Goal: Task Accomplishment & Management: Manage account settings

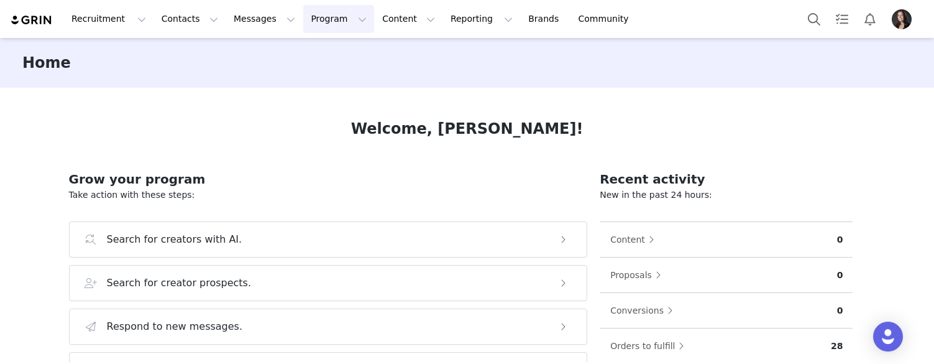
click at [313, 17] on button "Program Program" at bounding box center [338, 19] width 71 height 28
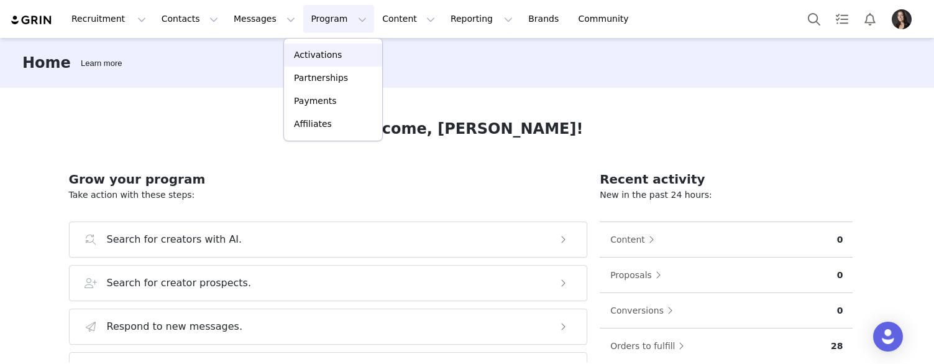
click at [314, 52] on p "Activations" at bounding box center [318, 54] width 48 height 13
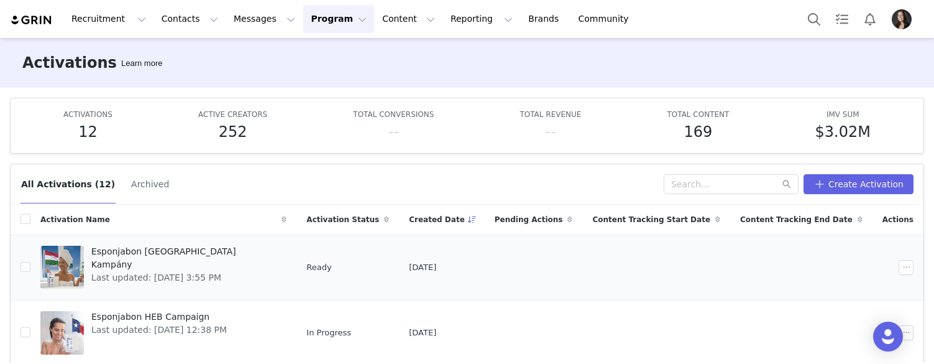
click at [173, 247] on span "Esponjabon [GEOGRAPHIC_DATA] Kampány" at bounding box center [185, 258] width 188 height 26
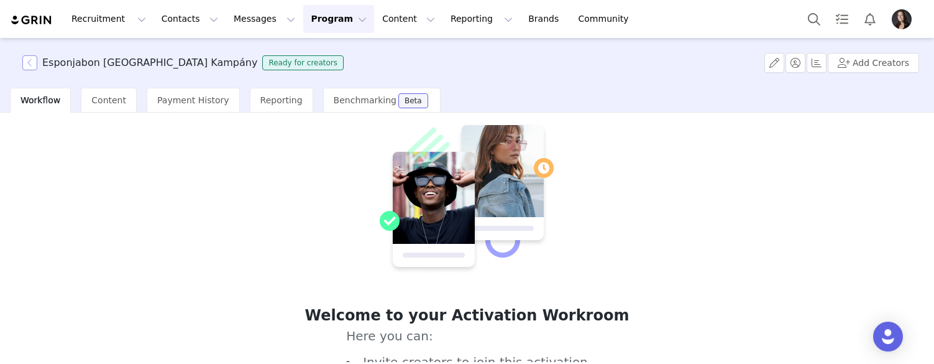
click at [37, 59] on button "button" at bounding box center [29, 62] width 15 height 15
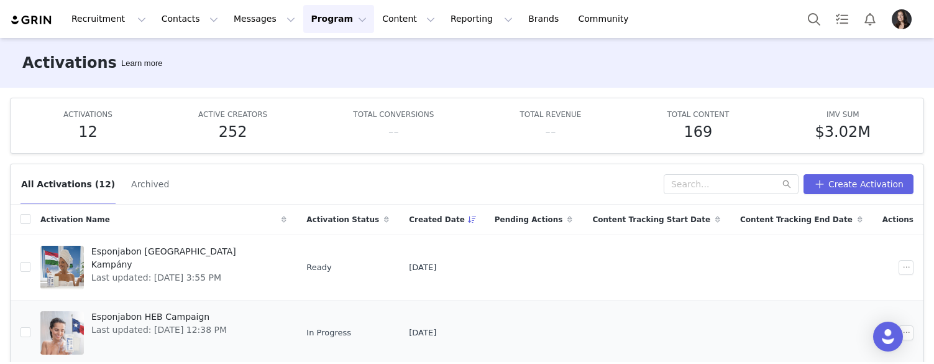
click at [174, 305] on td "Esponjabon HEB Campaign Last updated: Aug 12, 2025 12:38 PM" at bounding box center [163, 332] width 266 height 65
click at [174, 314] on span "Esponjabon HEB Campaign" at bounding box center [159, 316] width 136 height 13
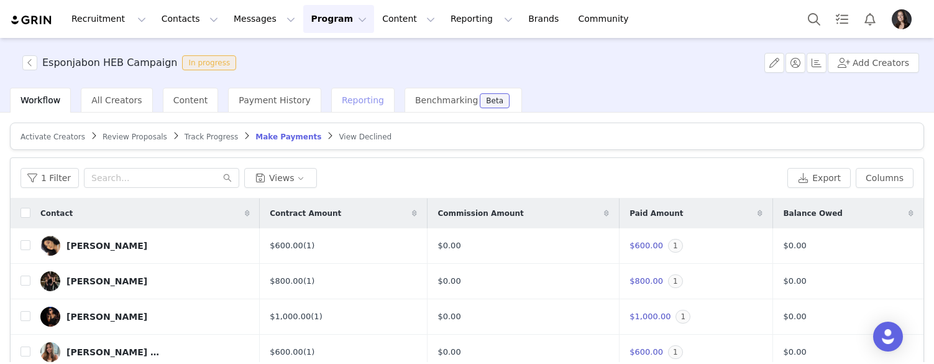
click at [342, 102] on span "Reporting" at bounding box center [363, 100] width 42 height 10
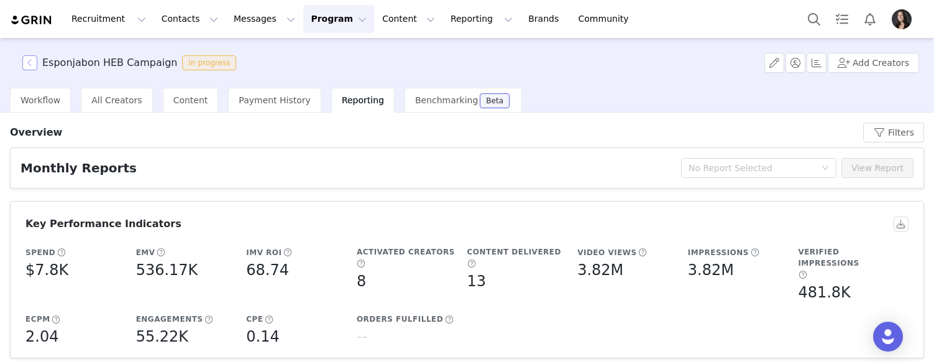
click at [30, 60] on button "button" at bounding box center [29, 62] width 15 height 15
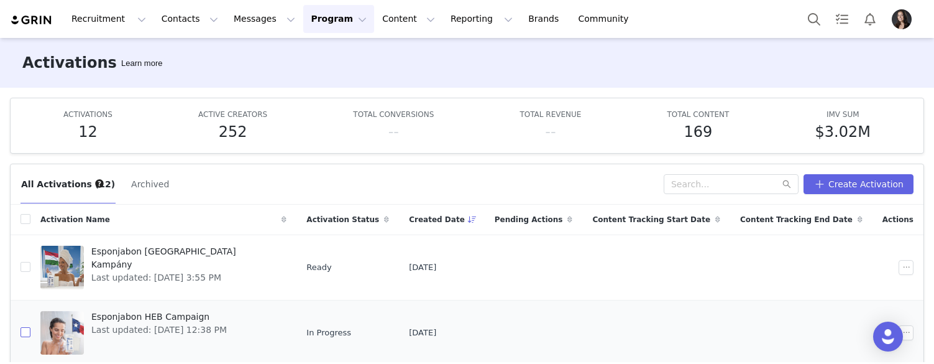
click at [28, 334] on input "checkbox" at bounding box center [26, 332] width 10 height 10
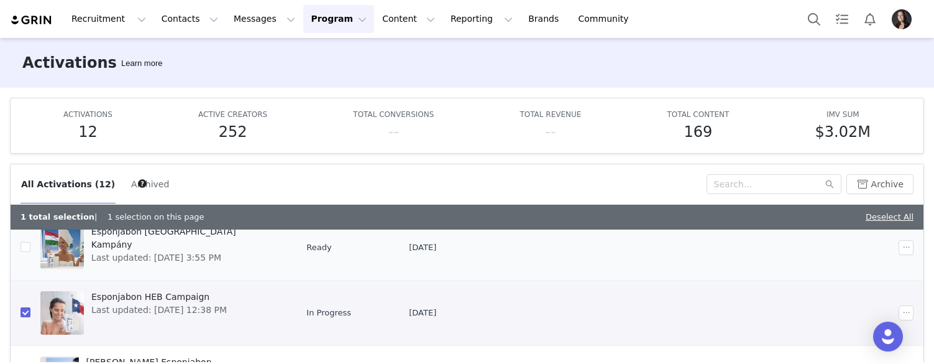
scroll to position [125, 0]
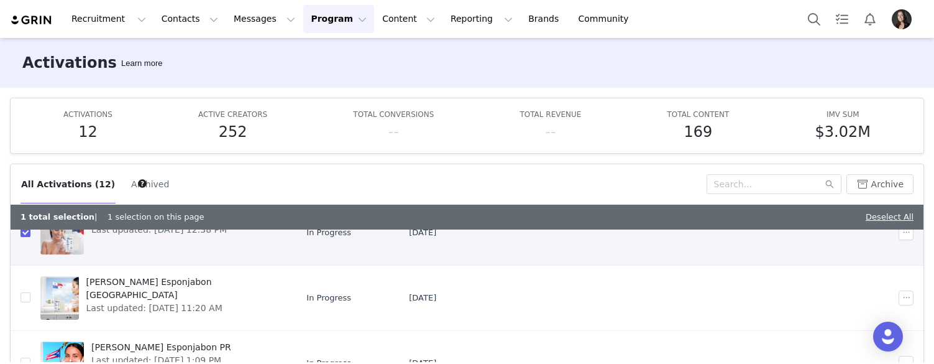
click at [29, 231] on input "checkbox" at bounding box center [26, 232] width 10 height 10
checkbox input "false"
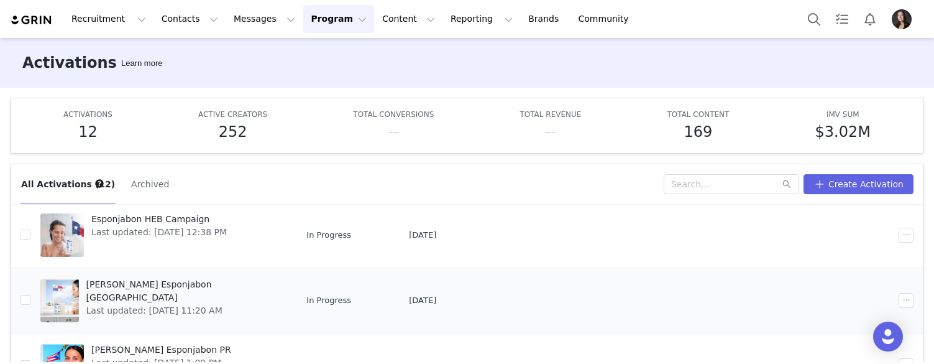
scroll to position [95, 0]
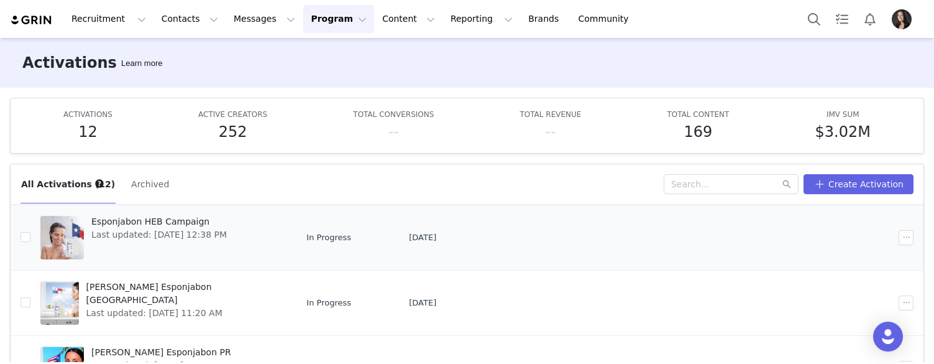
click at [177, 216] on span "Esponjabon HEB Campaign" at bounding box center [159, 221] width 136 height 13
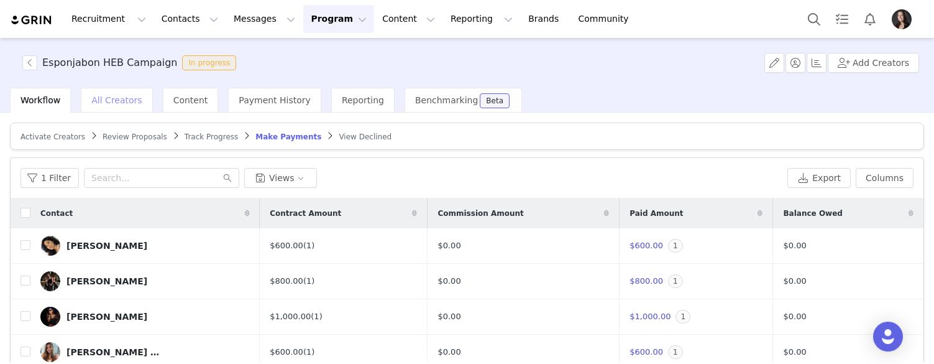
click at [113, 101] on span "All Creators" at bounding box center [116, 100] width 50 height 10
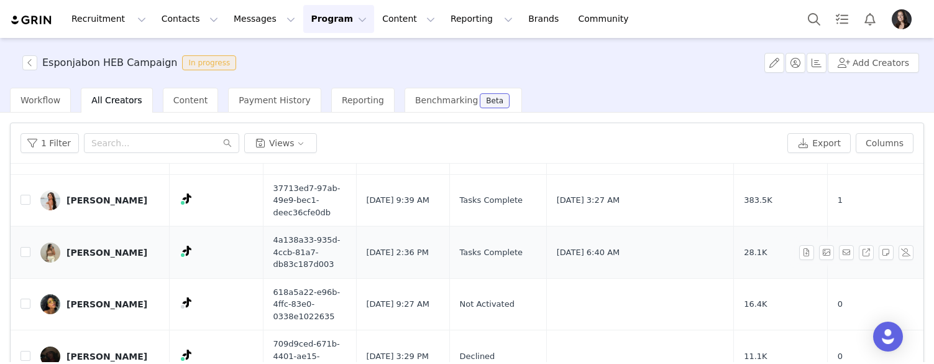
scroll to position [444, 0]
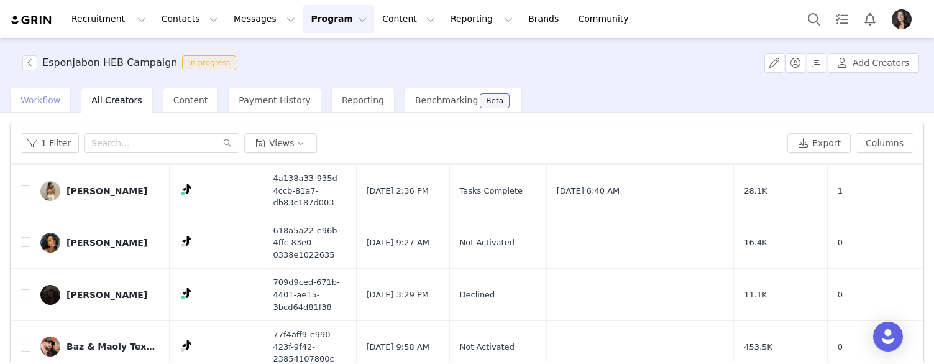
click at [50, 99] on span "Workflow" at bounding box center [41, 100] width 40 height 10
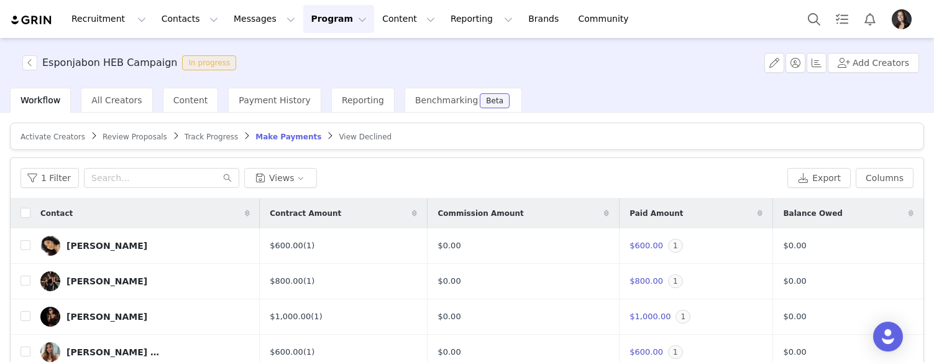
click at [63, 136] on span "Activate Creators" at bounding box center [53, 136] width 65 height 9
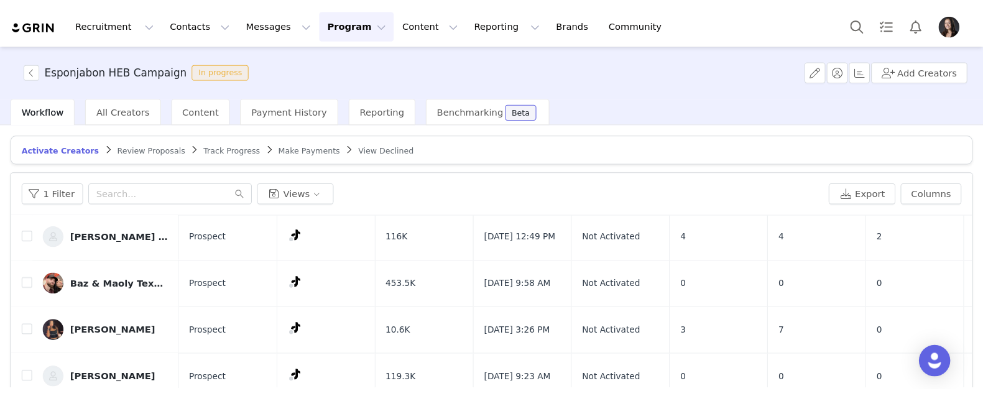
scroll to position [123, 0]
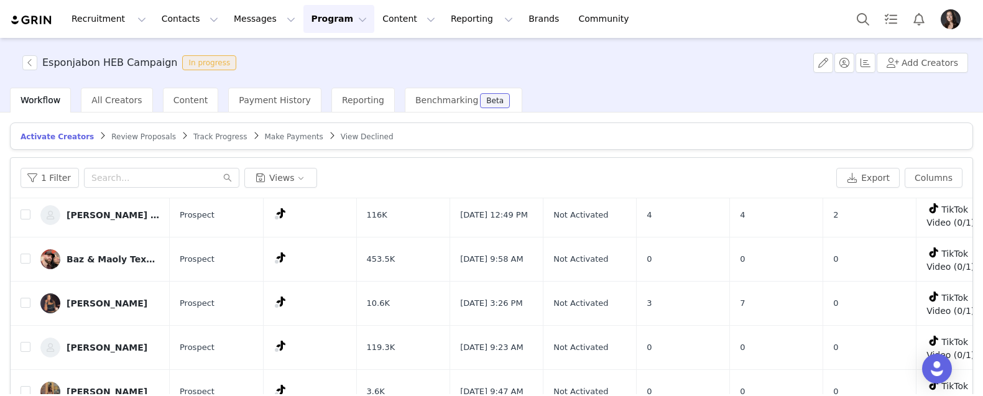
click at [796, 265] on td "0" at bounding box center [776, 260] width 93 height 44
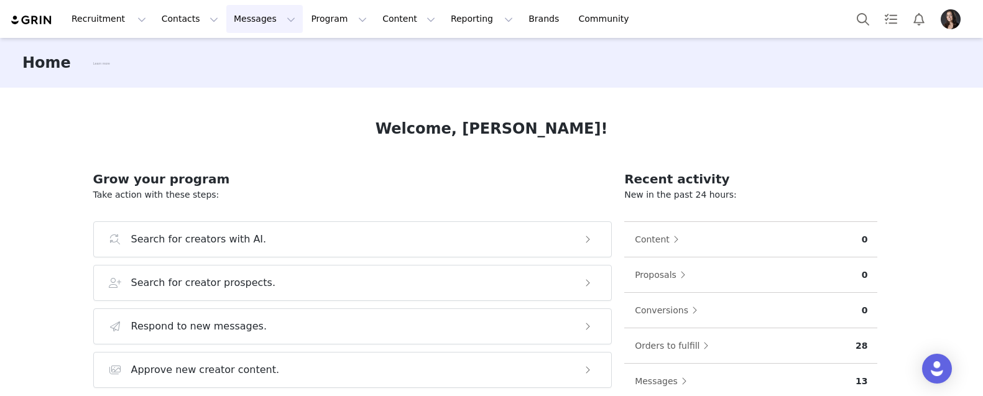
click at [239, 17] on button "Messages Messages" at bounding box center [264, 19] width 76 height 28
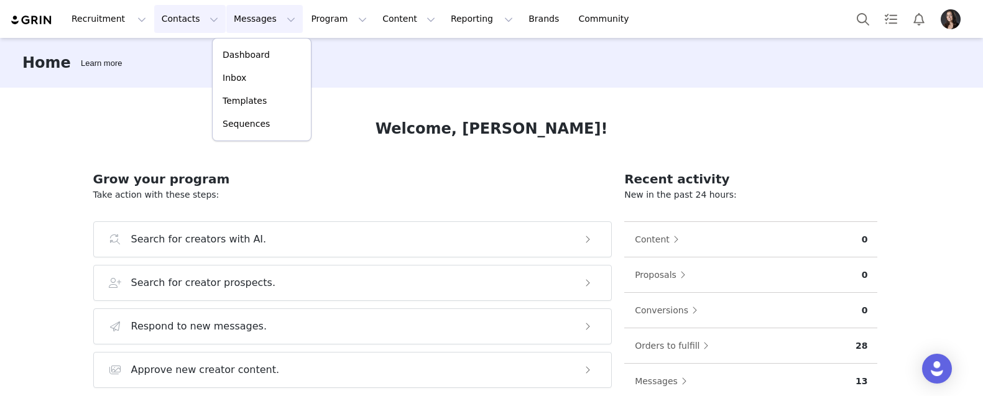
click at [169, 26] on button "Contacts Contacts" at bounding box center [190, 19] width 72 height 28
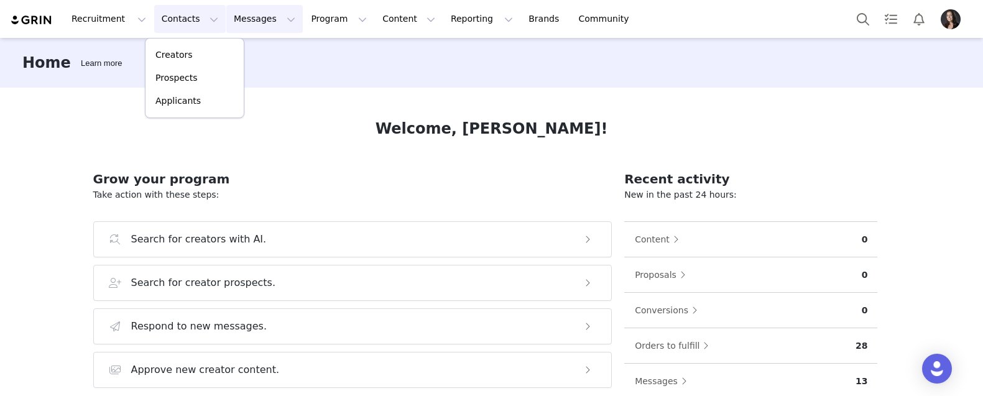
click at [251, 22] on button "Messages Messages" at bounding box center [264, 19] width 76 height 28
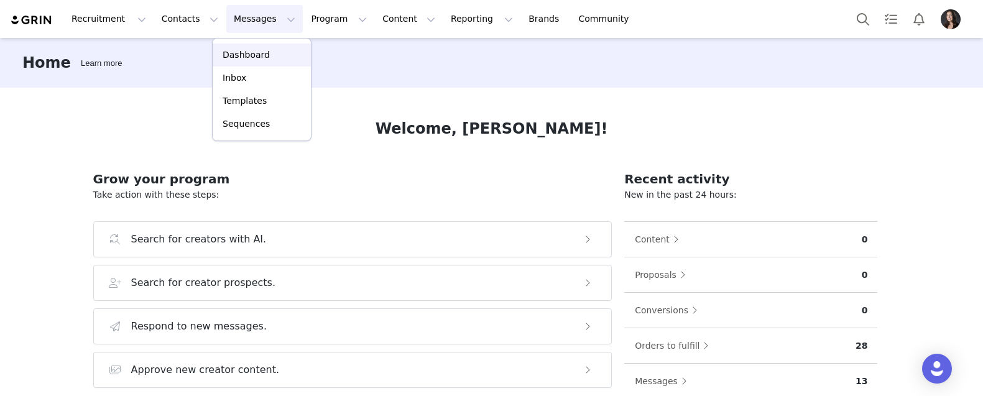
click at [250, 48] on link "Dashboard" at bounding box center [262, 55] width 98 height 23
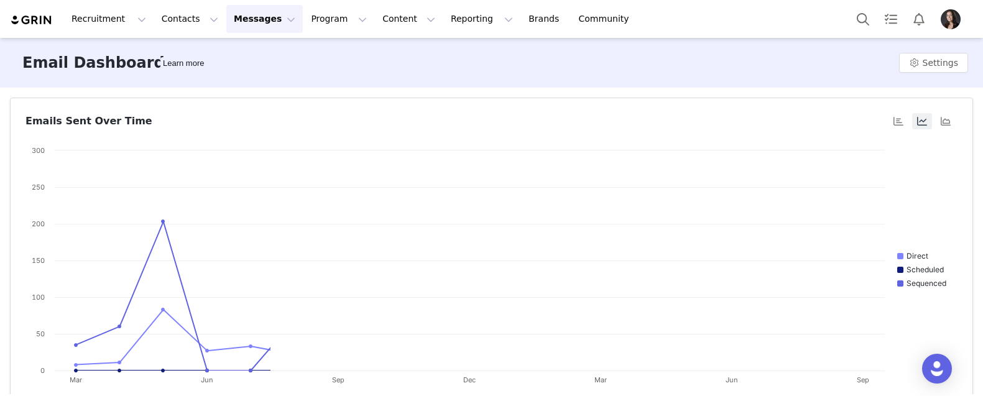
click at [231, 20] on button "Messages Messages" at bounding box center [264, 19] width 76 height 28
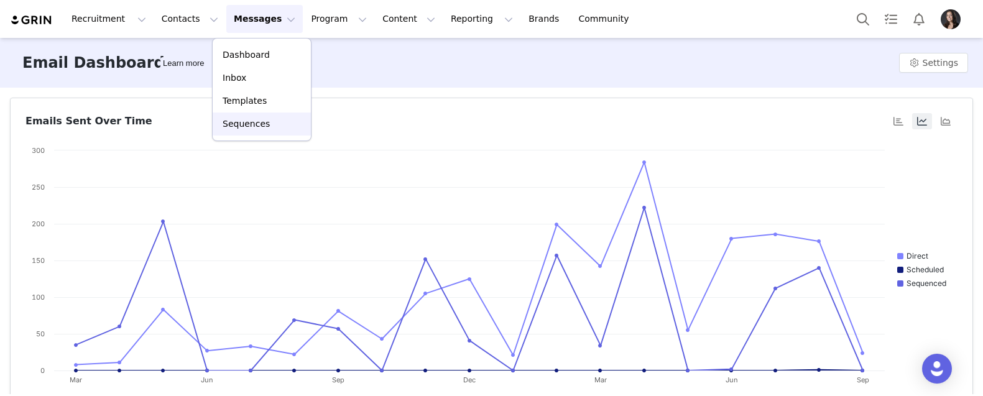
click at [242, 122] on p "Sequences" at bounding box center [246, 124] width 47 height 13
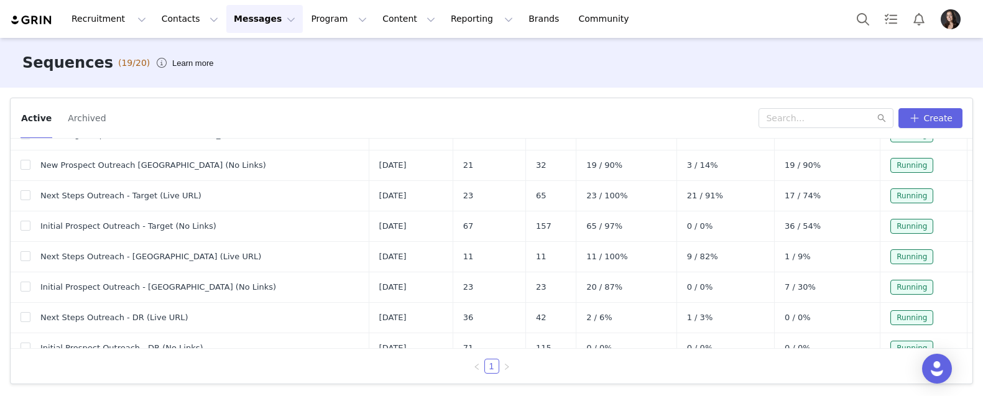
scroll to position [162, 0]
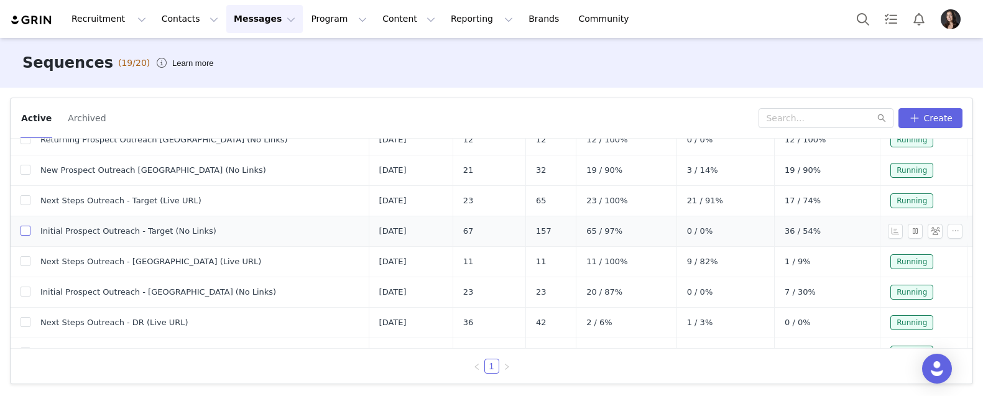
click at [27, 231] on input "checkbox" at bounding box center [26, 231] width 10 height 10
checkbox input "true"
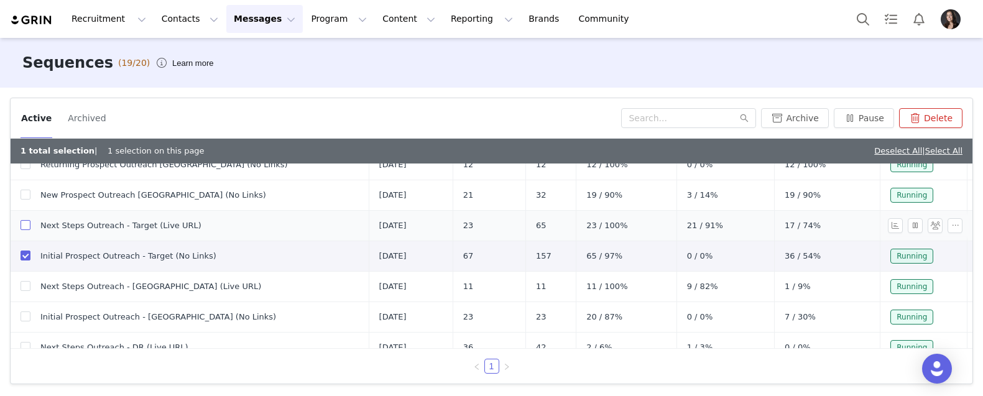
click at [28, 227] on input "checkbox" at bounding box center [26, 225] width 10 height 10
checkbox input "true"
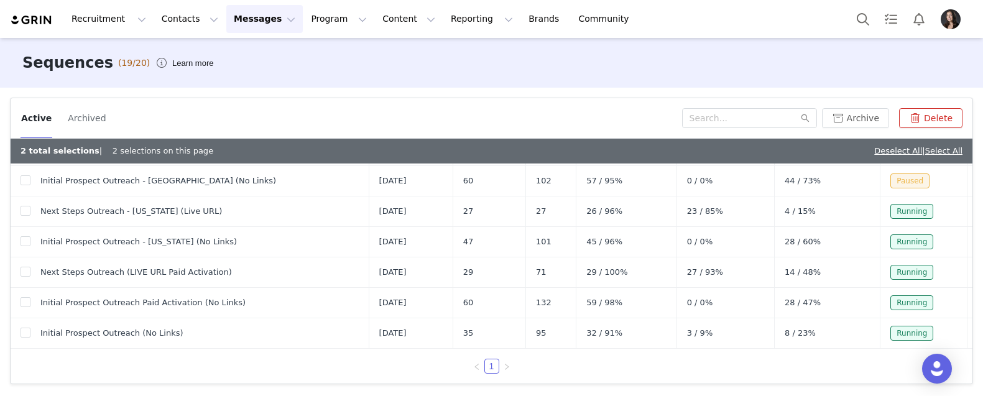
scroll to position [420, 0]
click at [29, 334] on input "checkbox" at bounding box center [26, 333] width 10 height 10
checkbox input "true"
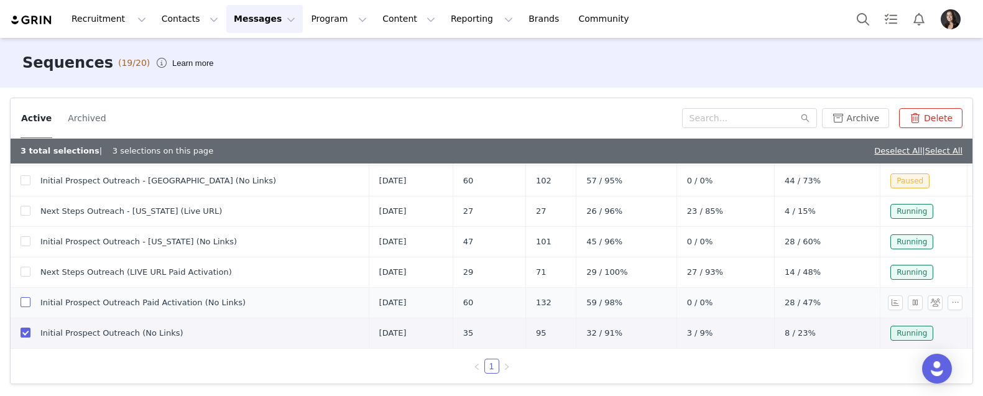
click at [28, 301] on input "checkbox" at bounding box center [26, 302] width 10 height 10
checkbox input "true"
click at [25, 272] on input "checkbox" at bounding box center [26, 272] width 10 height 10
checkbox input "true"
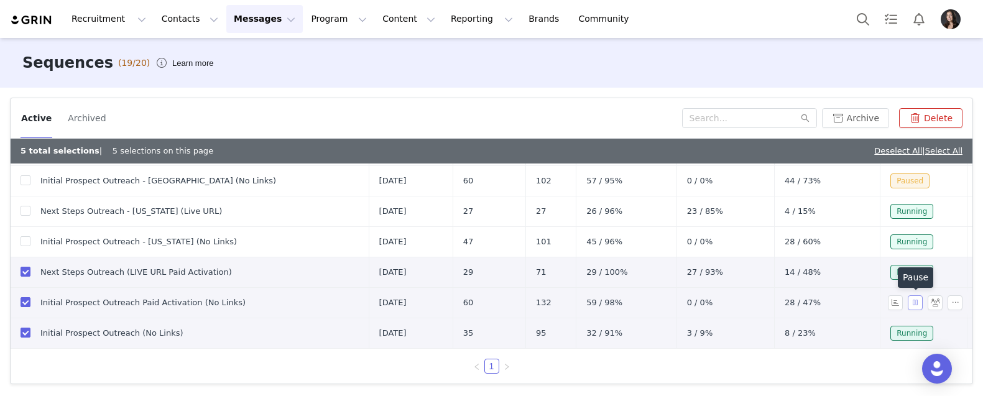
click at [918, 303] on button "button" at bounding box center [915, 302] width 15 height 15
click at [913, 271] on button "button" at bounding box center [915, 272] width 15 height 15
click at [921, 334] on button "button" at bounding box center [915, 333] width 15 height 15
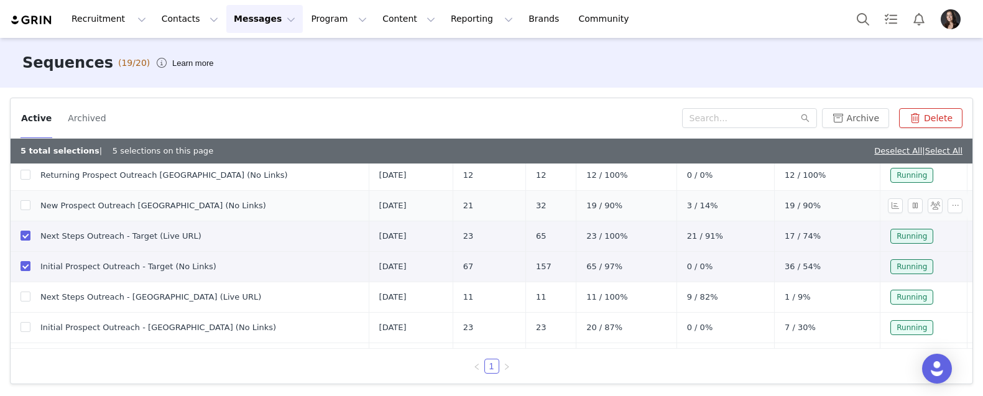
scroll to position [155, 0]
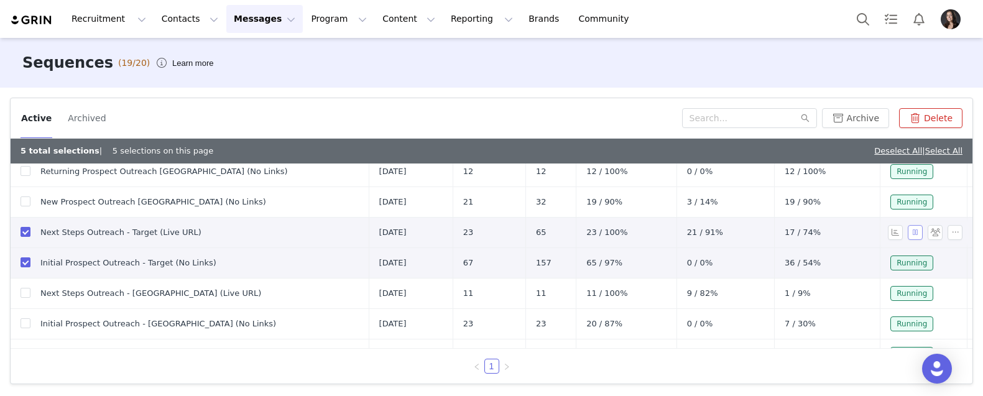
click at [915, 233] on button "button" at bounding box center [915, 232] width 15 height 15
click at [915, 259] on button "button" at bounding box center [915, 261] width 15 height 15
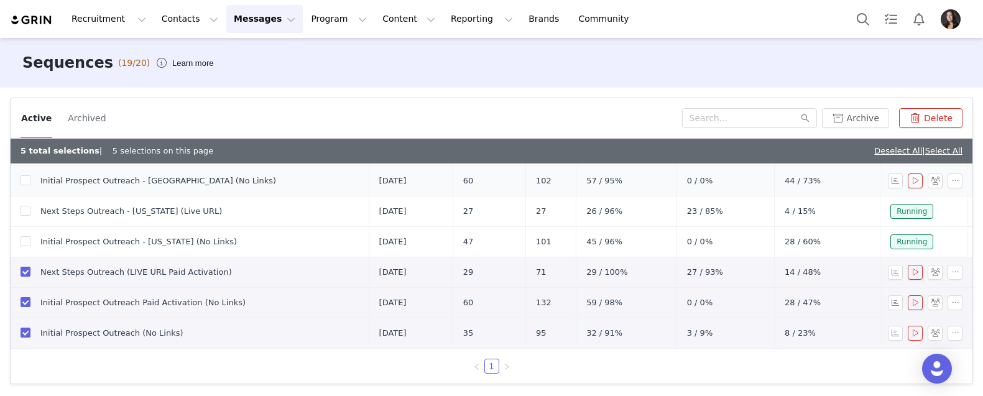
scroll to position [420, 0]
click at [931, 121] on button "Delete" at bounding box center [930, 118] width 63 height 20
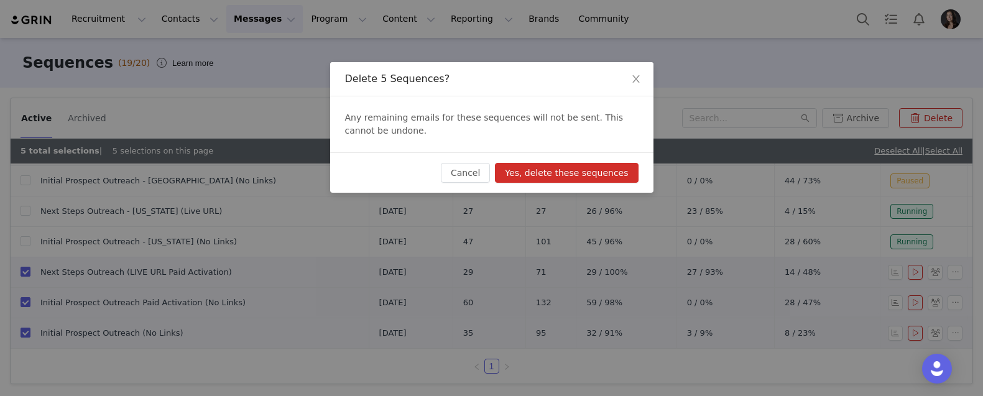
click at [586, 169] on button "Yes, delete these sequences" at bounding box center [566, 173] width 143 height 20
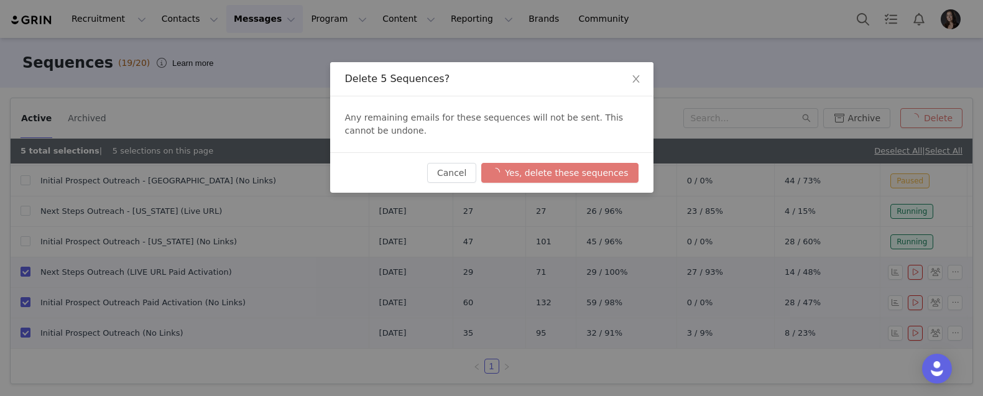
checkbox input "false"
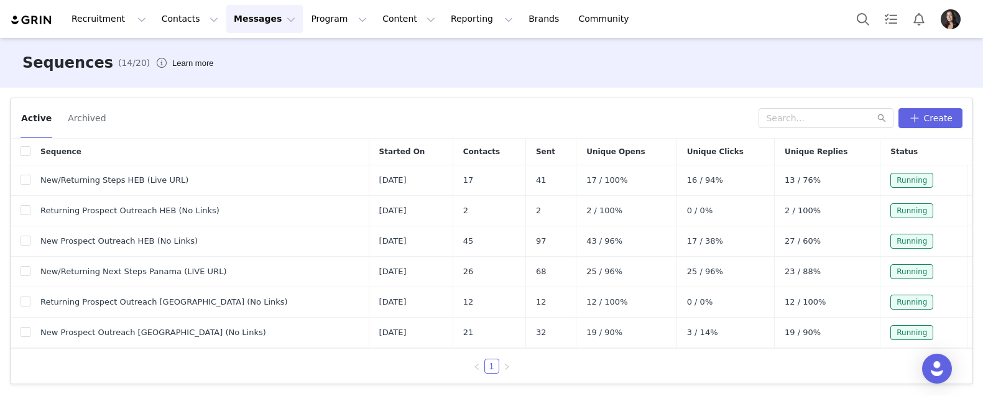
scroll to position [0, 0]
click at [188, 19] on button "Contacts Contacts" at bounding box center [190, 19] width 72 height 28
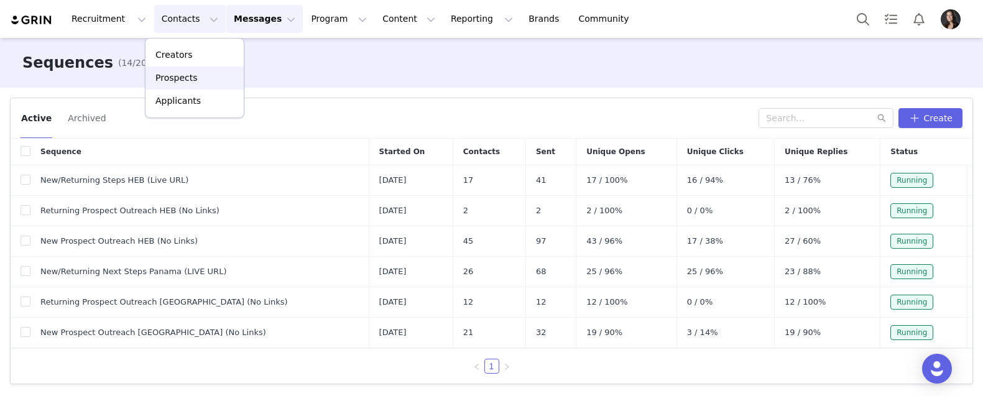
click at [177, 72] on p "Prospects" at bounding box center [176, 78] width 42 height 13
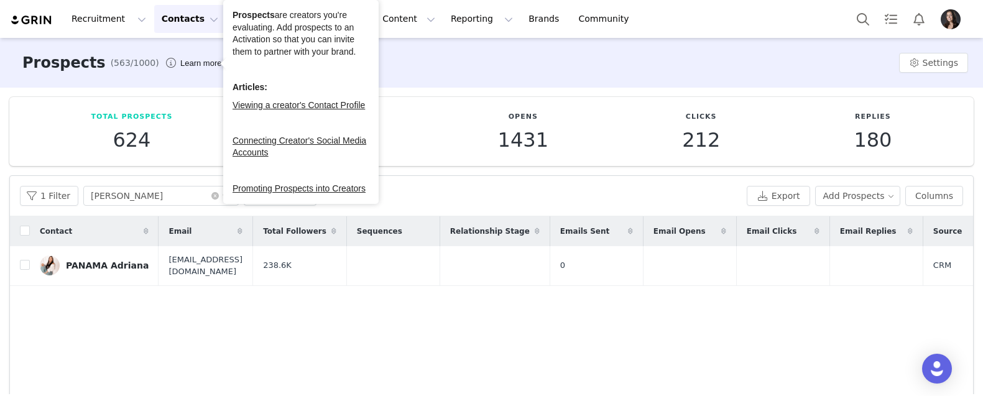
click at [194, 19] on button "Contacts Contacts" at bounding box center [190, 19] width 72 height 28
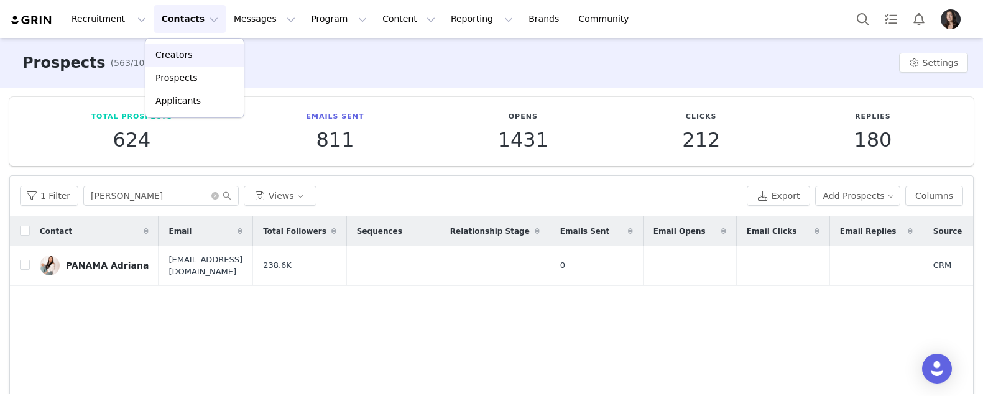
click at [194, 53] on div "Creators" at bounding box center [194, 54] width 83 height 13
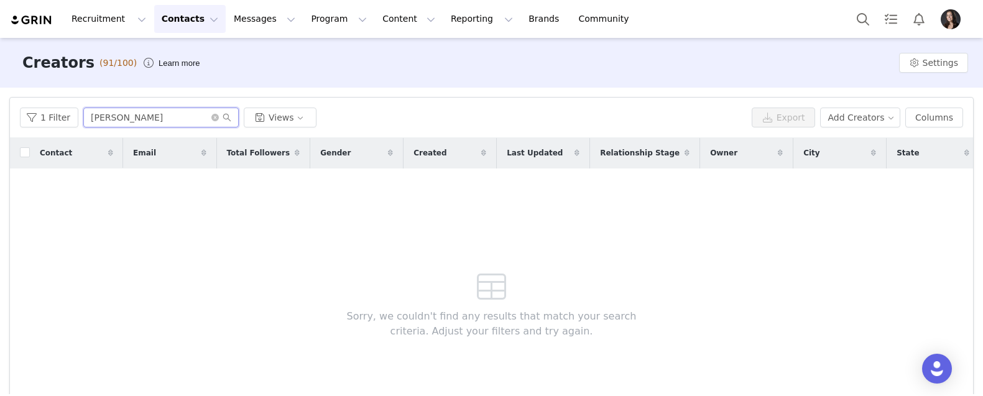
click at [174, 117] on input "Kim" at bounding box center [160, 118] width 155 height 20
click at [211, 117] on icon "icon: close-circle" at bounding box center [214, 117] width 7 height 7
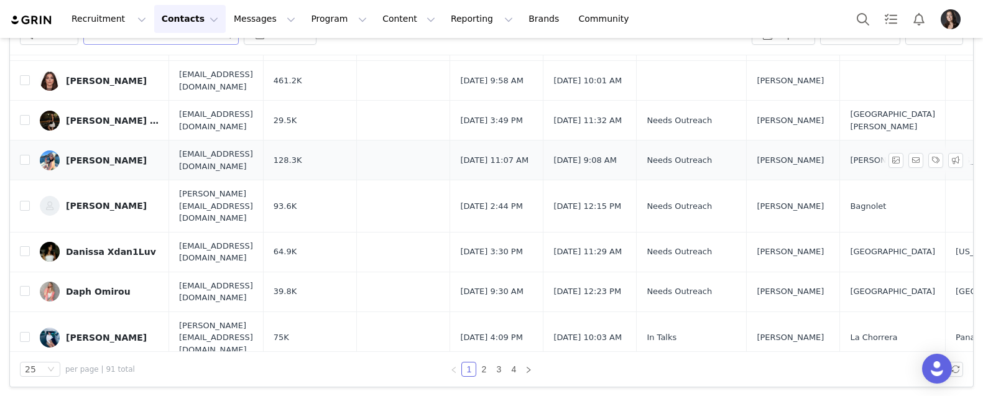
scroll to position [85, 0]
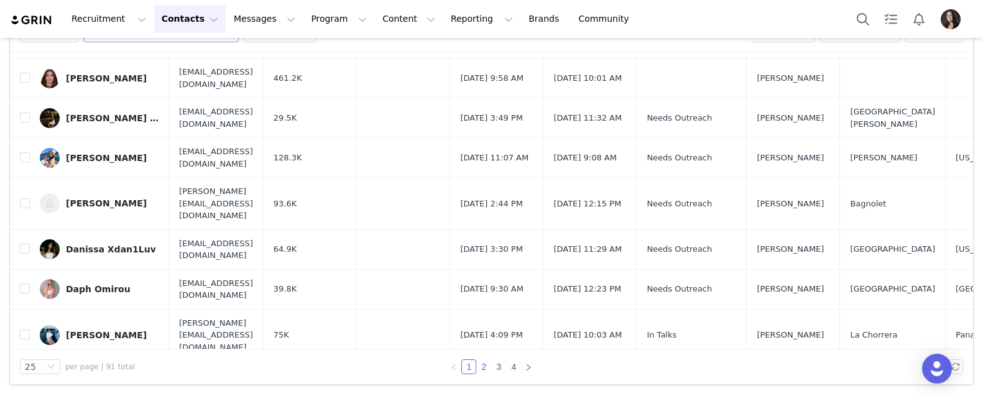
click at [481, 367] on link "2" at bounding box center [484, 367] width 14 height 14
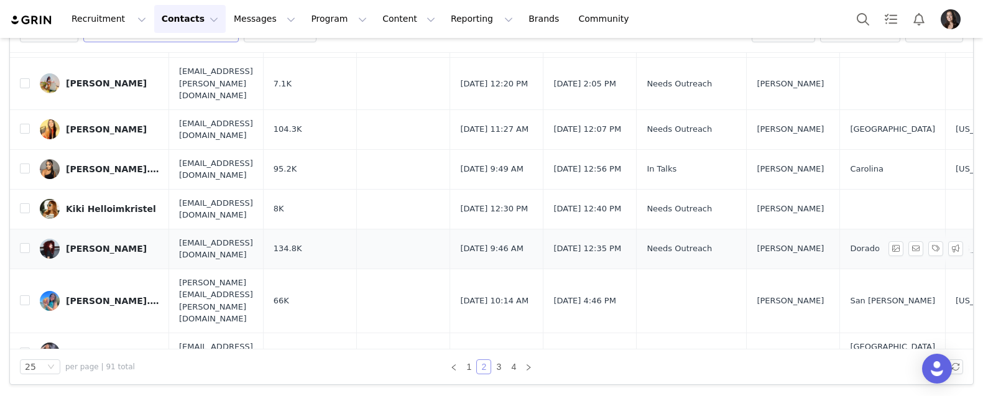
scroll to position [713, 0]
click at [496, 364] on link "3" at bounding box center [499, 367] width 14 height 14
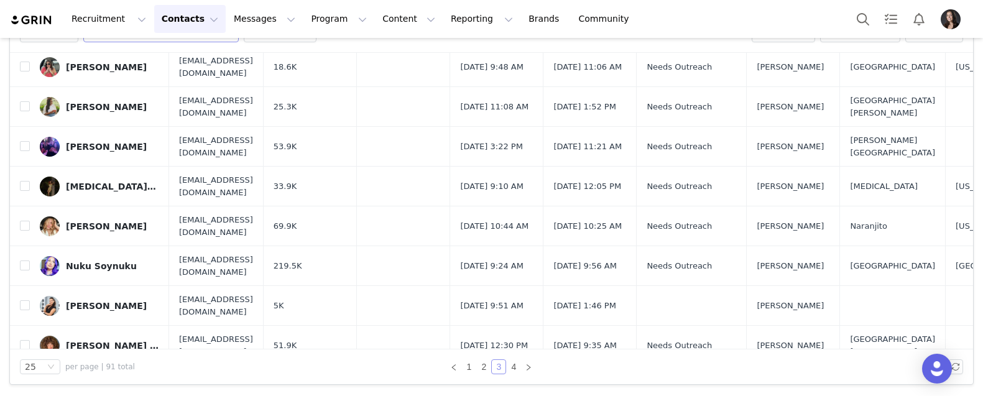
scroll to position [85, 0]
click at [511, 368] on link "4" at bounding box center [514, 367] width 14 height 14
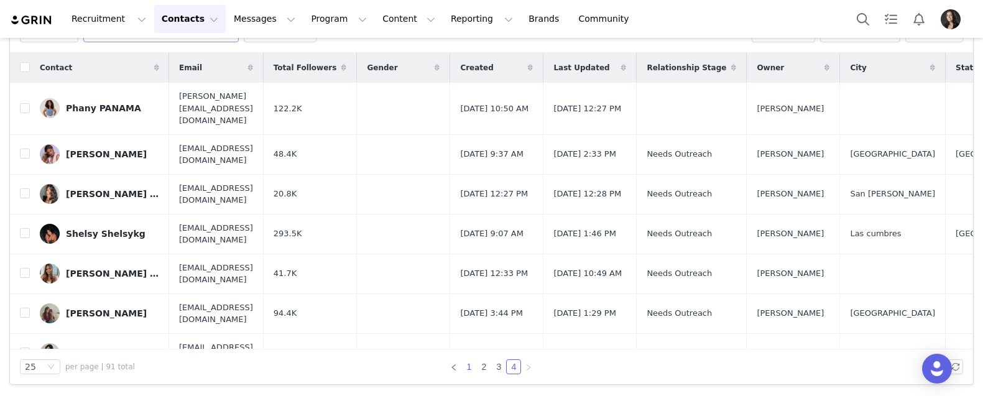
click at [473, 370] on link "1" at bounding box center [469, 367] width 14 height 14
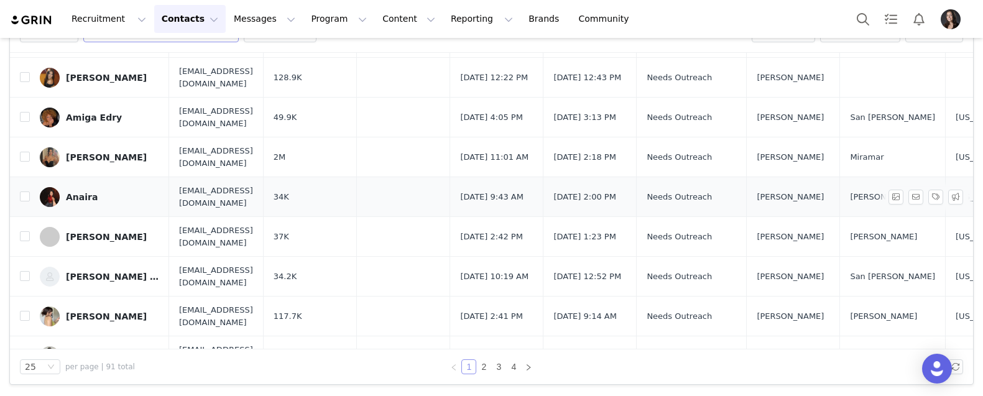
scroll to position [185, 0]
click at [25, 271] on input "checkbox" at bounding box center [25, 275] width 10 height 10
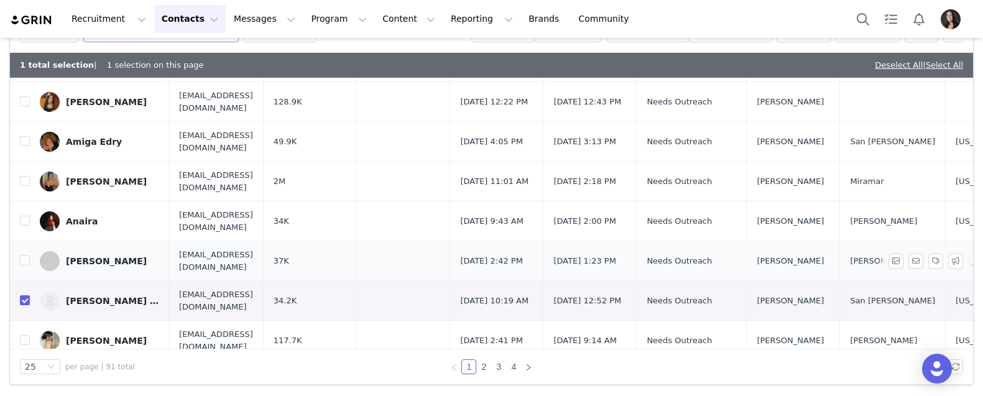
checkbox input "true"
click at [25, 218] on input "checkbox" at bounding box center [25, 221] width 10 height 10
checkbox input "true"
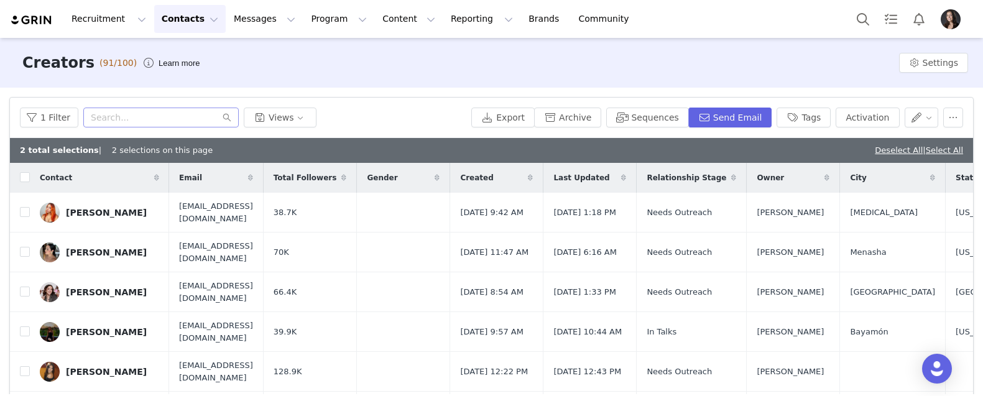
scroll to position [0, 0]
click at [156, 124] on input "text" at bounding box center [160, 118] width 155 height 20
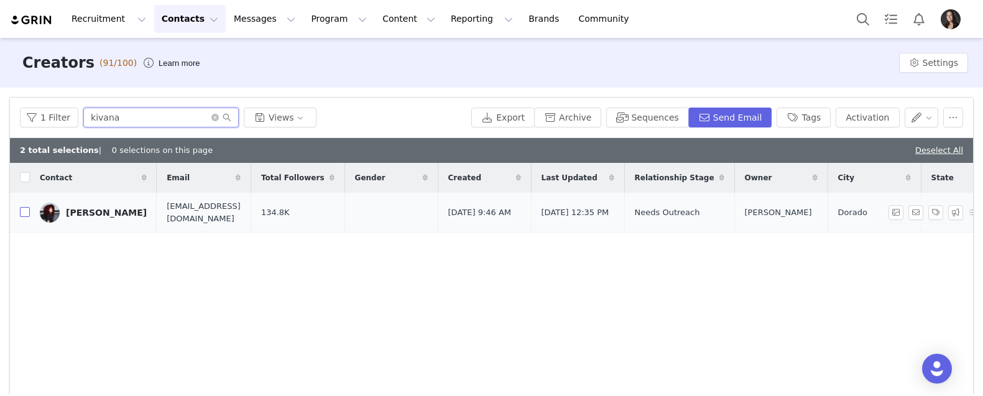
type input "kivana"
click at [28, 215] on input "checkbox" at bounding box center [25, 212] width 10 height 10
checkbox input "true"
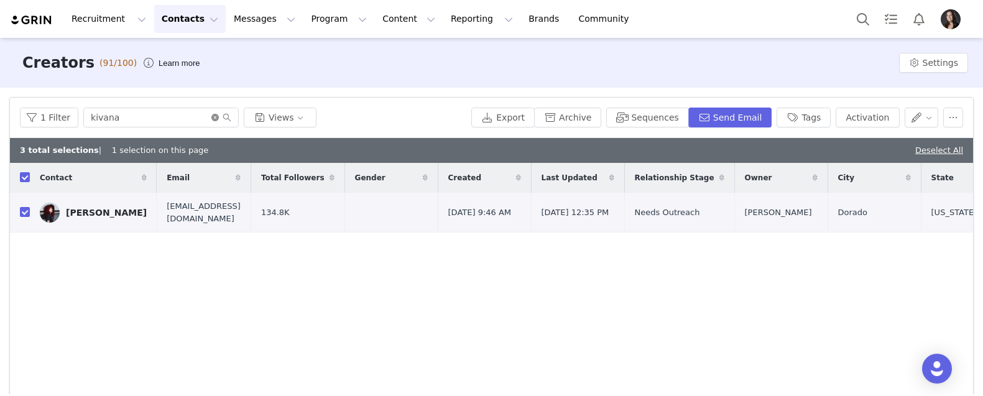
click at [213, 115] on icon "icon: close-circle" at bounding box center [214, 117] width 7 height 7
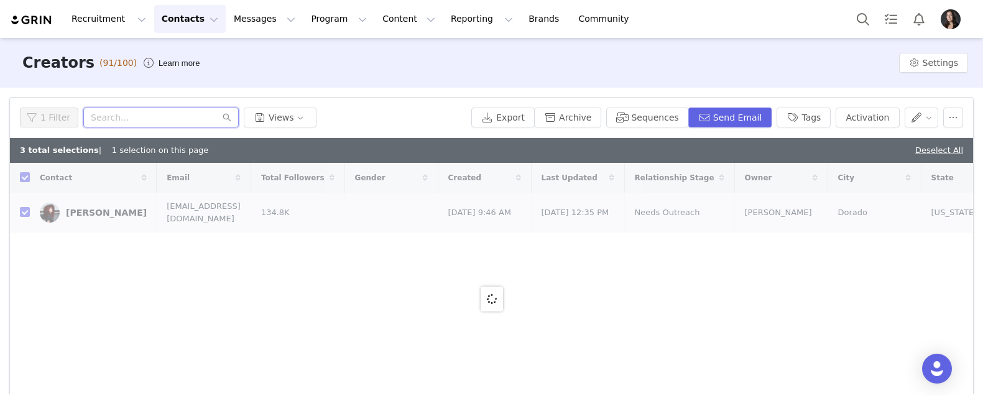
click at [199, 117] on input "text" at bounding box center [160, 118] width 155 height 20
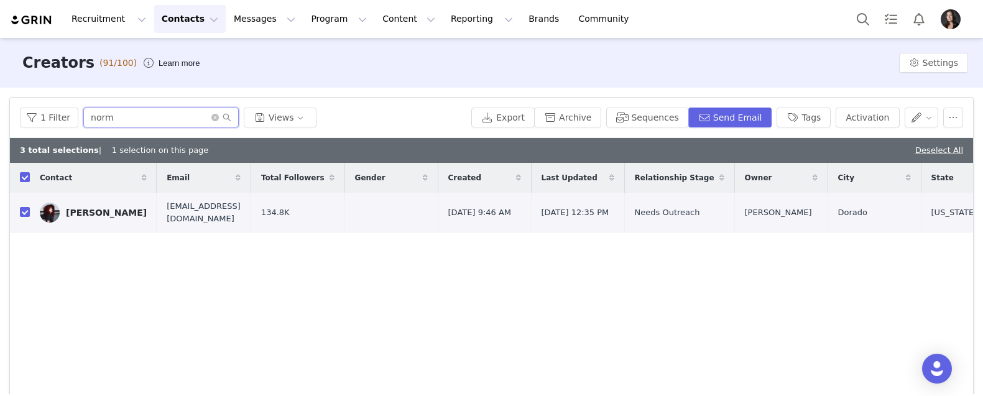
type input "norma"
checkbox input "false"
type input "normarie"
click at [21, 211] on input "checkbox" at bounding box center [25, 212] width 10 height 10
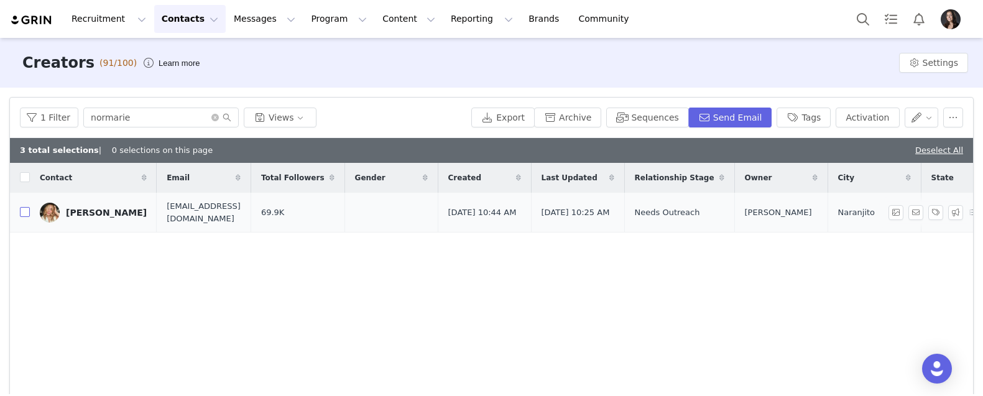
checkbox input "true"
click at [211, 117] on icon "icon: close-circle" at bounding box center [214, 117] width 7 height 7
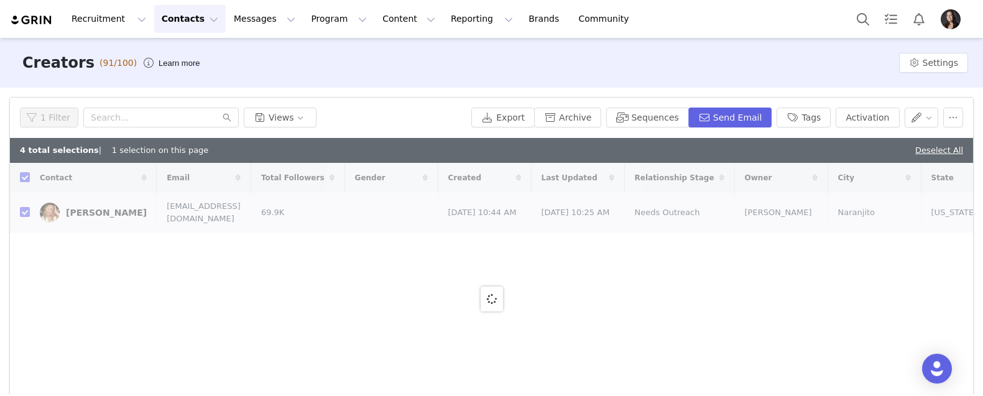
checkbox input "false"
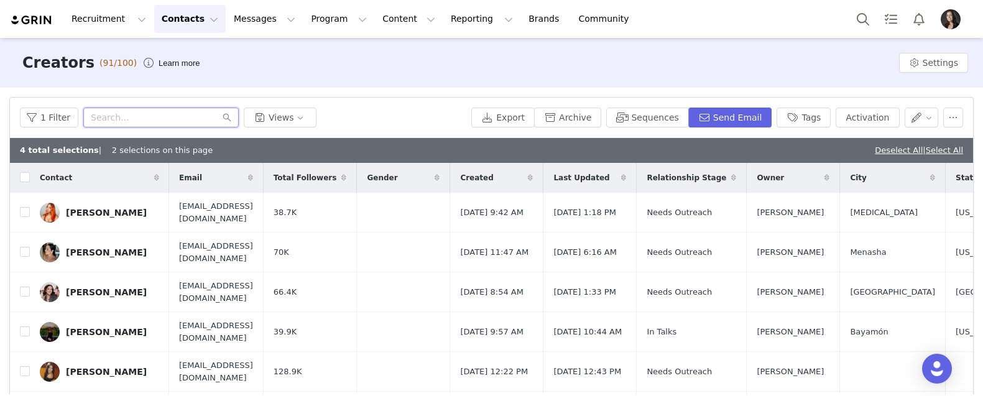
click at [201, 115] on input "text" at bounding box center [160, 118] width 155 height 20
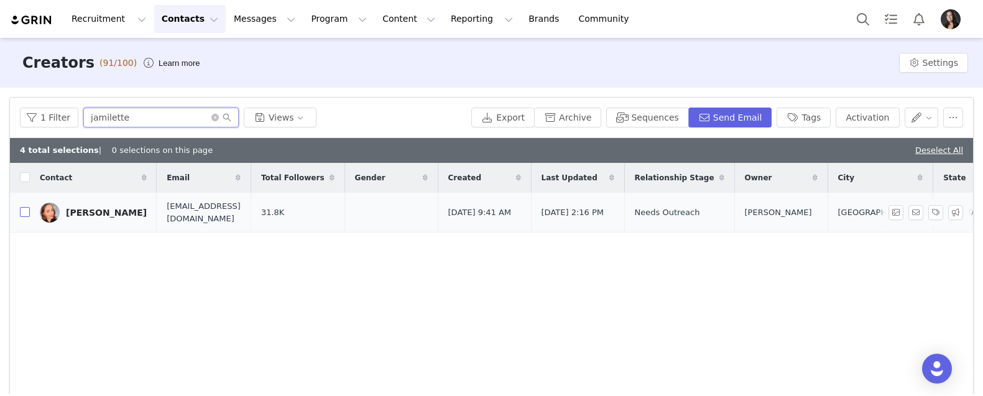
type input "jamilette"
click at [23, 213] on input "checkbox" at bounding box center [25, 212] width 10 height 10
checkbox input "true"
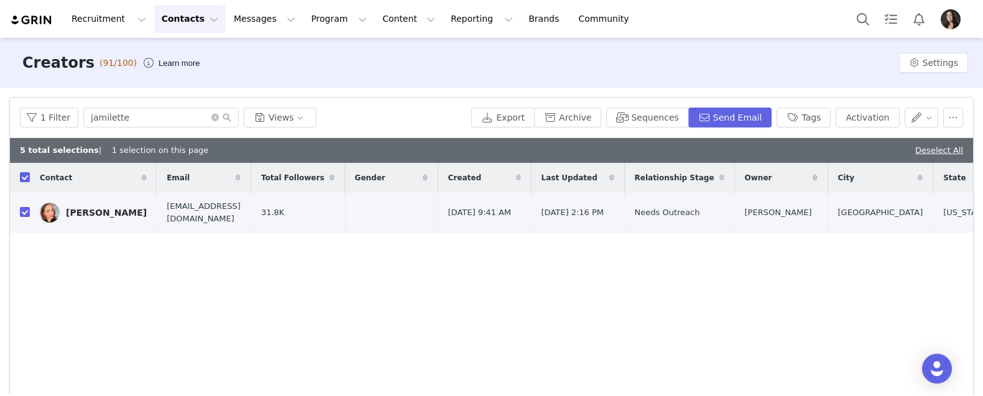
click at [216, 117] on span at bounding box center [221, 117] width 20 height 9
click at [214, 117] on icon "icon: close-circle" at bounding box center [214, 117] width 7 height 7
click at [204, 117] on input "text" at bounding box center [160, 118] width 155 height 20
type input "krystal"
checkbox input "false"
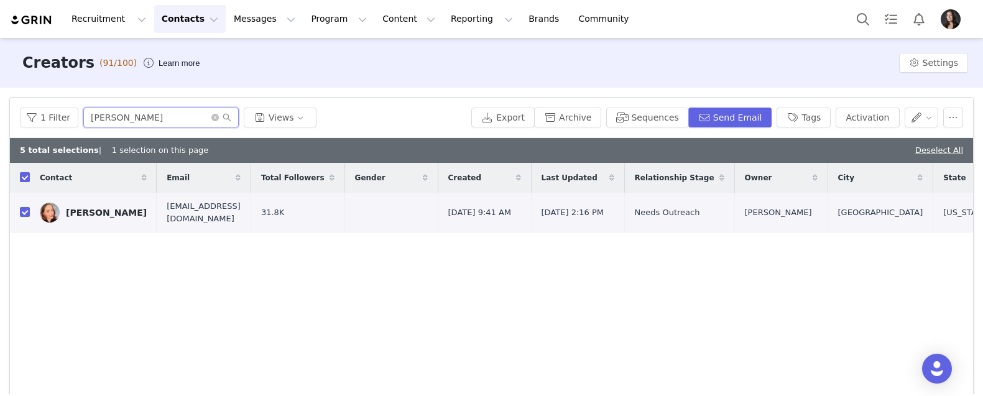
checkbox input "false"
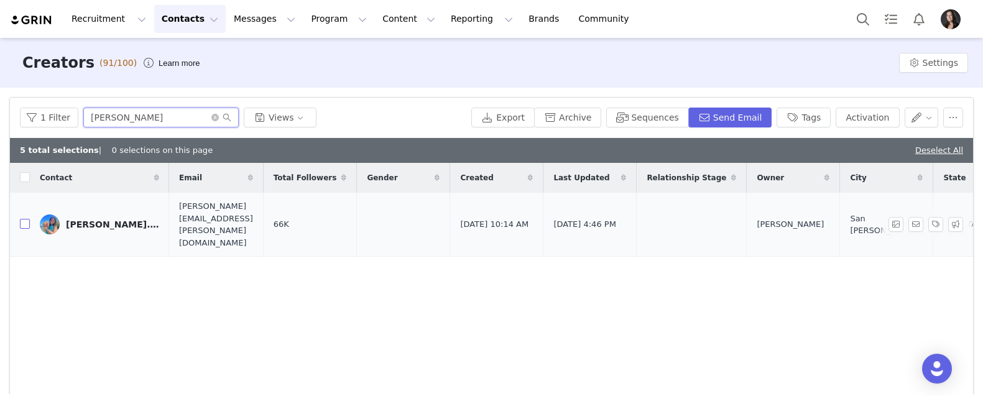
type input "krystal"
click at [21, 219] on input "checkbox" at bounding box center [25, 224] width 10 height 10
checkbox input "true"
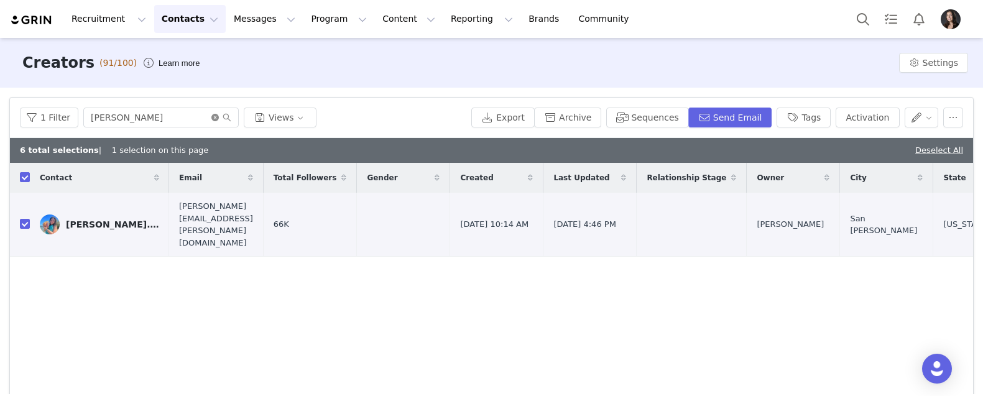
click at [215, 116] on icon "icon: close-circle" at bounding box center [214, 117] width 7 height 7
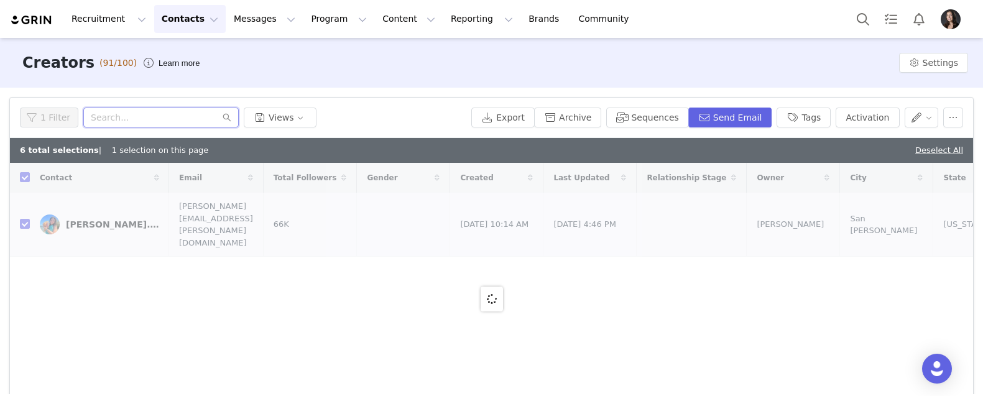
click at [195, 123] on input "text" at bounding box center [160, 118] width 155 height 20
type input "ni"
checkbox input "false"
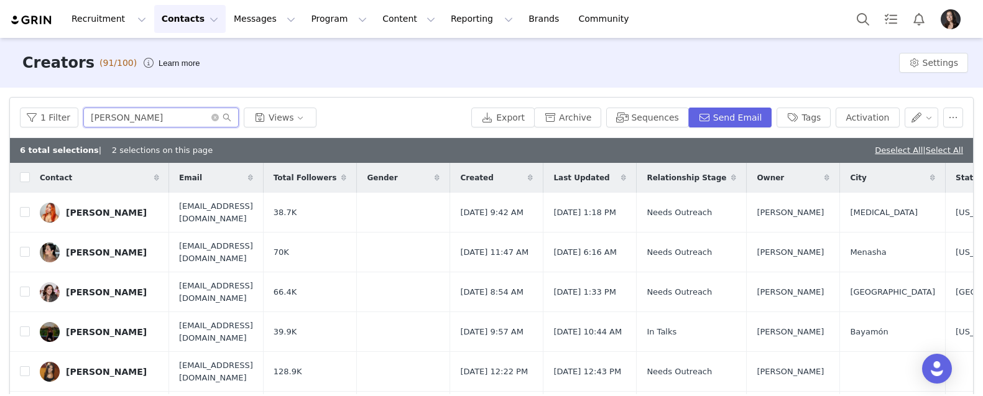
type input "[PERSON_NAME]"
click at [378, 1] on div "Recruitment Recruitment Creator Search Curated Lists Landing Pages Web Extensio…" at bounding box center [491, 19] width 983 height 38
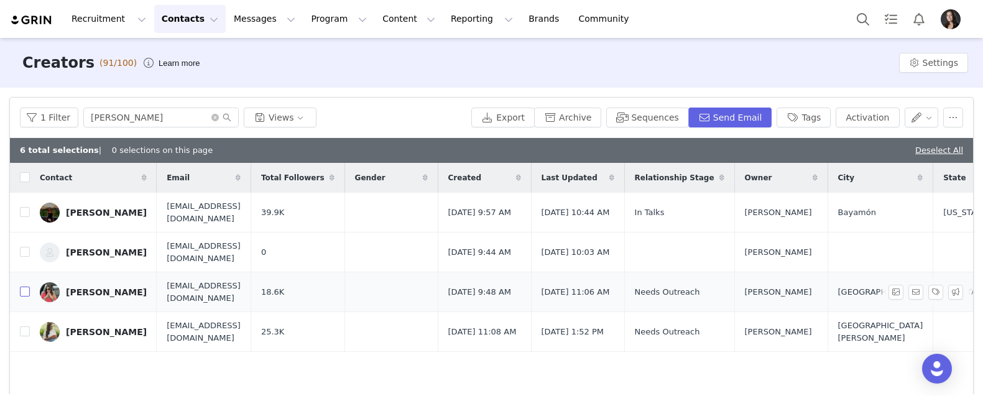
click at [25, 291] on input "checkbox" at bounding box center [25, 292] width 10 height 10
checkbox input "true"
click at [211, 114] on icon "icon: close-circle" at bounding box center [214, 117] width 7 height 7
click at [190, 119] on input "text" at bounding box center [160, 118] width 155 height 20
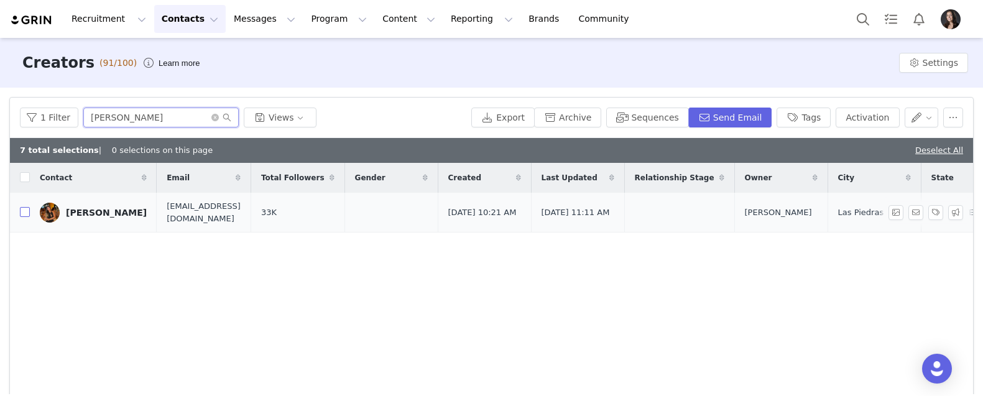
type input "emil"
click at [26, 212] on input "checkbox" at bounding box center [25, 212] width 10 height 10
checkbox input "true"
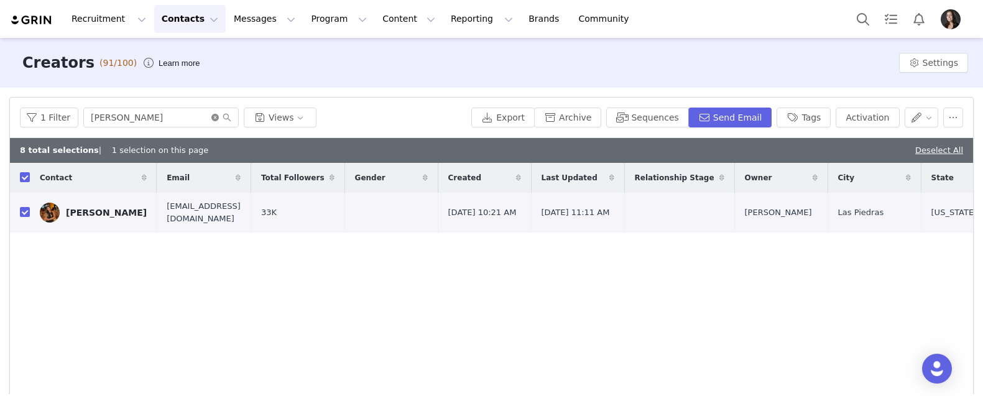
click at [212, 120] on icon "icon: close-circle" at bounding box center [214, 117] width 7 height 7
click at [205, 119] on input "text" at bounding box center [160, 118] width 155 height 20
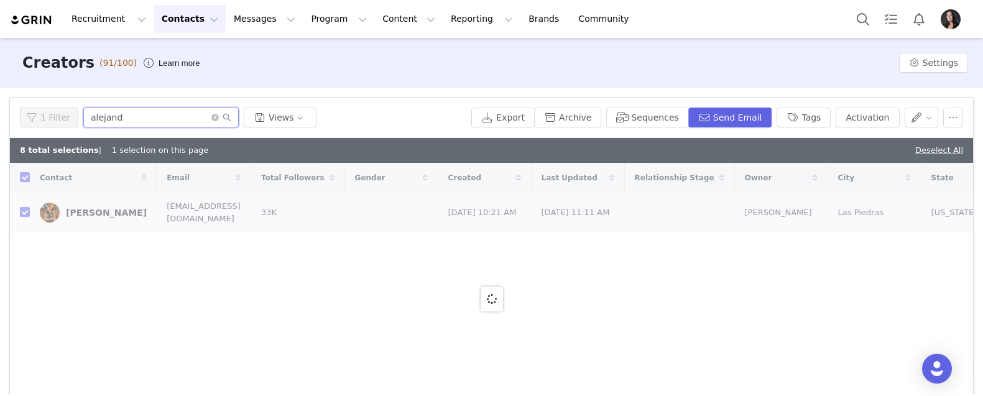
type input "alejandr"
checkbox input "false"
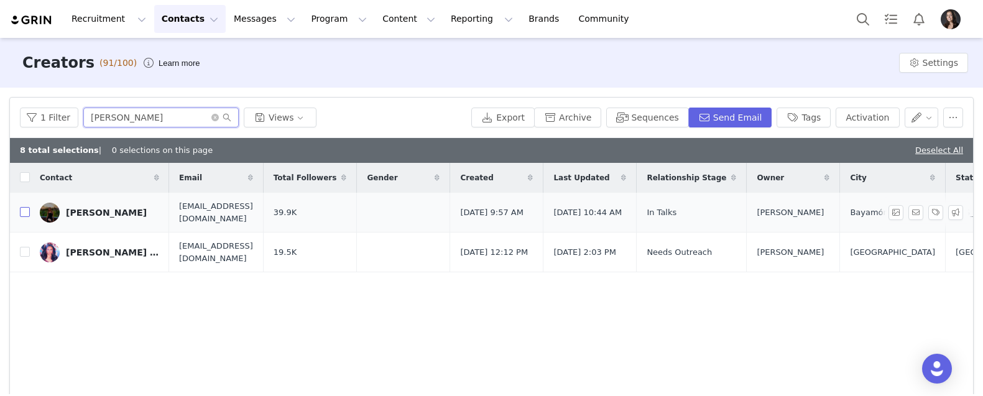
type input "alejandra"
click at [25, 211] on input "checkbox" at bounding box center [25, 212] width 10 height 10
checkbox input "true"
click at [214, 114] on icon "icon: close-circle" at bounding box center [214, 117] width 7 height 7
click at [197, 118] on input "text" at bounding box center [160, 118] width 155 height 20
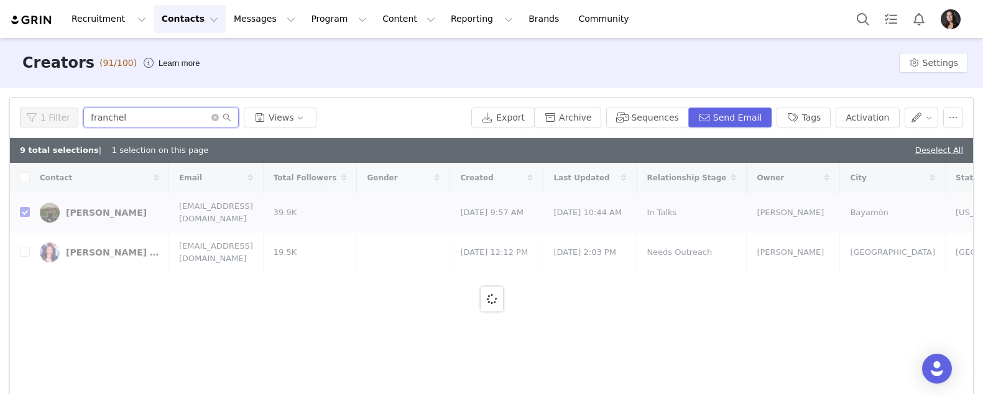
type input "franchell"
checkbox input "false"
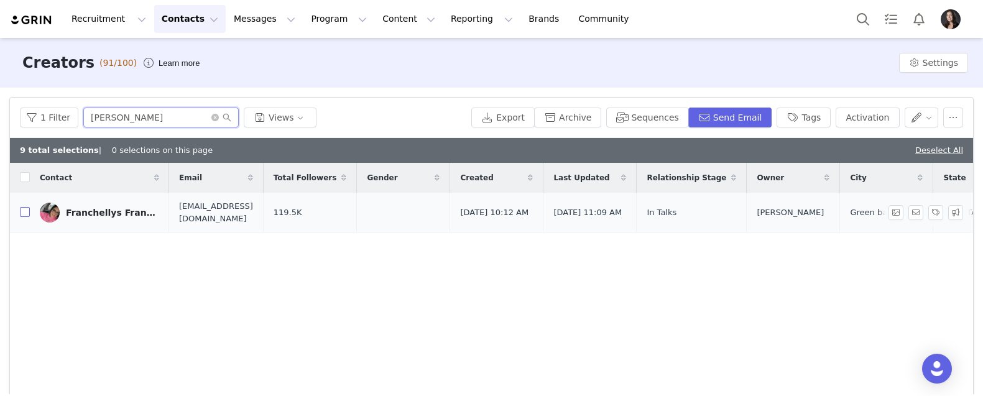
type input "franchell"
click at [25, 210] on input "checkbox" at bounding box center [25, 212] width 10 height 10
checkbox input "true"
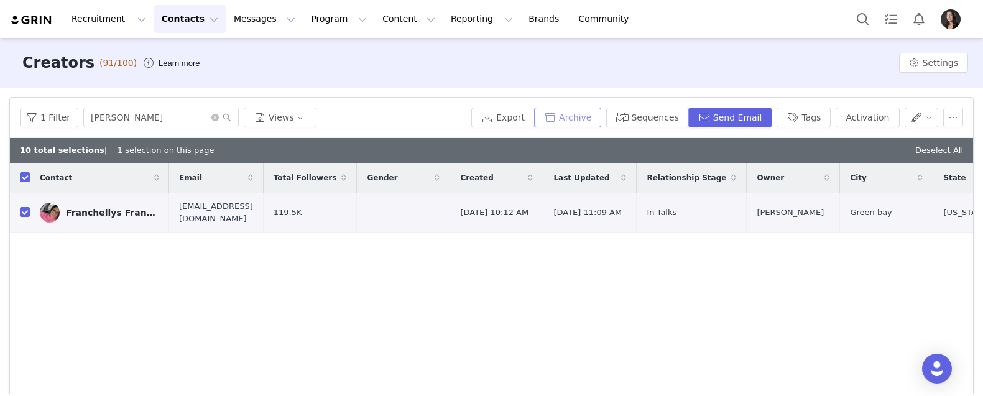
click at [581, 116] on button "Archive" at bounding box center [567, 118] width 67 height 20
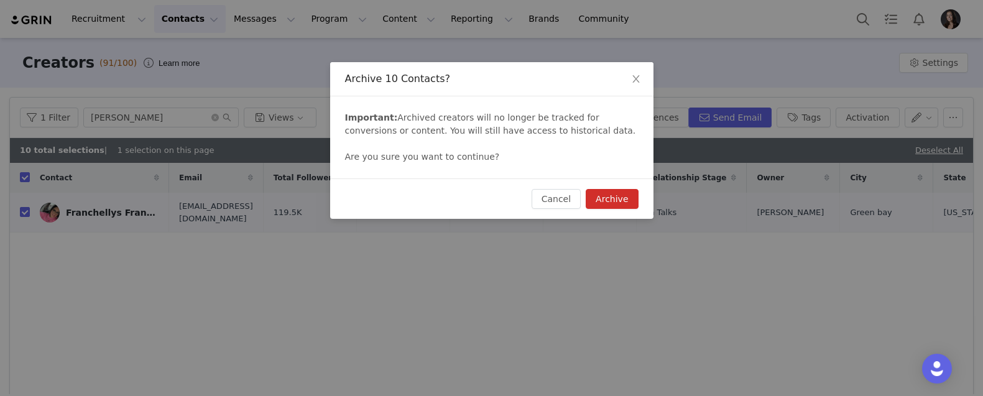
click at [627, 196] on button "Archive" at bounding box center [612, 199] width 52 height 20
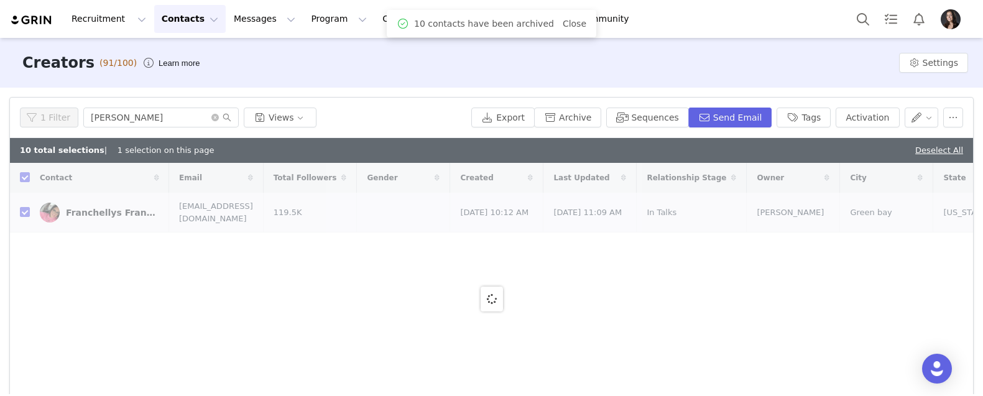
checkbox input "false"
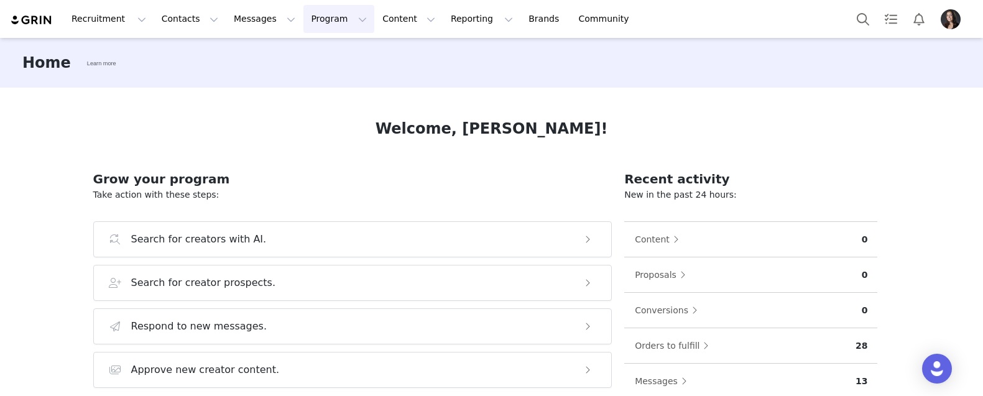
click at [303, 17] on button "Program Program" at bounding box center [338, 19] width 71 height 28
click at [310, 49] on p "Activations" at bounding box center [318, 54] width 48 height 13
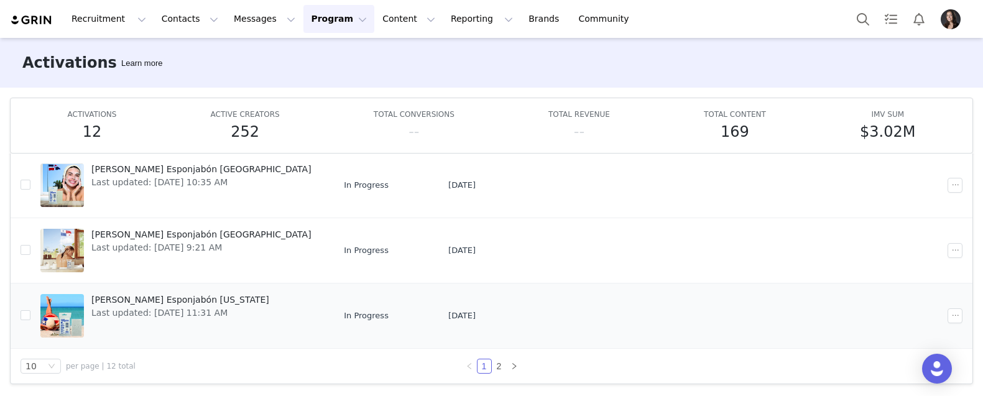
scroll to position [65, 0]
click at [185, 294] on span "Campaña Esponjabón Puerto Rico" at bounding box center [180, 300] width 178 height 13
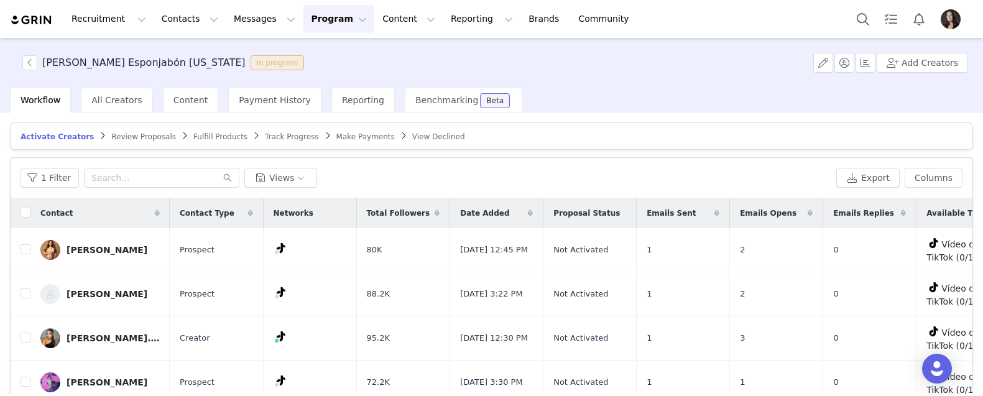
click at [300, 140] on span "Track Progress" at bounding box center [291, 136] width 53 height 9
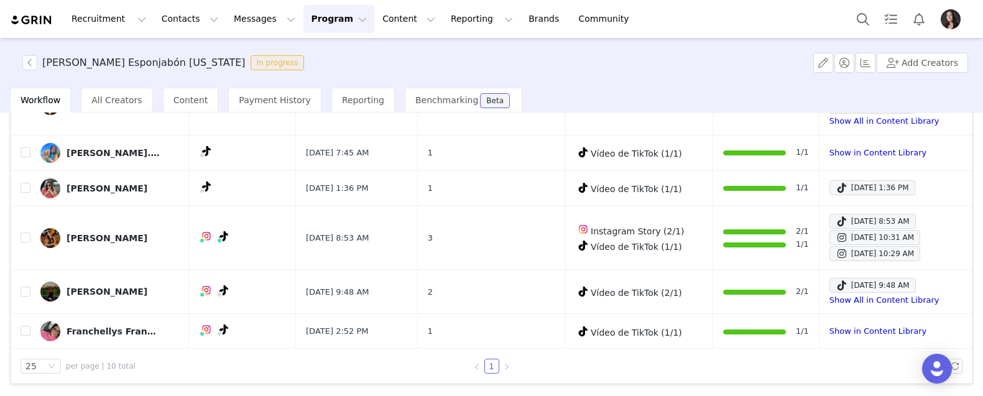
scroll to position [146, 0]
click at [33, 59] on button "button" at bounding box center [29, 62] width 15 height 15
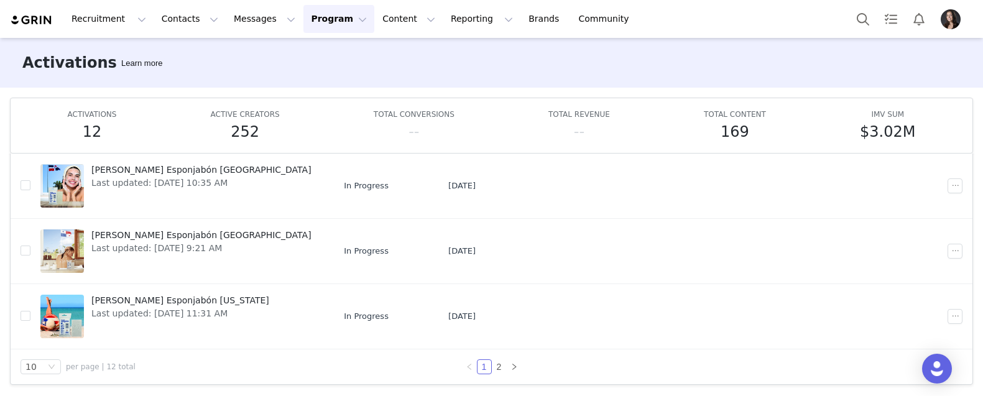
scroll to position [65, 0]
click at [178, 234] on span "Campaña Esponjabón Panama" at bounding box center [201, 235] width 220 height 13
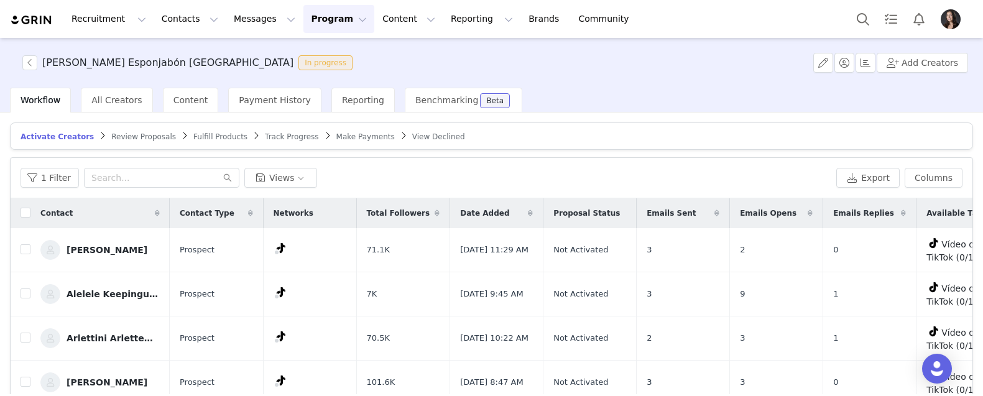
click at [278, 141] on span "Track Progress" at bounding box center [291, 136] width 53 height 9
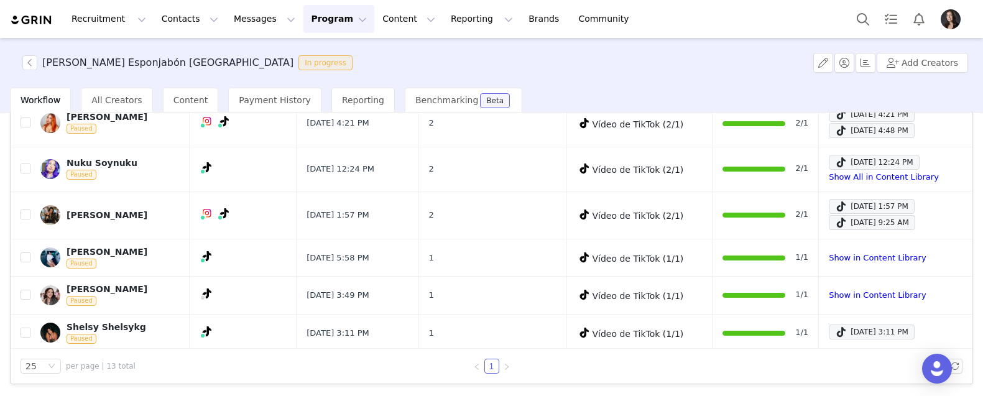
scroll to position [146, 0]
click at [797, 11] on div "Recruitment Recruitment Creator Search Curated Lists Landing Pages Web Extensio…" at bounding box center [491, 19] width 983 height 38
click at [32, 59] on button "button" at bounding box center [29, 62] width 15 height 15
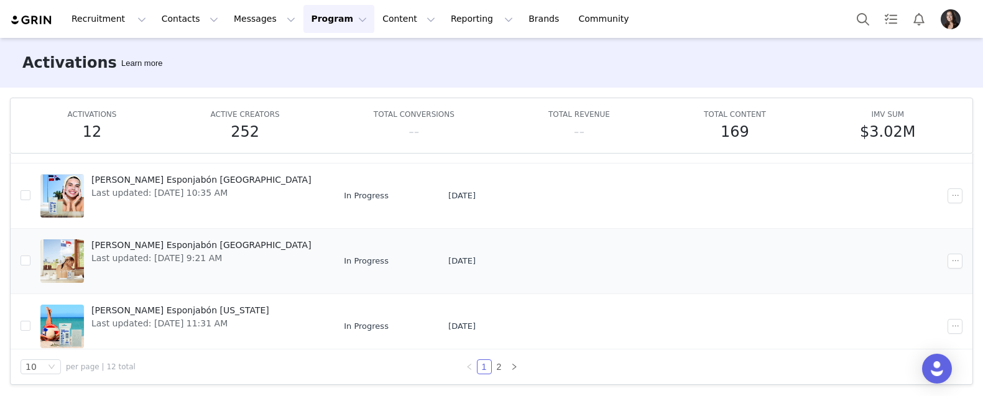
scroll to position [463, 0]
click at [219, 177] on span "Campaña Esponjabón República Dominicana" at bounding box center [201, 180] width 220 height 13
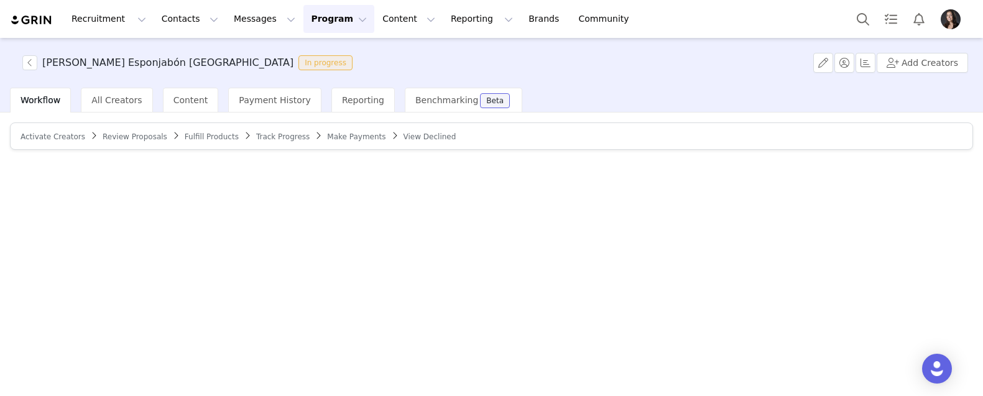
click at [292, 133] on span "Track Progress" at bounding box center [282, 136] width 53 height 9
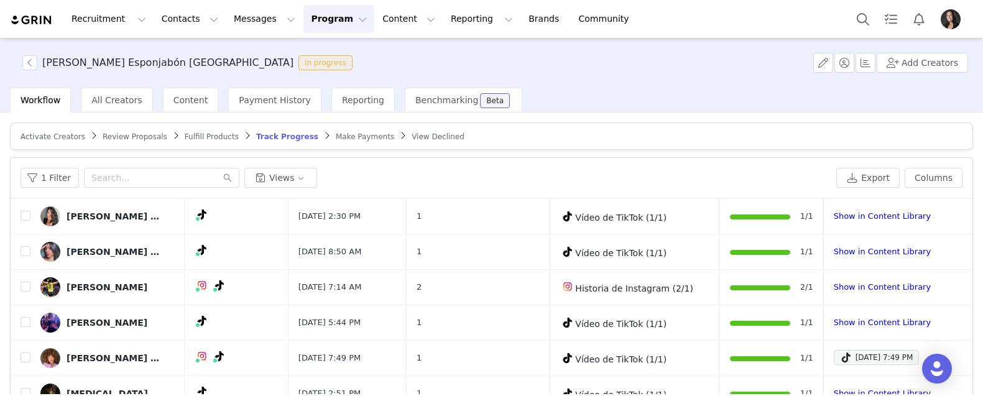
scroll to position [123, 0]
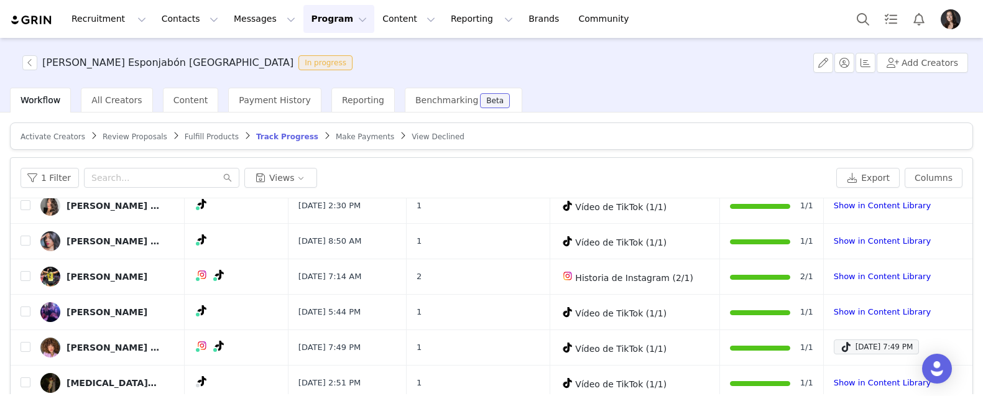
click at [790, 2] on div "Recruitment Recruitment Creator Search Curated Lists Landing Pages Web Extensio…" at bounding box center [491, 19] width 983 height 38
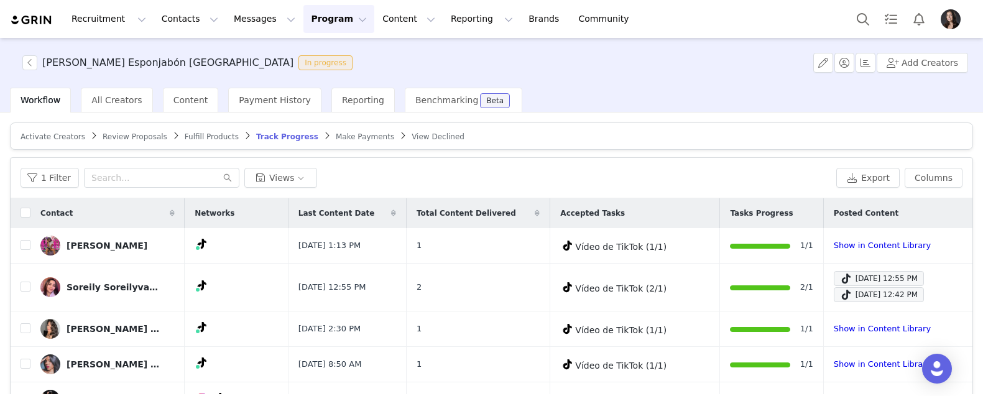
scroll to position [0, 0]
click at [173, 25] on button "Contacts Contacts" at bounding box center [190, 19] width 72 height 28
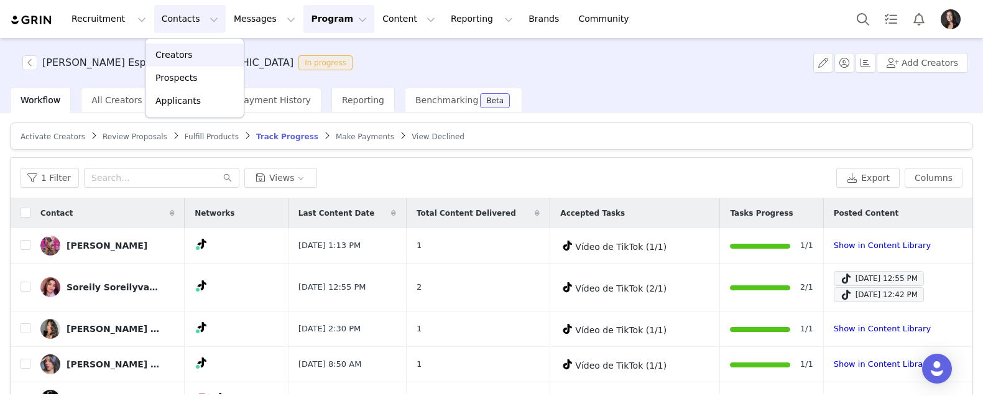
click at [172, 60] on p "Creators" at bounding box center [173, 54] width 37 height 13
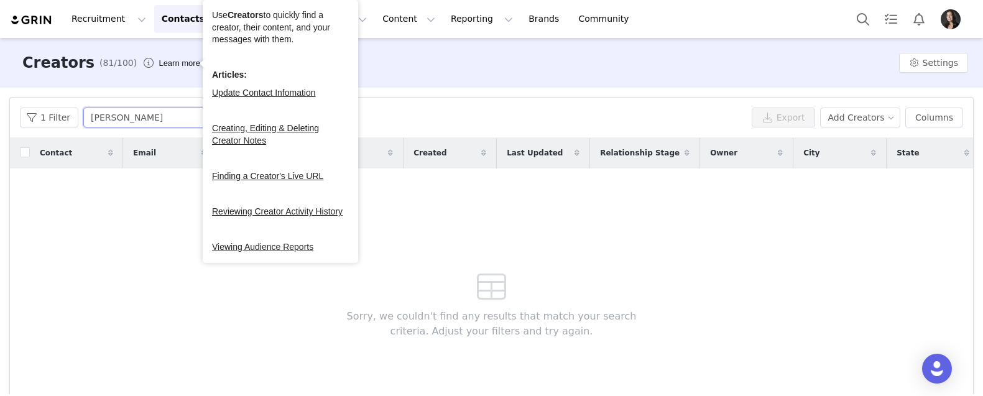
click at [159, 119] on input "[PERSON_NAME]" at bounding box center [160, 118] width 155 height 20
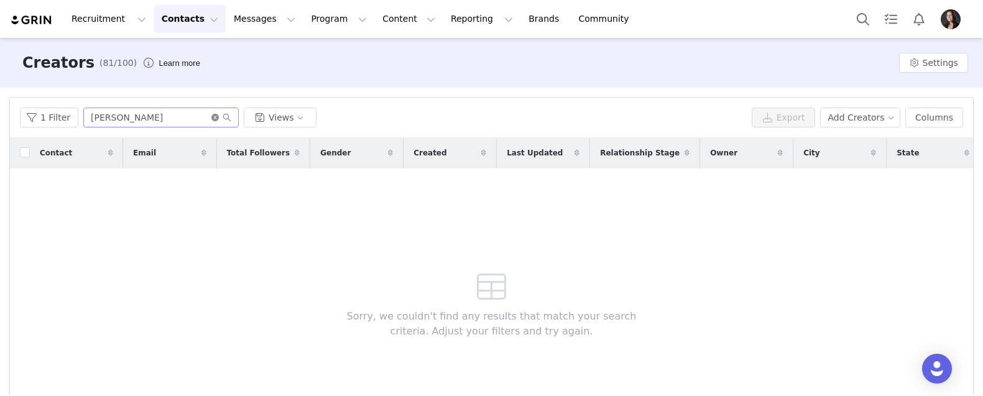
click at [211, 116] on icon "icon: close-circle" at bounding box center [214, 117] width 7 height 7
click at [185, 118] on input "text" at bounding box center [160, 118] width 155 height 20
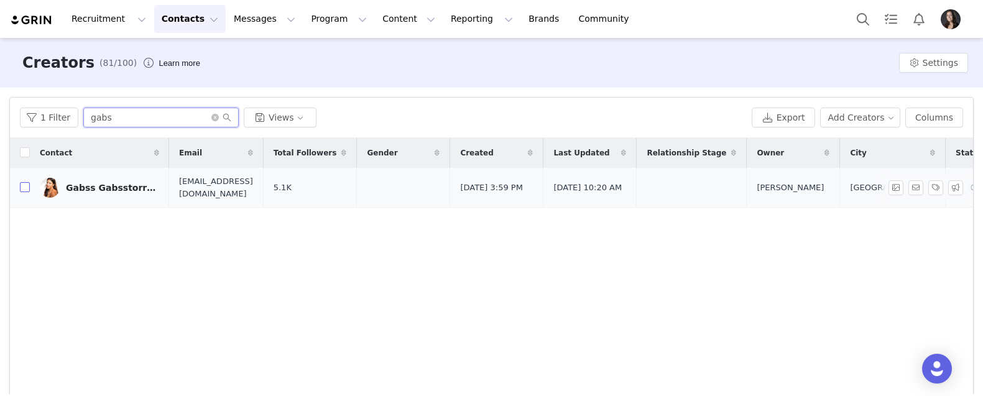
type input "gabs"
click at [28, 188] on input "checkbox" at bounding box center [25, 187] width 10 height 10
checkbox input "true"
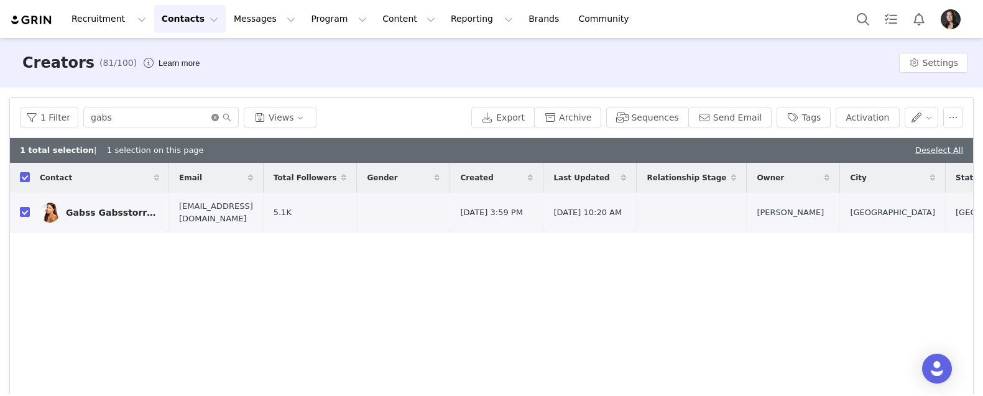
click at [211, 115] on icon "icon: close-circle" at bounding box center [214, 117] width 7 height 7
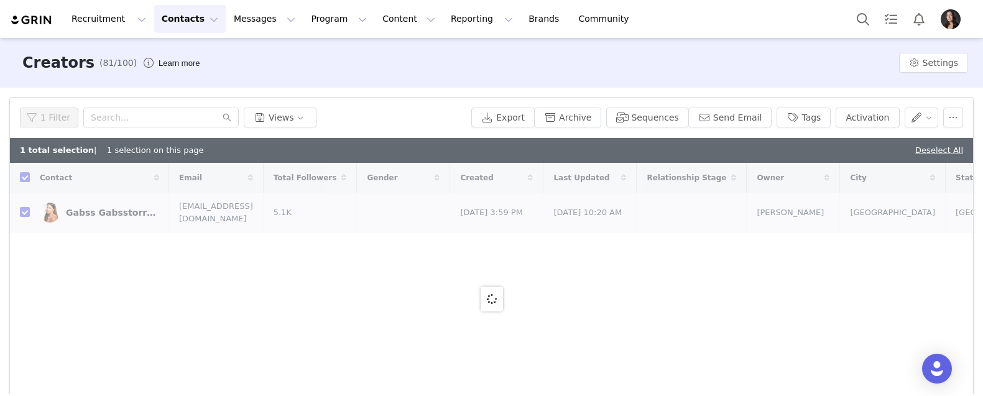
checkbox input "false"
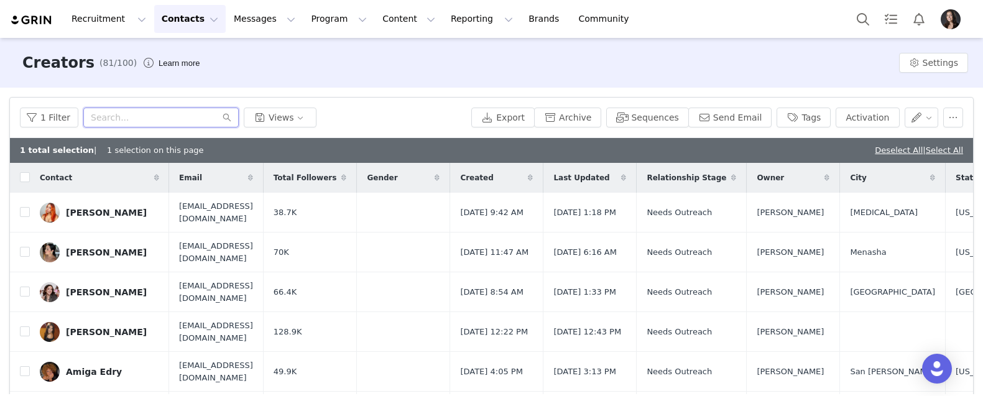
click at [202, 120] on input "text" at bounding box center [160, 118] width 155 height 20
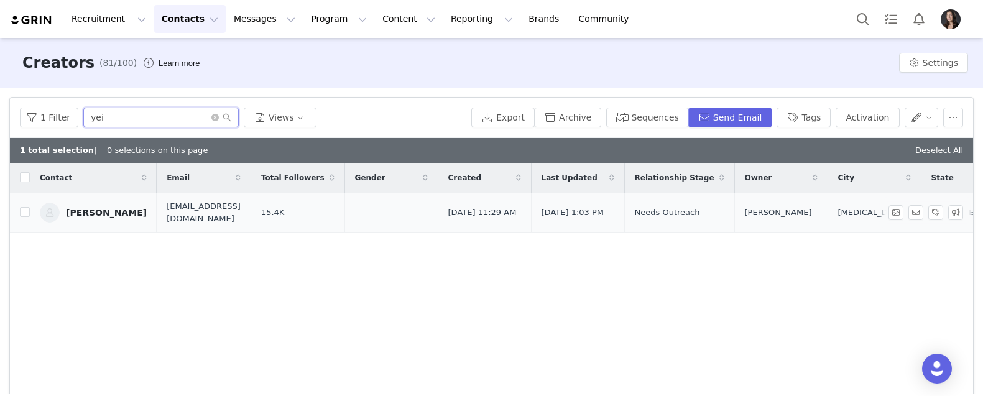
type input "yei"
click at [25, 219] on td at bounding box center [20, 213] width 20 height 40
click at [25, 214] on input "checkbox" at bounding box center [25, 212] width 10 height 10
checkbox input "true"
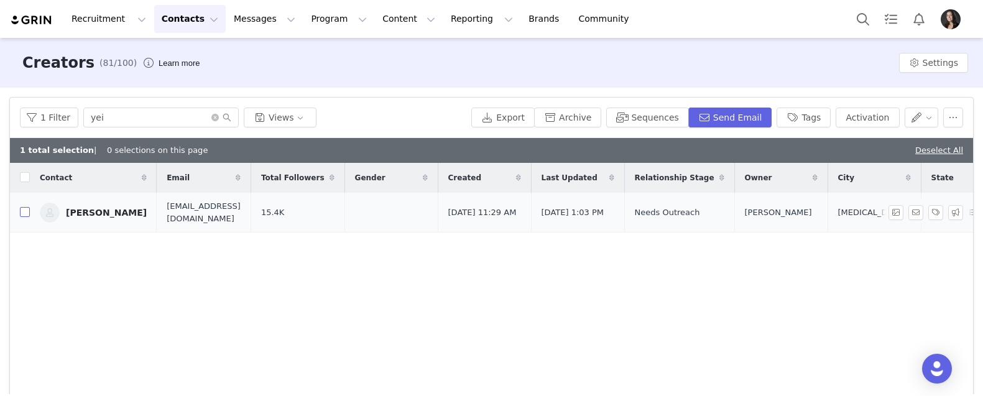
checkbox input "true"
click at [211, 118] on icon "icon: close-circle" at bounding box center [214, 117] width 7 height 7
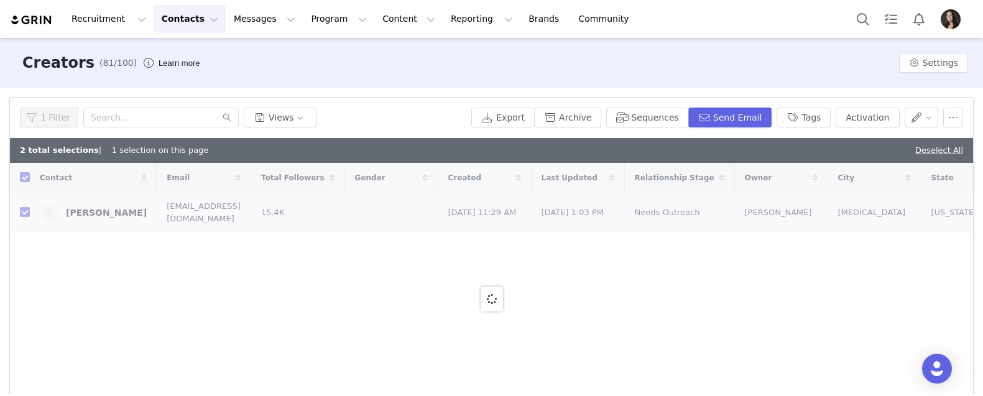
checkbox input "false"
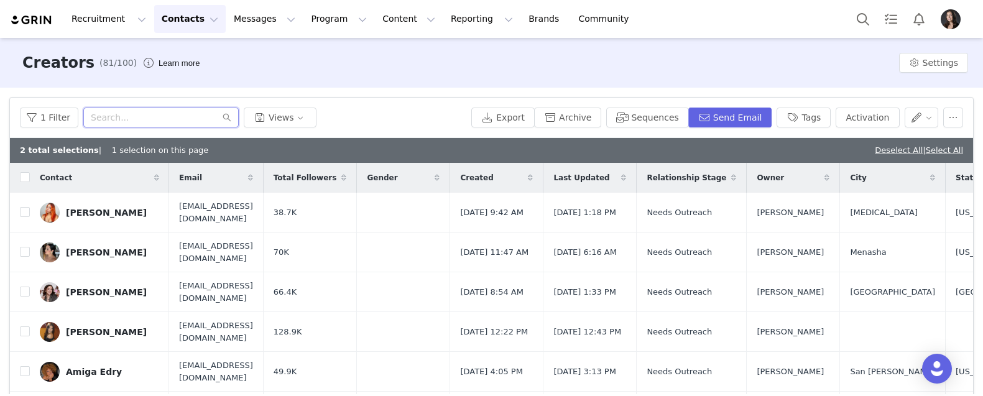
click at [201, 115] on input "text" at bounding box center [160, 118] width 155 height 20
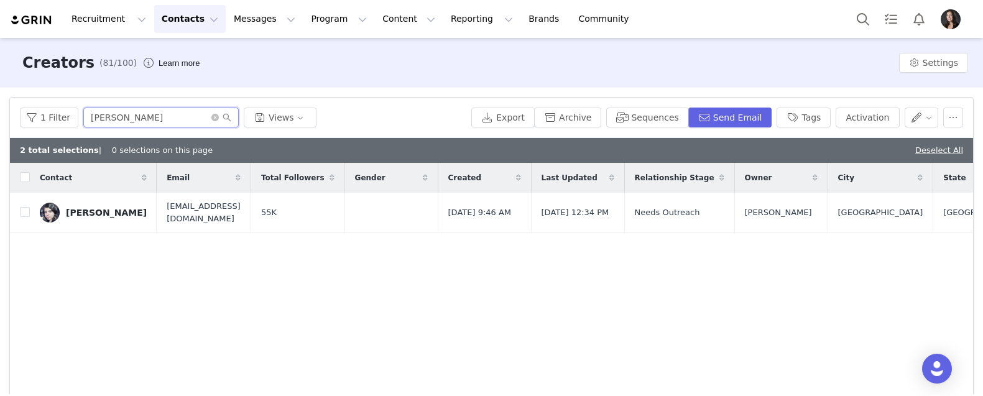
type input "Vielka"
drag, startPoint x: 201, startPoint y: 115, endPoint x: 25, endPoint y: 216, distance: 202.5
click at [24, 216] on input "checkbox" at bounding box center [25, 212] width 10 height 10
checkbox input "true"
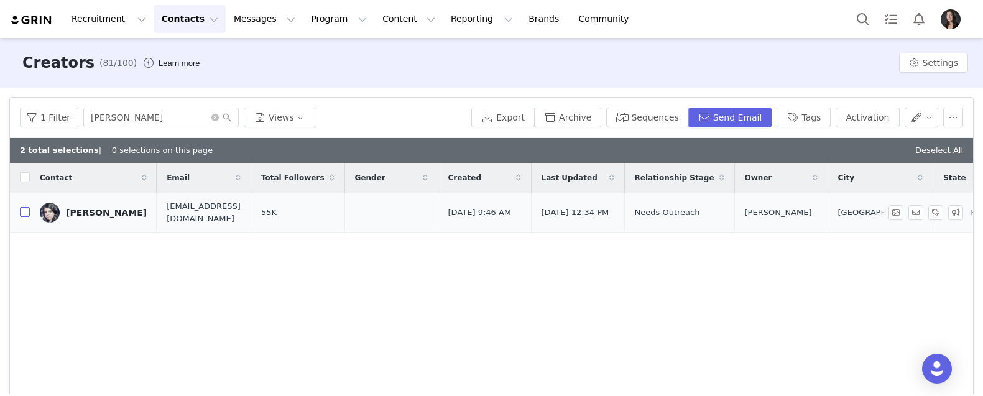
checkbox input "true"
click at [211, 116] on icon "icon: close-circle" at bounding box center [214, 117] width 7 height 7
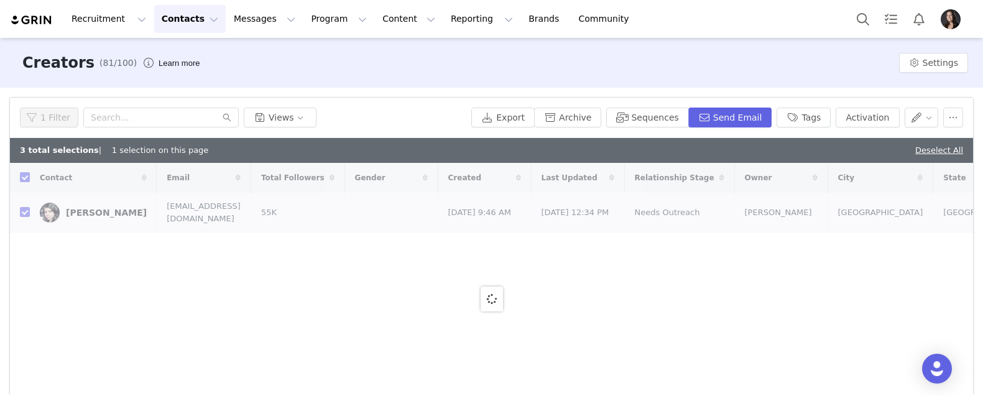
checkbox input "false"
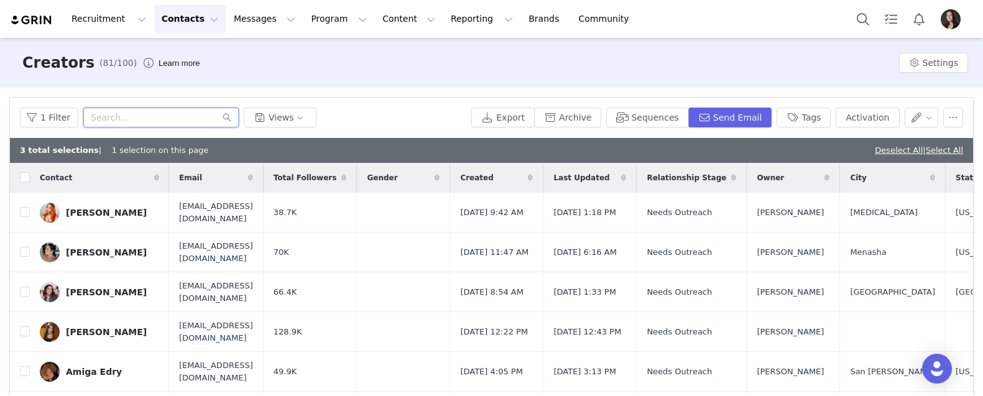
click at [187, 113] on input "text" at bounding box center [160, 118] width 155 height 20
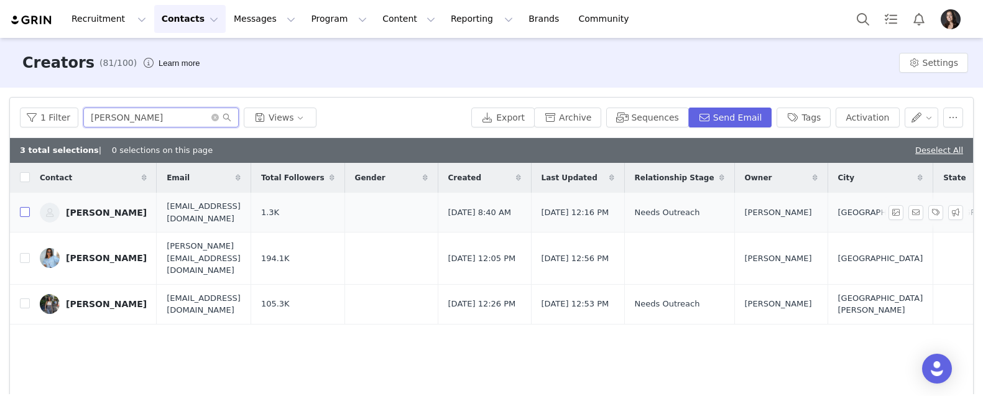
type input "anna"
click at [25, 213] on input "checkbox" at bounding box center [25, 212] width 10 height 10
checkbox input "true"
click at [211, 117] on icon "icon: close-circle" at bounding box center [214, 117] width 7 height 7
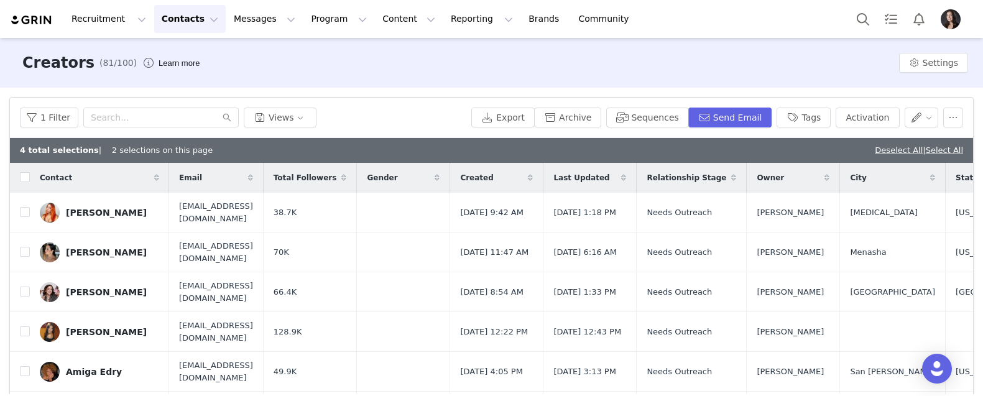
checkbox input "false"
click at [114, 114] on input "text" at bounding box center [160, 118] width 155 height 20
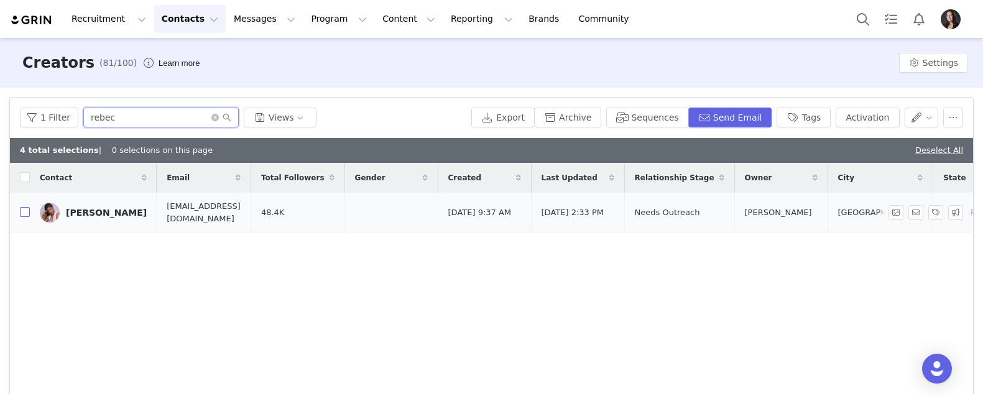
type input "rebec"
click at [29, 213] on input "checkbox" at bounding box center [25, 212] width 10 height 10
checkbox input "true"
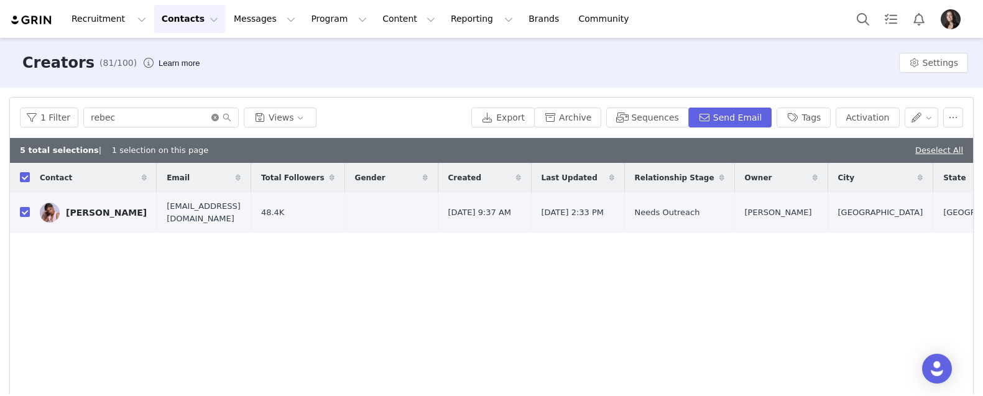
click at [211, 118] on icon "icon: close-circle" at bounding box center [214, 117] width 7 height 7
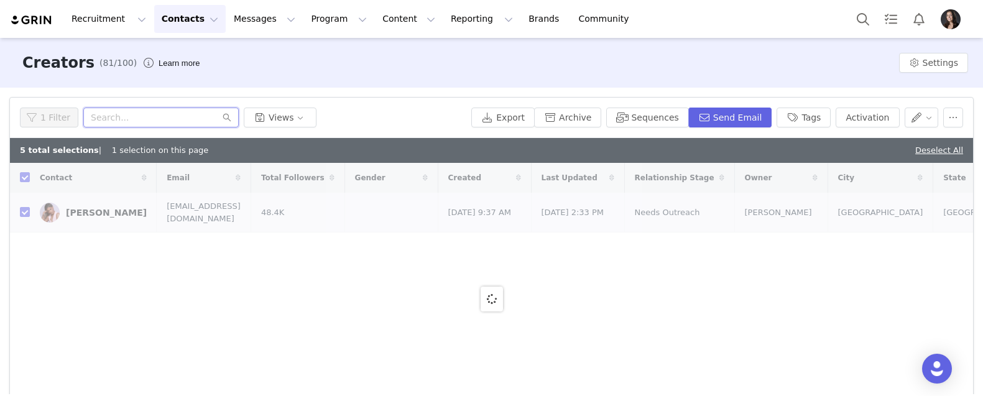
click at [193, 117] on input "text" at bounding box center [160, 118] width 155 height 20
type input "daph"
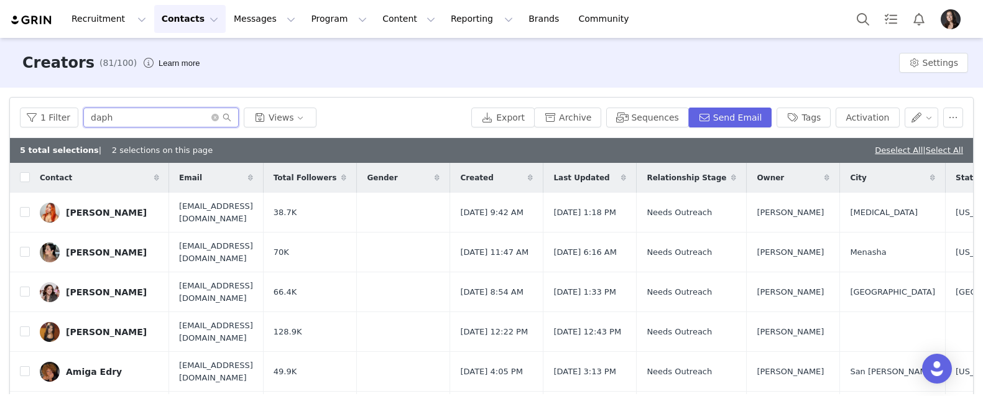
checkbox input "false"
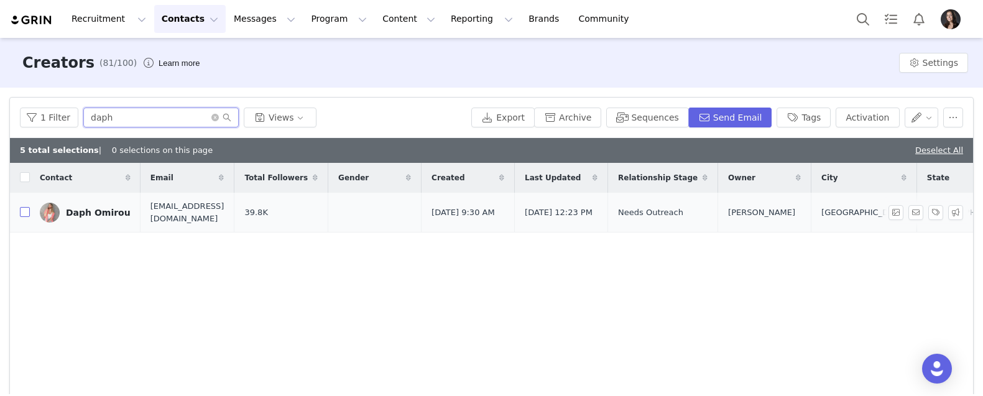
type input "daph"
click at [27, 213] on input "checkbox" at bounding box center [25, 212] width 10 height 10
checkbox input "true"
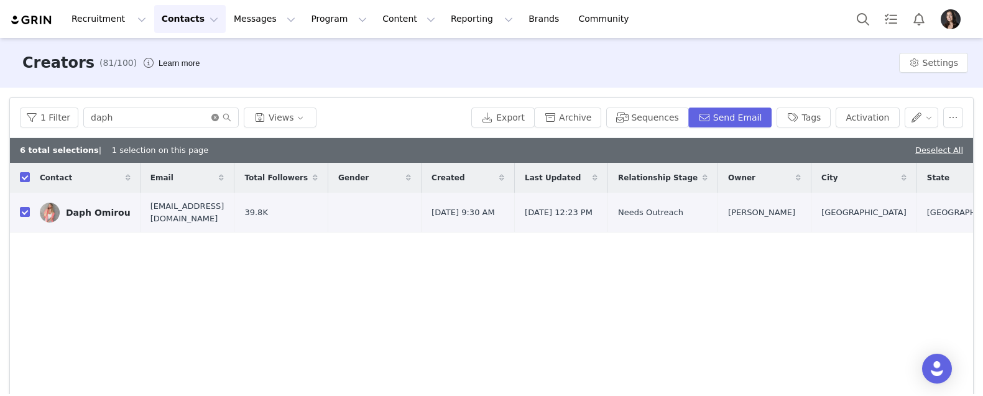
click at [212, 117] on icon "icon: close-circle" at bounding box center [214, 117] width 7 height 7
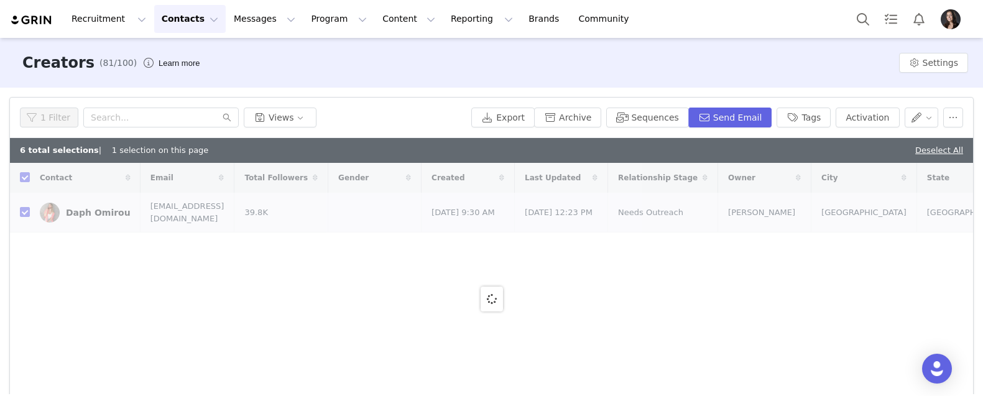
checkbox input "false"
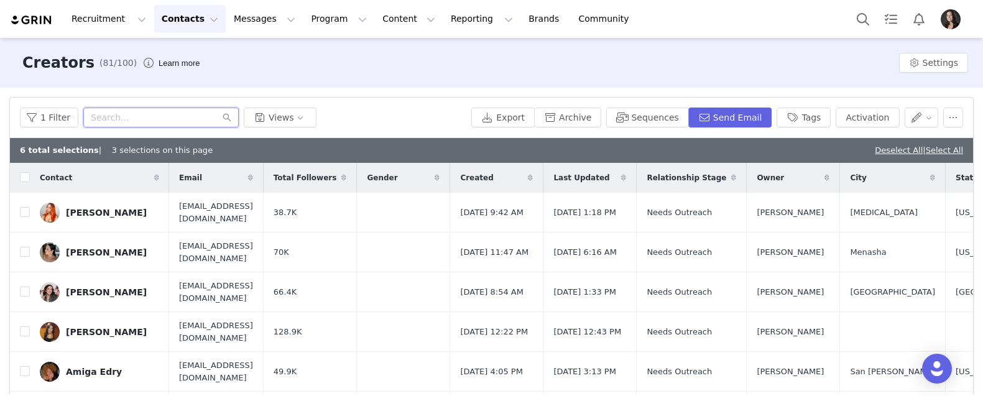
click at [164, 111] on input "text" at bounding box center [160, 118] width 155 height 20
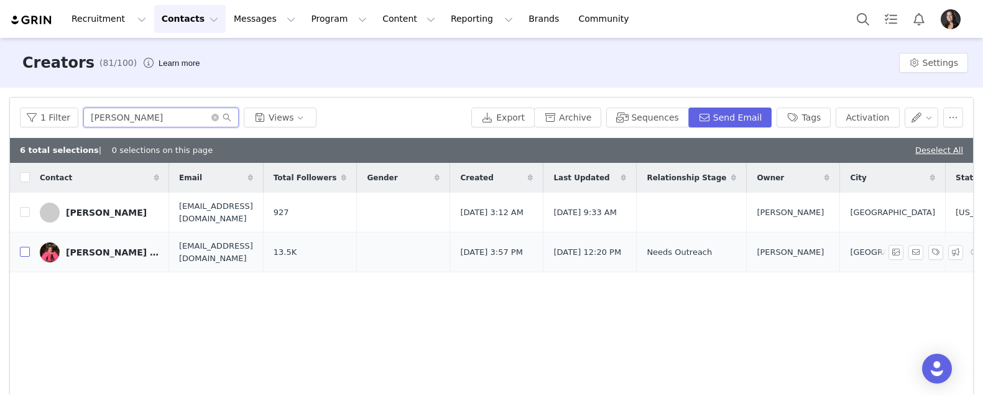
type input "vanessa"
click at [21, 251] on input "checkbox" at bounding box center [25, 252] width 10 height 10
checkbox input "true"
click at [213, 118] on icon "icon: close-circle" at bounding box center [214, 117] width 7 height 7
click at [191, 116] on input "text" at bounding box center [160, 118] width 155 height 20
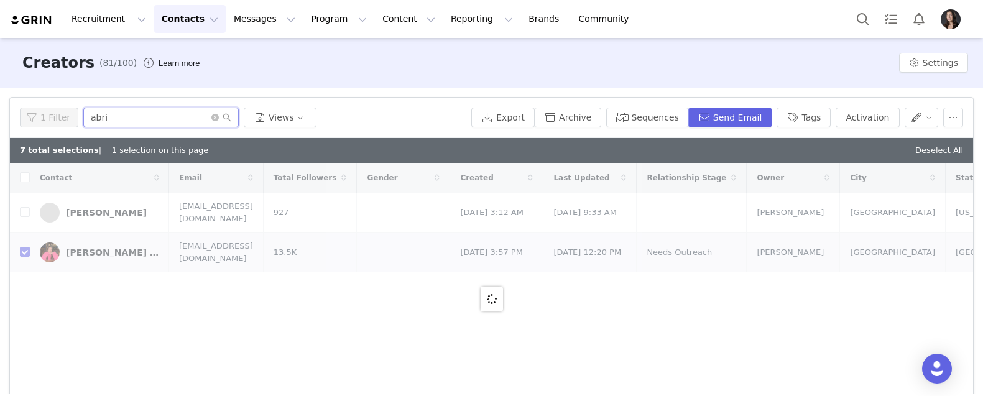
type input "abril"
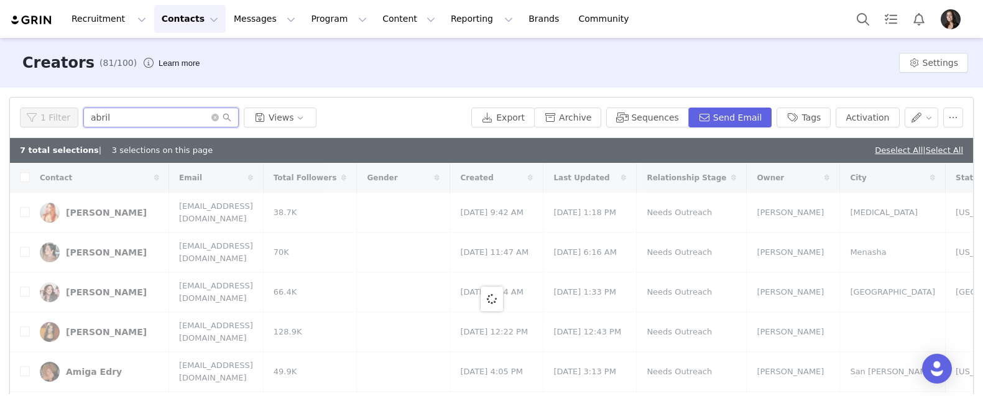
checkbox input "false"
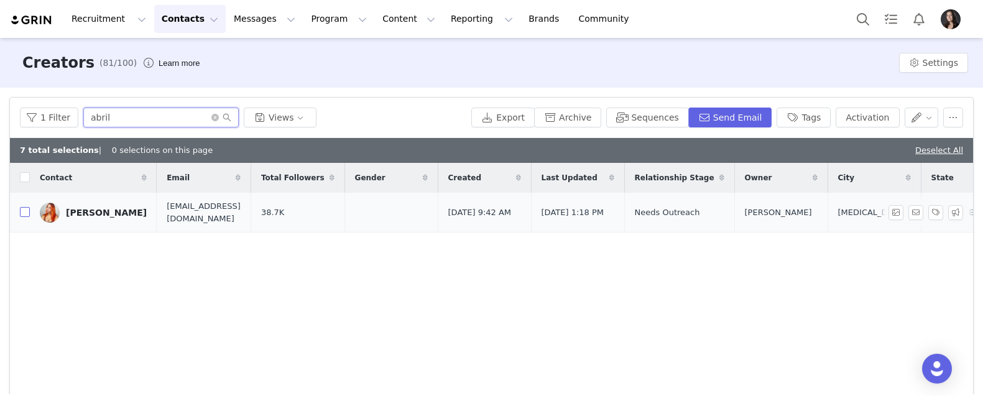
type input "abril"
click at [21, 214] on input "checkbox" at bounding box center [25, 212] width 10 height 10
checkbox input "true"
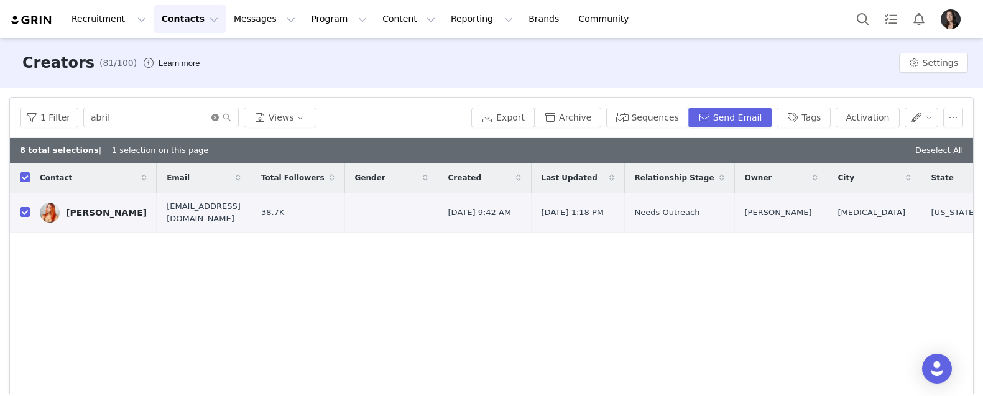
click at [211, 116] on icon "icon: close-circle" at bounding box center [214, 117] width 7 height 7
click at [190, 116] on input "text" at bounding box center [160, 118] width 155 height 20
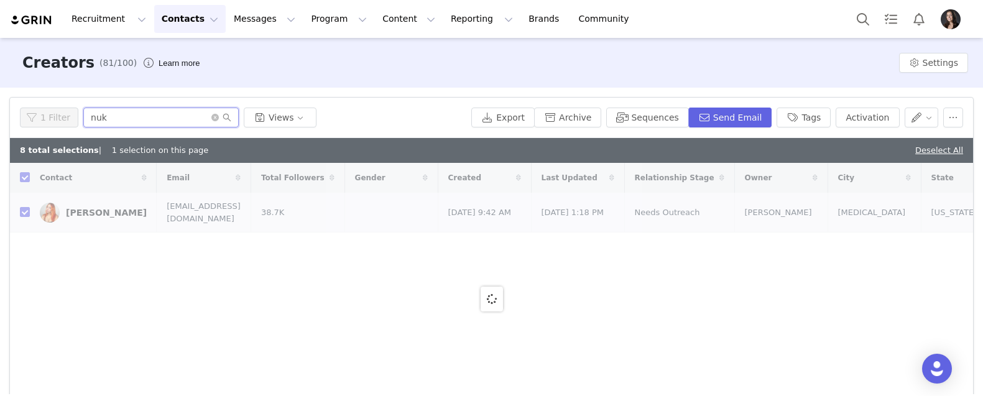
type input "nuku"
checkbox input "false"
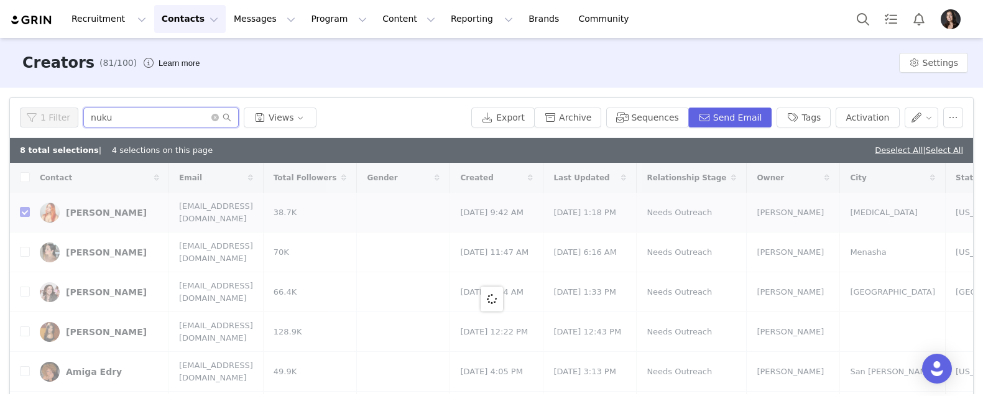
checkbox input "false"
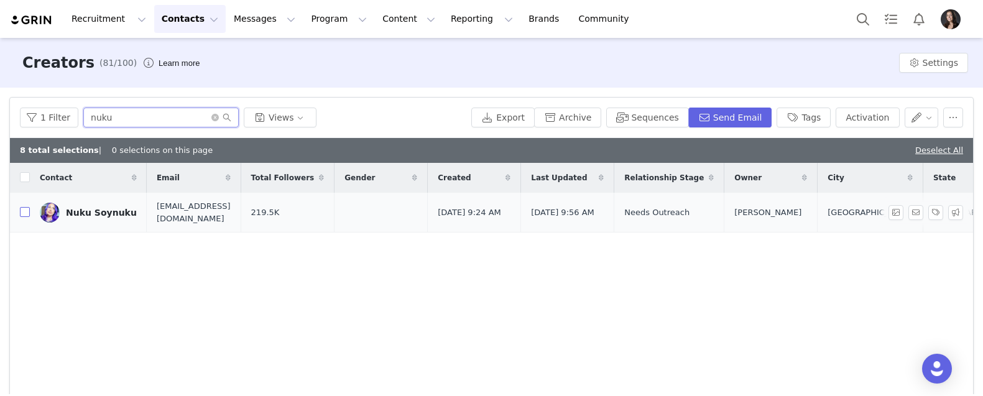
type input "nuku"
click at [25, 211] on input "checkbox" at bounding box center [25, 212] width 10 height 10
checkbox input "true"
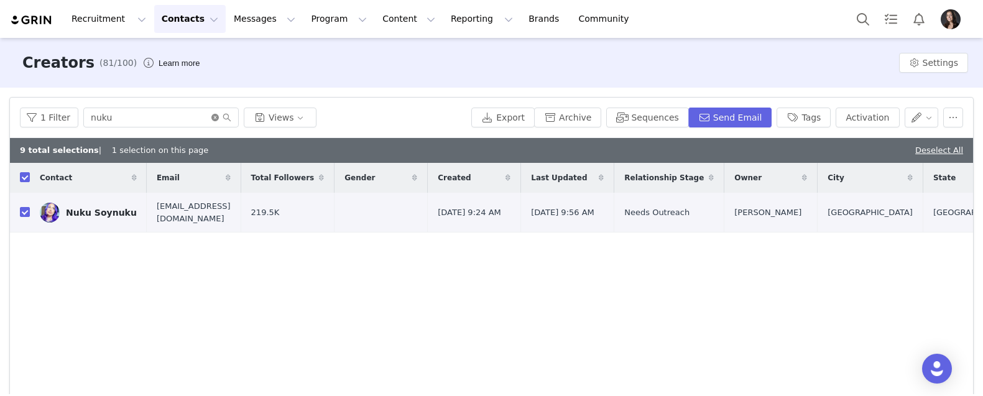
click at [211, 116] on icon "icon: close-circle" at bounding box center [214, 117] width 7 height 7
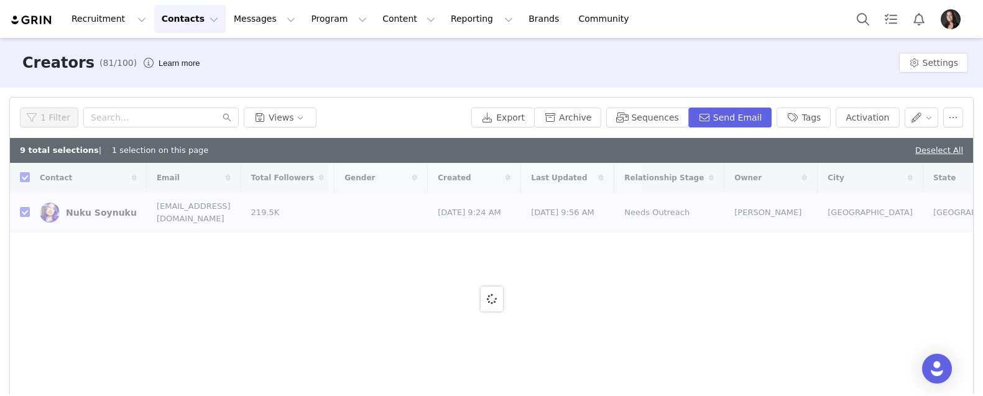
checkbox input "false"
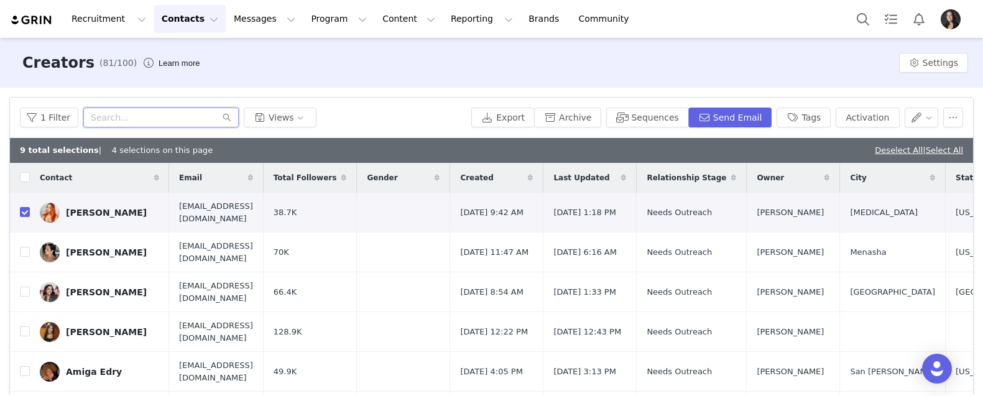
click at [148, 121] on input "text" at bounding box center [160, 118] width 155 height 20
type input "joselyn"
checkbox input "false"
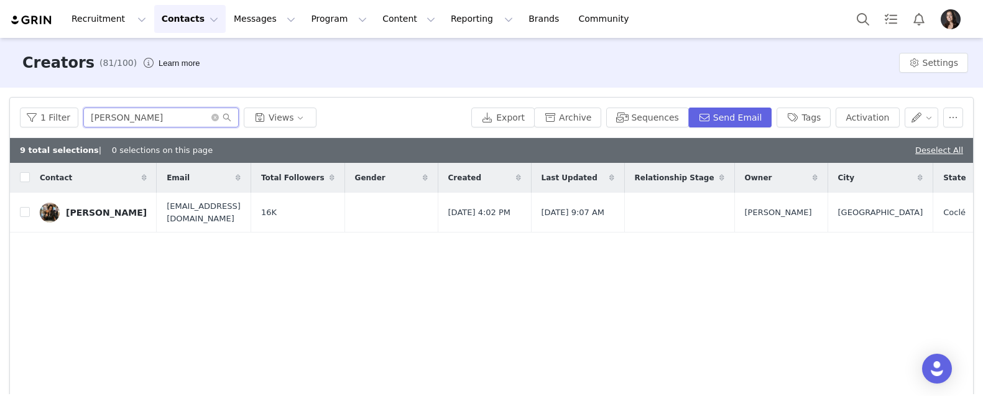
type input "Joselyn"
drag, startPoint x: 148, startPoint y: 121, endPoint x: 22, endPoint y: 215, distance: 156.8
click at [22, 215] on input "checkbox" at bounding box center [25, 212] width 10 height 10
checkbox input "true"
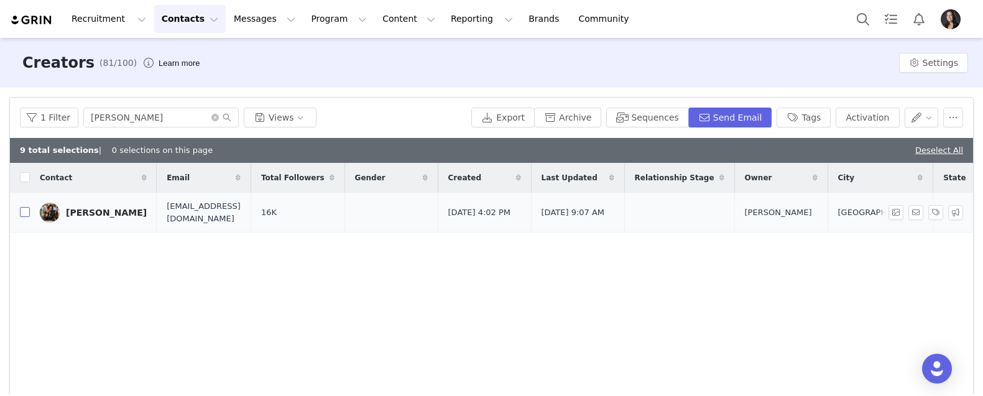
checkbox input "true"
click at [213, 116] on icon "icon: close-circle" at bounding box center [214, 117] width 7 height 7
click at [201, 116] on input "text" at bounding box center [160, 118] width 155 height 20
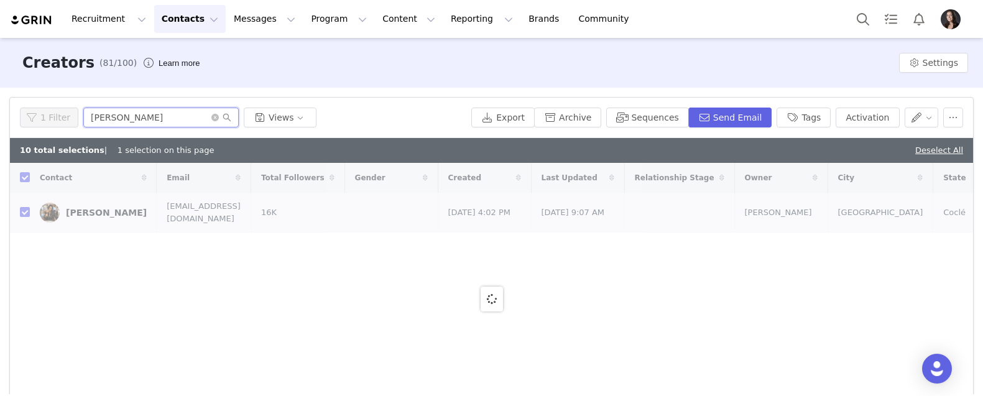
type input "denise"
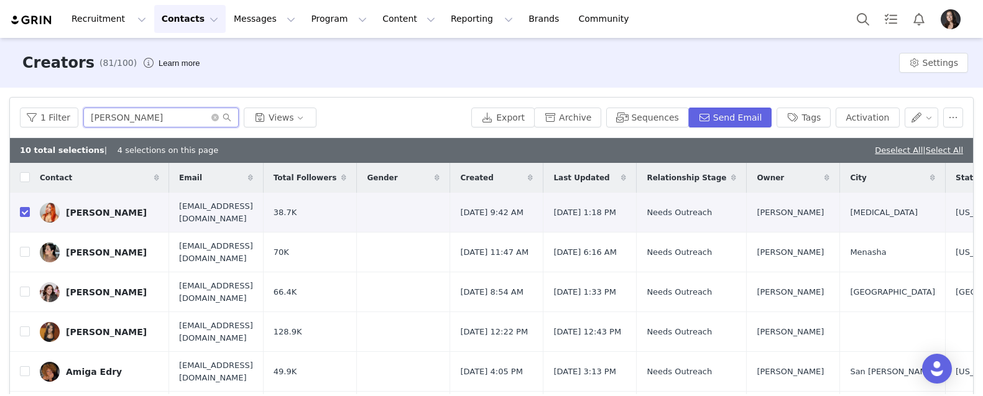
checkbox input "false"
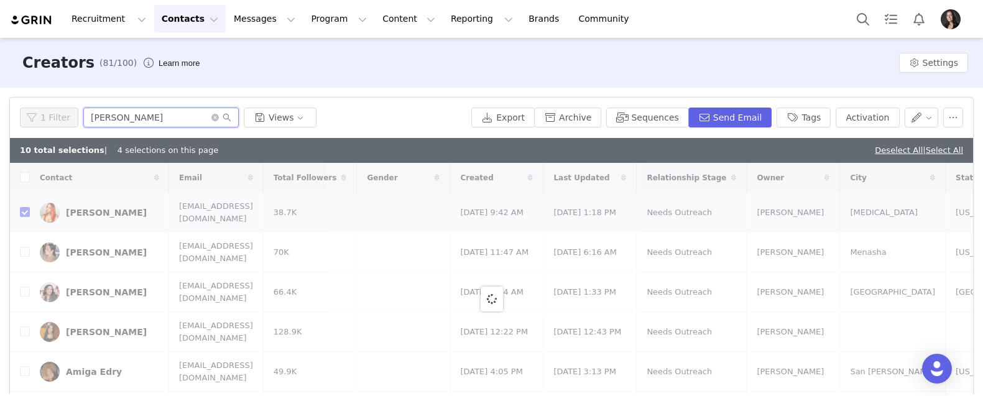
checkbox input "false"
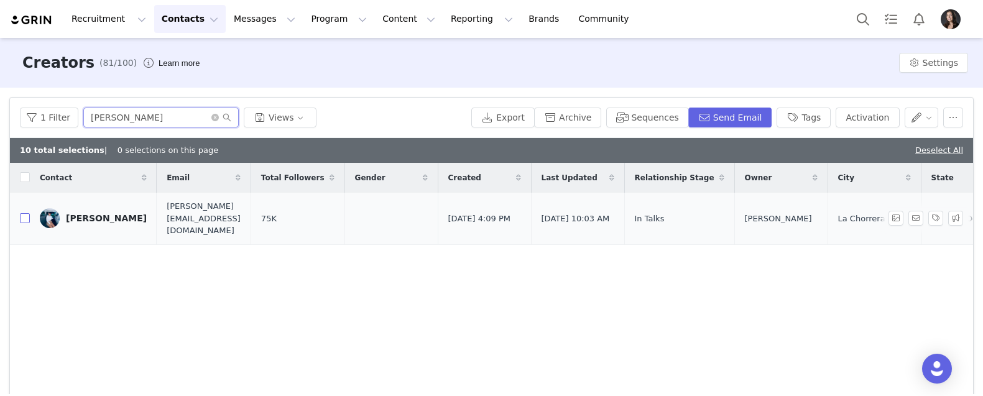
type input "denise"
click at [27, 213] on input "checkbox" at bounding box center [25, 218] width 10 height 10
checkbox input "true"
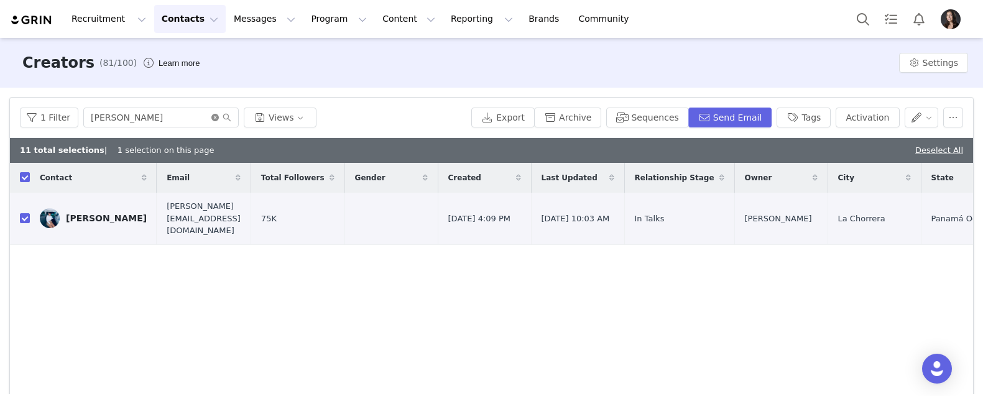
click at [213, 116] on icon "icon: close-circle" at bounding box center [214, 117] width 7 height 7
click at [193, 126] on input "text" at bounding box center [160, 118] width 155 height 20
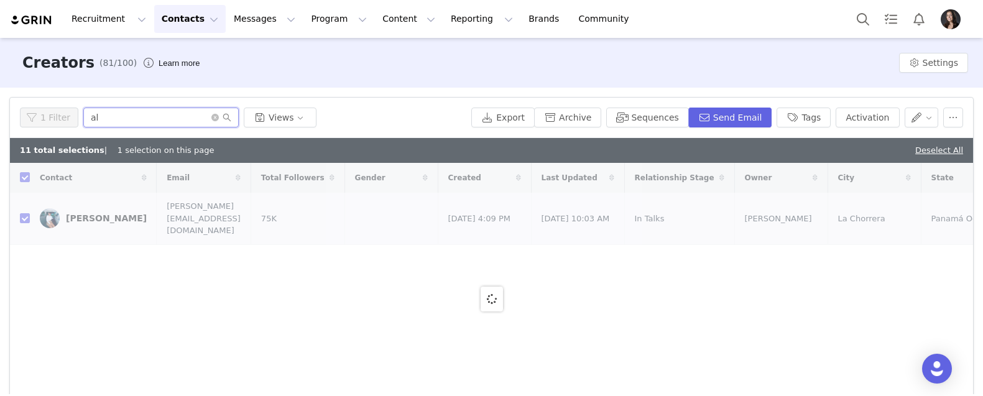
type input "ale"
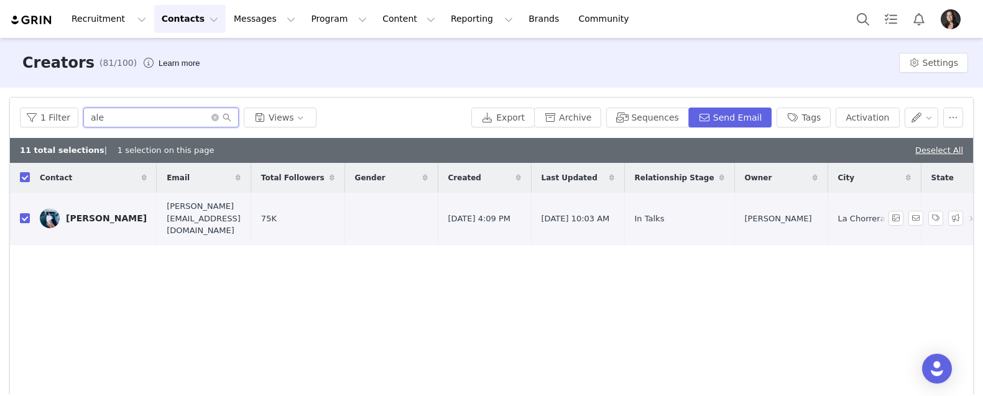
checkbox input "false"
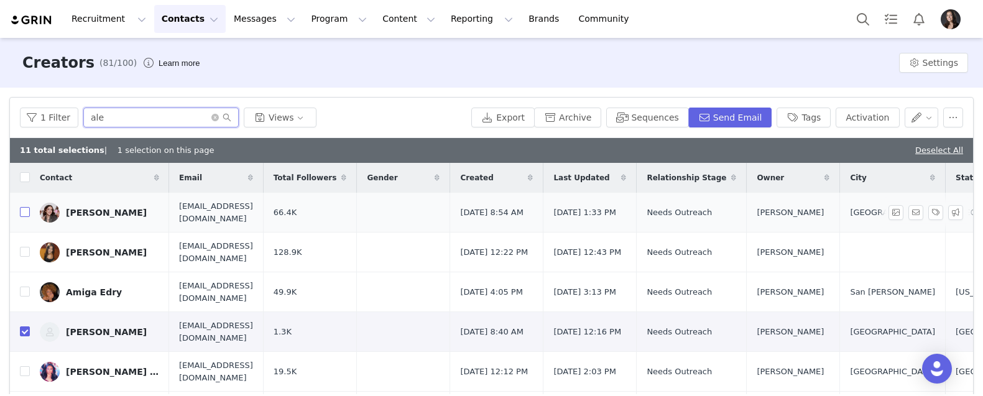
type input "ale"
click at [21, 214] on input "checkbox" at bounding box center [25, 212] width 10 height 10
checkbox input "true"
click at [130, 121] on input "ale" at bounding box center [160, 118] width 155 height 20
type input "a"
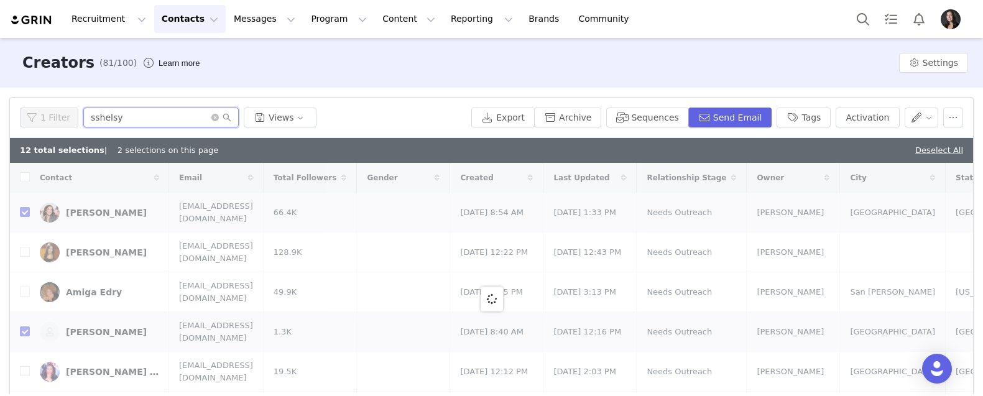
type input "sshels"
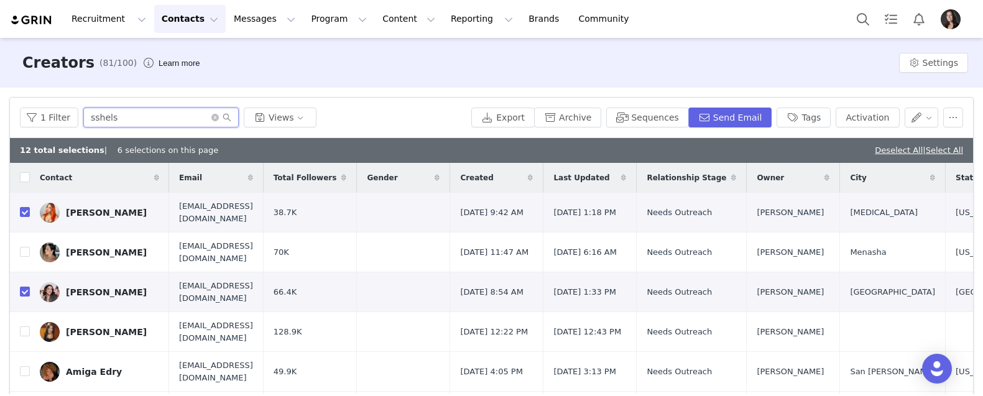
checkbox input "true"
checkbox input "false"
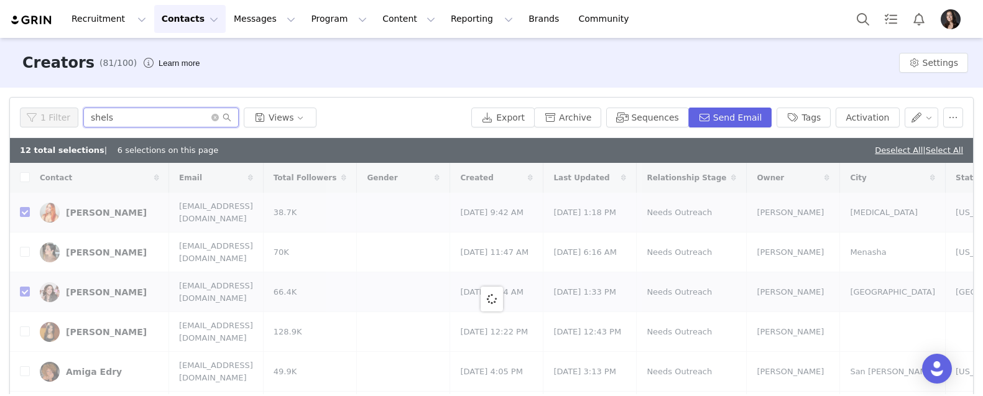
type input "shelsy"
checkbox input "false"
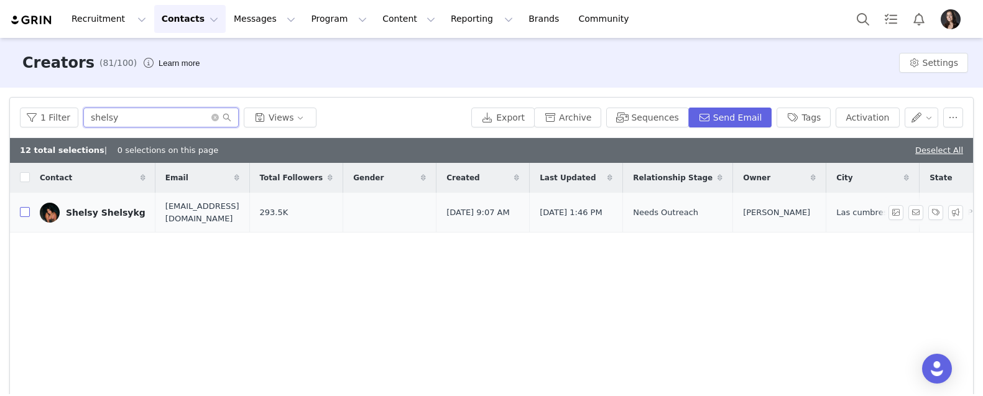
type input "shelsy"
click at [23, 215] on input "checkbox" at bounding box center [25, 212] width 10 height 10
checkbox input "true"
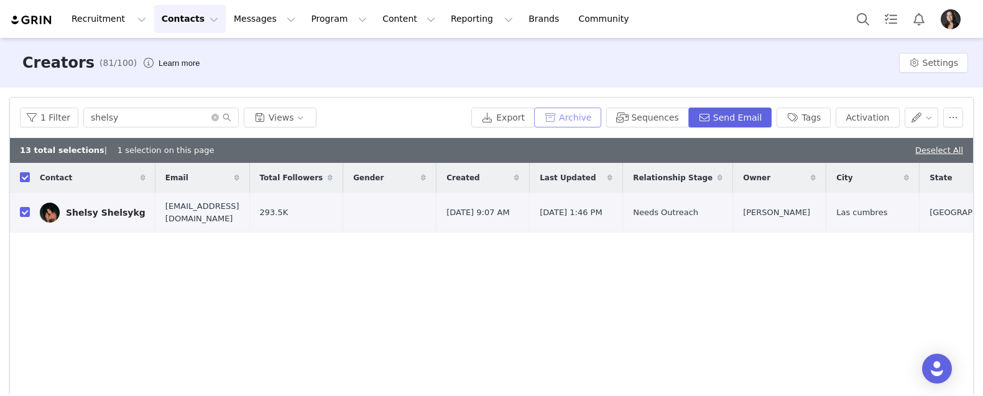
click at [586, 114] on button "Archive" at bounding box center [567, 118] width 67 height 20
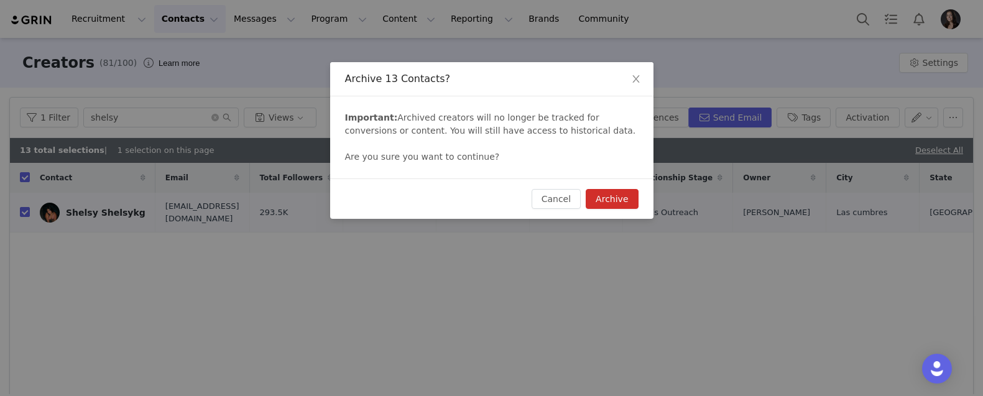
click at [629, 198] on button "Archive" at bounding box center [612, 199] width 52 height 20
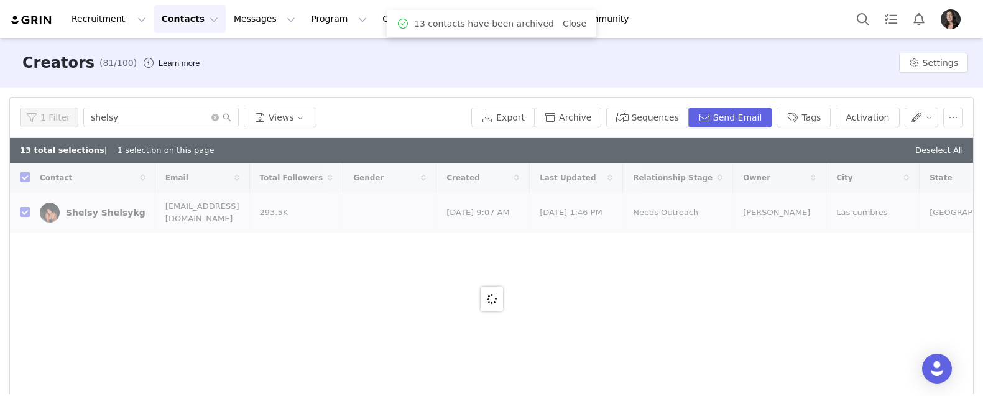
checkbox input "false"
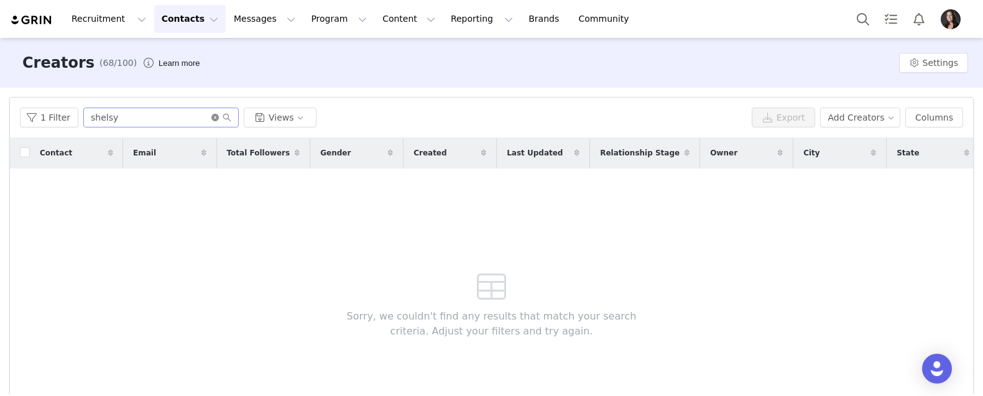
click at [212, 116] on icon "icon: close-circle" at bounding box center [214, 117] width 7 height 7
click at [195, 116] on input "text" at bounding box center [160, 118] width 155 height 20
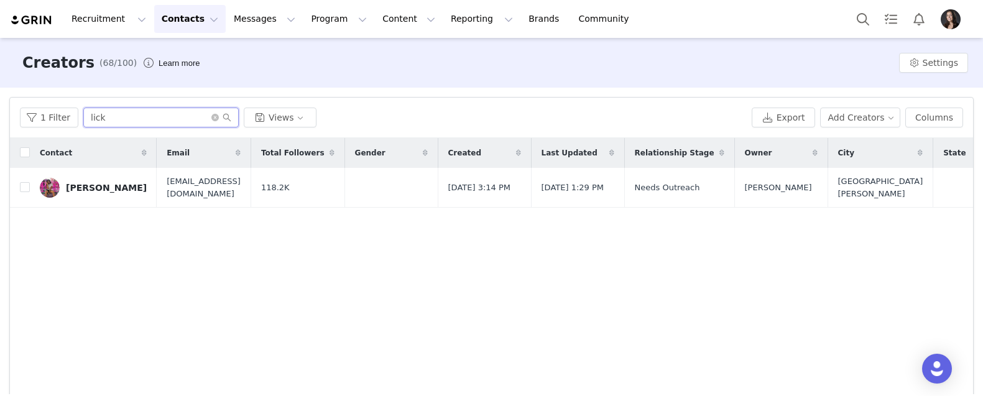
type input "lick"
drag, startPoint x: 195, startPoint y: 116, endPoint x: 21, endPoint y: 189, distance: 188.1
click at [22, 189] on input "checkbox" at bounding box center [25, 187] width 10 height 10
checkbox input "true"
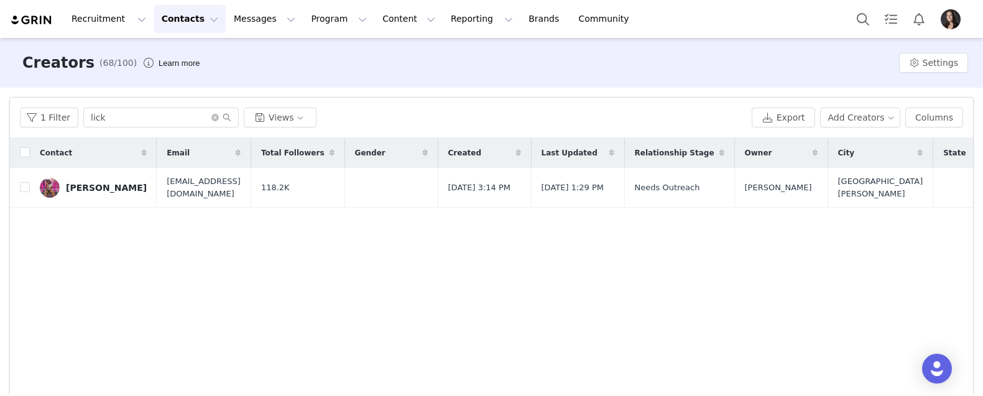
checkbox input "true"
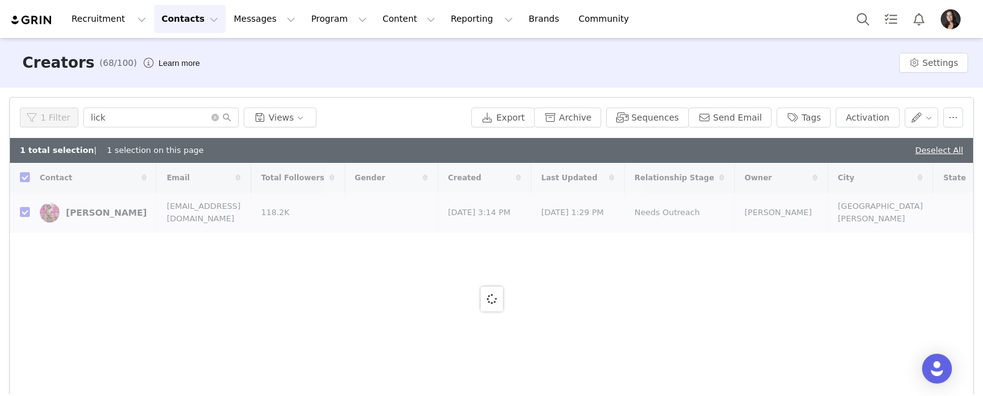
checkbox input "false"
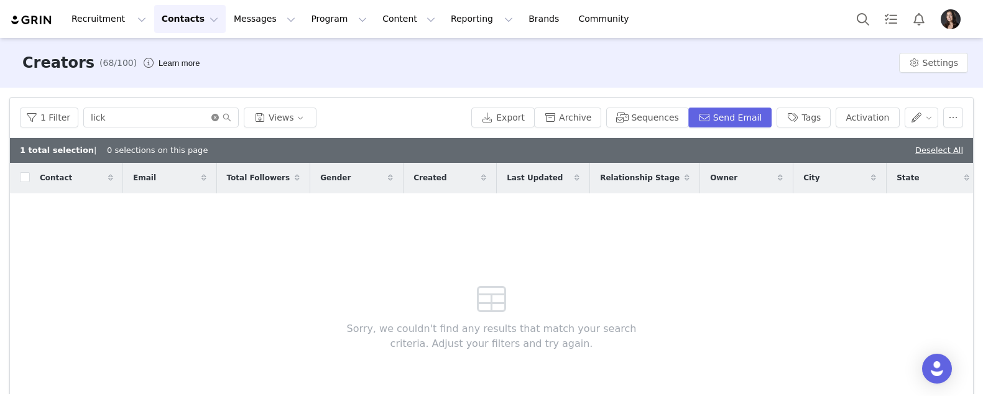
click at [212, 118] on icon "icon: close-circle" at bounding box center [214, 117] width 7 height 7
click at [189, 118] on input "text" at bounding box center [160, 118] width 155 height 20
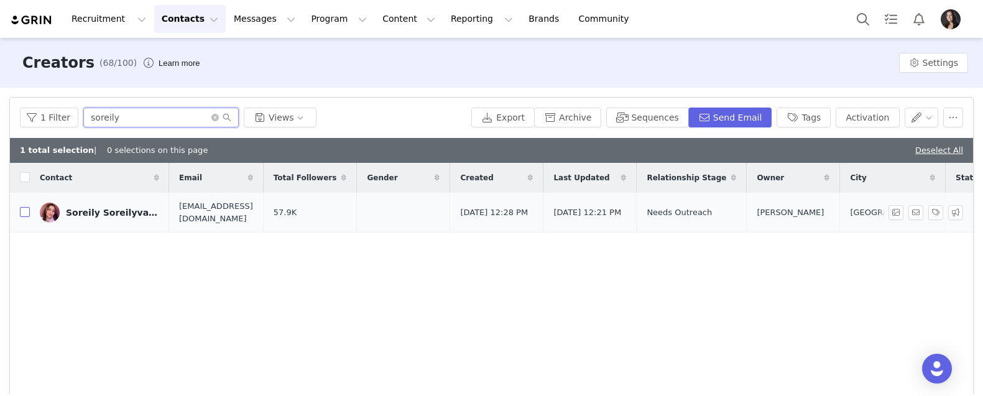
type input "soreily"
click at [24, 212] on input "checkbox" at bounding box center [25, 212] width 10 height 10
checkbox input "true"
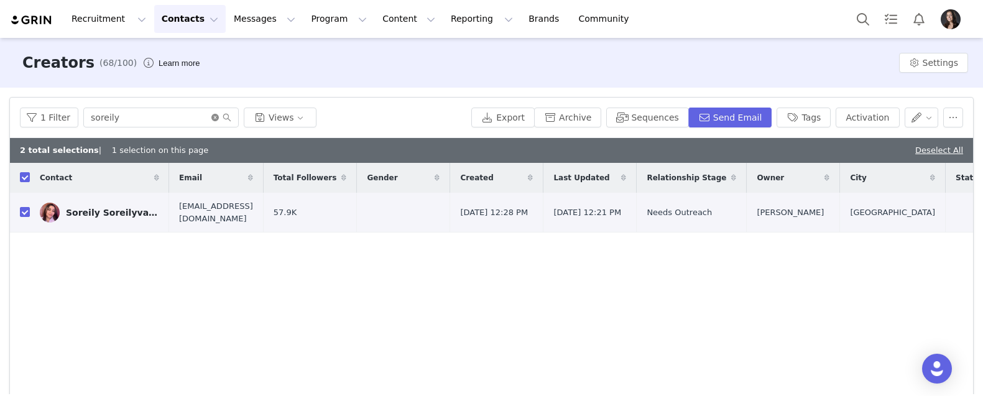
click at [215, 119] on icon "icon: close-circle" at bounding box center [214, 117] width 7 height 7
click at [204, 118] on input "text" at bounding box center [160, 118] width 155 height 20
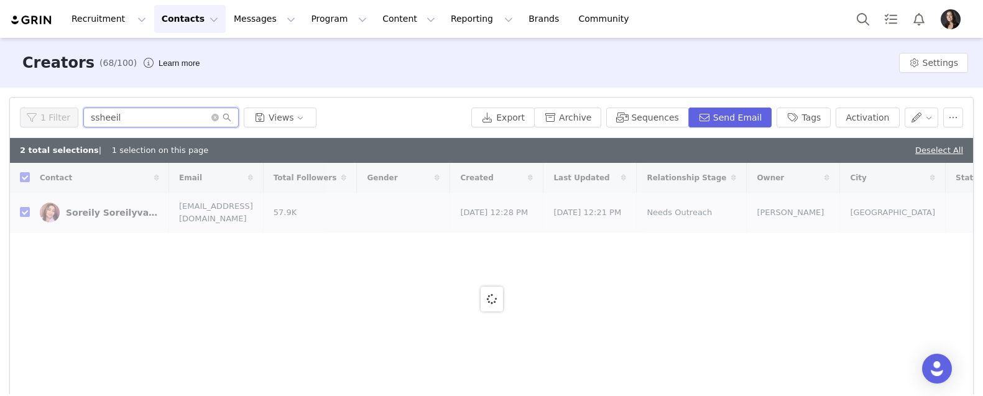
type input "ssheeily"
checkbox input "false"
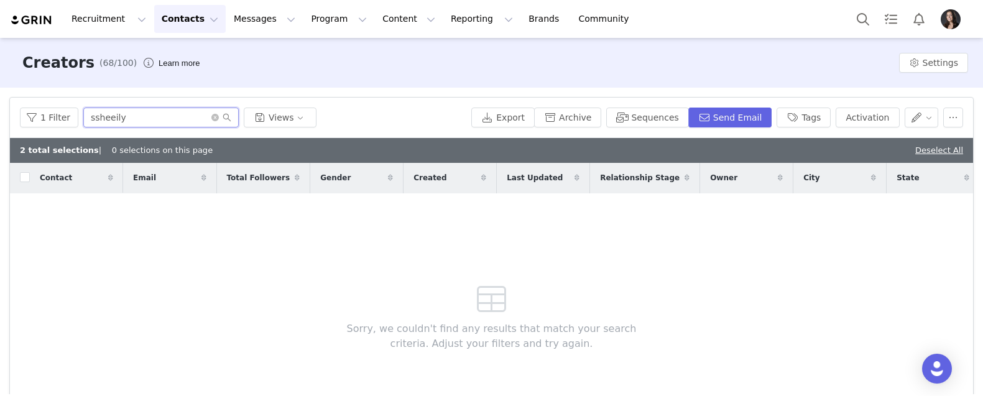
click at [98, 117] on input "ssheeily" at bounding box center [160, 118] width 155 height 20
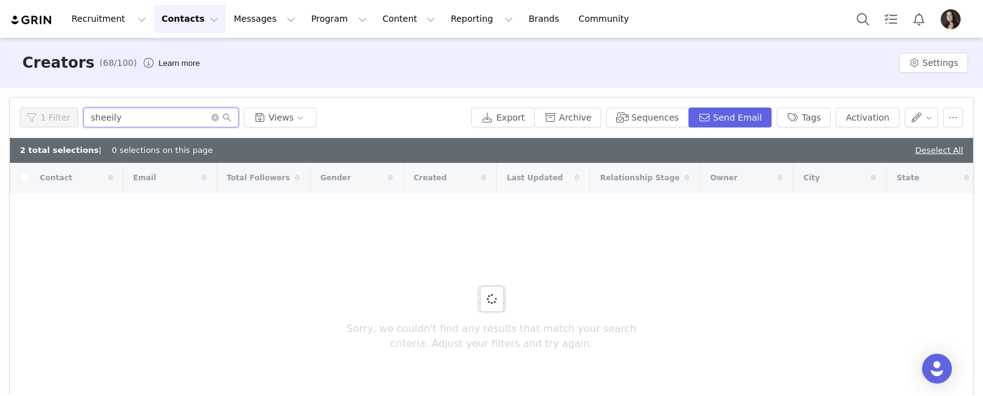
click at [103, 116] on input "sheeily" at bounding box center [160, 118] width 155 height 20
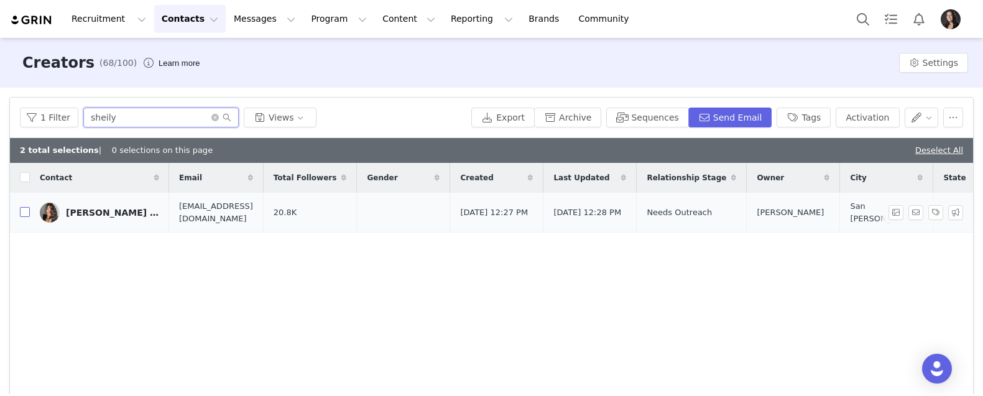
type input "sheily"
click at [27, 215] on input "checkbox" at bounding box center [25, 212] width 10 height 10
checkbox input "true"
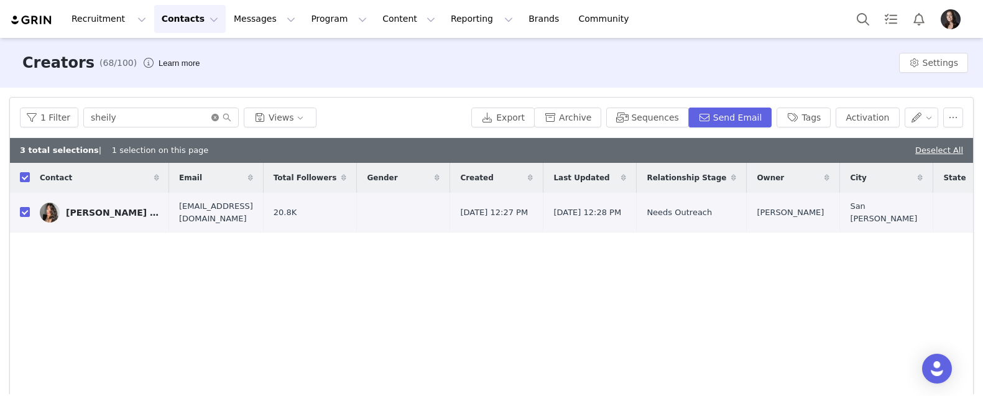
click at [211, 118] on icon "icon: close-circle" at bounding box center [214, 117] width 7 height 7
click at [185, 118] on input "text" at bounding box center [160, 118] width 155 height 20
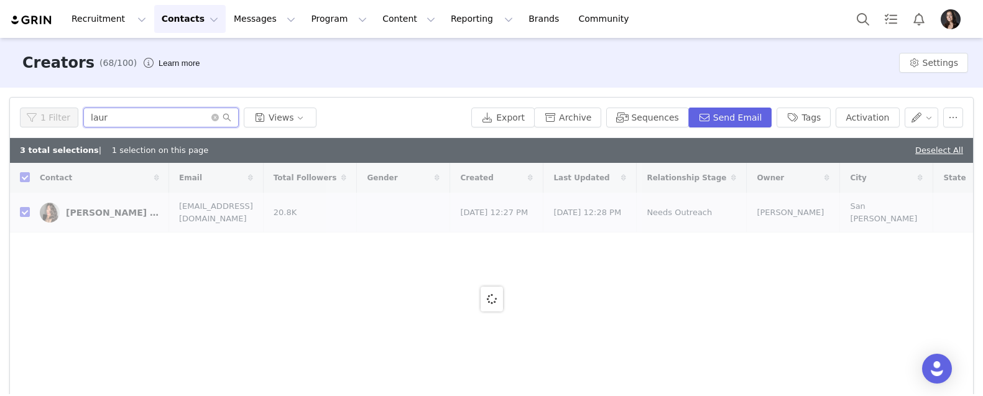
type input "[PERSON_NAME]"
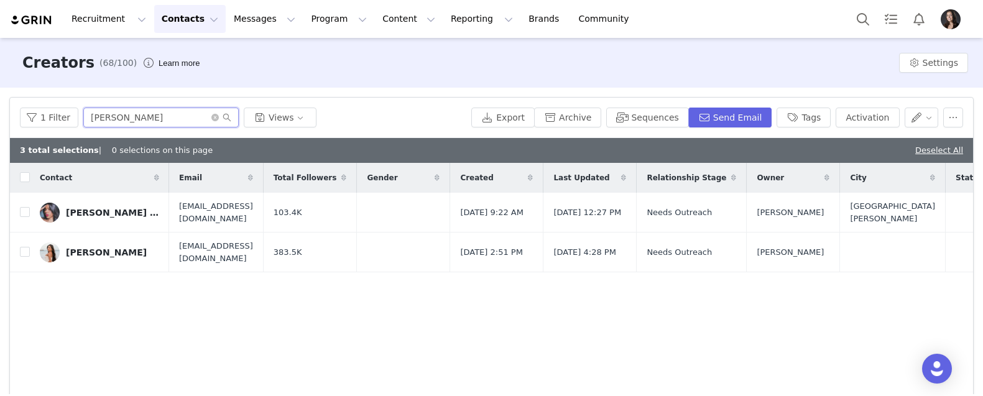
checkbox input "false"
type input "[PERSON_NAME]"
click at [26, 212] on input "checkbox" at bounding box center [25, 212] width 10 height 10
checkbox input "true"
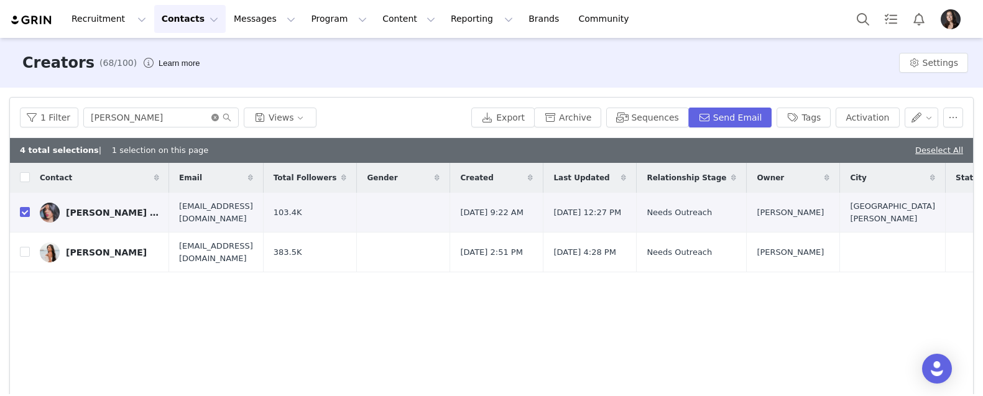
click at [214, 118] on icon "icon: close-circle" at bounding box center [214, 117] width 7 height 7
click at [203, 118] on input "text" at bounding box center [160, 118] width 155 height 20
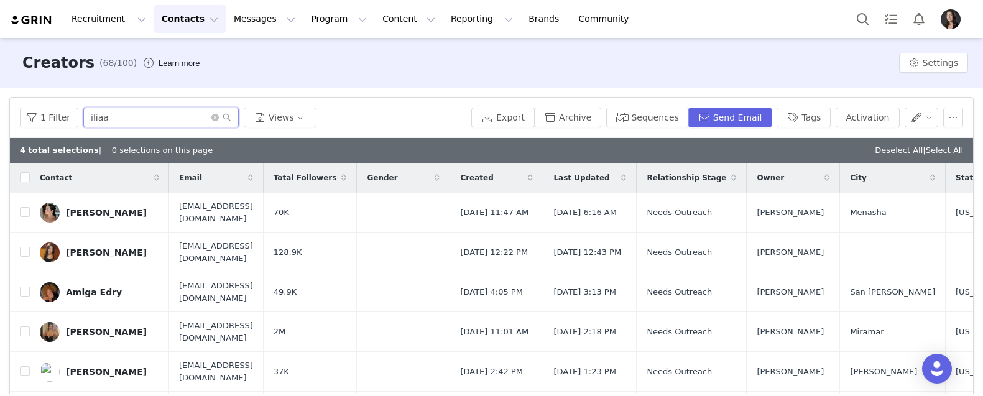
type input "ilia"
checkbox input "false"
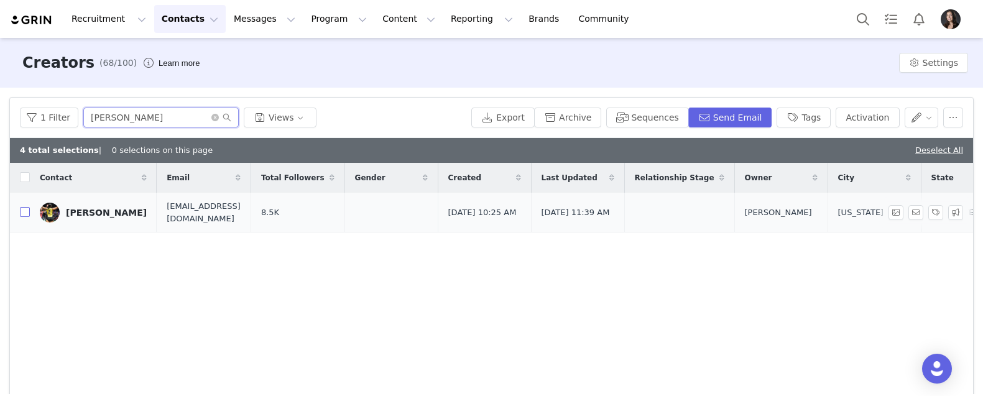
type input "[PERSON_NAME]"
click at [26, 210] on input "checkbox" at bounding box center [25, 212] width 10 height 10
checkbox input "true"
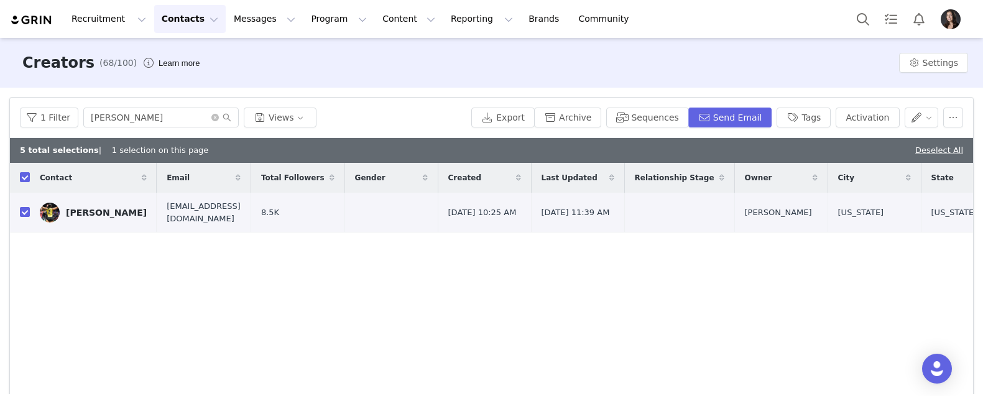
click at [213, 113] on span at bounding box center [221, 117] width 20 height 9
click at [212, 117] on icon "icon: close-circle" at bounding box center [214, 117] width 7 height 7
click at [198, 117] on input "text" at bounding box center [160, 118] width 155 height 20
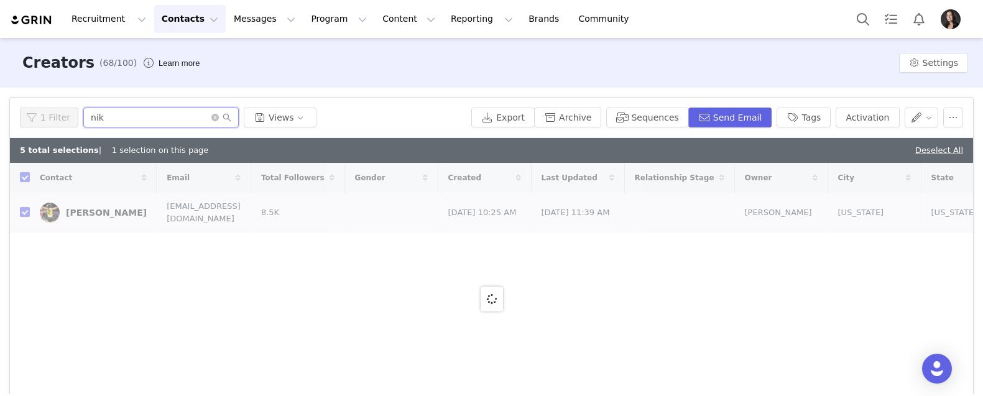
type input "[PERSON_NAME]"
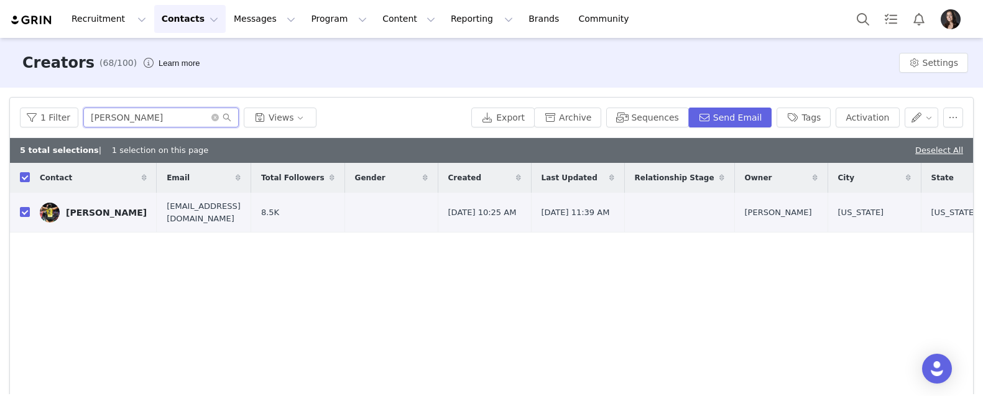
checkbox input "false"
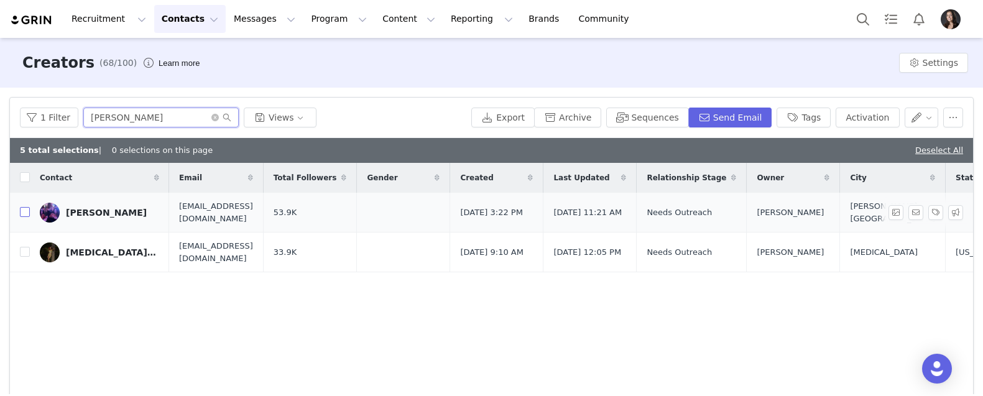
type input "[PERSON_NAME]"
click at [22, 216] on input "checkbox" at bounding box center [25, 212] width 10 height 10
checkbox input "true"
click at [211, 119] on icon "icon: close-circle" at bounding box center [214, 117] width 7 height 7
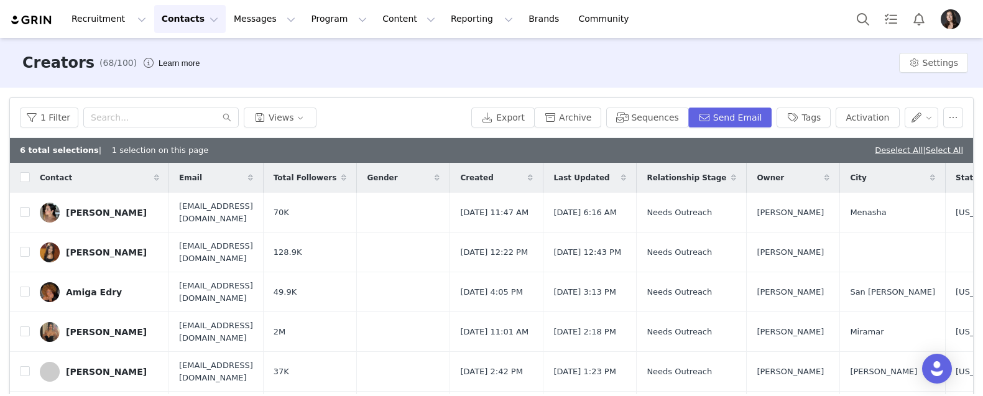
checkbox input "false"
click at [131, 122] on input "text" at bounding box center [160, 118] width 155 height 20
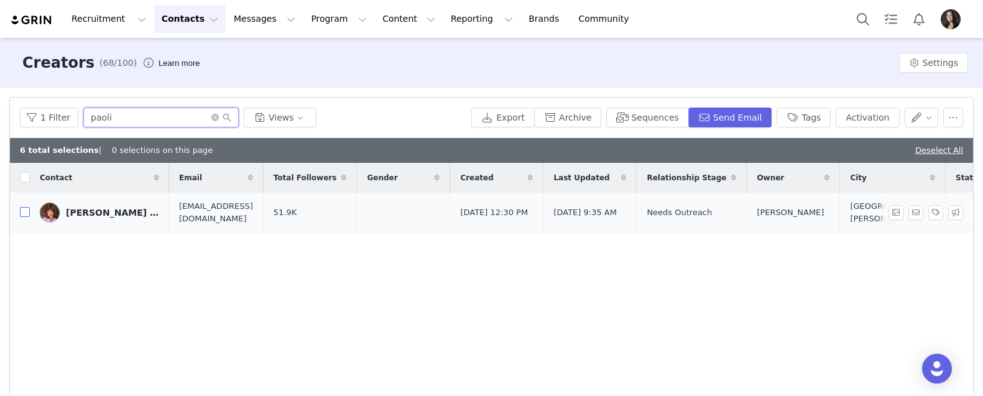
type input "paoli"
click at [25, 214] on input "checkbox" at bounding box center [25, 212] width 10 height 10
checkbox input "true"
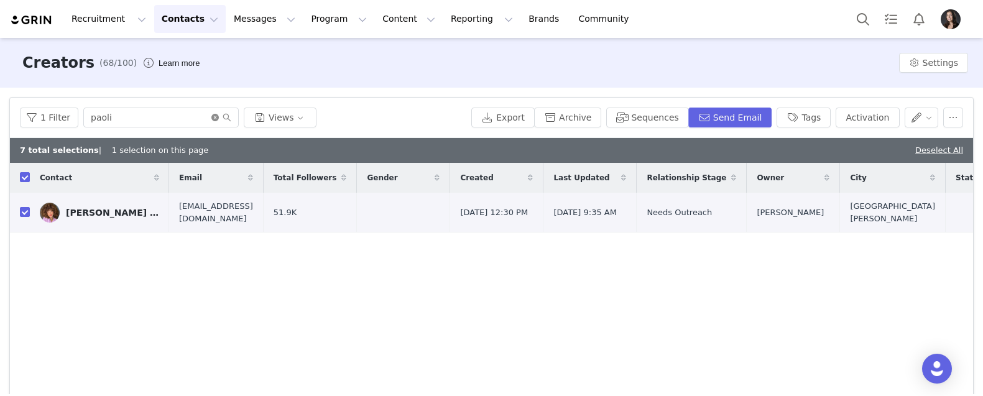
click at [211, 116] on icon "icon: close-circle" at bounding box center [214, 117] width 7 height 7
click at [191, 116] on input "text" at bounding box center [160, 118] width 155 height 20
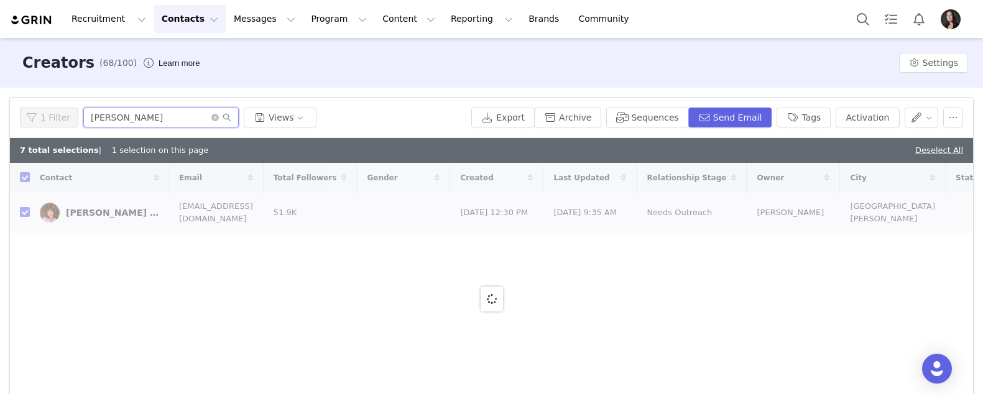
type input "[PERSON_NAME]"
checkbox input "false"
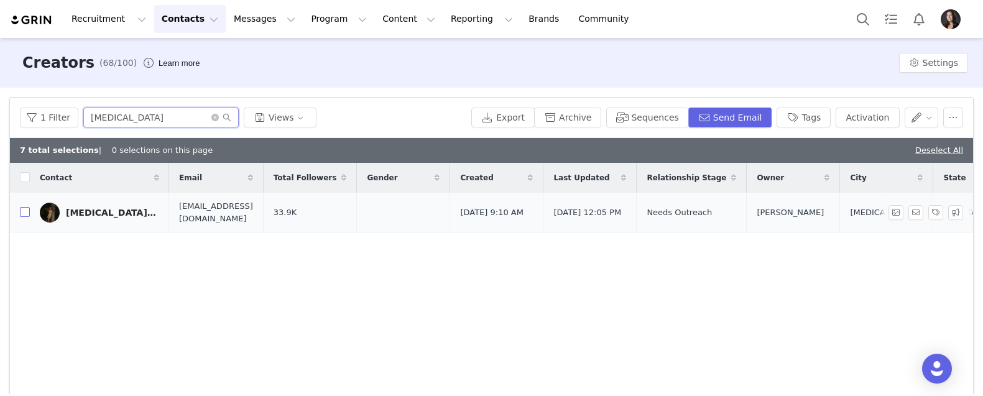
type input "[MEDICAL_DATA]"
click at [26, 213] on input "checkbox" at bounding box center [25, 212] width 10 height 10
checkbox input "true"
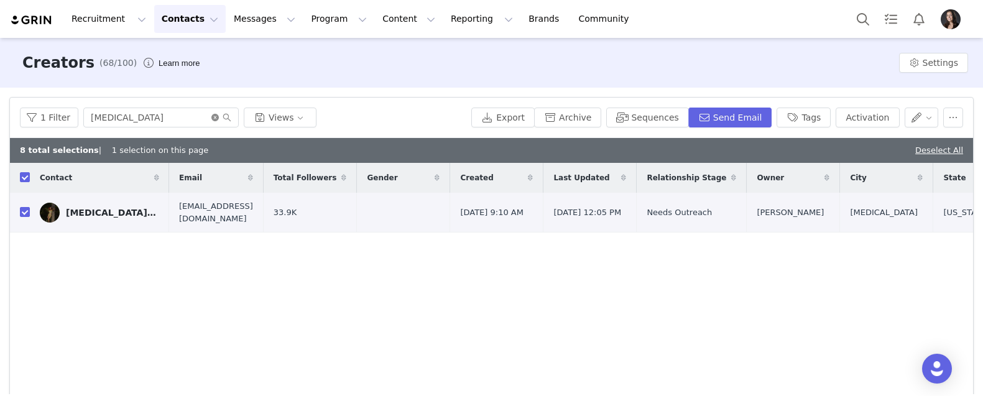
click at [211, 120] on icon "icon: close-circle" at bounding box center [214, 117] width 7 height 7
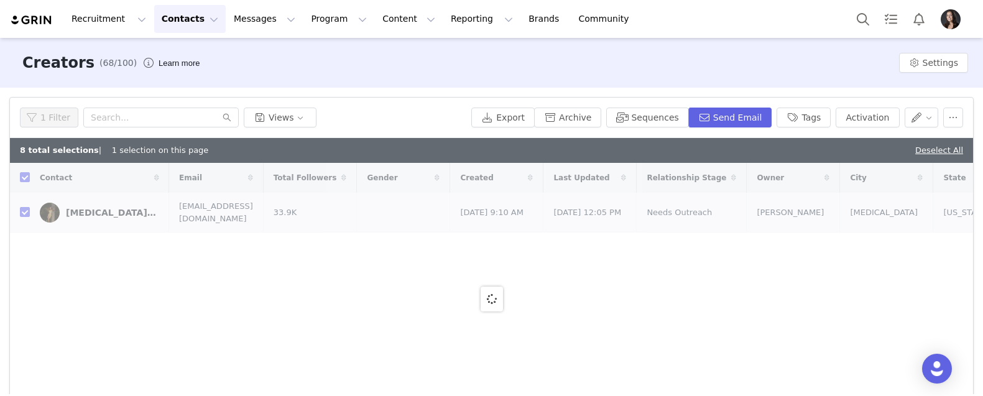
checkbox input "false"
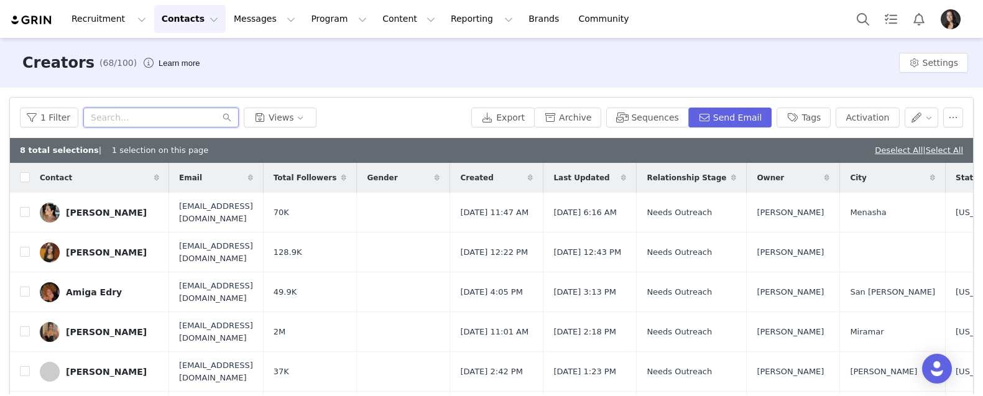
click at [183, 118] on input "text" at bounding box center [160, 118] width 155 height 20
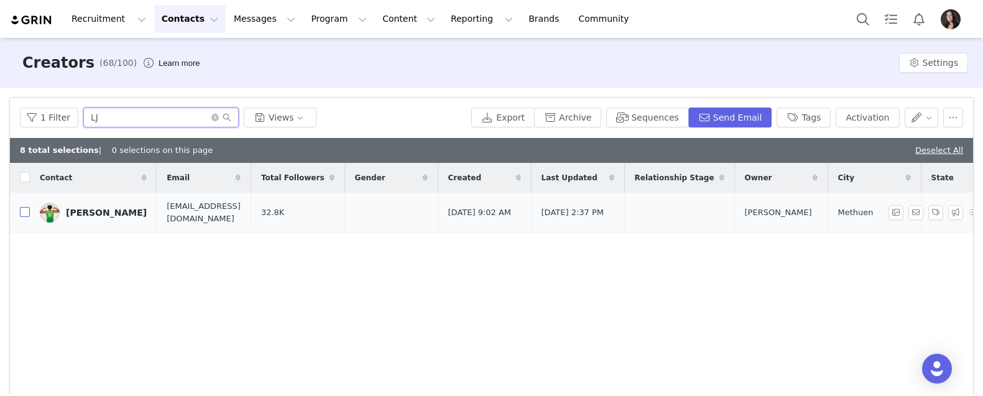
type input "LJ"
click at [22, 215] on input "checkbox" at bounding box center [25, 212] width 10 height 10
checkbox input "true"
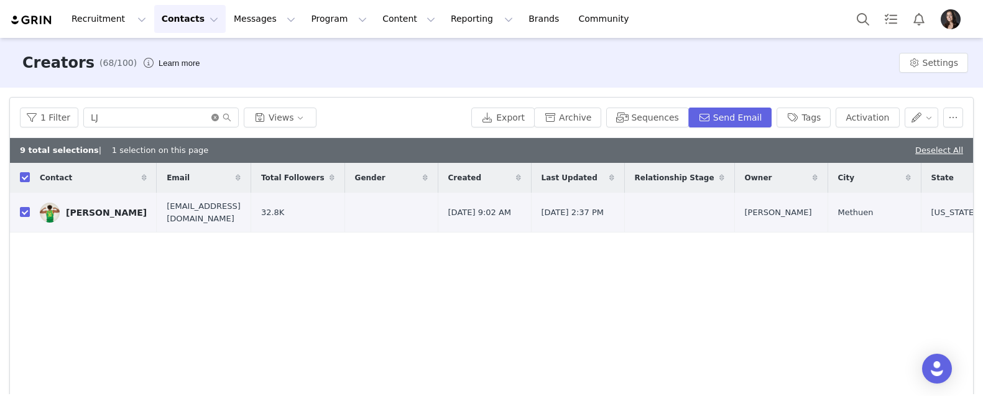
click at [211, 116] on icon "icon: close-circle" at bounding box center [214, 117] width 7 height 7
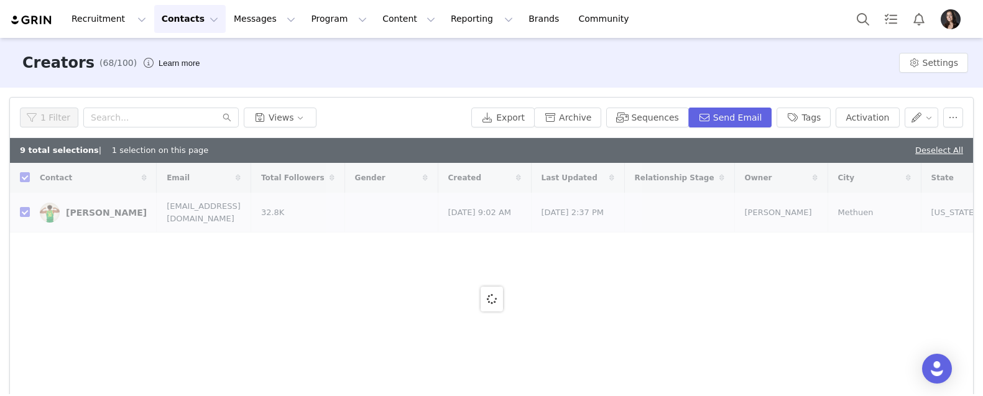
checkbox input "false"
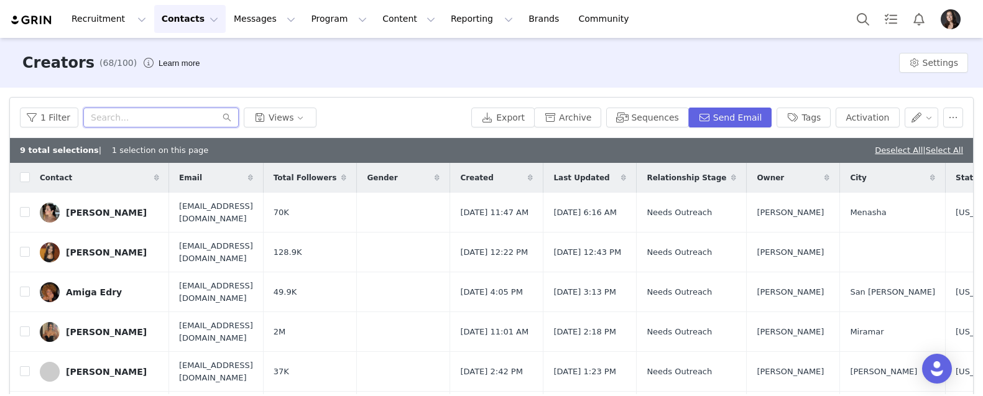
click at [161, 114] on input "text" at bounding box center [160, 118] width 155 height 20
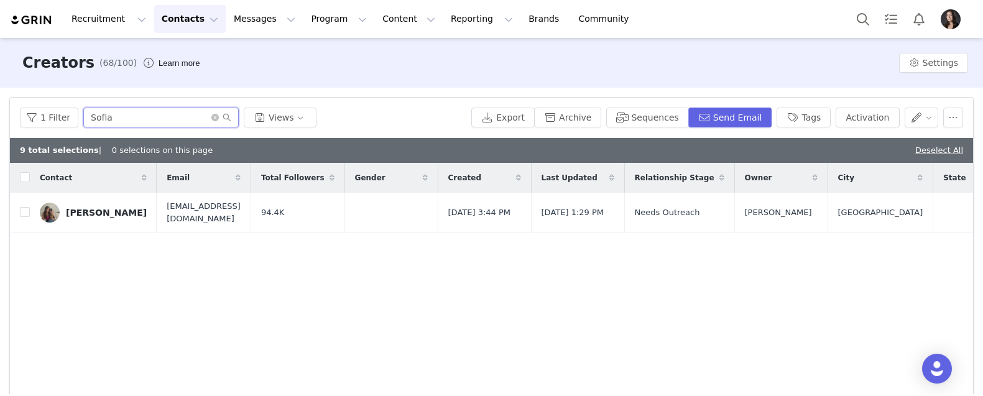
type input "Sofia"
drag, startPoint x: 102, startPoint y: 140, endPoint x: 23, endPoint y: 213, distance: 107.4
click at [23, 213] on input "checkbox" at bounding box center [25, 212] width 10 height 10
checkbox input "true"
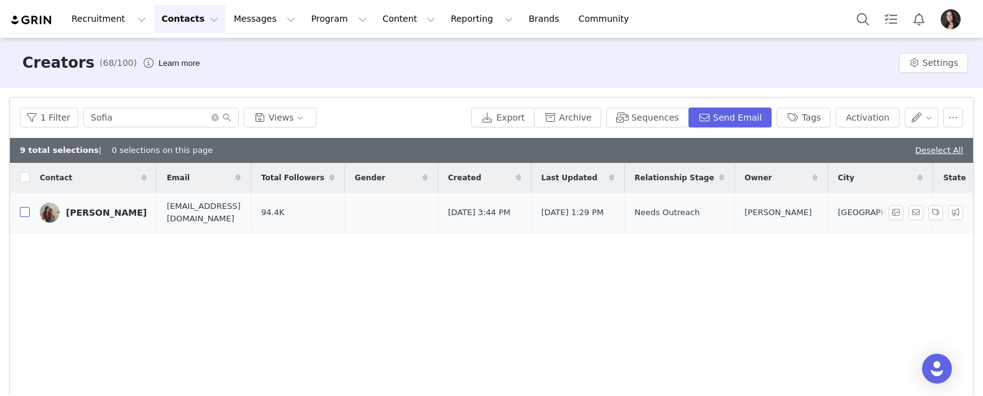
checkbox input "true"
click at [211, 116] on icon "icon: close-circle" at bounding box center [214, 117] width 7 height 7
click at [200, 116] on input "text" at bounding box center [160, 118] width 155 height 20
type input "marianny"
checkbox input "false"
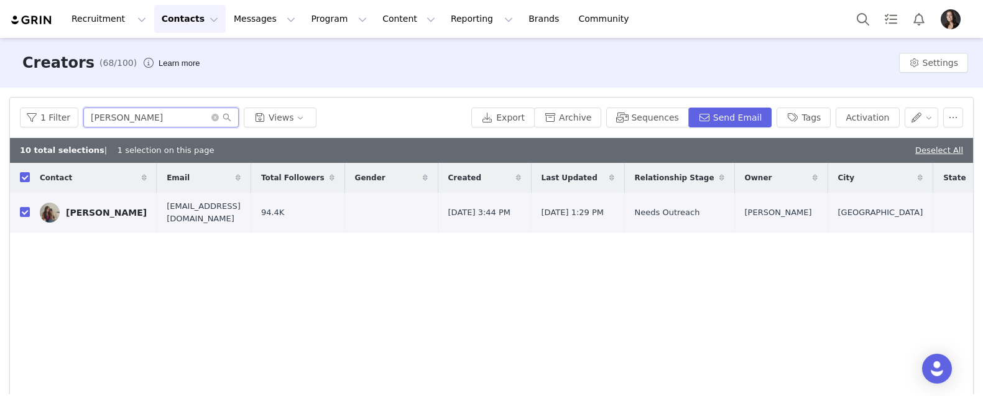
checkbox input "false"
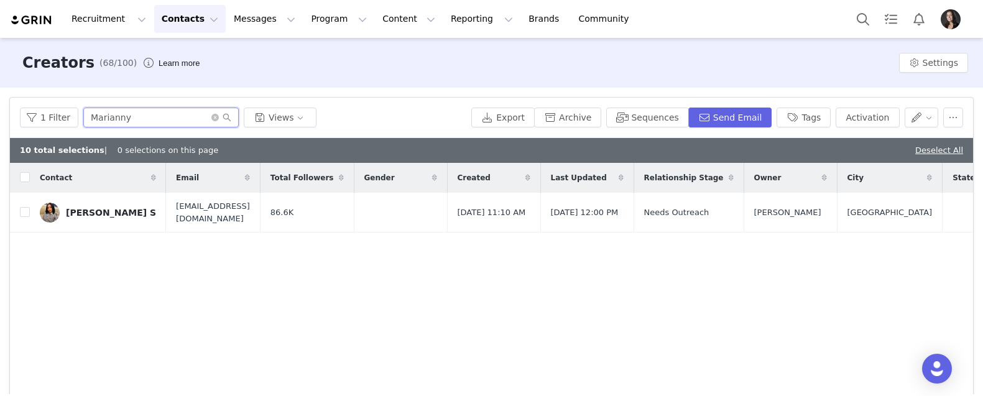
type input "Marianny"
drag, startPoint x: 200, startPoint y: 116, endPoint x: 44, endPoint y: 211, distance: 182.8
click at [26, 212] on input "checkbox" at bounding box center [25, 212] width 10 height 10
checkbox input "true"
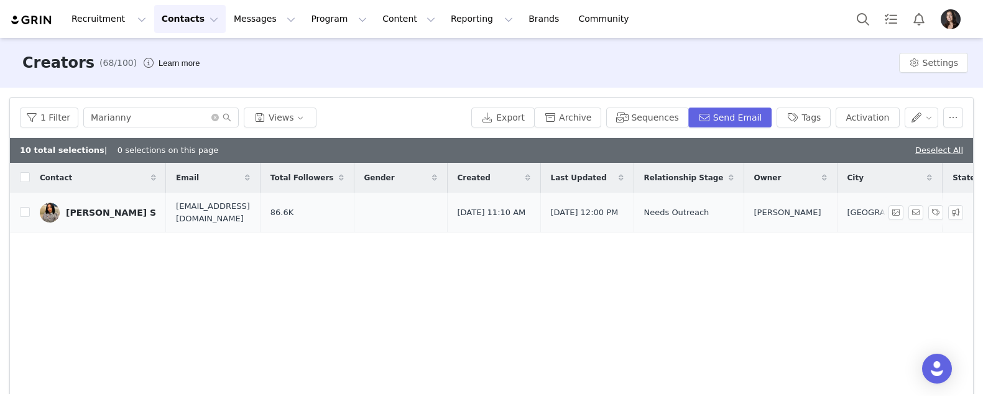
checkbox input "true"
click at [211, 116] on icon "icon: close-circle" at bounding box center [214, 117] width 7 height 7
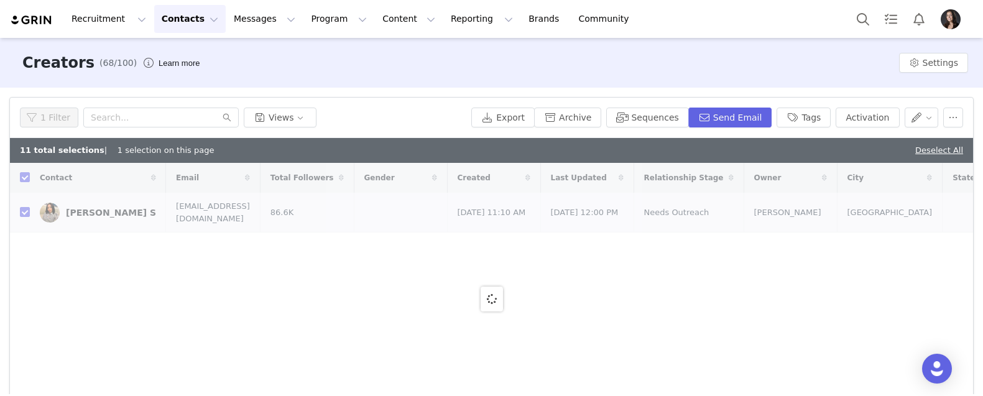
checkbox input "false"
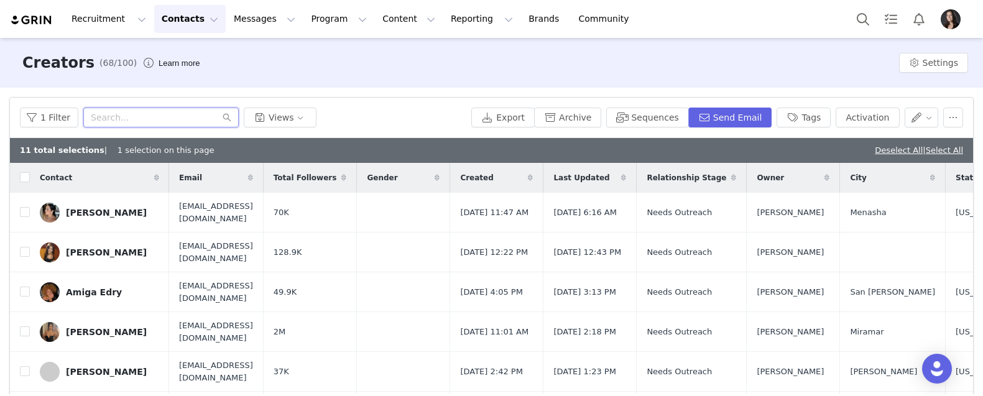
click at [150, 118] on input "text" at bounding box center [160, 118] width 155 height 20
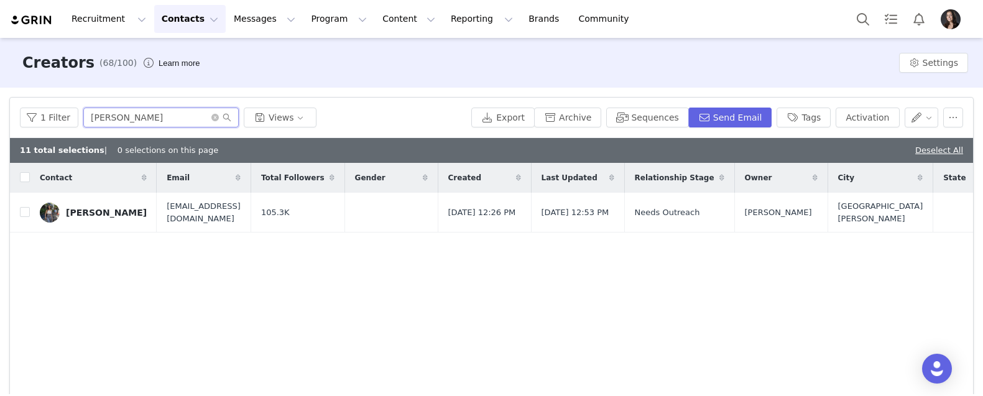
type input "Ivanna"
drag, startPoint x: 150, startPoint y: 118, endPoint x: 25, endPoint y: 211, distance: 155.9
click at [25, 211] on input "checkbox" at bounding box center [25, 212] width 10 height 10
checkbox input "true"
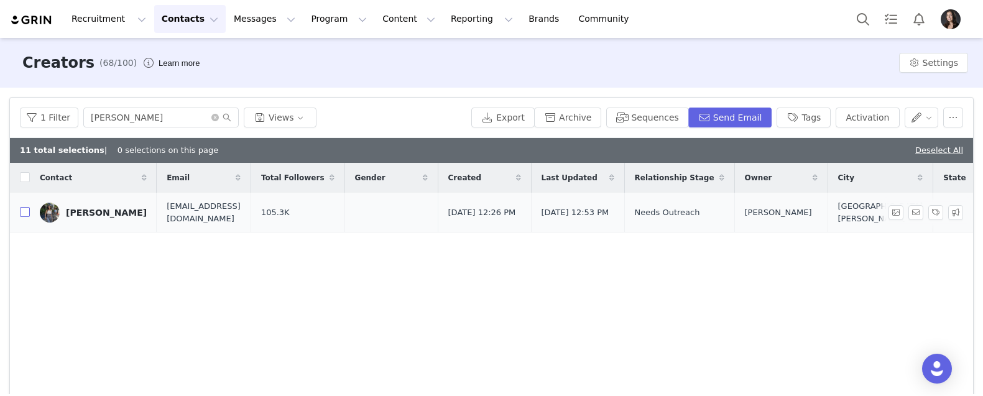
checkbox input "true"
click at [211, 118] on icon "icon: close-circle" at bounding box center [214, 117] width 7 height 7
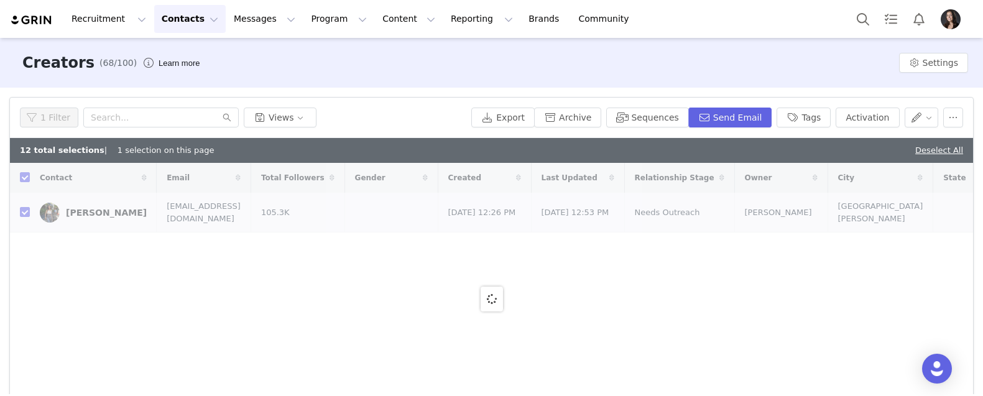
checkbox input "false"
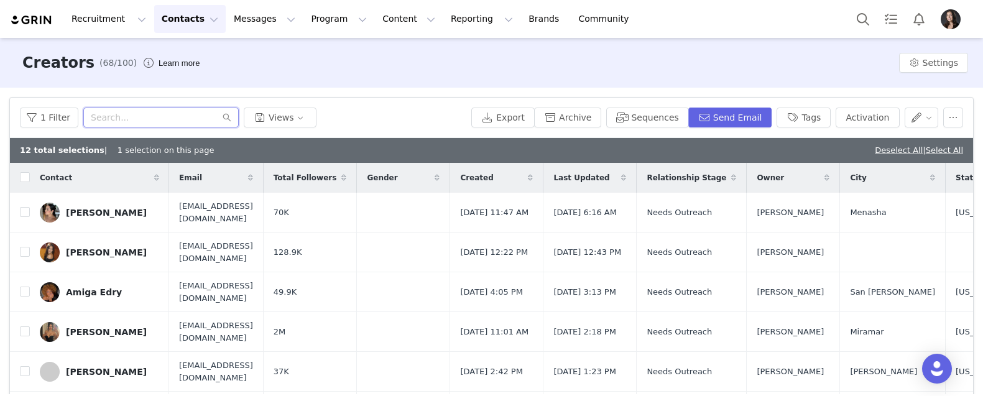
click at [147, 114] on input "text" at bounding box center [160, 118] width 155 height 20
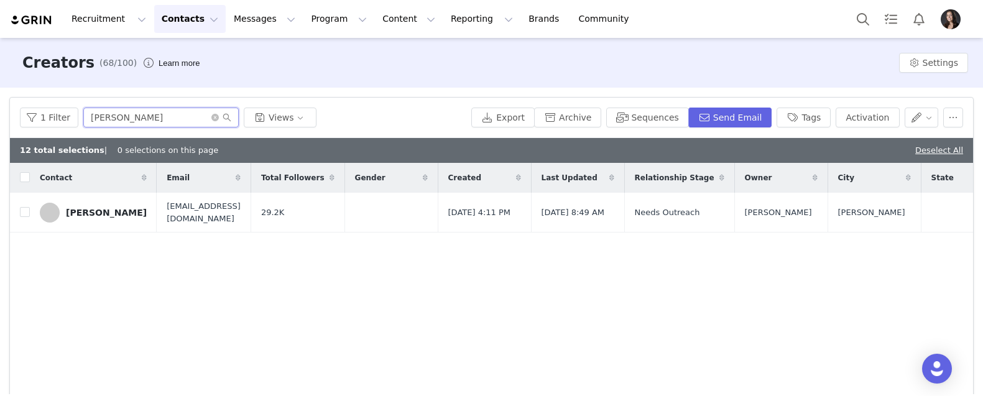
type input "Sasha"
drag, startPoint x: 120, startPoint y: 140, endPoint x: 23, endPoint y: 213, distance: 121.6
click at [23, 213] on input "checkbox" at bounding box center [25, 212] width 10 height 10
checkbox input "true"
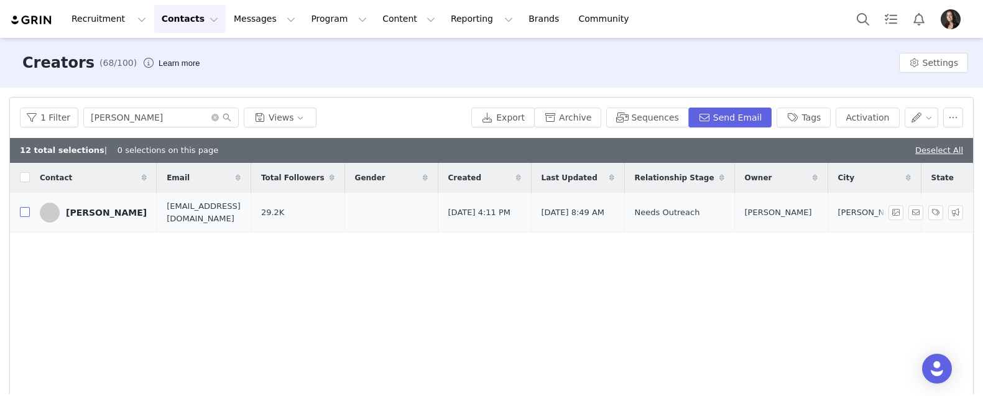
checkbox input "true"
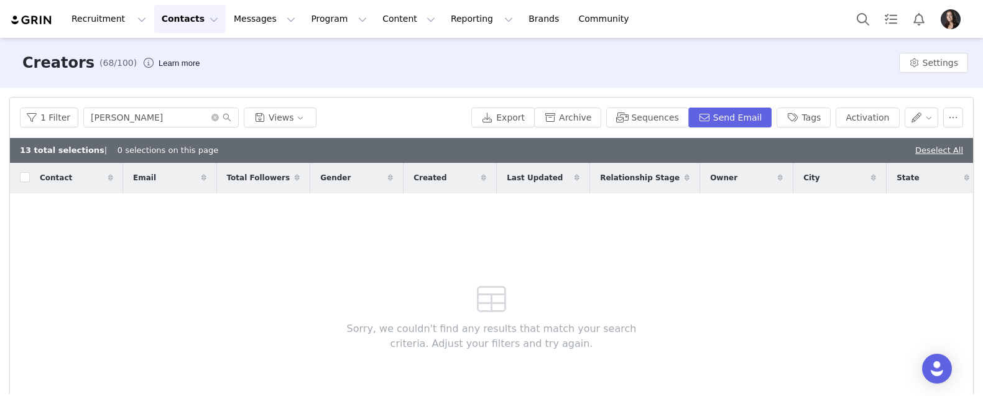
checkbox input "false"
click at [212, 113] on span at bounding box center [221, 117] width 20 height 9
click at [211, 116] on icon "icon: close-circle" at bounding box center [214, 117] width 7 height 7
click at [192, 116] on input "text" at bounding box center [160, 118] width 155 height 20
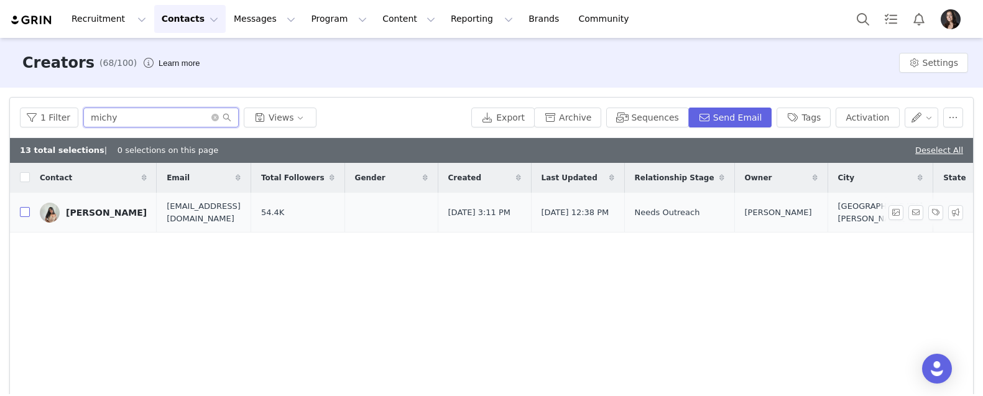
type input "michy"
click at [22, 216] on input "checkbox" at bounding box center [25, 212] width 10 height 10
checkbox input "true"
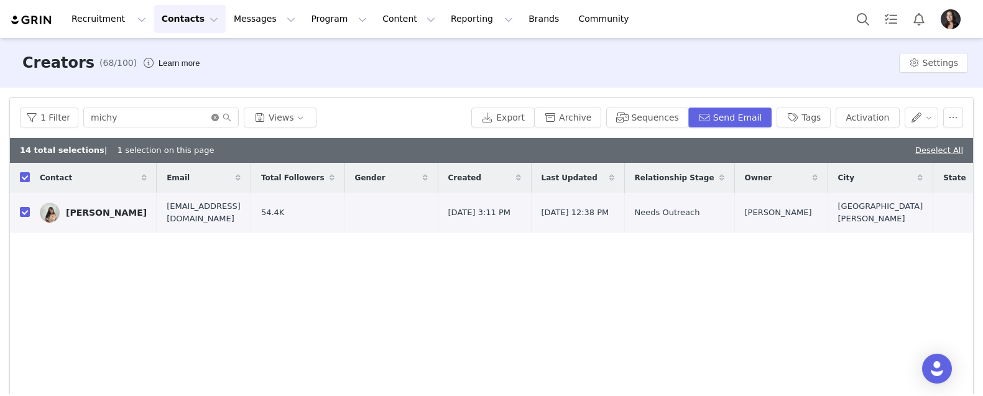
click at [212, 117] on icon "icon: close-circle" at bounding box center [214, 117] width 7 height 7
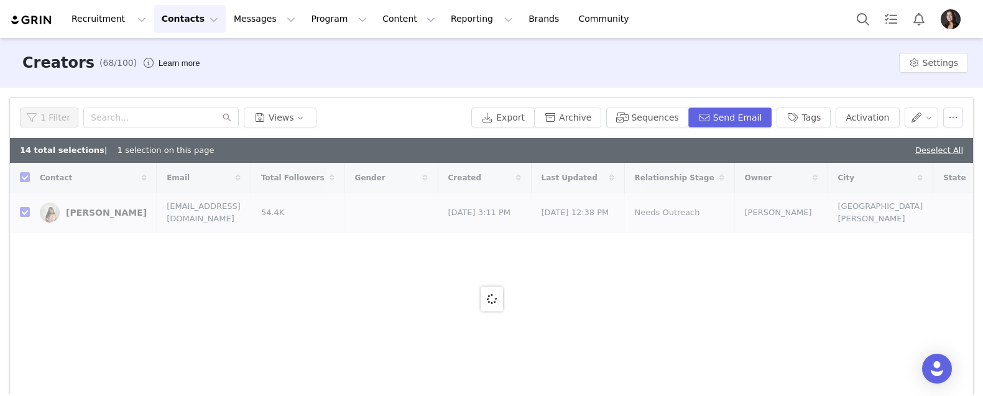
checkbox input "false"
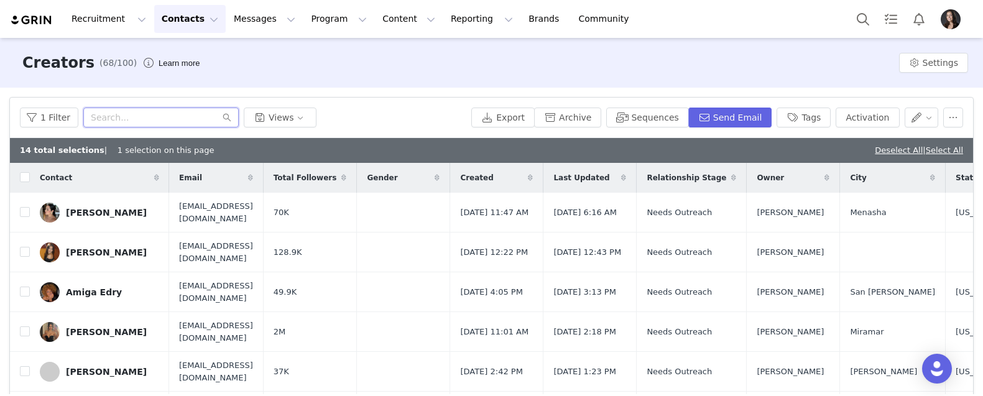
click at [145, 119] on input "text" at bounding box center [160, 118] width 155 height 20
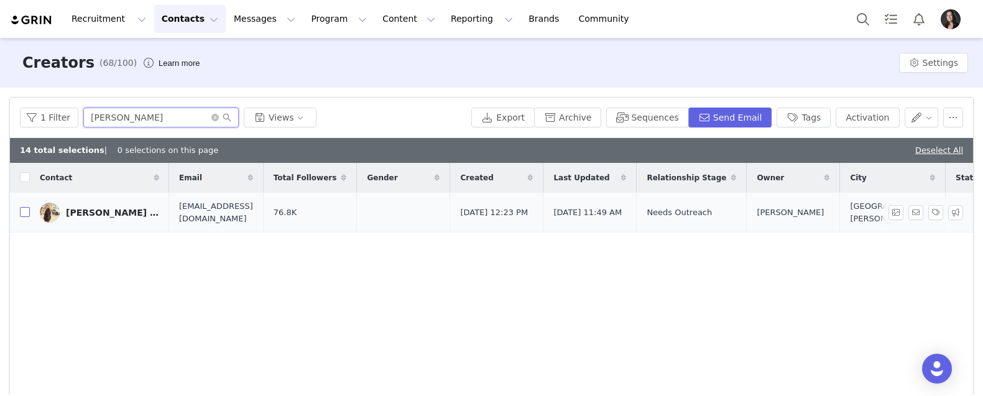
type input "leslie"
click at [22, 210] on input "checkbox" at bounding box center [25, 212] width 10 height 10
checkbox input "true"
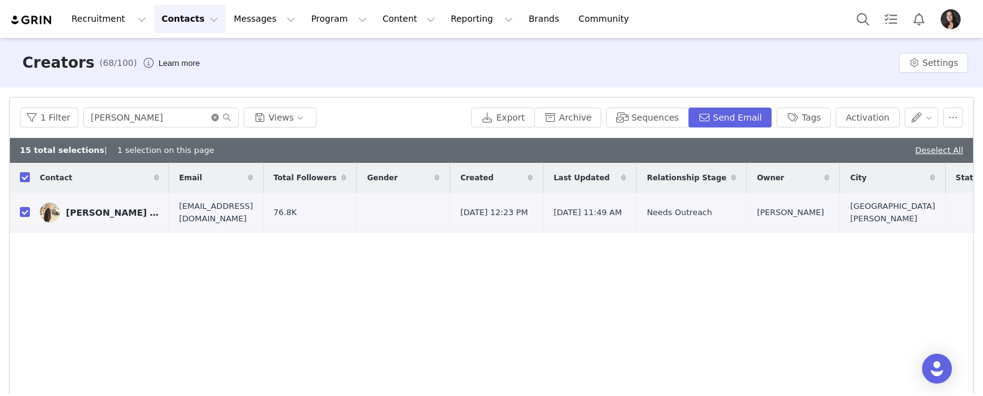
click at [211, 116] on icon "icon: close-circle" at bounding box center [214, 117] width 7 height 7
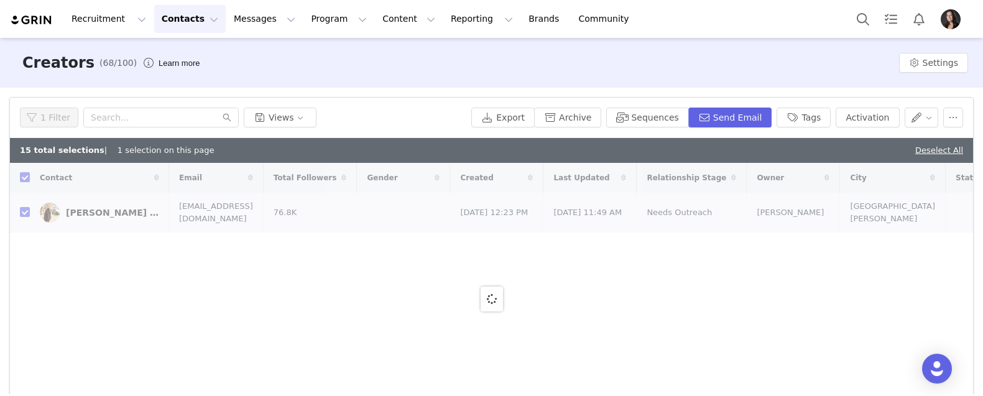
click at [407, 1] on div "Recruitment Recruitment Creator Search Curated Lists Landing Pages Web Extensio…" at bounding box center [491, 19] width 983 height 38
checkbox input "false"
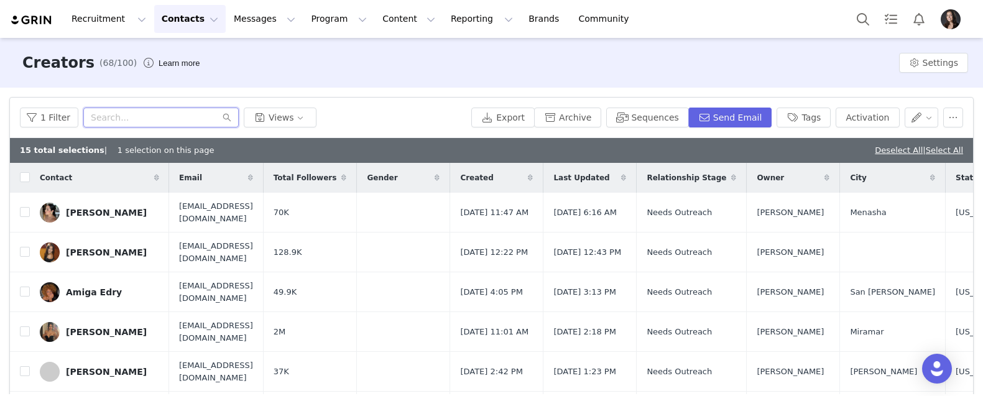
click at [193, 109] on input "text" at bounding box center [160, 118] width 155 height 20
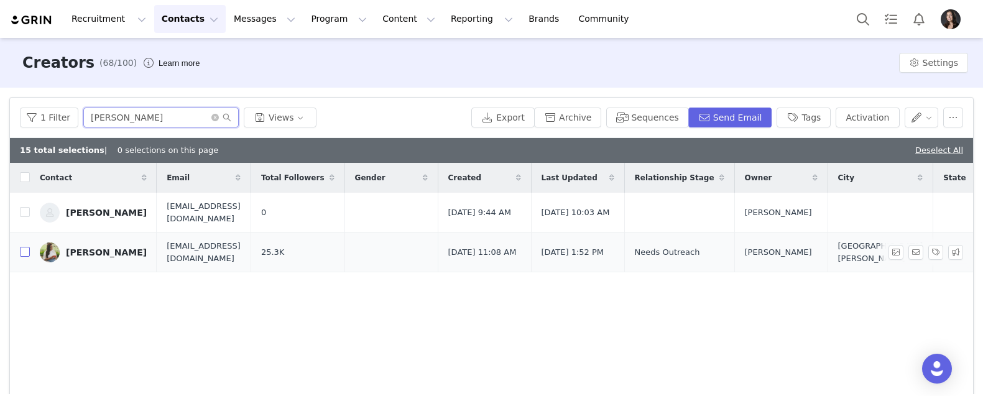
type input "nicole"
click at [24, 249] on input "checkbox" at bounding box center [25, 252] width 10 height 10
checkbox input "true"
click at [214, 117] on icon "icon: close-circle" at bounding box center [214, 117] width 7 height 7
click at [201, 117] on input "text" at bounding box center [160, 118] width 155 height 20
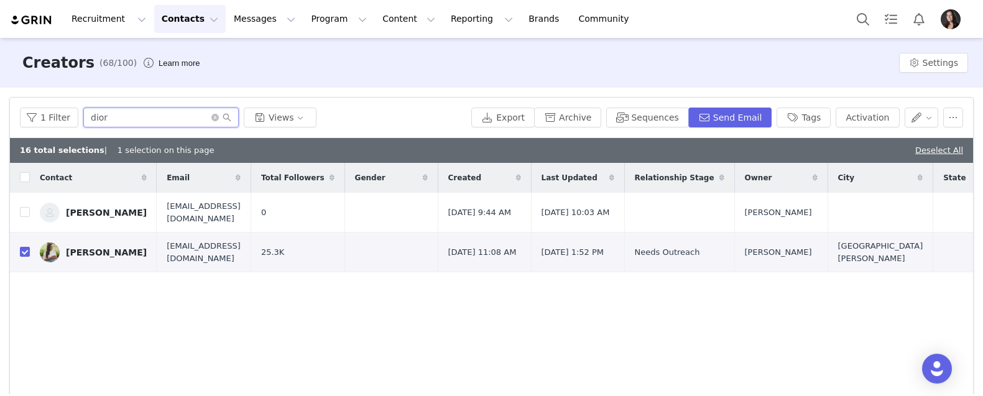
type input "diore"
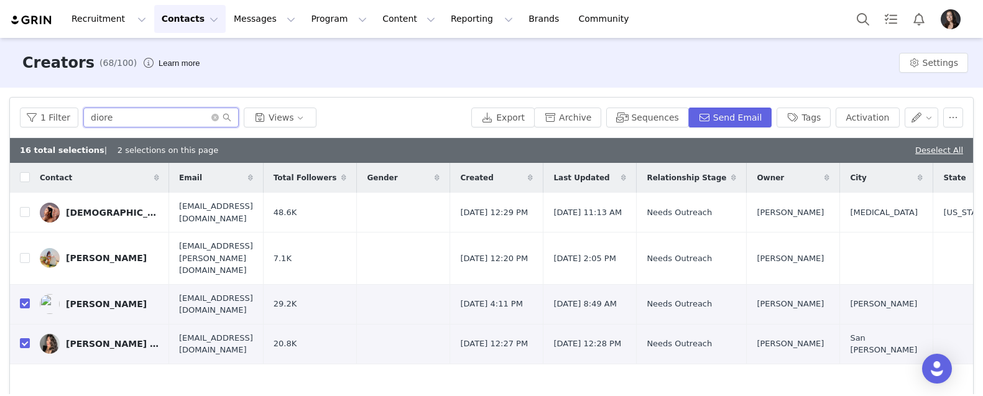
checkbox input "false"
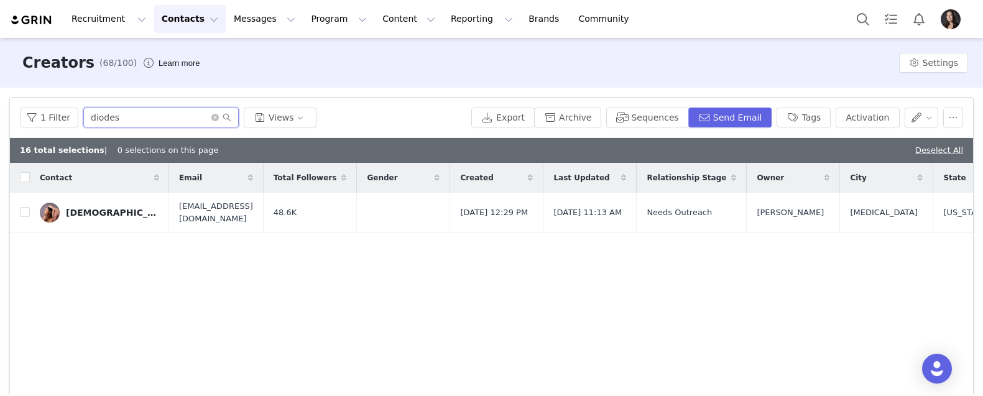
type input "diodes"
drag, startPoint x: 193, startPoint y: 117, endPoint x: 25, endPoint y: 214, distance: 193.9
click at [25, 214] on input "checkbox" at bounding box center [25, 212] width 10 height 10
checkbox input "true"
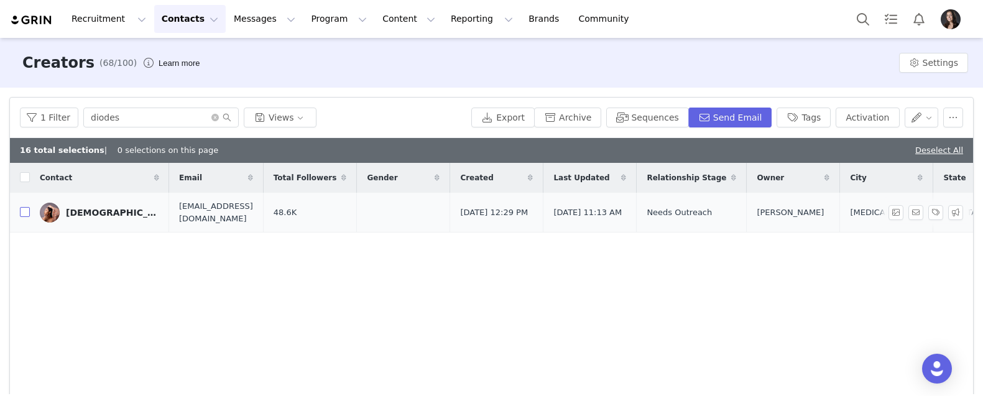
checkbox input "true"
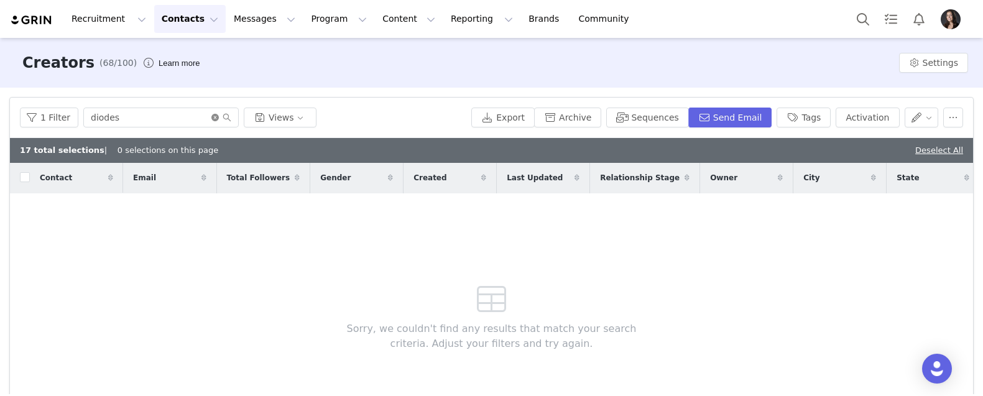
checkbox input "false"
click at [213, 116] on icon "icon: close-circle" at bounding box center [214, 117] width 7 height 7
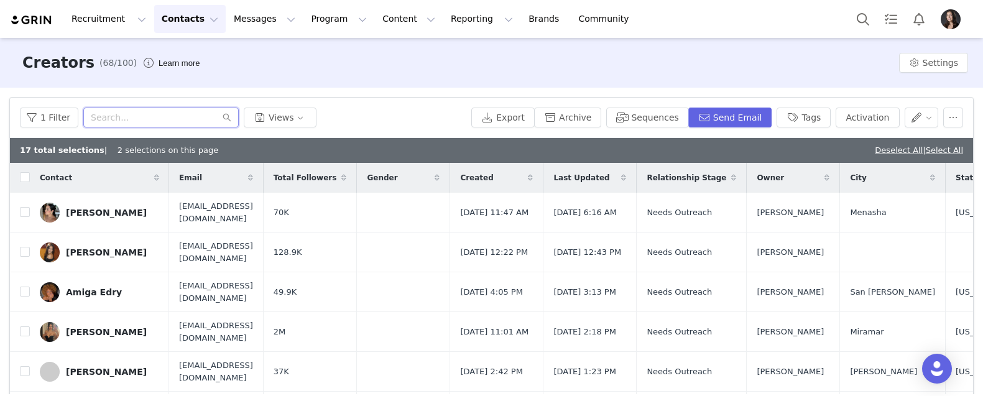
click at [118, 115] on input "text" at bounding box center [160, 118] width 155 height 20
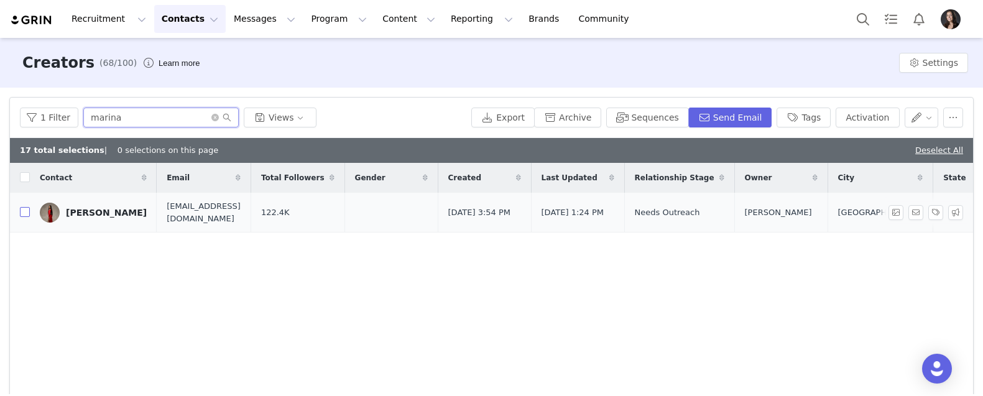
type input "marina"
click at [26, 215] on input "checkbox" at bounding box center [25, 212] width 10 height 10
checkbox input "true"
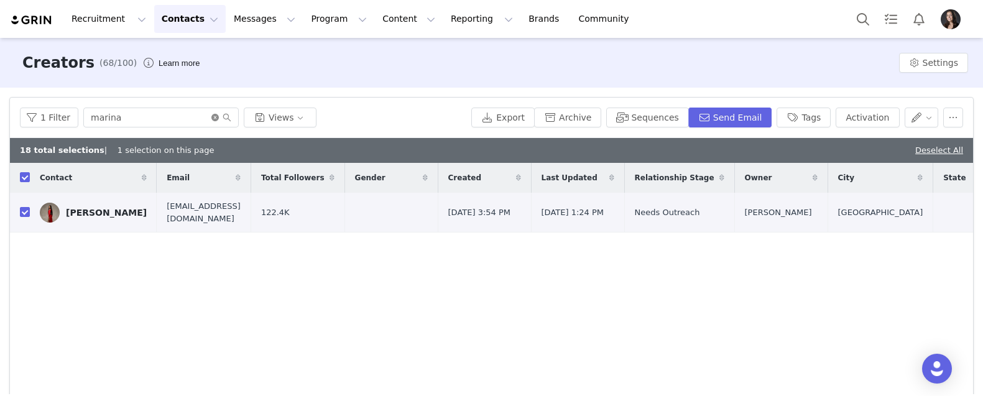
click at [214, 116] on icon "icon: close-circle" at bounding box center [214, 117] width 7 height 7
click at [182, 117] on input "text" at bounding box center [160, 118] width 155 height 20
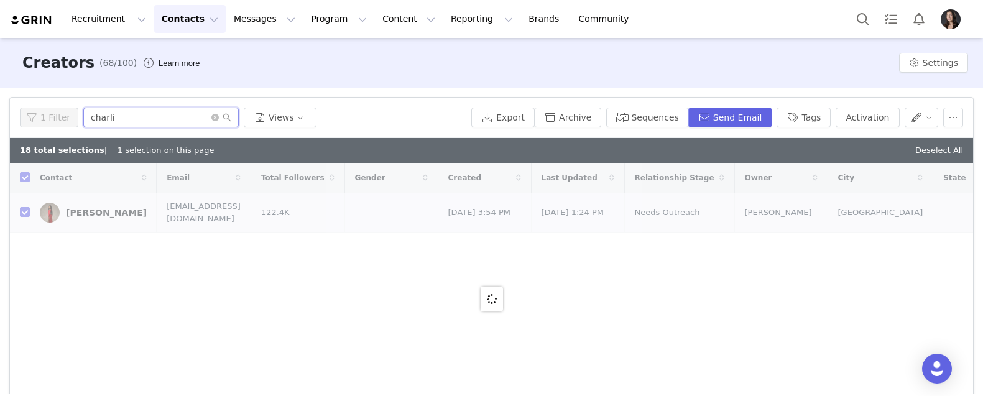
type input "charliz"
checkbox input "false"
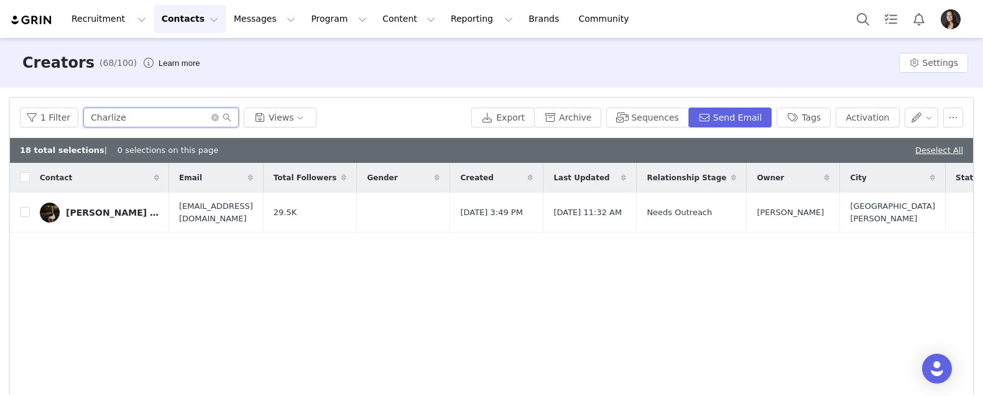
type input "Charlize"
drag, startPoint x: 176, startPoint y: 118, endPoint x: 24, endPoint y: 214, distance: 179.4
click at [24, 214] on input "checkbox" at bounding box center [25, 212] width 10 height 10
checkbox input "true"
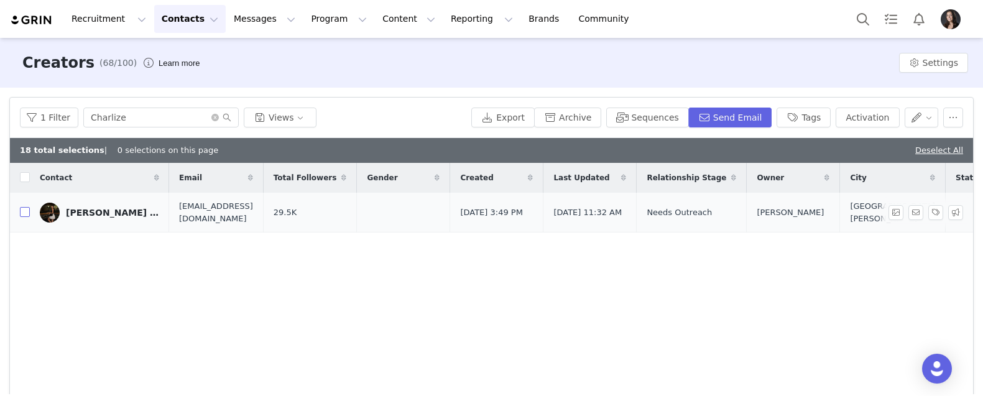
checkbox input "true"
click at [956, 113] on button "button" at bounding box center [953, 118] width 20 height 20
click at [591, 117] on button "Archive" at bounding box center [567, 118] width 67 height 20
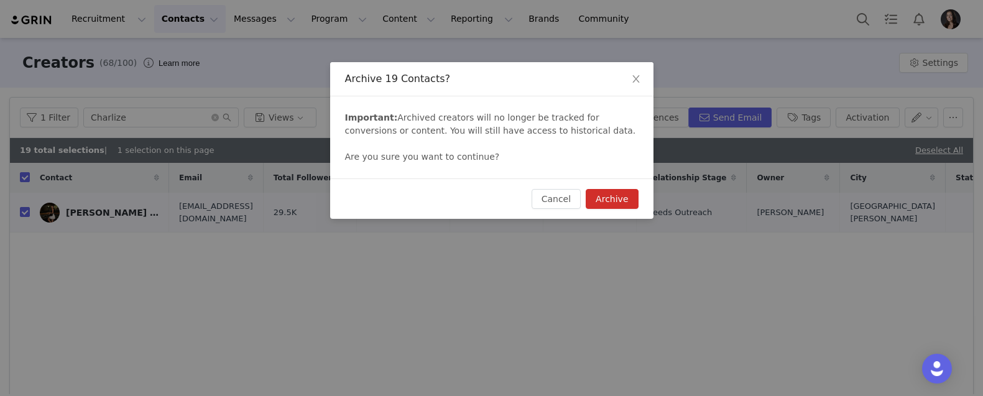
click at [622, 201] on button "Archive" at bounding box center [612, 199] width 52 height 20
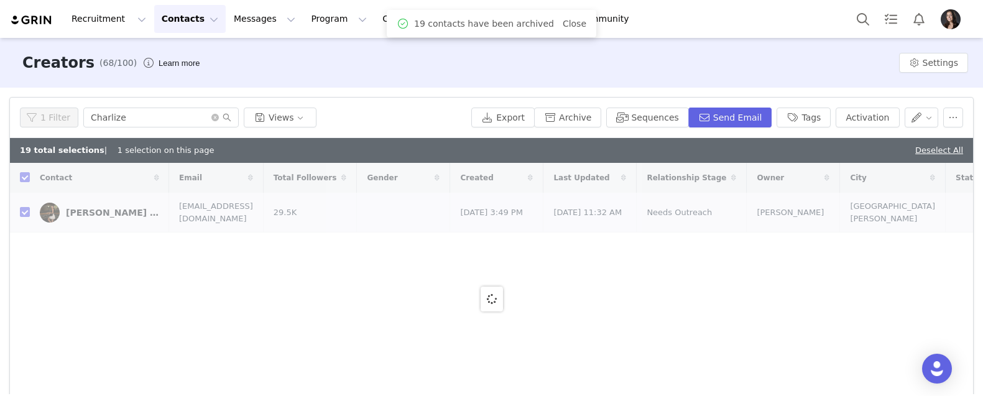
checkbox input "false"
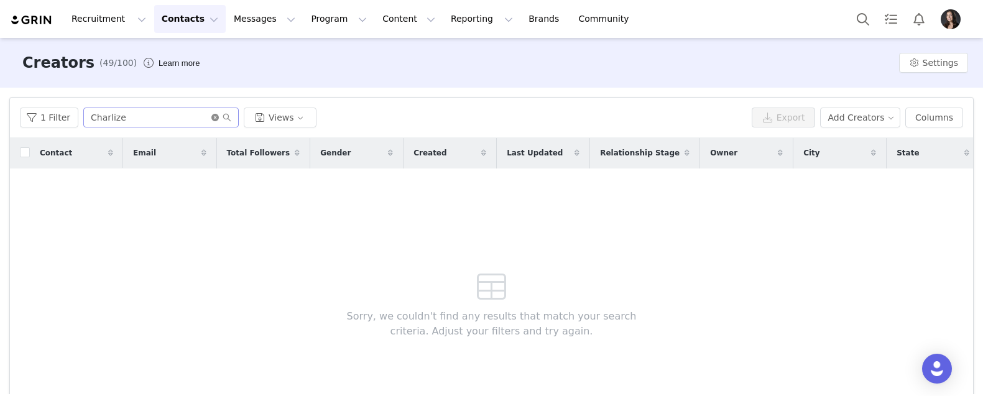
click at [213, 114] on icon "icon: close-circle" at bounding box center [214, 117] width 7 height 7
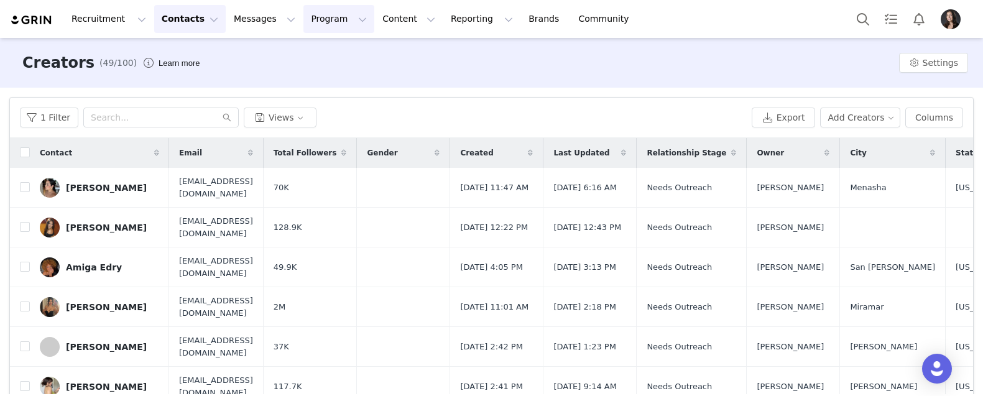
click at [321, 24] on button "Program Program" at bounding box center [338, 19] width 71 height 28
click at [318, 55] on p "Activations" at bounding box center [318, 54] width 48 height 13
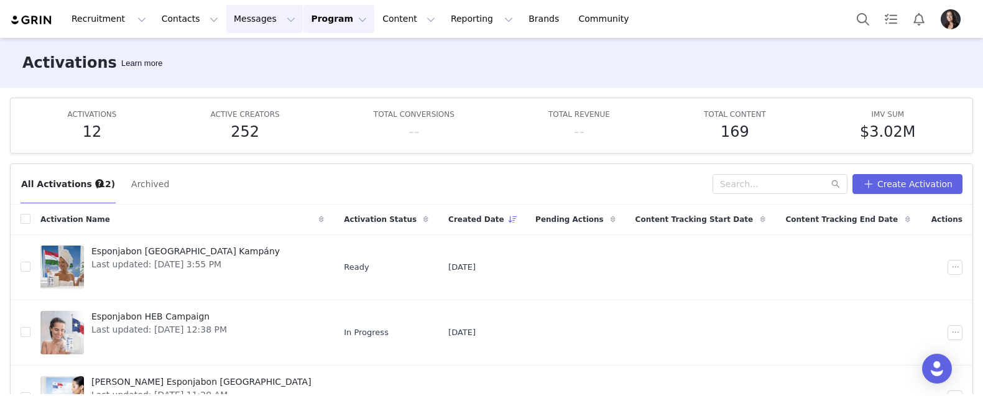
click at [240, 26] on button "Messages Messages" at bounding box center [264, 19] width 76 height 28
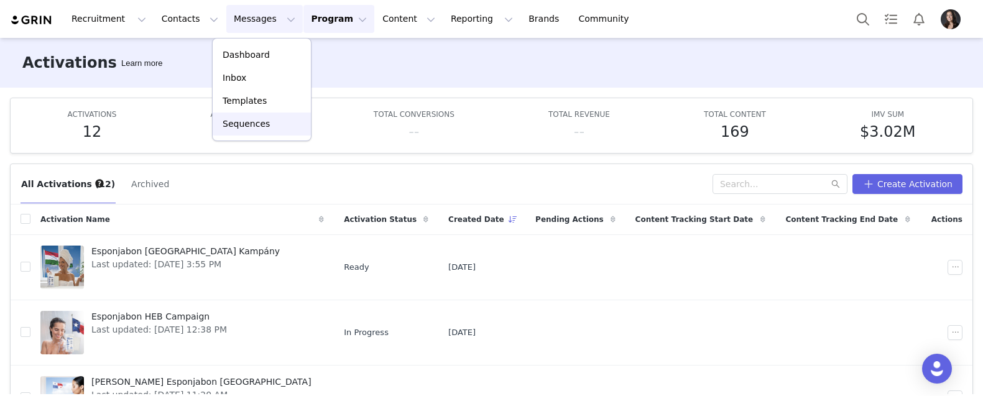
click at [246, 120] on p "Sequences" at bounding box center [246, 124] width 47 height 13
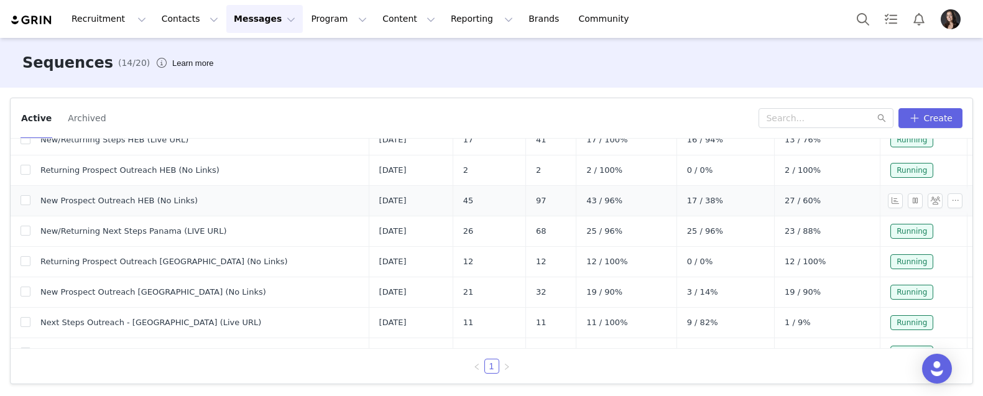
scroll to position [129, 0]
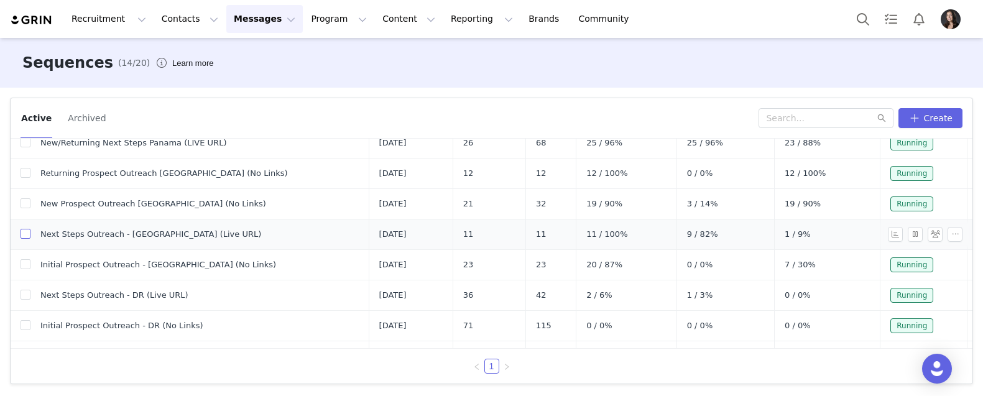
click at [27, 237] on input "checkbox" at bounding box center [26, 234] width 10 height 10
checkbox input "true"
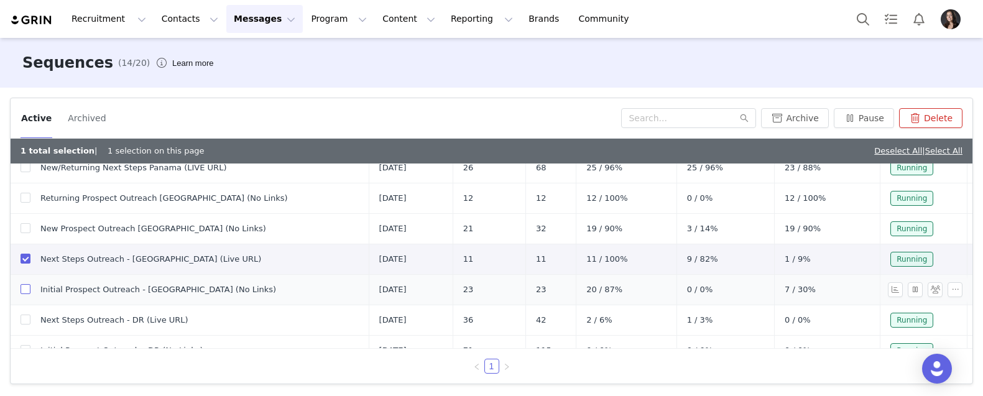
click at [27, 289] on input "checkbox" at bounding box center [26, 289] width 10 height 10
checkbox input "true"
click at [914, 260] on button "button" at bounding box center [915, 259] width 15 height 15
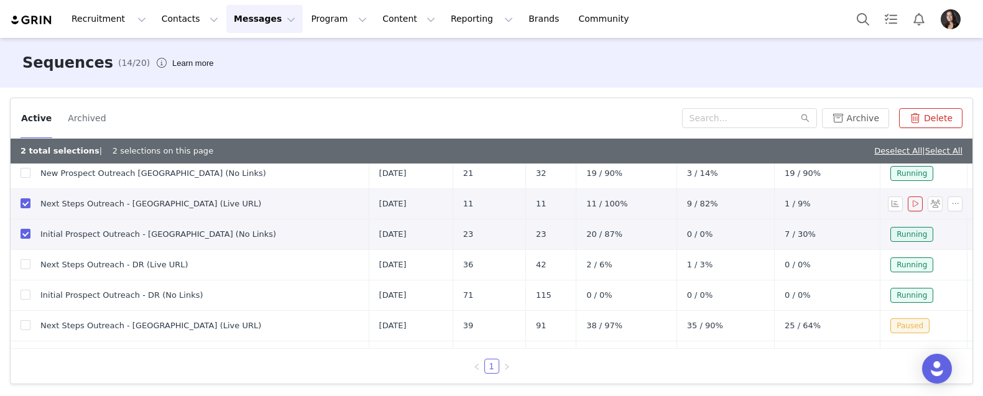
scroll to position [186, 0]
click at [916, 233] on button "button" at bounding box center [915, 232] width 15 height 15
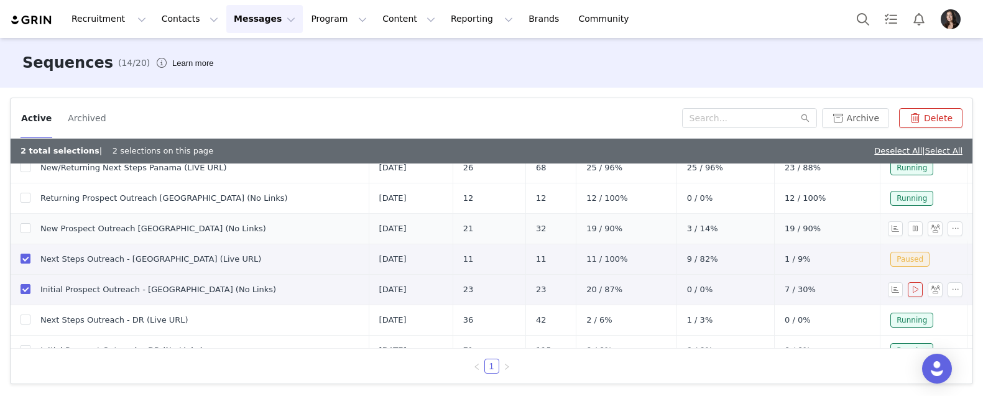
scroll to position [127, 0]
click at [90, 121] on button "Archived" at bounding box center [86, 118] width 39 height 20
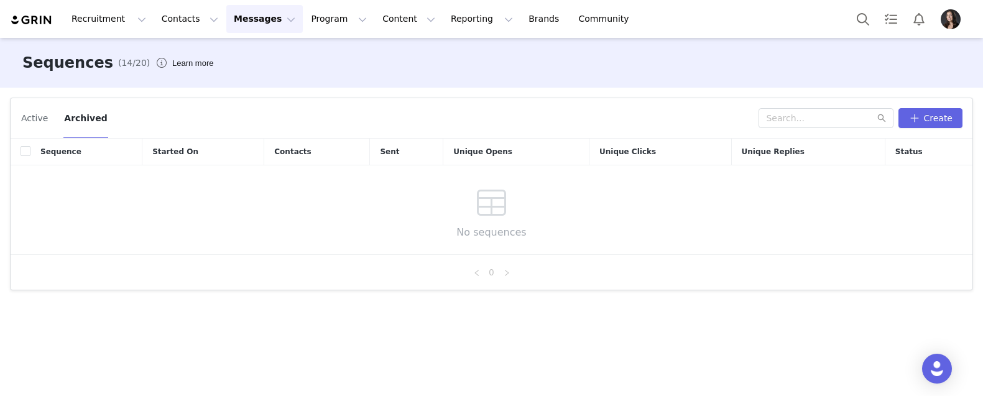
click at [42, 120] on button "Active" at bounding box center [35, 118] width 28 height 20
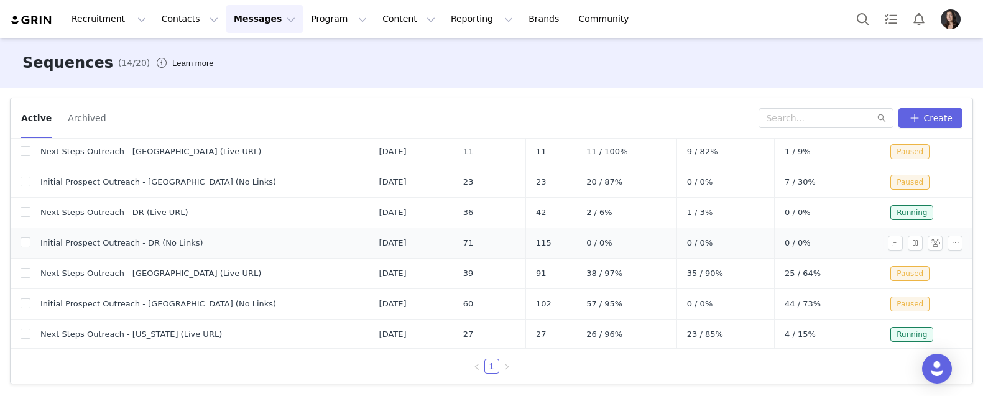
scroll to position [210, 0]
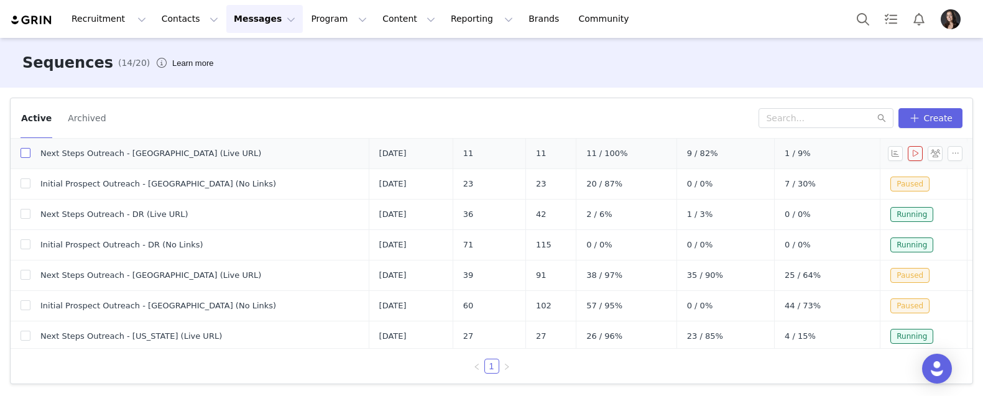
click at [24, 157] on input "checkbox" at bounding box center [26, 153] width 10 height 10
checkbox input "true"
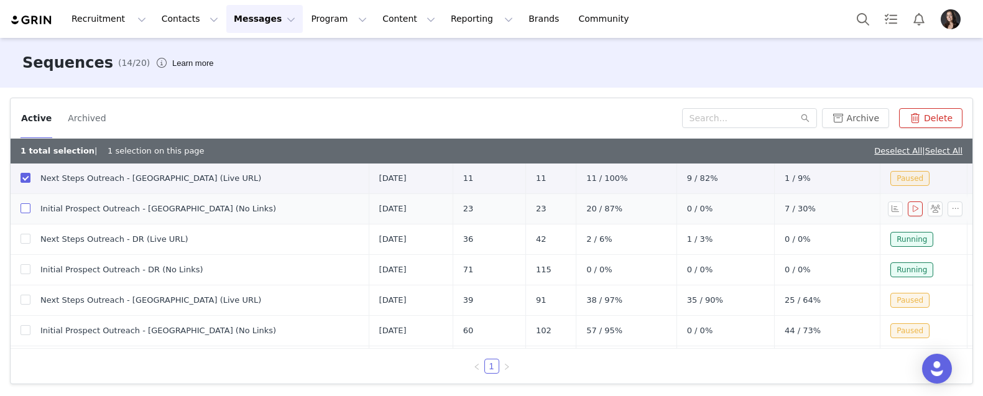
click at [26, 206] on input "checkbox" at bounding box center [26, 208] width 10 height 10
checkbox input "true"
click at [870, 122] on button "Archive" at bounding box center [855, 118] width 67 height 20
checkbox input "false"
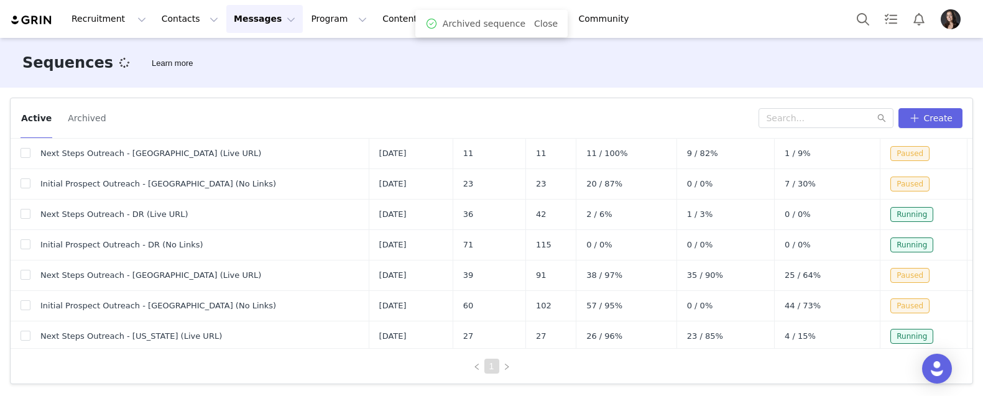
scroll to position [0, 0]
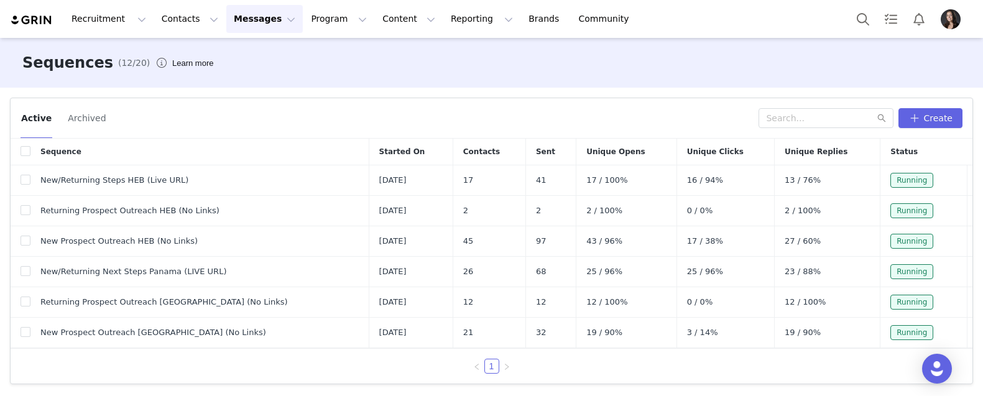
click at [84, 119] on button "Archived" at bounding box center [86, 118] width 39 height 20
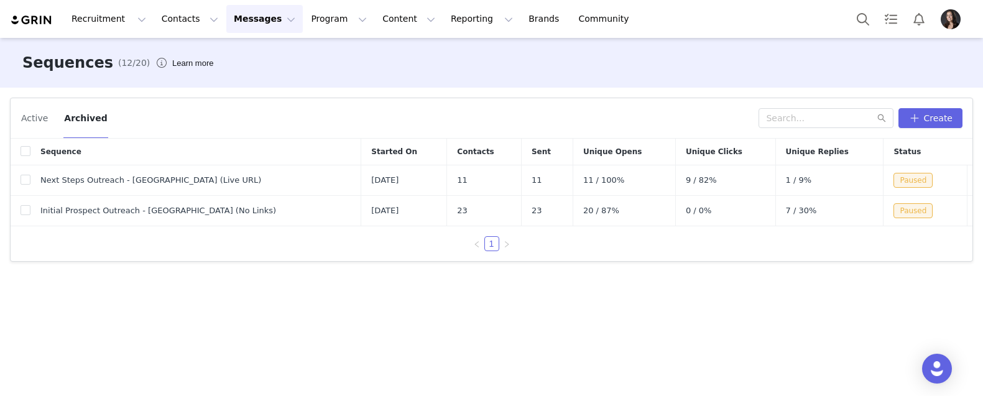
click at [34, 126] on button "Active" at bounding box center [35, 118] width 28 height 20
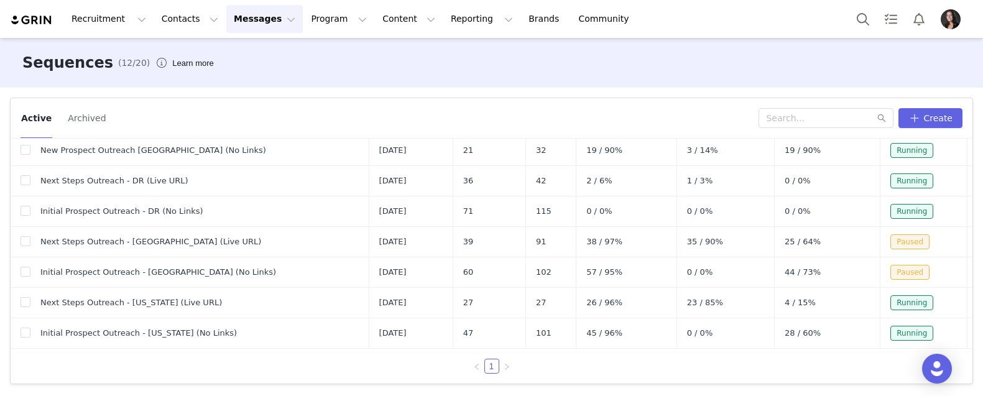
scroll to position [182, 0]
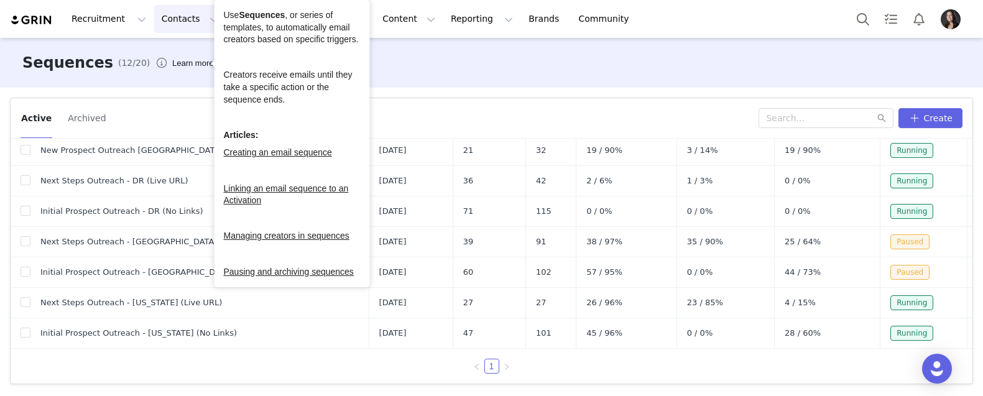
click at [175, 22] on button "Contacts Contacts" at bounding box center [190, 19] width 72 height 28
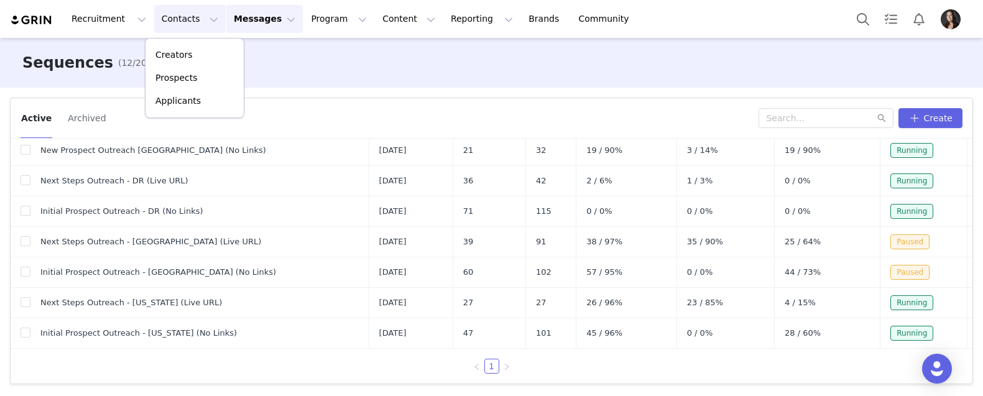
click at [239, 15] on button "Messages Messages" at bounding box center [264, 19] width 76 height 28
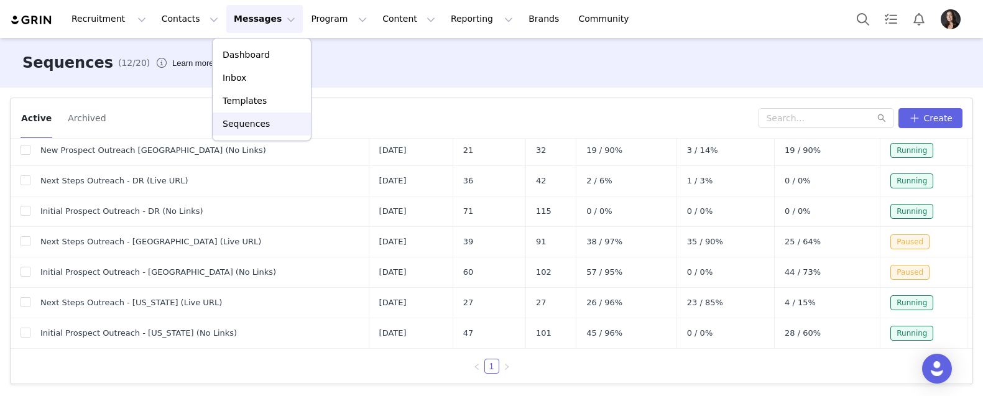
click at [249, 124] on p "Sequences" at bounding box center [246, 124] width 47 height 13
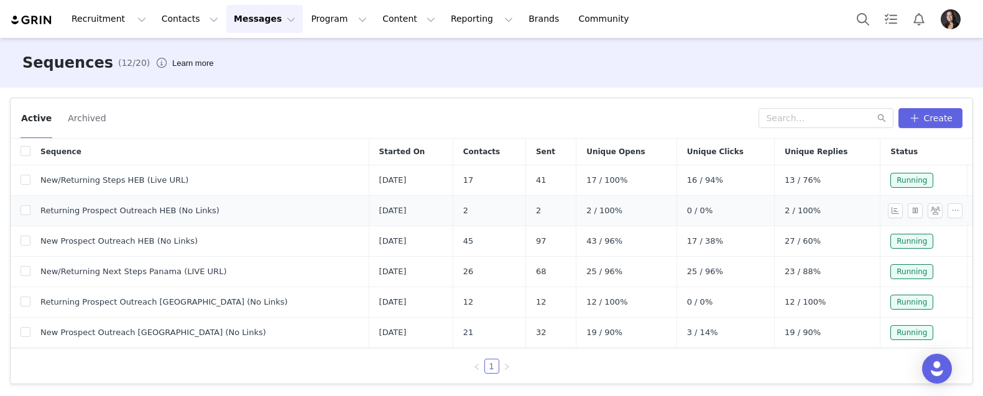
scroll to position [0, 0]
click at [24, 211] on input "checkbox" at bounding box center [26, 210] width 10 height 10
checkbox input "true"
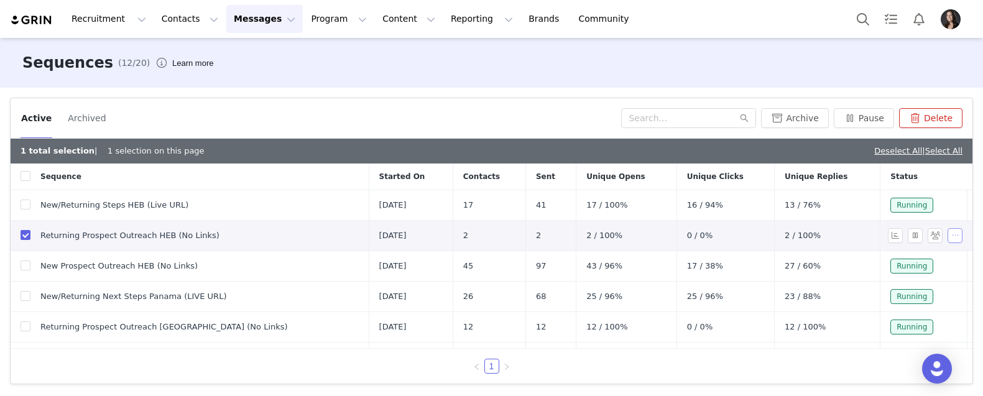
click at [955, 235] on button "button" at bounding box center [955, 235] width 15 height 15
click at [923, 257] on span "Edit" at bounding box center [923, 259] width 17 height 10
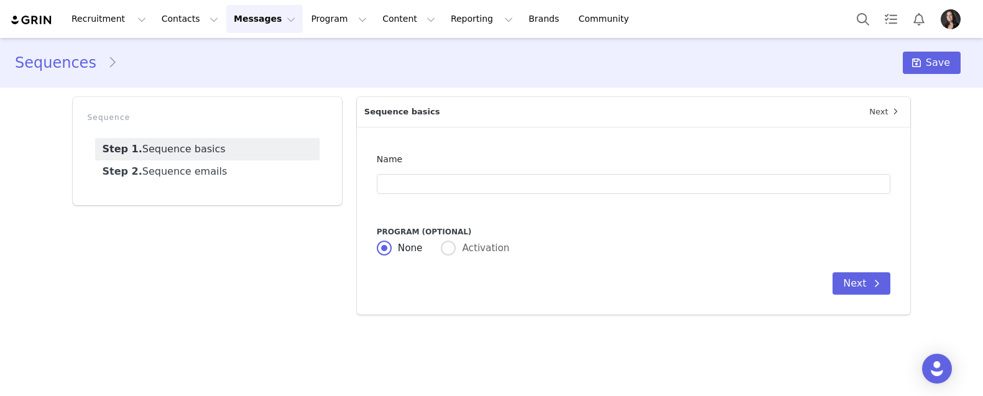
type input "Returning Prospect Outreach HEB (No Links)"
type input "NEW Paid Collab with Esponjabon"
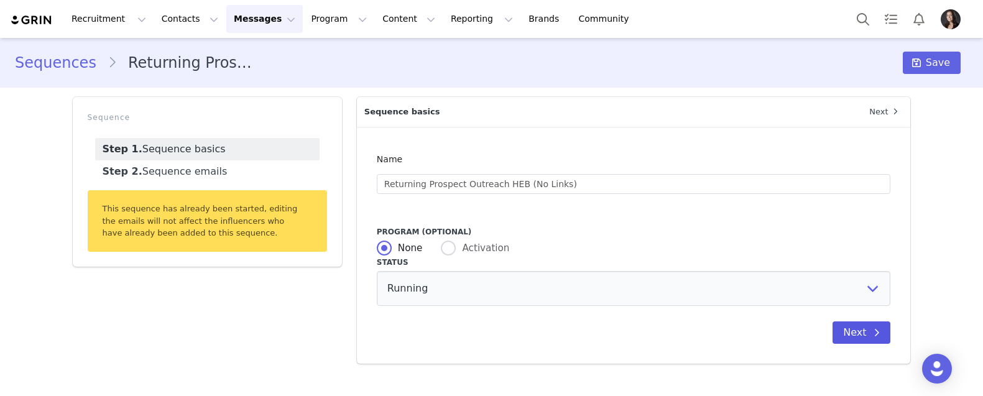
click at [856, 334] on button "Next" at bounding box center [862, 332] width 58 height 22
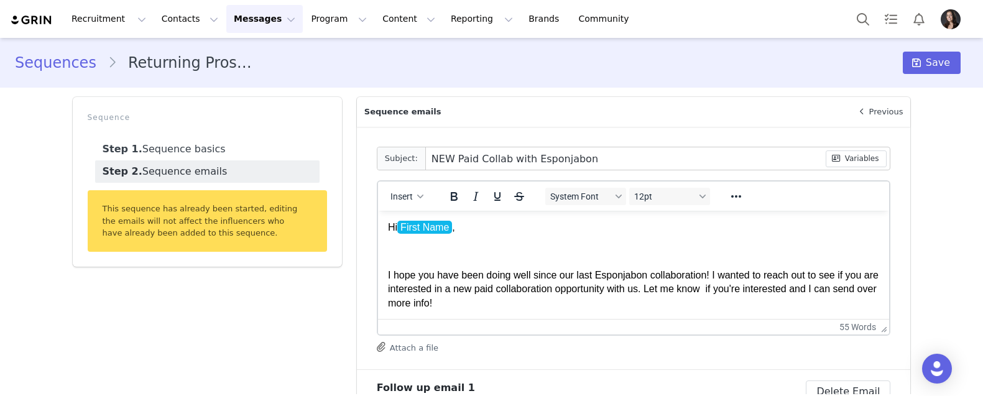
click at [462, 2] on div "Recruitment Recruitment Creator Search Curated Lists Landing Pages Web Extensio…" at bounding box center [491, 19] width 983 height 38
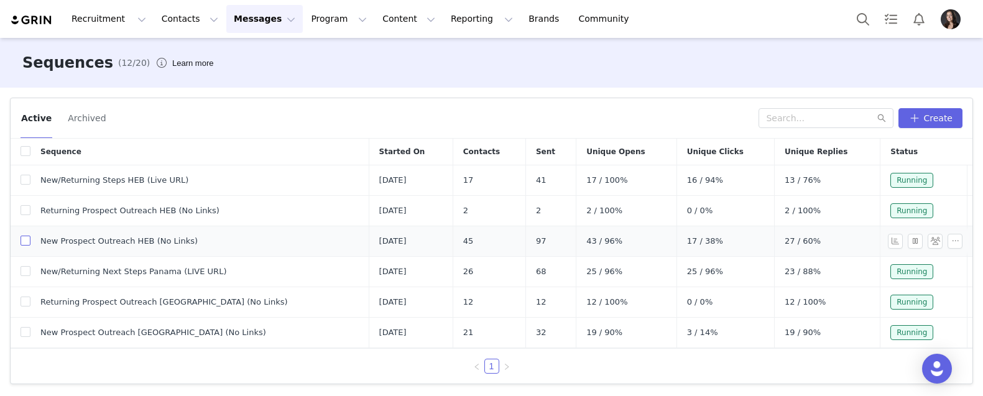
click at [26, 241] on input "checkbox" at bounding box center [26, 241] width 10 height 10
checkbox input "true"
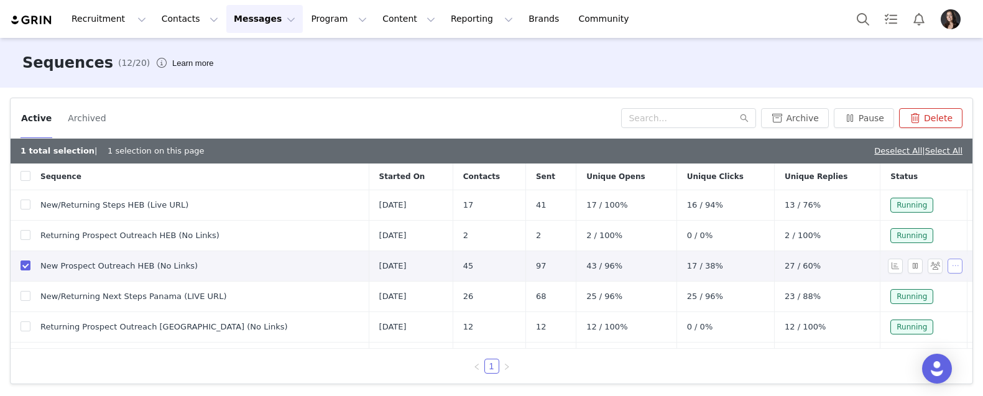
click at [953, 266] on button "button" at bounding box center [955, 266] width 15 height 15
click at [918, 288] on span "Edit" at bounding box center [923, 289] width 17 height 10
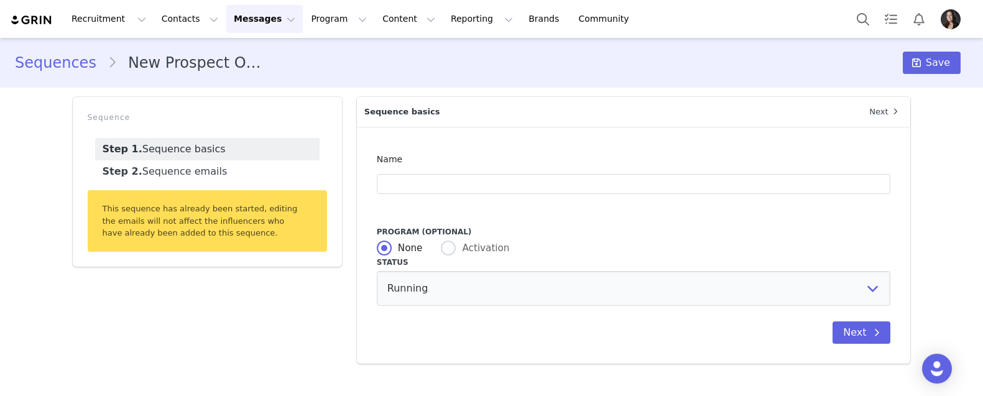
type input "New Prospect Outreach HEB (No Links)"
type input "Paid Collaboration with Esponjabon"
click at [867, 330] on button "Next" at bounding box center [862, 332] width 58 height 22
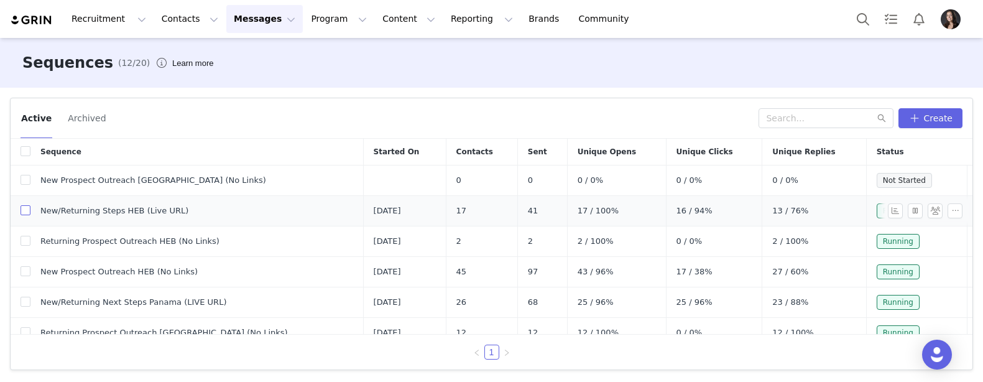
click at [25, 210] on input "checkbox" at bounding box center [26, 210] width 10 height 10
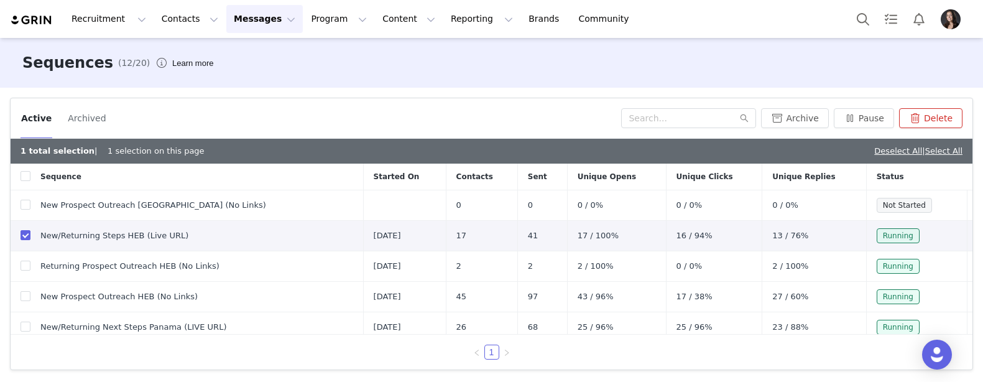
click at [796, 0] on div "Recruitment Recruitment Creator Search Curated Lists Landing Pages Web Extensio…" at bounding box center [491, 19] width 983 height 38
click at [22, 238] on input "checkbox" at bounding box center [26, 235] width 10 height 10
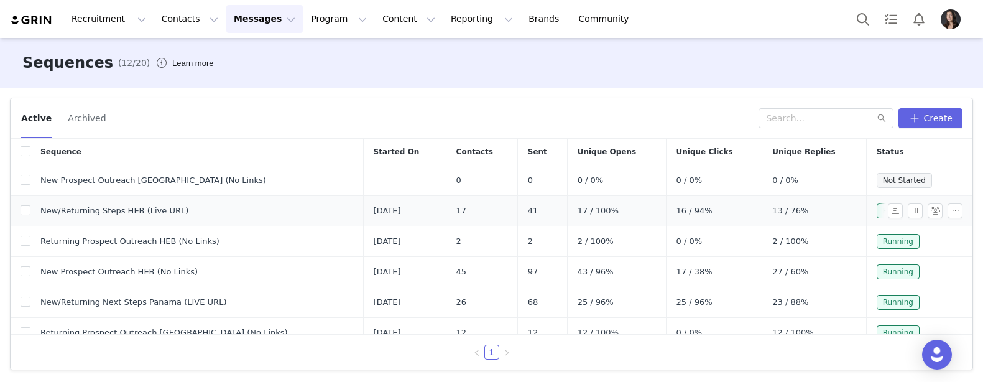
click at [93, 211] on span "New/Returning Steps HEB (Live URL)" at bounding box center [114, 211] width 148 height 12
click at [24, 210] on input "checkbox" at bounding box center [26, 210] width 10 height 10
checkbox input "true"
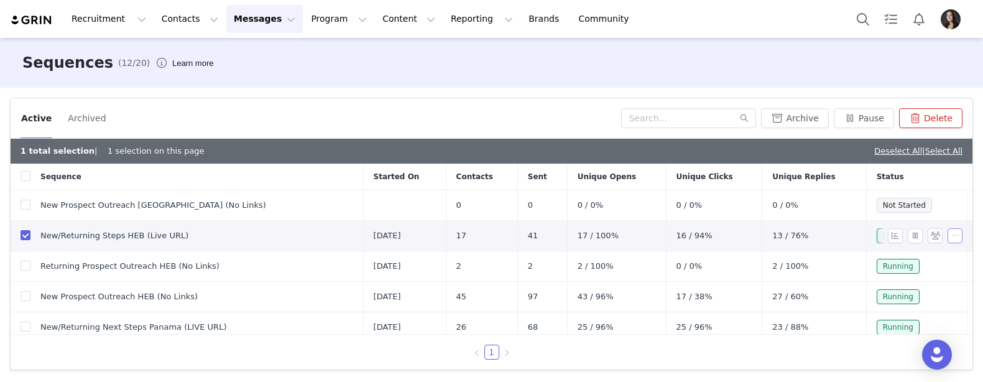
click at [957, 235] on button "button" at bounding box center [955, 235] width 15 height 15
click at [932, 262] on link "Edit" at bounding box center [931, 258] width 72 height 21
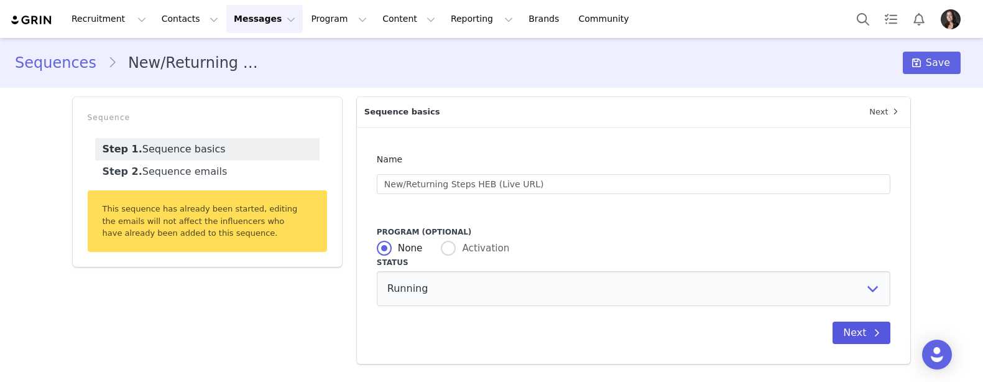
click at [876, 329] on icon at bounding box center [877, 333] width 6 height 10
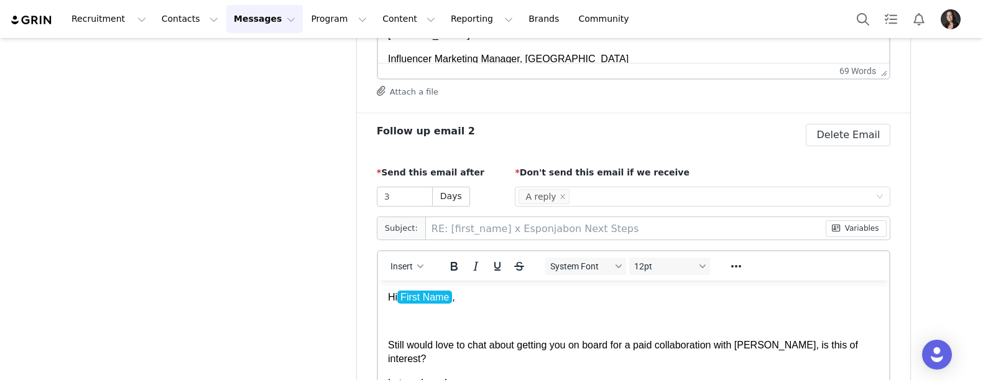
scroll to position [629, 0]
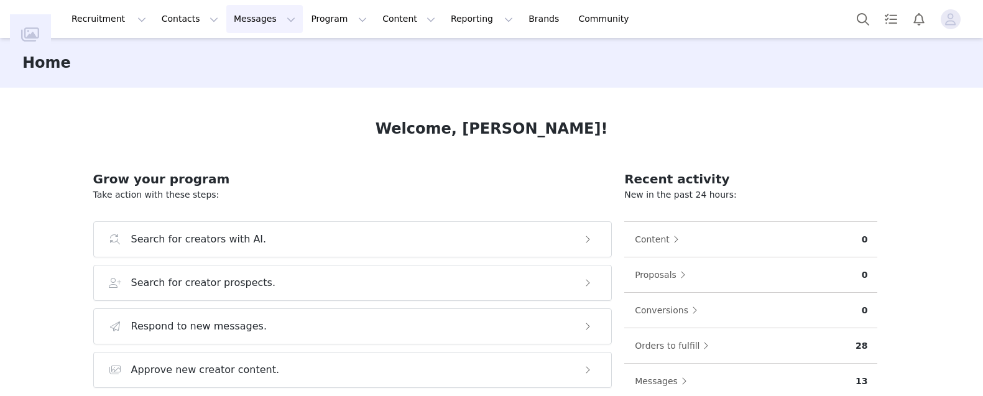
click at [263, 13] on button "Messages Messages" at bounding box center [264, 19] width 76 height 28
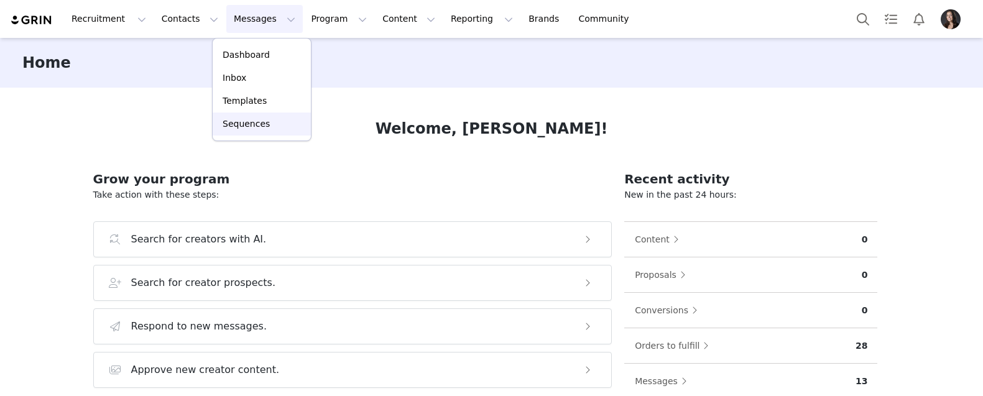
click at [249, 126] on p "Sequences" at bounding box center [246, 124] width 47 height 13
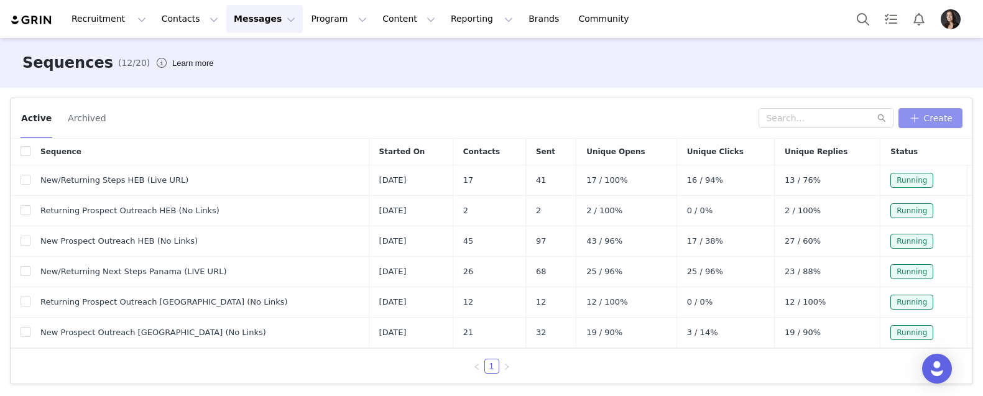
click at [928, 117] on button "Create" at bounding box center [930, 118] width 64 height 20
click at [916, 114] on button "Create" at bounding box center [930, 118] width 64 height 20
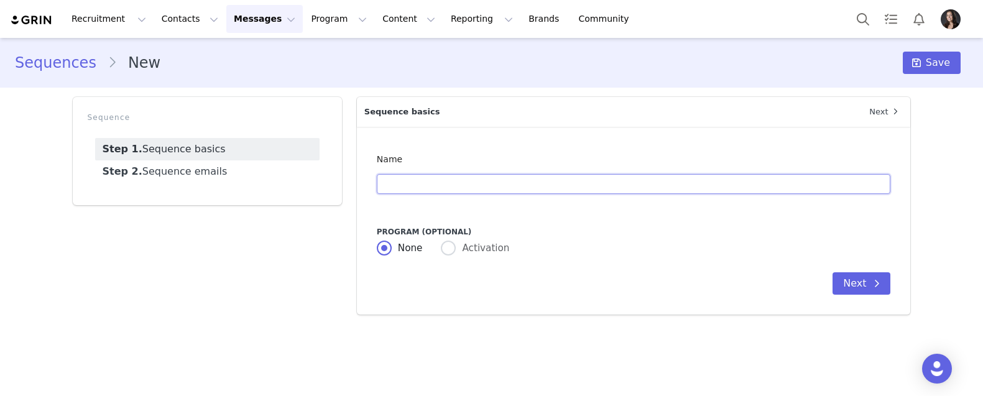
click at [440, 185] on input "text" at bounding box center [634, 184] width 514 height 20
type input "New Prospect Outreach [GEOGRAPHIC_DATA] (No Links)"
click at [863, 279] on button "Next" at bounding box center [862, 283] width 58 height 22
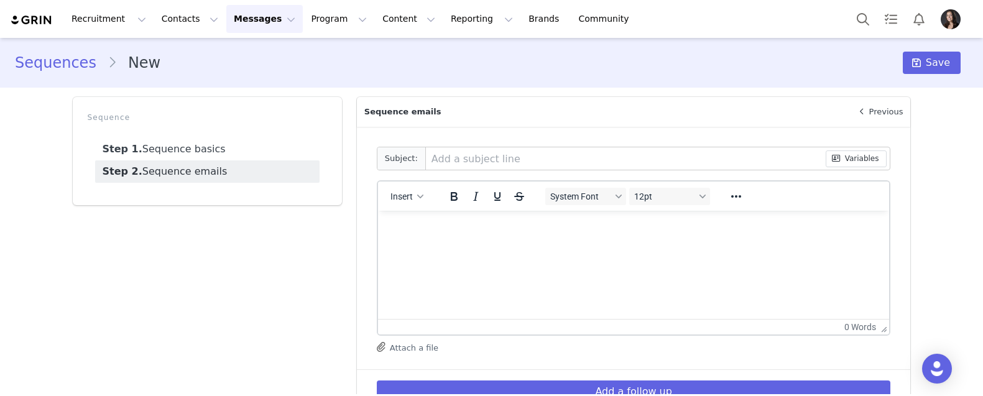
click at [624, 155] on input "text" at bounding box center [626, 158] width 400 height 22
paste input "Fizetett Együttműködés az Esponjabonnal"
type input "Fizetett Együttműködés az Esponjabonnal"
click at [437, 228] on p "Rich Text Area. Press ALT-0 for help." at bounding box center [633, 228] width 492 height 14
click at [405, 194] on span "Insert" at bounding box center [401, 196] width 22 height 10
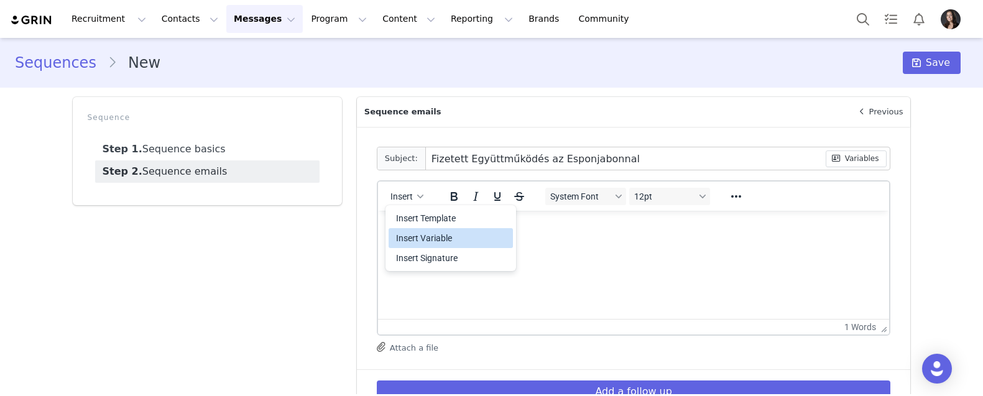
click at [419, 232] on div "Insert Variable" at bounding box center [452, 238] width 112 height 15
select select
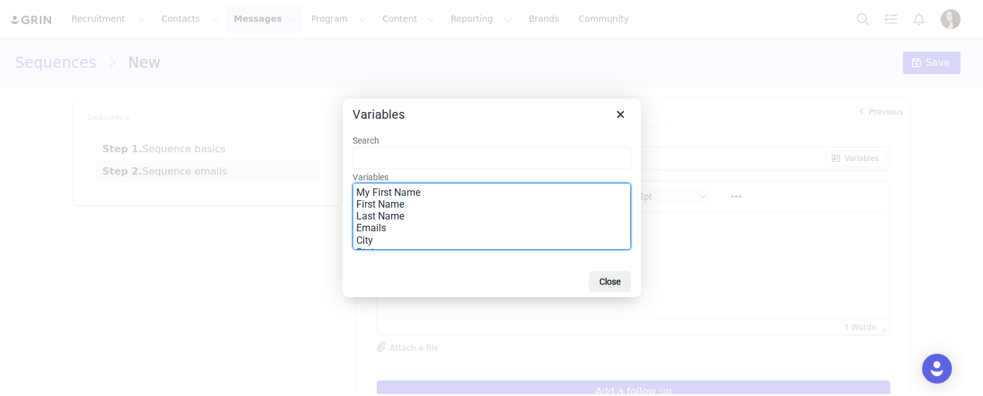
click at [437, 206] on option "First Name" at bounding box center [491, 204] width 270 height 12
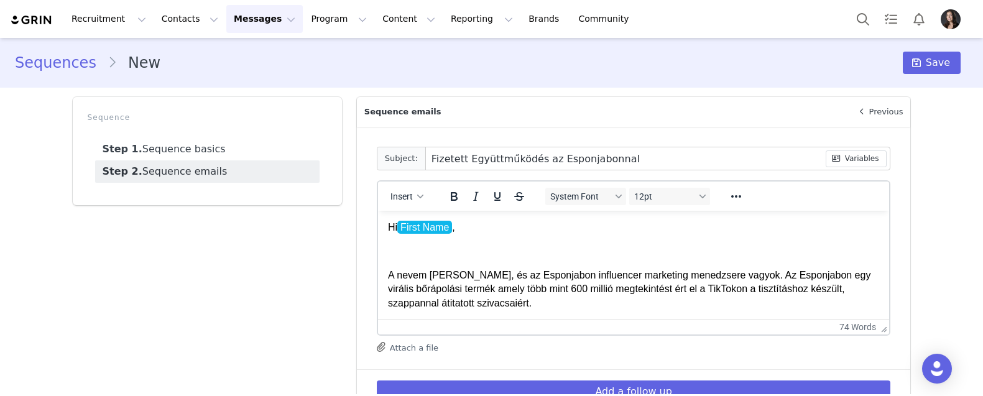
click at [385, 272] on html "Hi First Name , A nevem Amanda, és az Esponjabon influencer marketing menedzser…" at bounding box center [633, 303] width 512 height 185
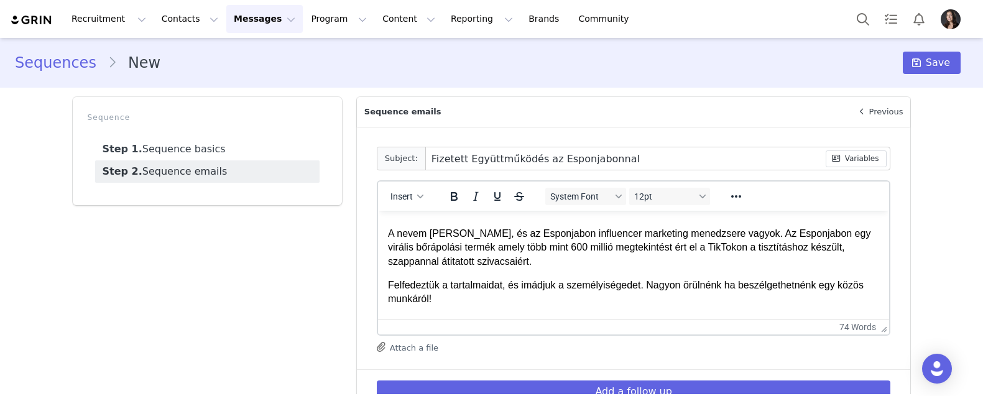
scroll to position [48, 0]
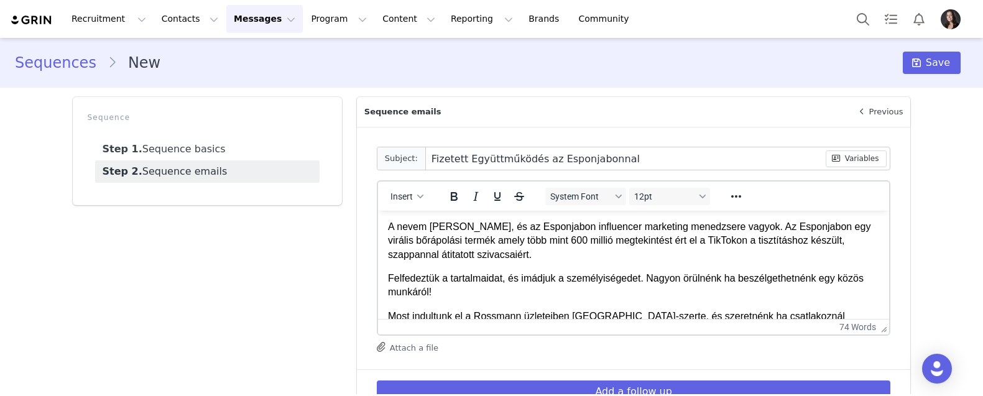
click at [387, 275] on html "Hi First Name , A nevem Amanda, és az Esponjabon influencer marketing menedzser…" at bounding box center [633, 254] width 512 height 185
click at [385, 314] on html "Hi First Name , A nevem Amanda, és az Esponjabon influencer marketing menedzser…" at bounding box center [633, 254] width 512 height 185
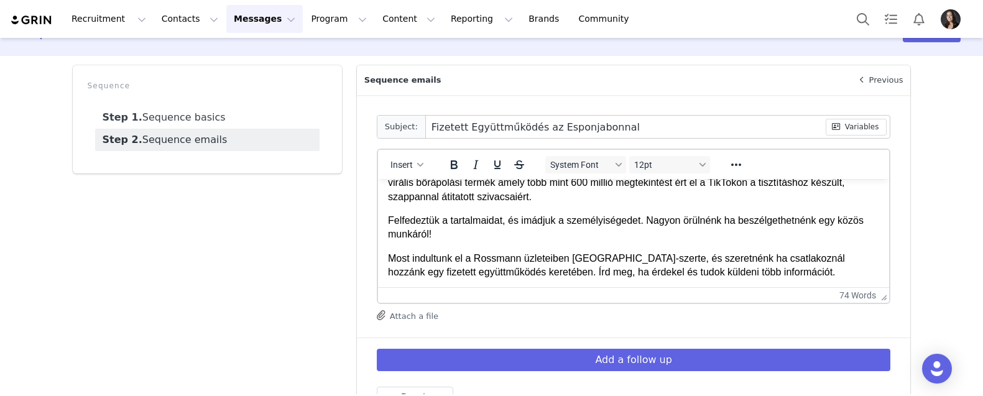
scroll to position [53, 0]
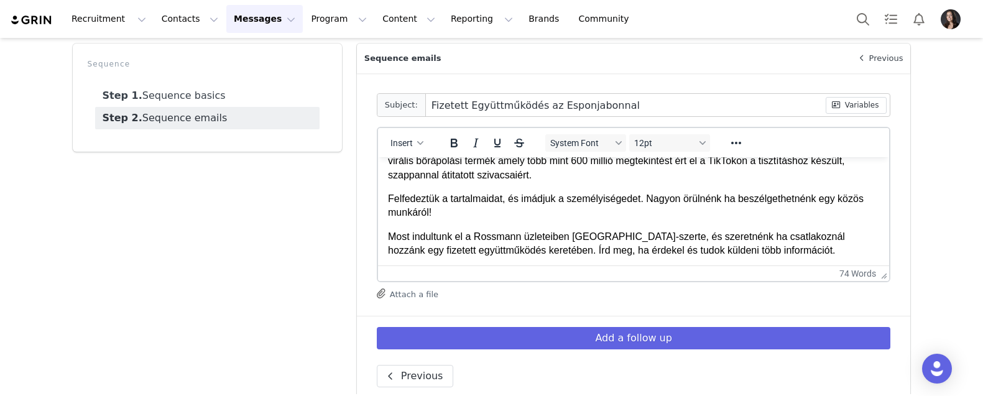
click at [805, 250] on p "Most indultunk el a Rossmann üzleteiben Magyarország-szerte, és szeretnénk ha c…" at bounding box center [633, 244] width 492 height 28
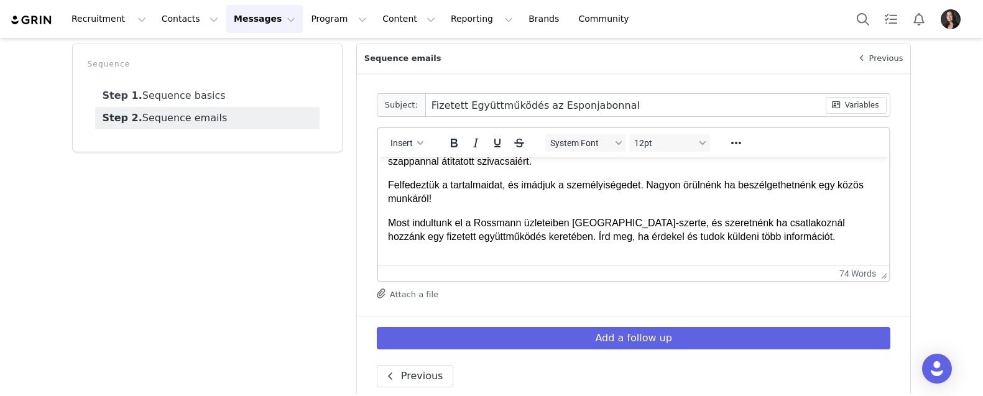
scroll to position [112, 0]
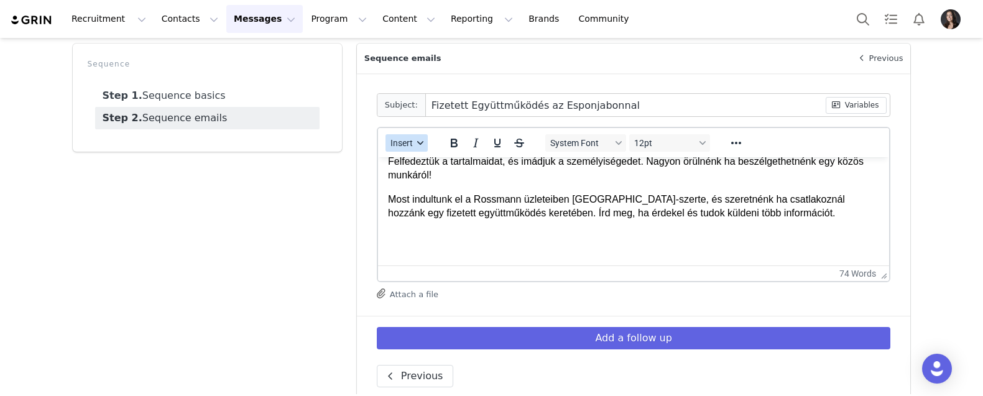
click at [414, 145] on button "Insert" at bounding box center [406, 142] width 42 height 17
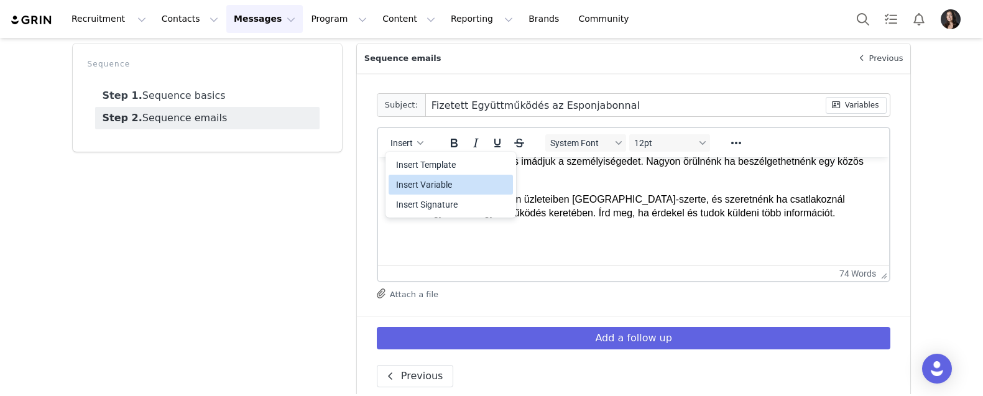
click at [428, 187] on div "Insert Variable" at bounding box center [452, 184] width 112 height 15
select select
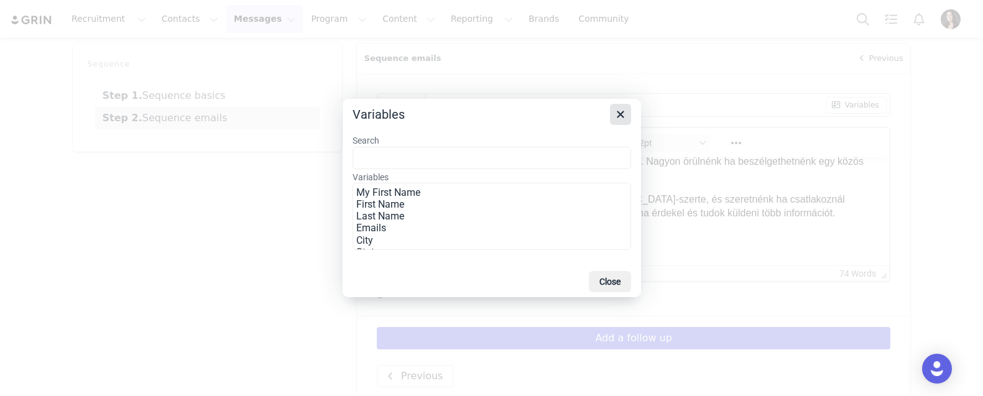
click at [622, 116] on icon "Close" at bounding box center [620, 114] width 7 height 7
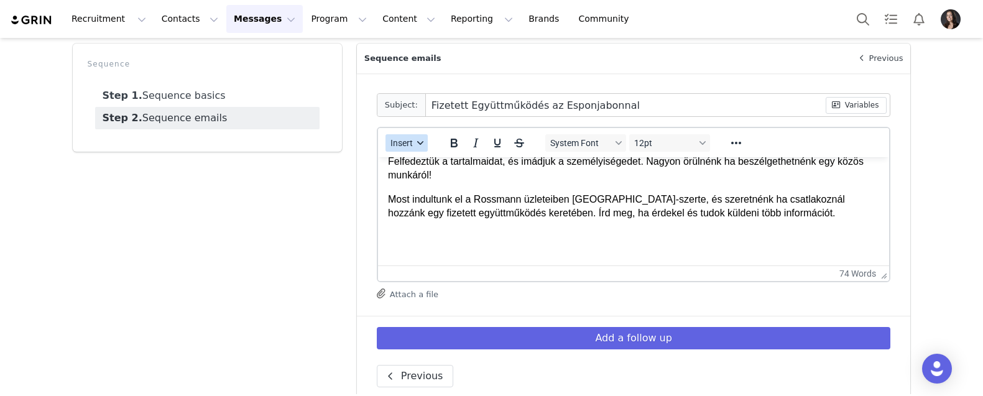
click at [411, 145] on span "Insert" at bounding box center [401, 143] width 22 height 10
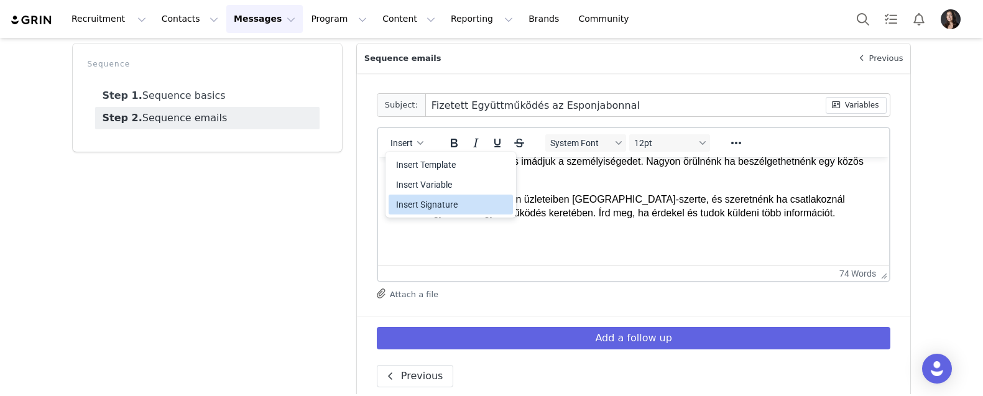
click at [427, 201] on div "Insert Signature" at bounding box center [452, 204] width 112 height 15
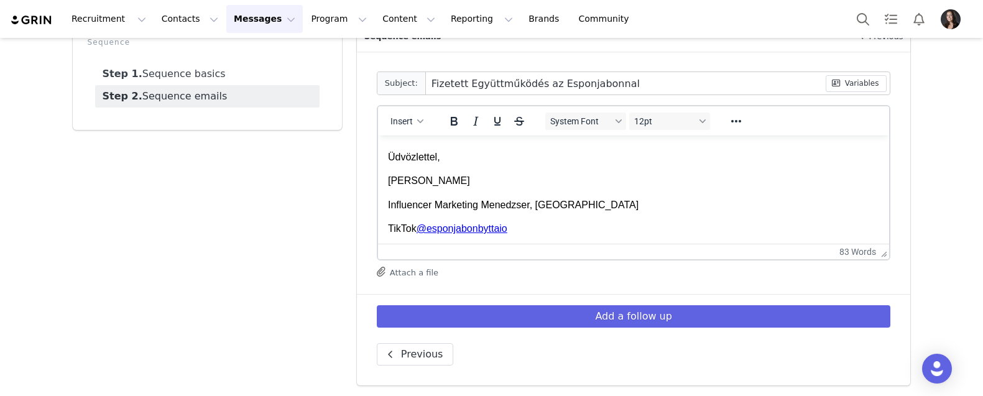
scroll to position [193, 0]
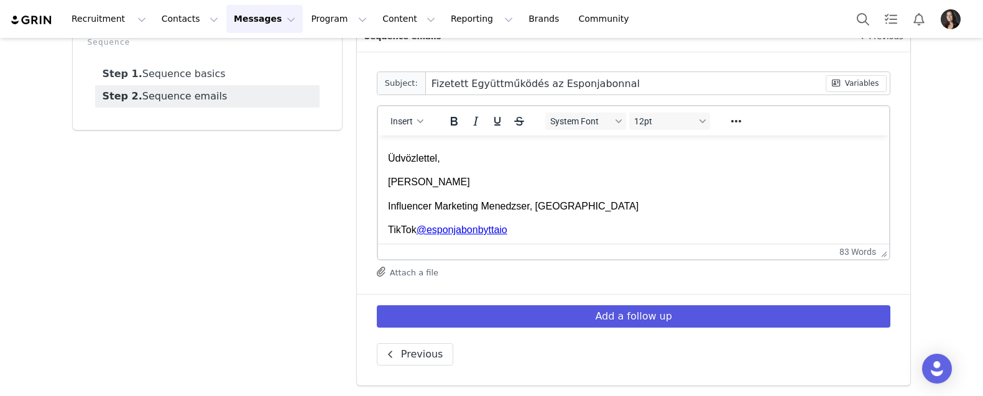
click at [601, 313] on button "Add a follow up" at bounding box center [634, 316] width 514 height 22
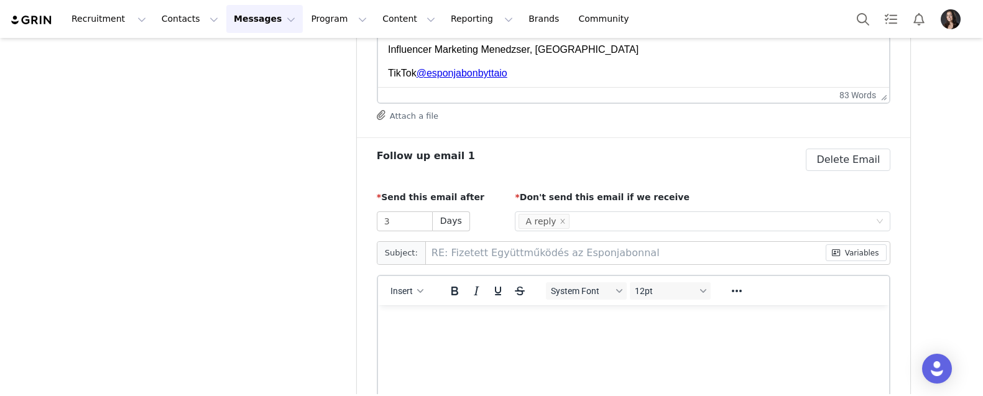
scroll to position [257, 0]
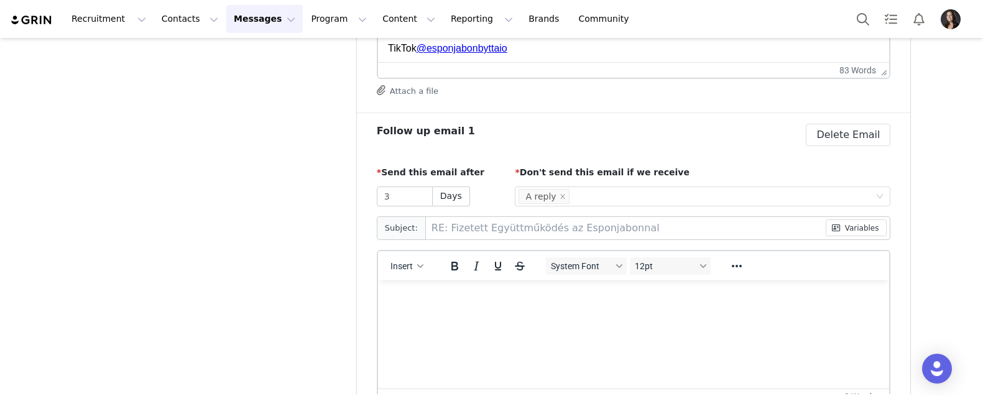
click at [425, 304] on html at bounding box center [633, 297] width 512 height 34
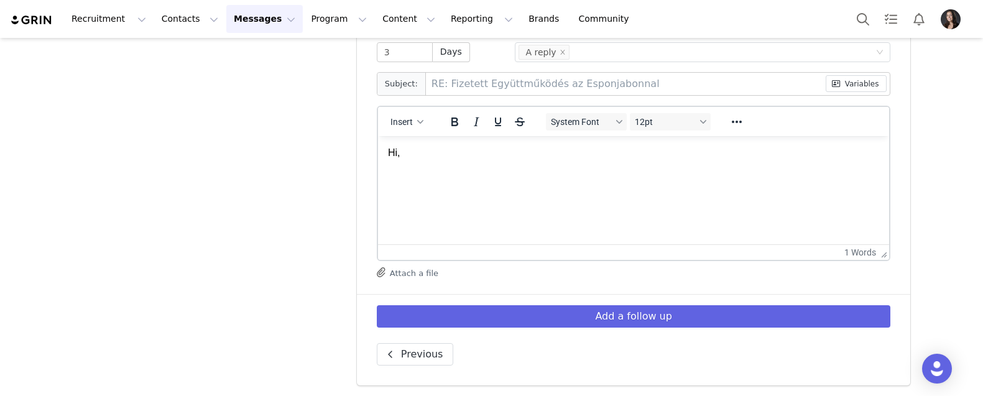
scroll to position [2, 0]
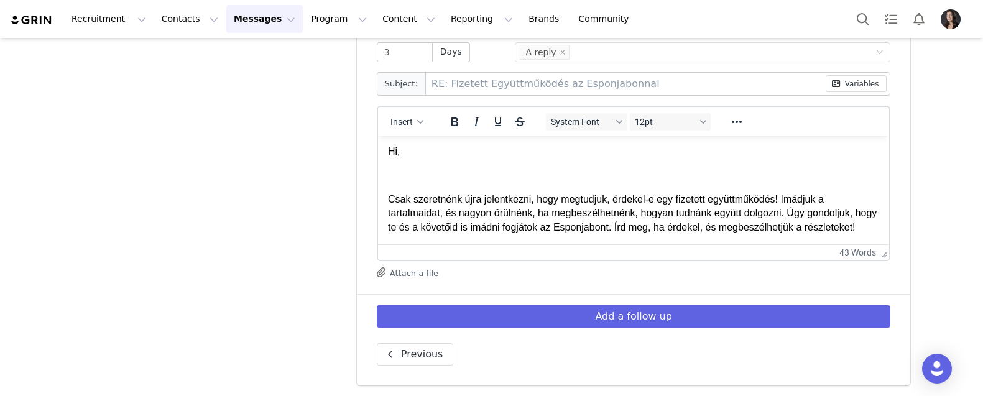
click at [389, 196] on p "Csak szeretnénk újra jelentkezni, hogy megtudjuk, érdekel-e egy fizetett együtt…" at bounding box center [633, 213] width 492 height 42
click at [443, 226] on p "Csak szeretnénk újra jelentkezni, hogy megtudjuk, érdekel-e egy fizetett együtt…" at bounding box center [633, 213] width 492 height 42
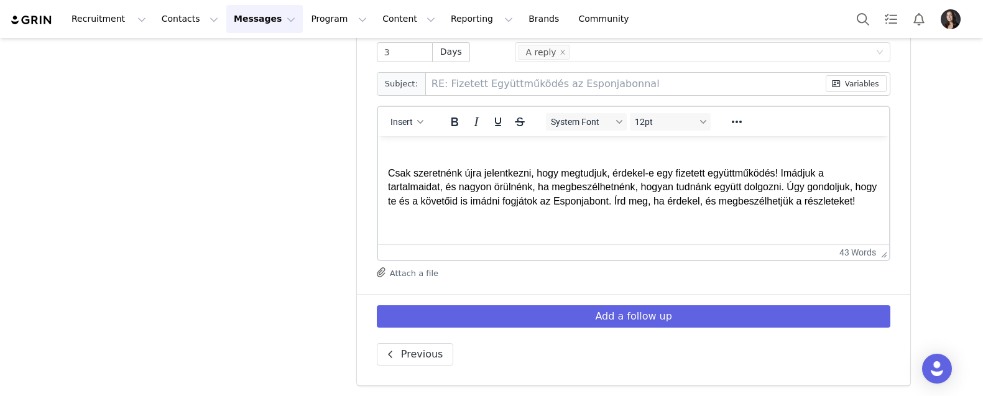
scroll to position [51, 0]
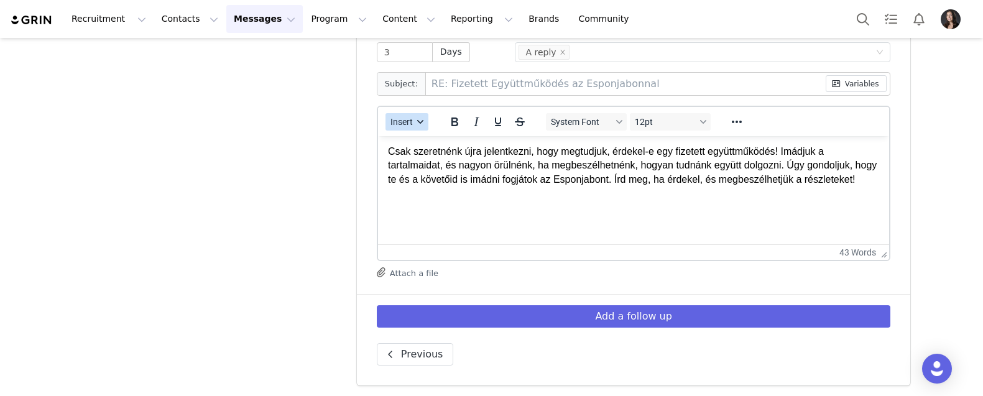
click at [417, 127] on button "Insert" at bounding box center [406, 121] width 43 height 17
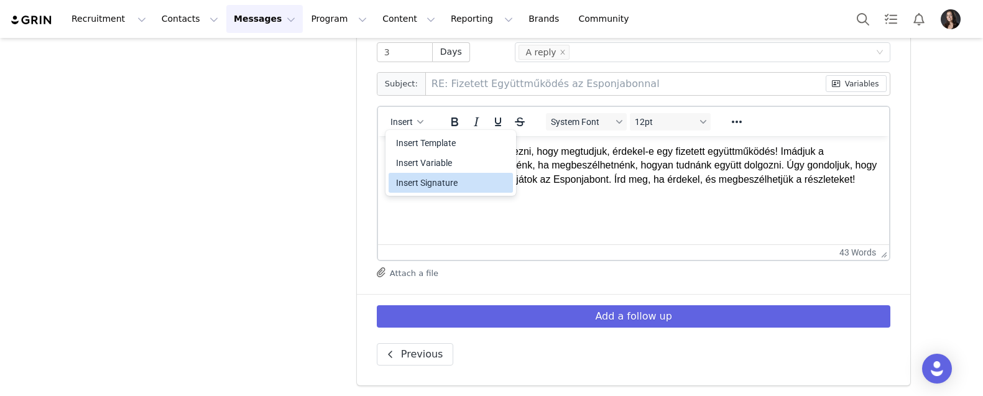
click at [429, 185] on div "Insert Signature" at bounding box center [452, 182] width 112 height 15
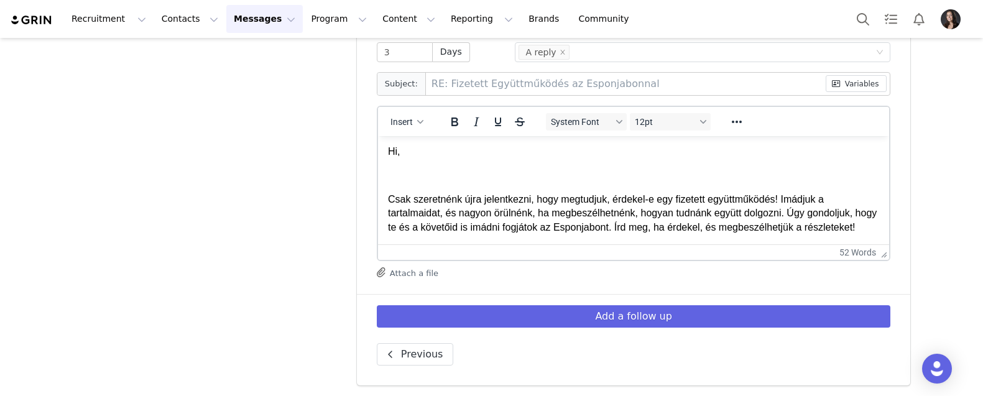
scroll to position [0, 0]
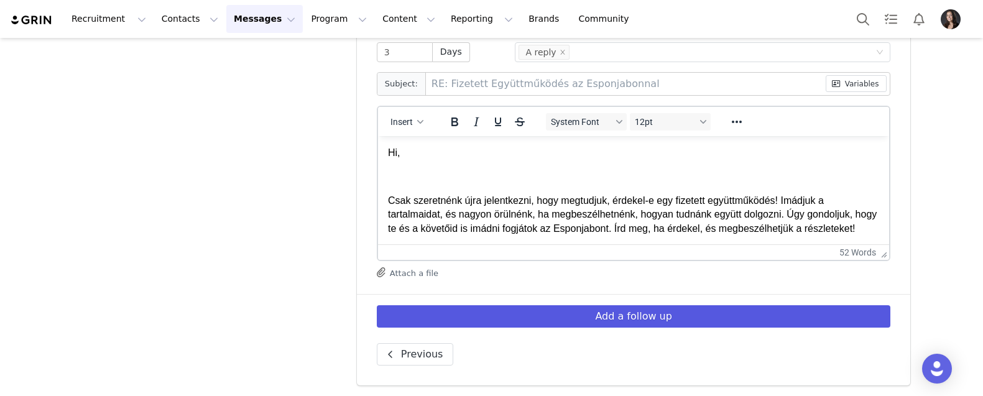
click at [501, 316] on button "Add a follow up" at bounding box center [634, 316] width 514 height 22
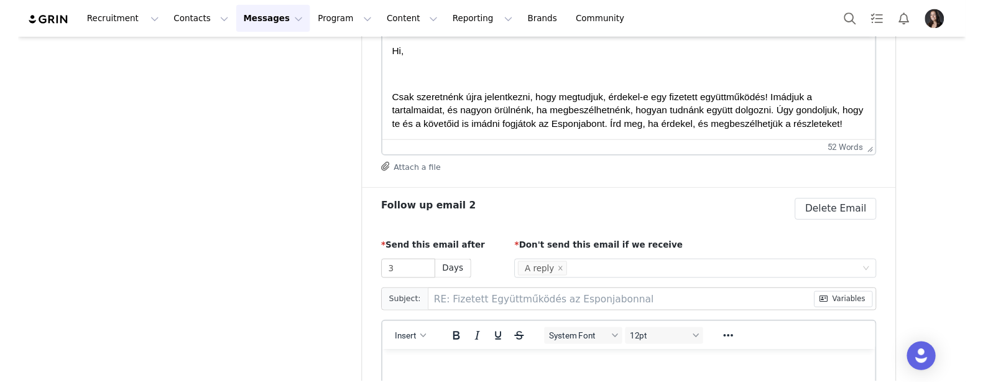
scroll to position [623, 0]
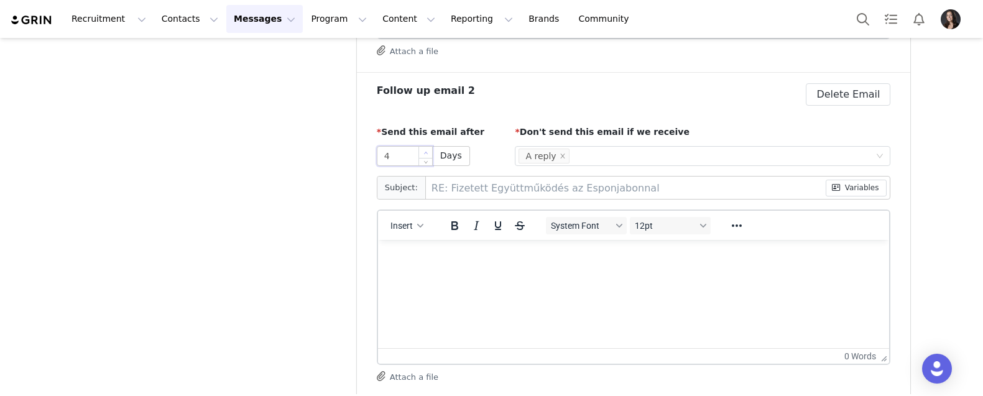
click at [424, 149] on span "Increase Value" at bounding box center [425, 152] width 13 height 11
type input "5"
click at [424, 149] on span "Increase Value" at bounding box center [425, 152] width 13 height 11
click at [490, 249] on html at bounding box center [633, 257] width 512 height 34
click at [392, 227] on span "Insert" at bounding box center [401, 226] width 22 height 10
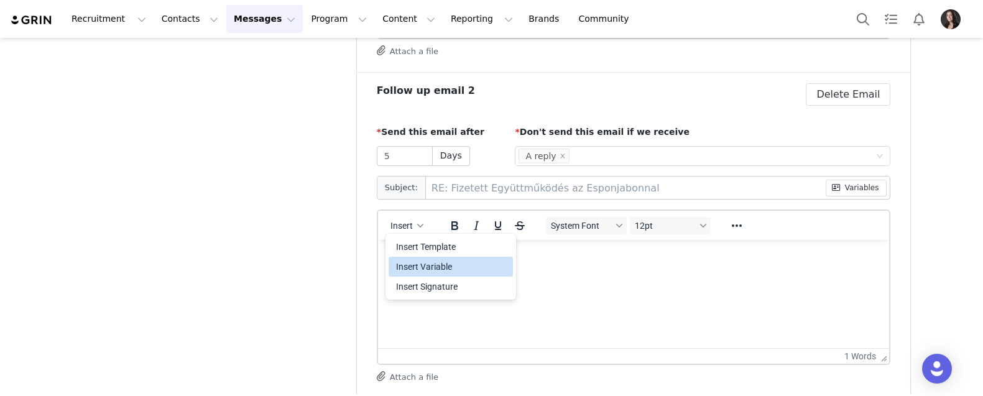
click at [418, 266] on div "Insert Variable" at bounding box center [452, 266] width 112 height 15
select select
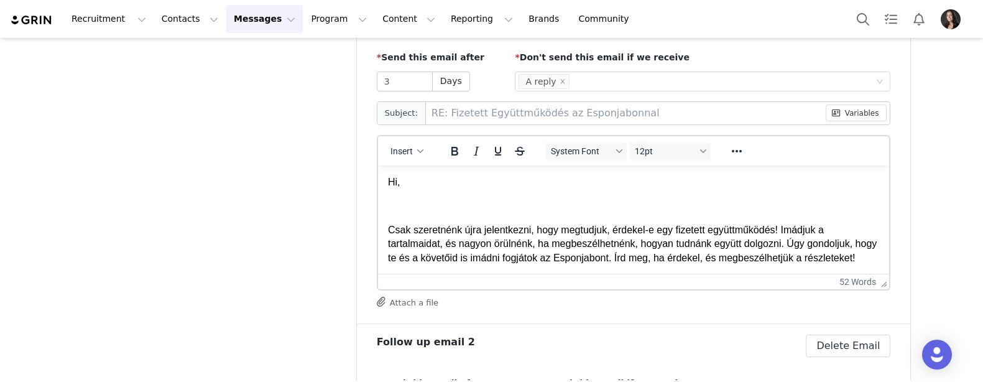
scroll to position [321, 0]
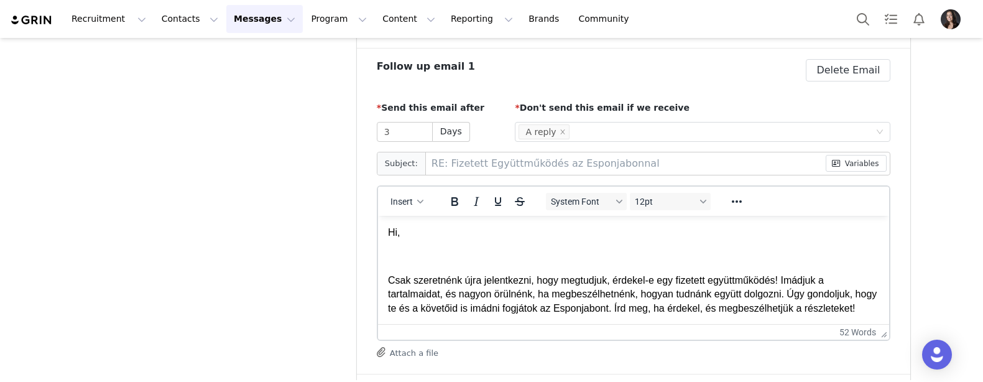
click at [395, 230] on p "Hi," at bounding box center [633, 232] width 492 height 14
click at [395, 231] on p "Hi," at bounding box center [633, 232] width 492 height 14
click at [397, 231] on p "Hi," at bounding box center [633, 232] width 492 height 14
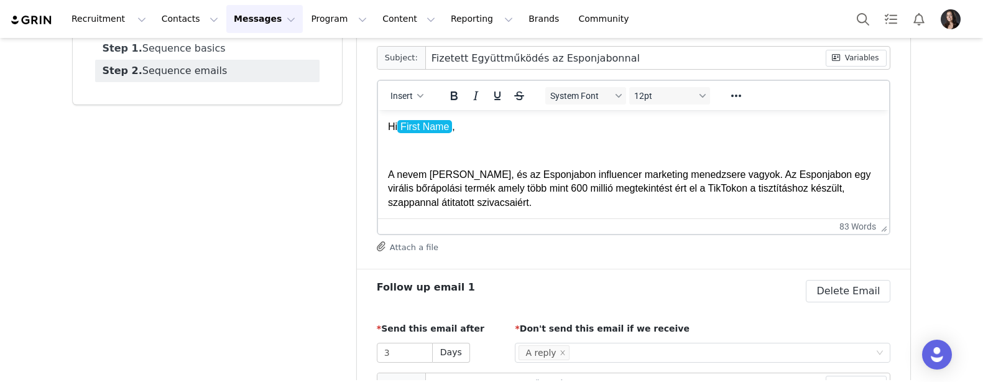
scroll to position [0, 0]
click at [396, 127] on p "Hi First Name ," at bounding box center [633, 127] width 492 height 14
click at [408, 127] on p "Szia First Name ," at bounding box center [633, 127] width 492 height 14
click at [473, 165] on body "Szia ﻿ First Name , A nevem Amanda, és az Esponjabon influencer marketing mened…" at bounding box center [633, 262] width 492 height 284
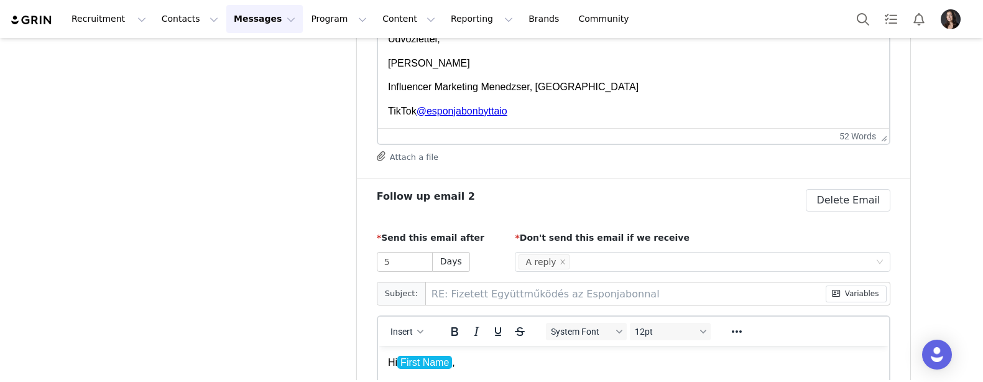
scroll to position [647, 0]
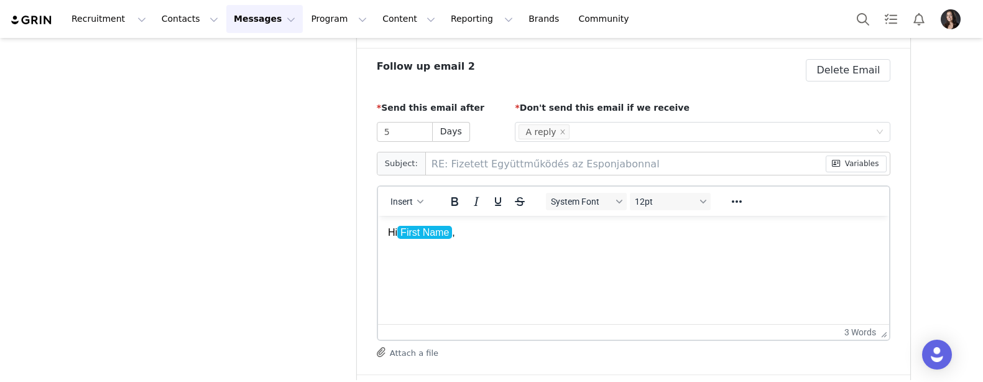
click at [467, 233] on p "Hi First Name ," at bounding box center [633, 233] width 492 height 14
click at [394, 196] on span "Insert" at bounding box center [401, 201] width 22 height 10
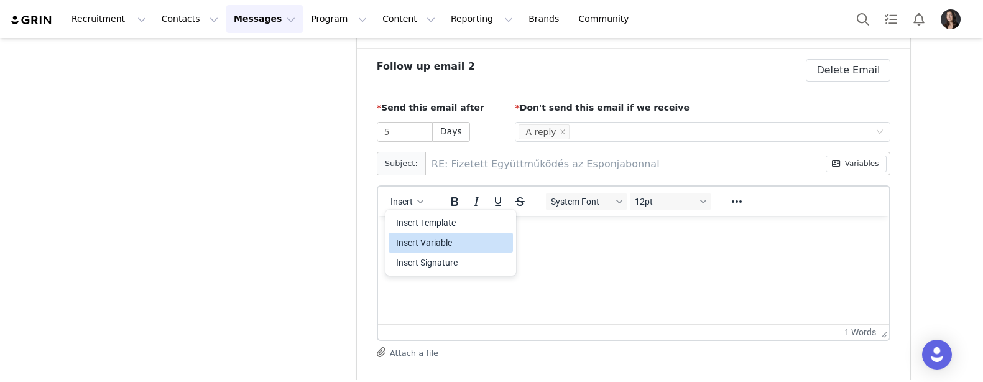
click at [422, 241] on div "Insert Variable" at bounding box center [452, 242] width 112 height 15
select select
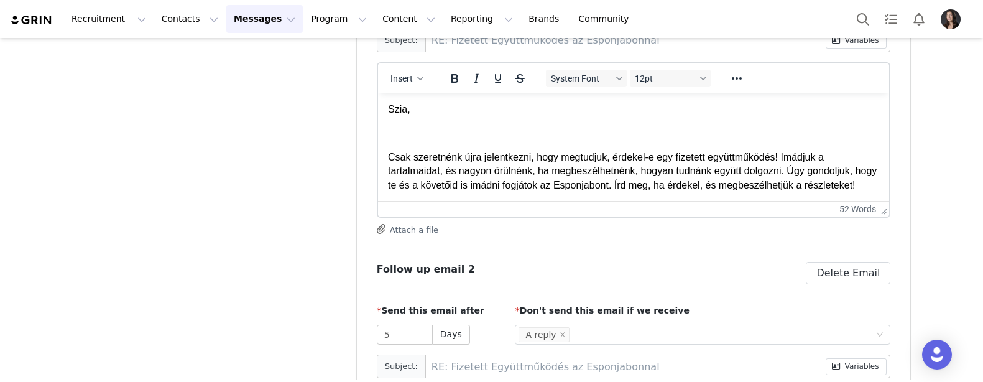
scroll to position [0, 0]
click at [408, 109] on p "Szia," at bounding box center [633, 109] width 492 height 14
click at [387, 154] on p "Csak szeretnénk újra jelentkezni, hogy megtudjuk, érdekel-e egy fizetett együtt…" at bounding box center [633, 171] width 492 height 42
click at [429, 131] on p "Rich Text Area. Press ALT-0 for help." at bounding box center [633, 133] width 492 height 14
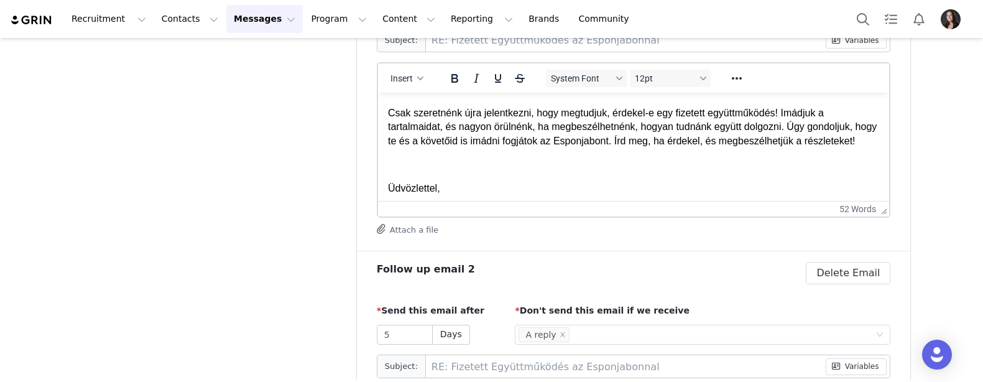
scroll to position [72, 0]
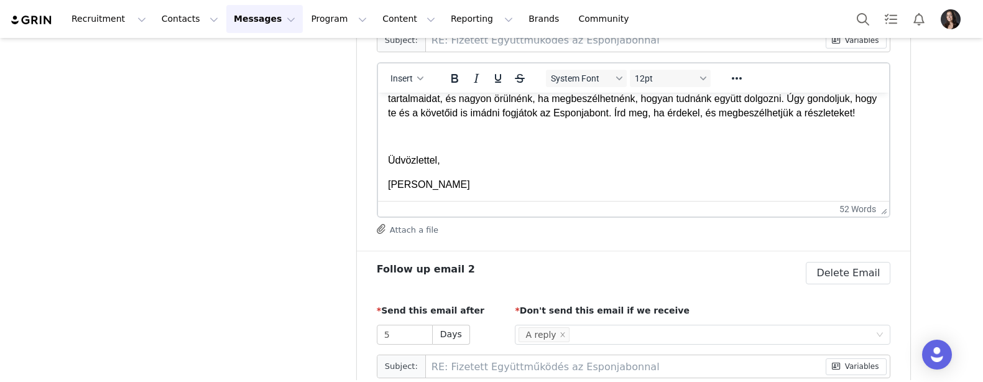
click at [410, 143] on p "Rich Text Area. Press ALT-0 for help." at bounding box center [633, 136] width 492 height 14
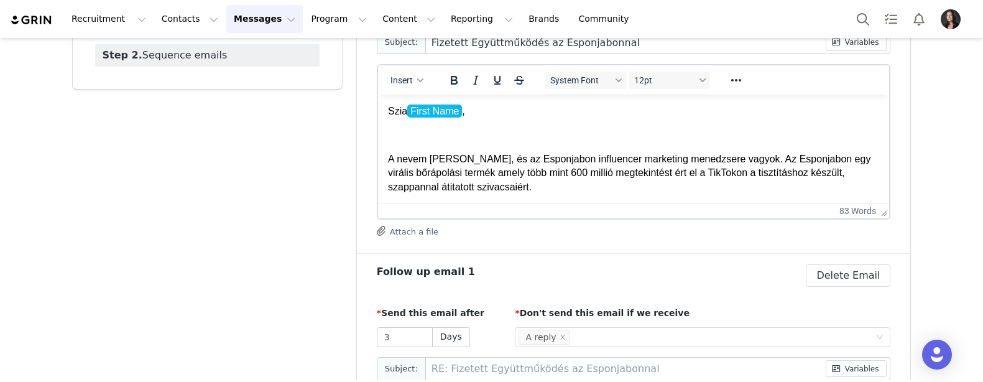
scroll to position [0, 0]
click at [405, 131] on p "Rich Text Area. Press ALT-0 for help." at bounding box center [633, 135] width 492 height 14
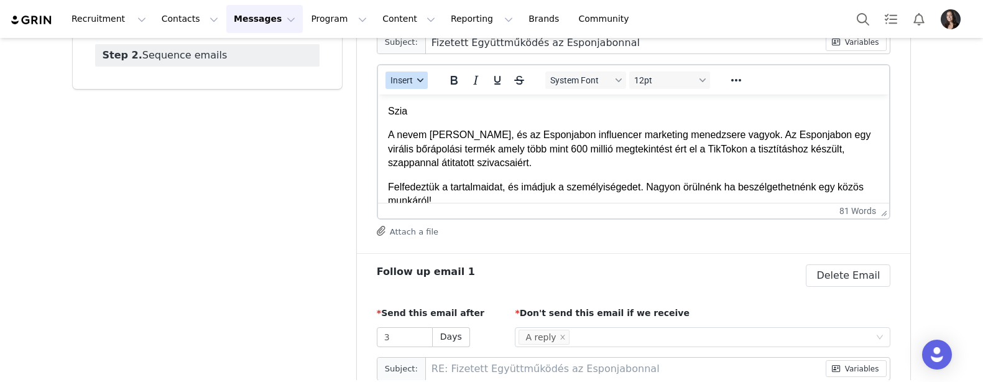
click at [408, 81] on span "Insert" at bounding box center [401, 80] width 22 height 10
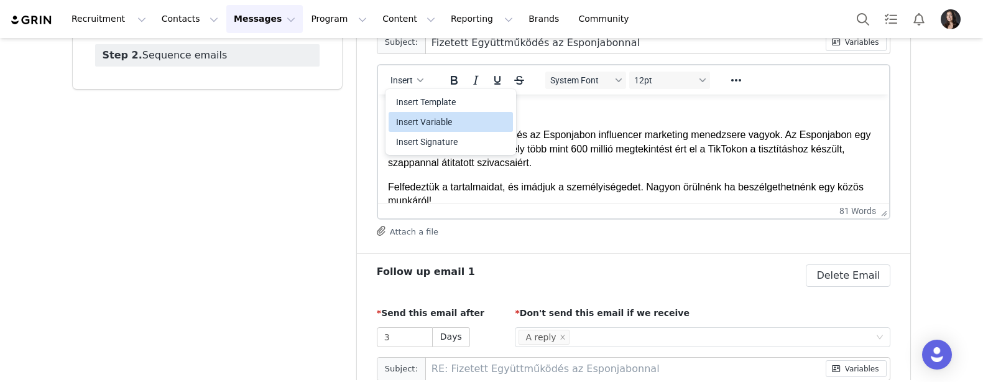
click at [418, 122] on div "Insert Variable" at bounding box center [452, 121] width 112 height 15
select select
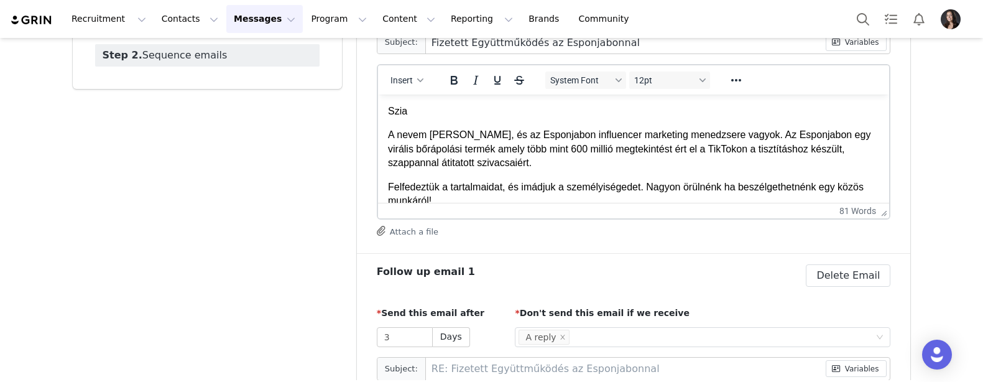
click at [422, 109] on p "Szia" at bounding box center [633, 111] width 492 height 14
click at [400, 74] on button "Insert" at bounding box center [406, 80] width 42 height 17
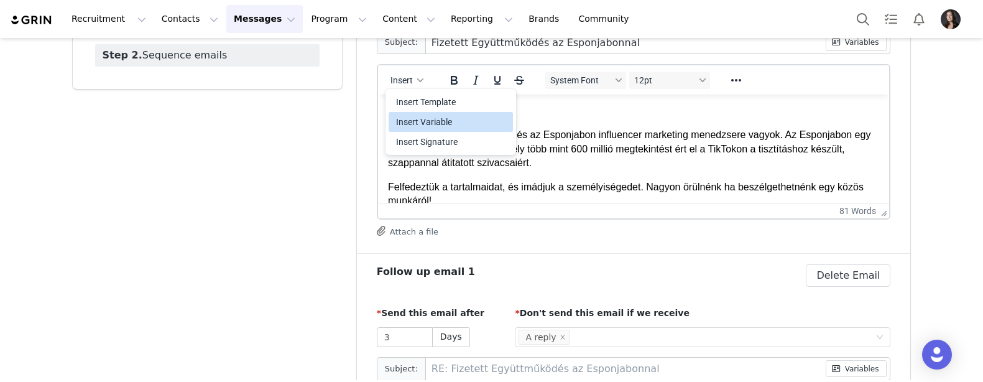
click at [410, 121] on div "Insert Variable" at bounding box center [452, 121] width 112 height 15
select select
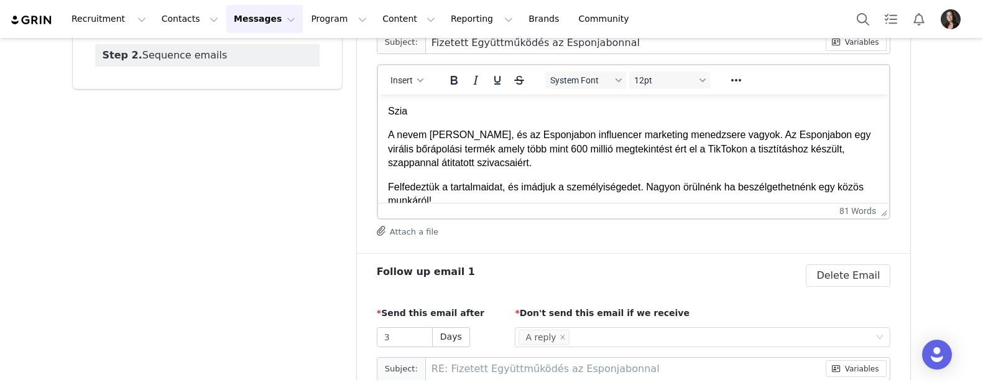
click at [418, 113] on p "Szia" at bounding box center [633, 111] width 492 height 14
click at [416, 83] on div "button" at bounding box center [420, 80] width 10 height 6
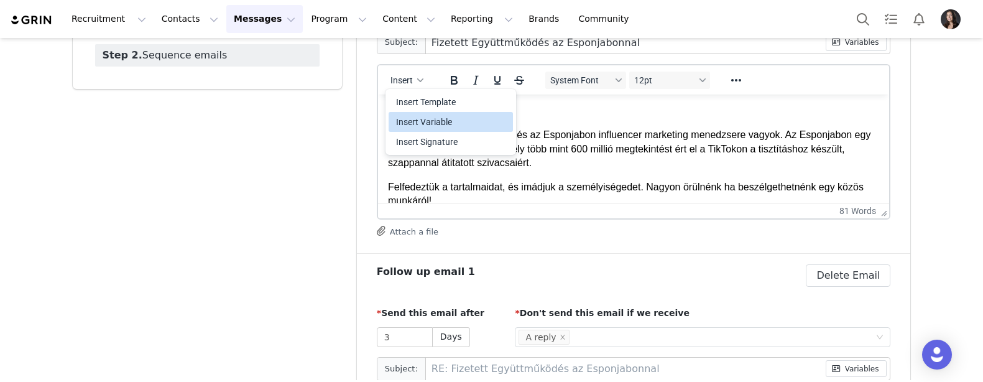
click at [419, 119] on div "Insert Variable" at bounding box center [452, 121] width 112 height 15
select select
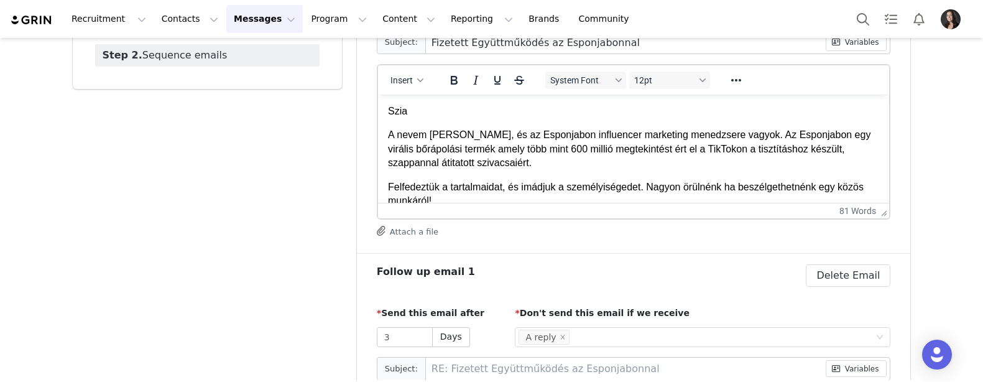
click at [389, 136] on p "A nevem Amanda, és az Esponjabon influencer marketing menedzsere vagyok. Az Esp…" at bounding box center [633, 149] width 492 height 42
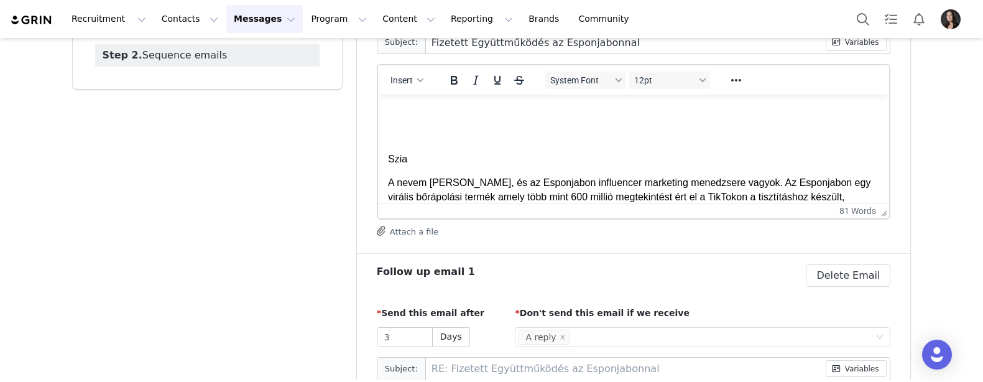
click at [428, 158] on p "Szia" at bounding box center [633, 159] width 492 height 14
click at [410, 85] on span "Insert" at bounding box center [401, 80] width 22 height 10
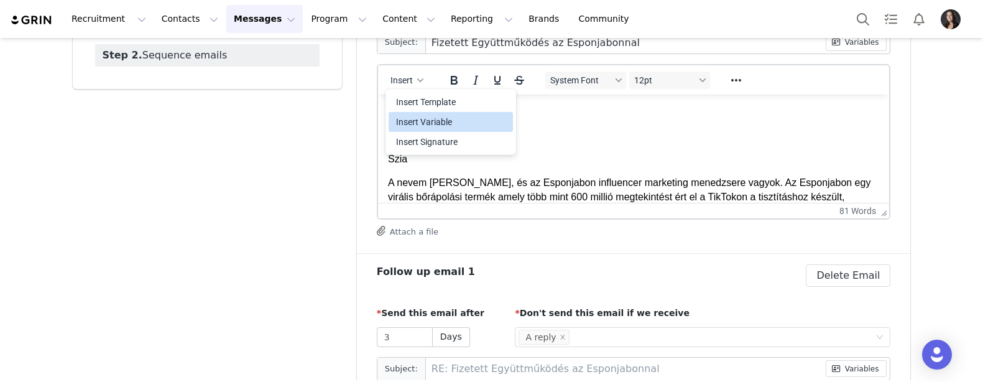
click at [426, 122] on div "Insert Variable" at bounding box center [452, 121] width 112 height 15
select select
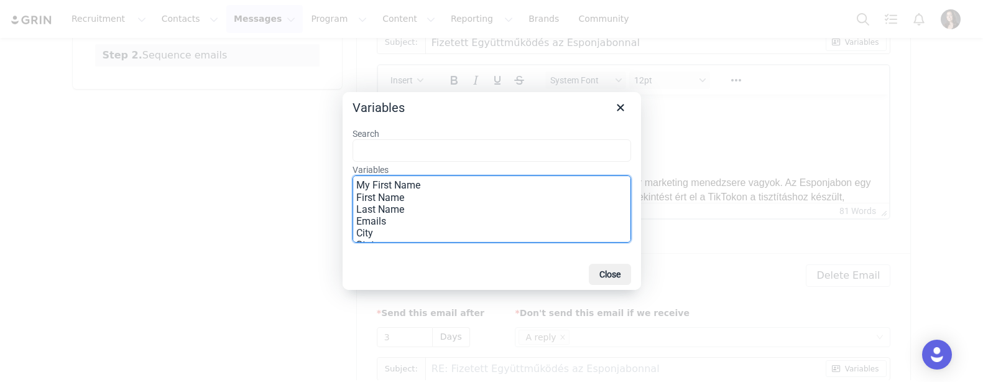
drag, startPoint x: 423, startPoint y: 201, endPoint x: 45, endPoint y: 107, distance: 389.7
click at [423, 201] on option "First Name" at bounding box center [491, 197] width 270 height 12
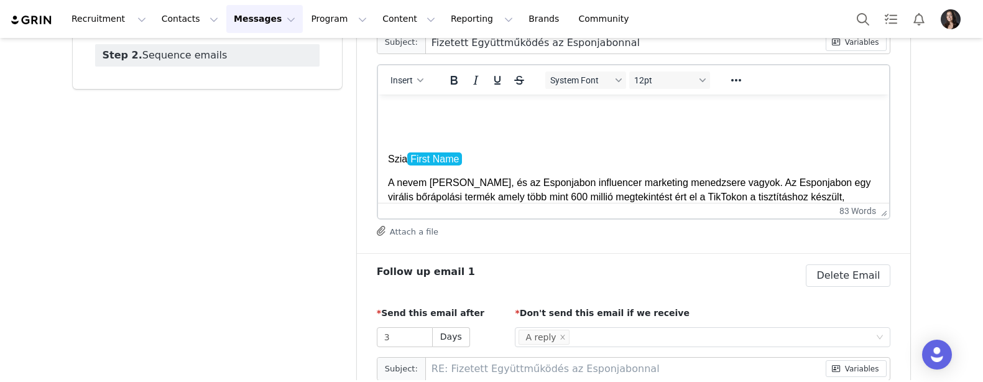
click at [387, 158] on html "Szia First Name A nevem Amanda, és az Esponjabon influencer marketing menedzser…" at bounding box center [633, 259] width 512 height 328
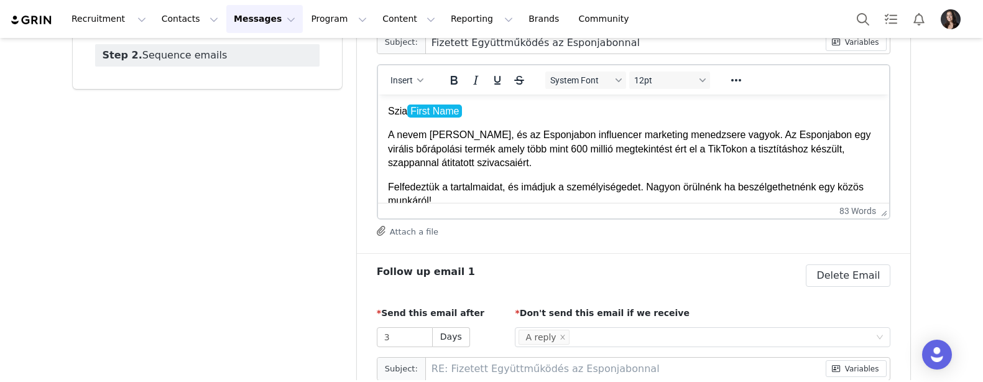
click at [469, 119] on body "Szia First Name A nevem Amanda, és az Esponjabon influencer marketing menedzser…" at bounding box center [633, 234] width 492 height 261
click at [467, 109] on p "Szia First Name" at bounding box center [633, 111] width 492 height 14
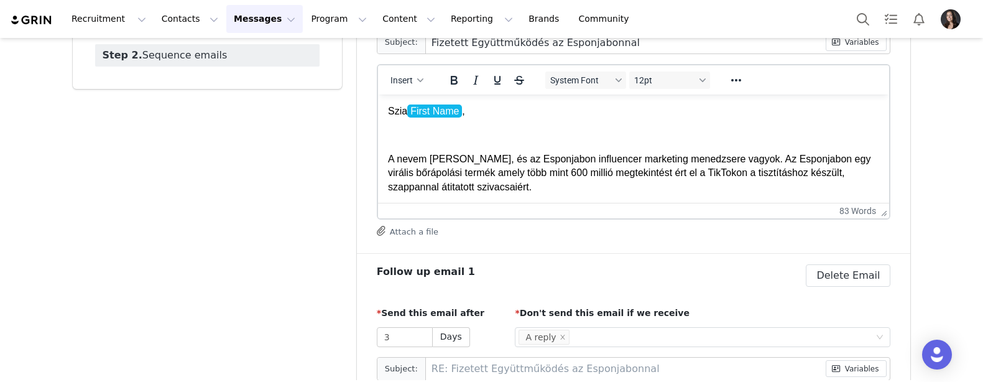
click at [408, 113] on span "First Name" at bounding box center [434, 110] width 55 height 13
click at [402, 140] on p "Rich Text Area. Press ALT-0 for help." at bounding box center [633, 135] width 492 height 14
click at [407, 111] on p "Szia First Name ," at bounding box center [633, 111] width 492 height 14
click at [408, 114] on span "First Name" at bounding box center [434, 110] width 55 height 13
click at [405, 123] on body "Szia First Name , A nevem Amanda, és az Esponjabon influencer marketing menedzs…" at bounding box center [633, 246] width 492 height 284
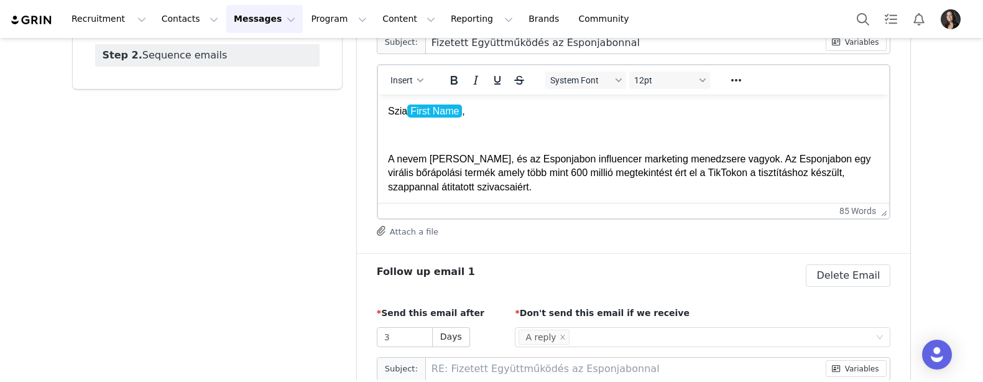
click at [484, 117] on p "Szia First Name ," at bounding box center [633, 111] width 492 height 14
click at [405, 78] on span "Insert" at bounding box center [401, 80] width 22 height 10
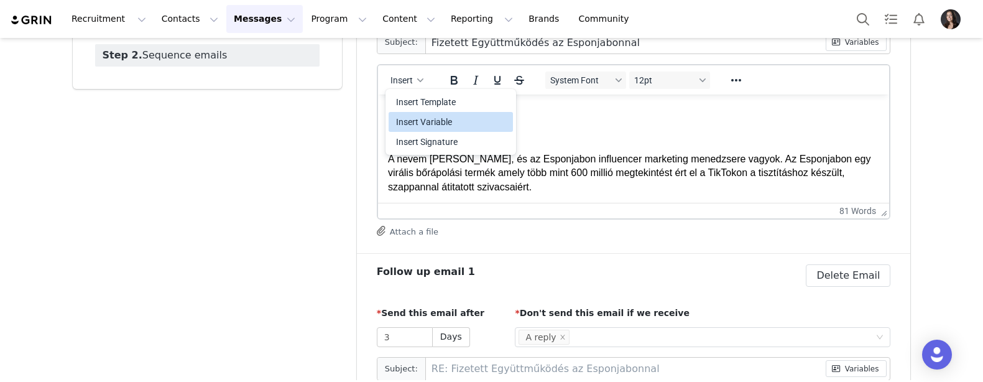
click at [419, 127] on div "Insert Variable" at bounding box center [452, 121] width 112 height 15
select select
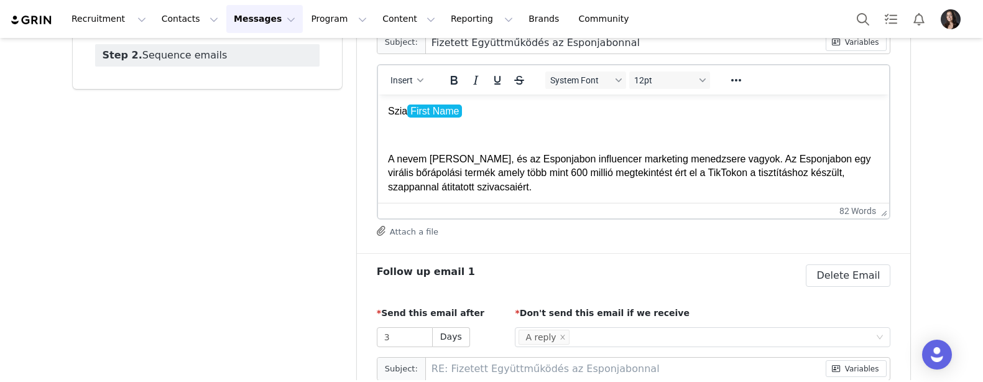
click at [388, 113] on p "Szia First Name" at bounding box center [633, 111] width 492 height 14
click at [404, 113] on p "Szia First Name" at bounding box center [633, 111] width 492 height 14
click at [496, 106] on p "Szia First Name" at bounding box center [633, 111] width 492 height 14
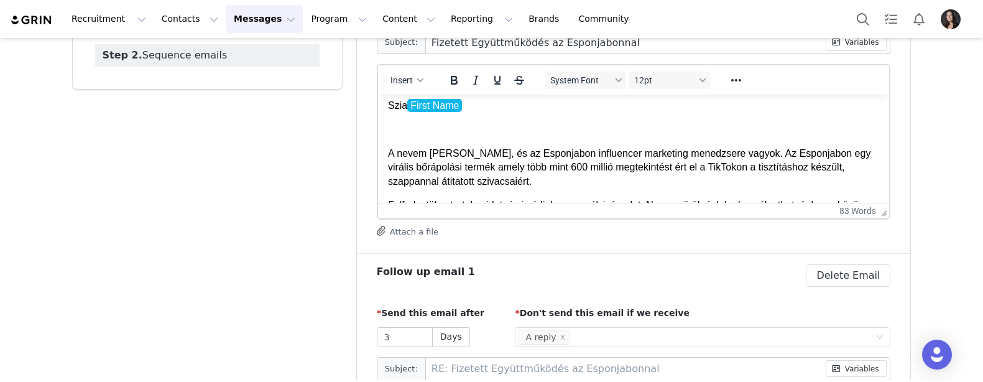
scroll to position [7, 0]
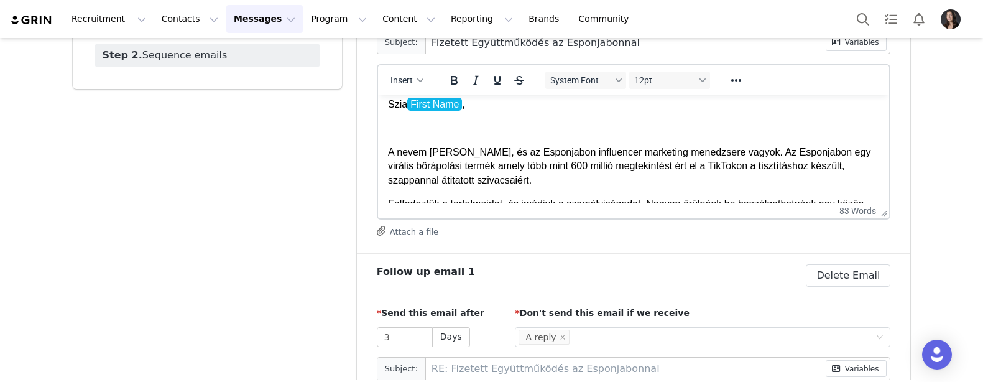
click at [449, 137] on body "Szia First Name , A nevem Amanda, és az Esponjabon influencer marketing menedzs…" at bounding box center [633, 240] width 492 height 284
click at [418, 122] on p "Rich Text Area. Press ALT-0 for help." at bounding box center [633, 128] width 492 height 14
click at [399, 80] on span "Insert" at bounding box center [401, 80] width 22 height 10
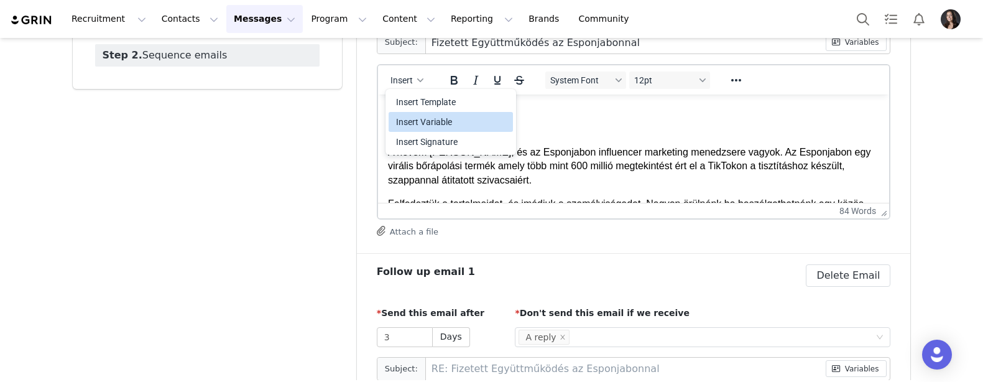
click at [402, 116] on div "Insert Variable" at bounding box center [452, 121] width 112 height 15
select select
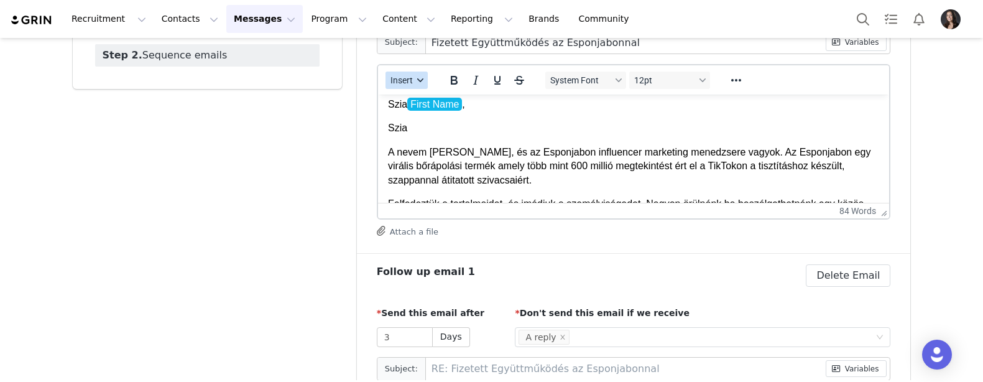
click at [413, 81] on button "Insert" at bounding box center [406, 80] width 42 height 17
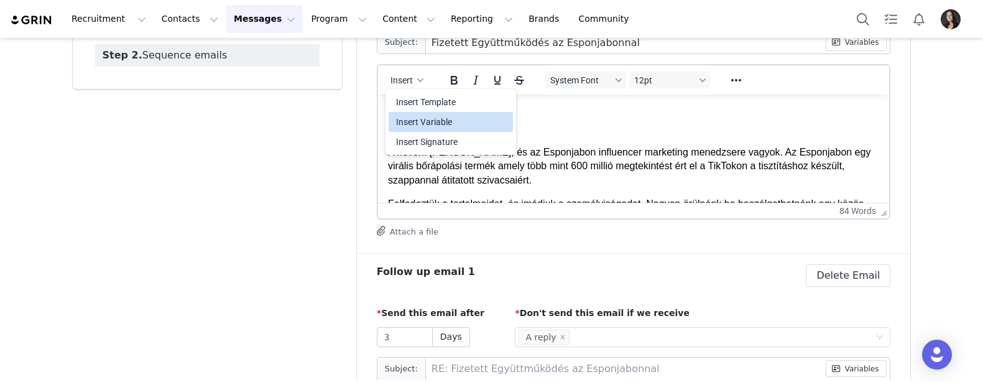
click at [420, 127] on div "Insert Variable" at bounding box center [452, 121] width 112 height 15
select select
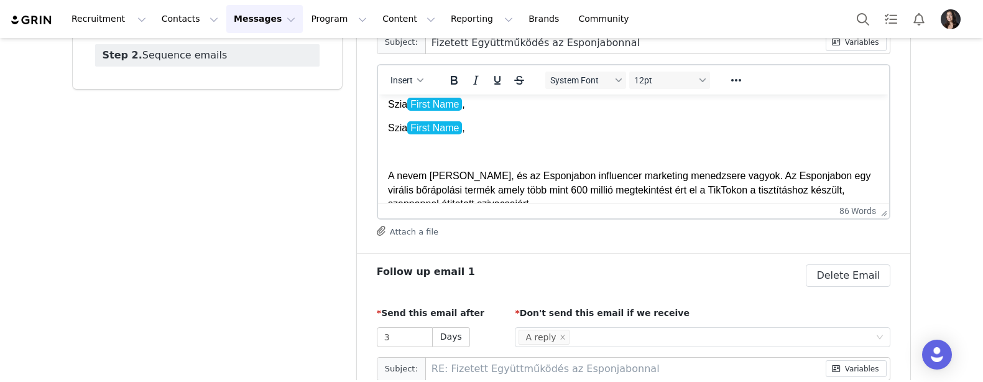
click at [386, 128] on html "Szia First Name , Szia First Name , A nevem Amanda, és az Esponjabon influencer…" at bounding box center [633, 252] width 512 height 328
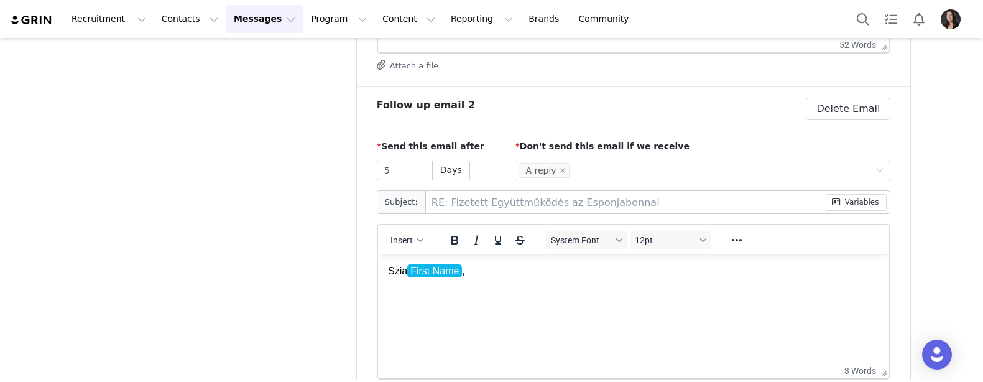
scroll to position [704, 0]
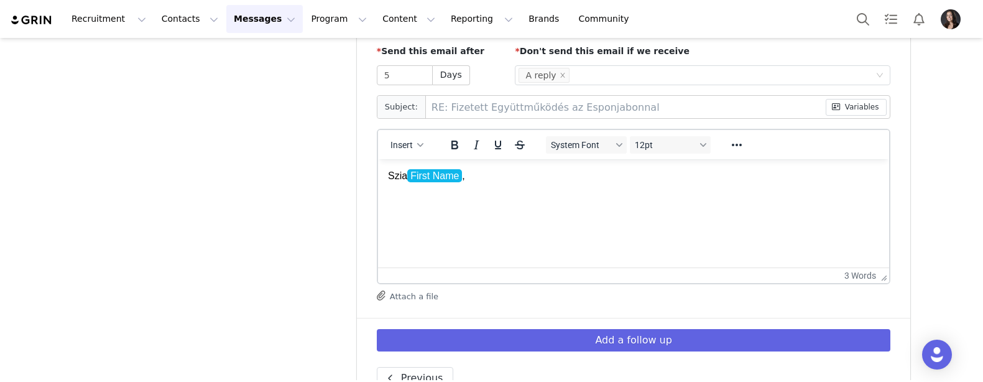
click at [404, 208] on body "Szia First Name ," at bounding box center [633, 200] width 492 height 62
click at [389, 205] on p "Rich Text Area. Press ALT-0 for help." at bounding box center [633, 200] width 492 height 14
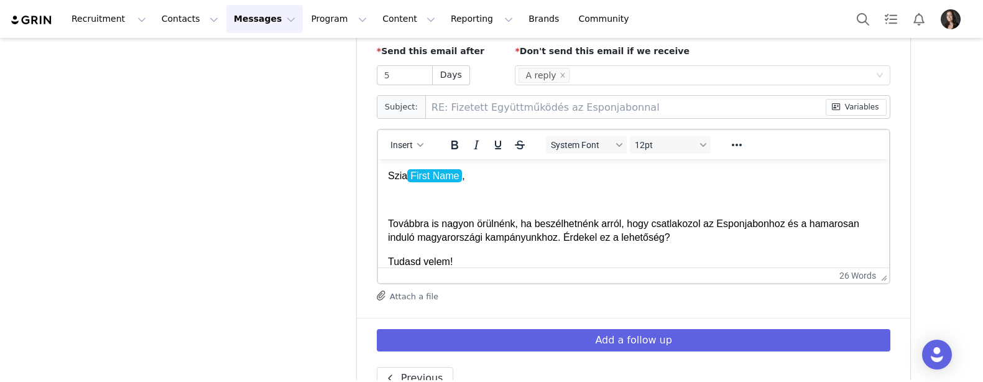
click at [383, 217] on html "Szia First Name , Továbbra is nagyon örülnénk, ha beszélhetnénk arról, hogy csa…" at bounding box center [633, 230] width 512 height 143
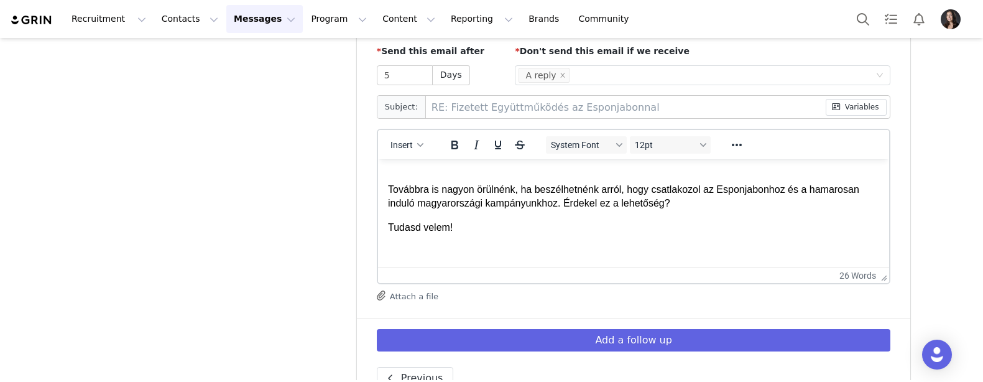
scroll to position [34, 0]
click at [488, 222] on p "Tudasd velem!" at bounding box center [633, 228] width 492 height 14
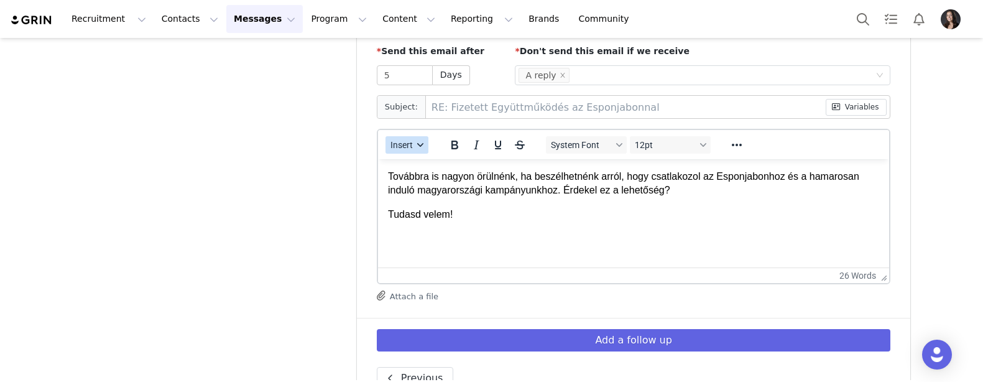
click at [410, 149] on span "Insert" at bounding box center [401, 145] width 22 height 10
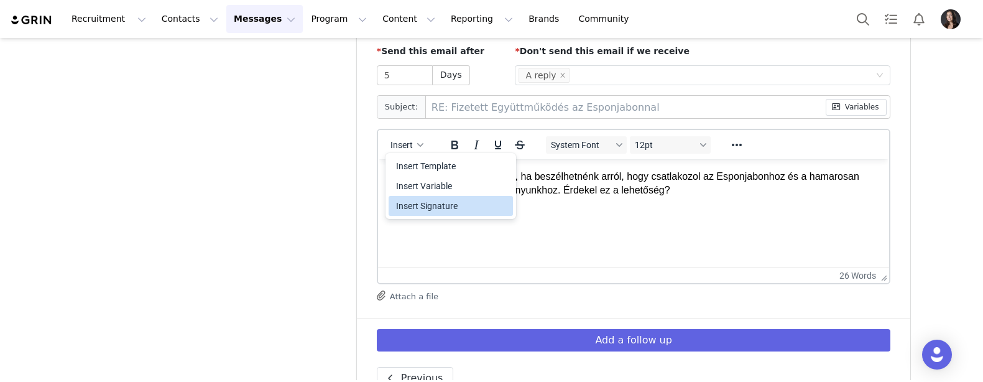
click at [423, 207] on div "Insert Signature" at bounding box center [452, 205] width 112 height 15
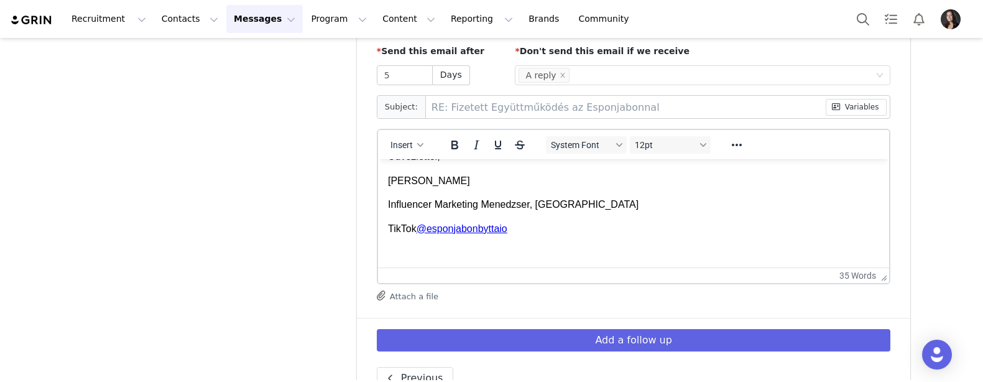
scroll to position [152, 0]
click at [456, 256] on p "Rich Text Area. Press ALT-0 for help." at bounding box center [633, 253] width 492 height 14
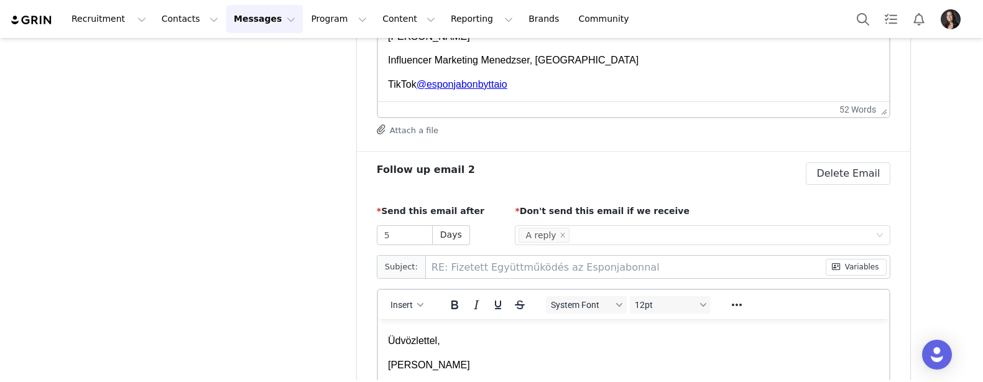
scroll to position [453, 0]
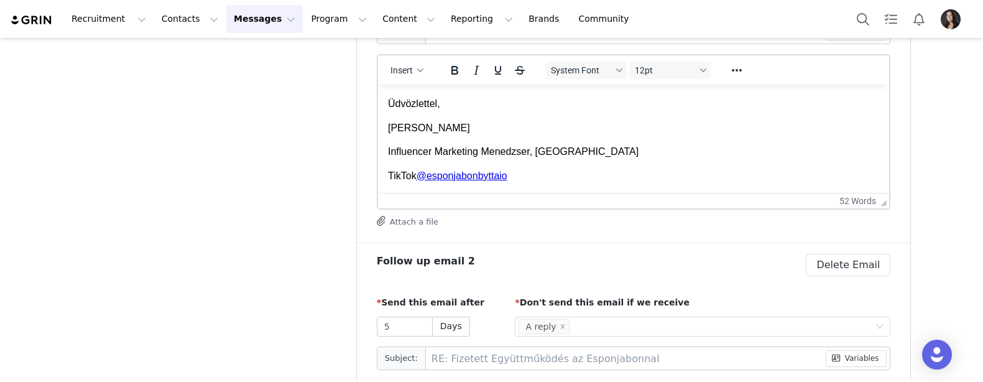
click at [534, 170] on p "TikTok @esponjabonbyttaio" at bounding box center [633, 175] width 492 height 14
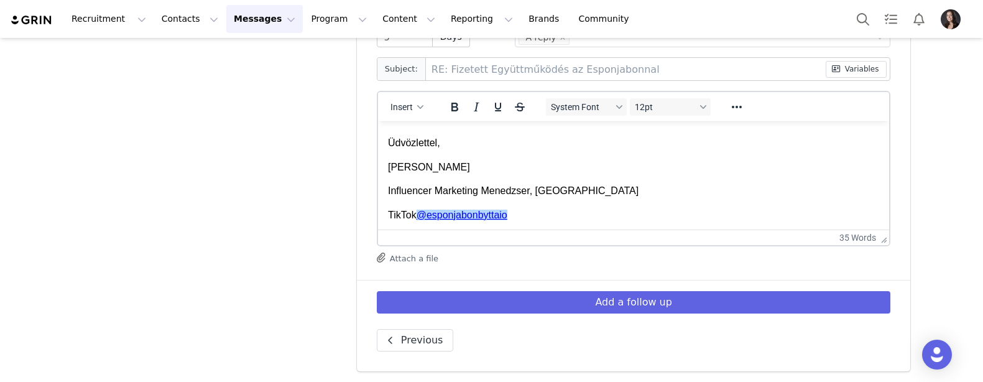
scroll to position [741, 0]
click at [404, 162] on p "Amanda Mejia" at bounding box center [633, 168] width 492 height 14
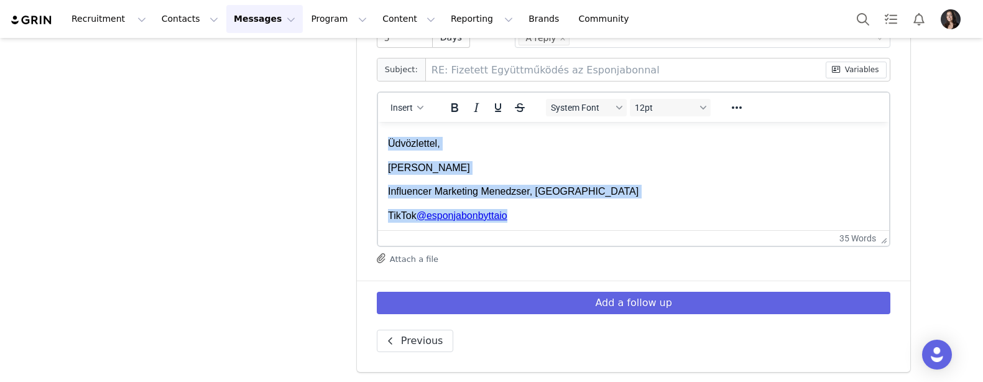
drag, startPoint x: 388, startPoint y: 144, endPoint x: 522, endPoint y: 219, distance: 153.4
click at [522, 219] on body "Szia First Name , Továbbra is nagyon örülnénk, ha beszélhetnénk arról, hogy csa…" at bounding box center [633, 113] width 492 height 219
click at [482, 174] on body "Szia First Name , Továbbra is nagyon örülnénk, ha beszélhetnénk arról, hogy csa…" at bounding box center [633, 113] width 492 height 219
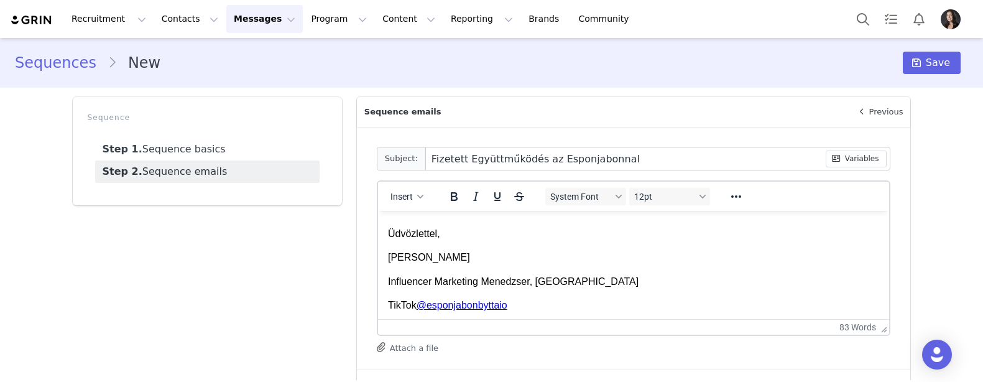
scroll to position [0, 0]
click at [924, 61] on span at bounding box center [916, 62] width 15 height 15
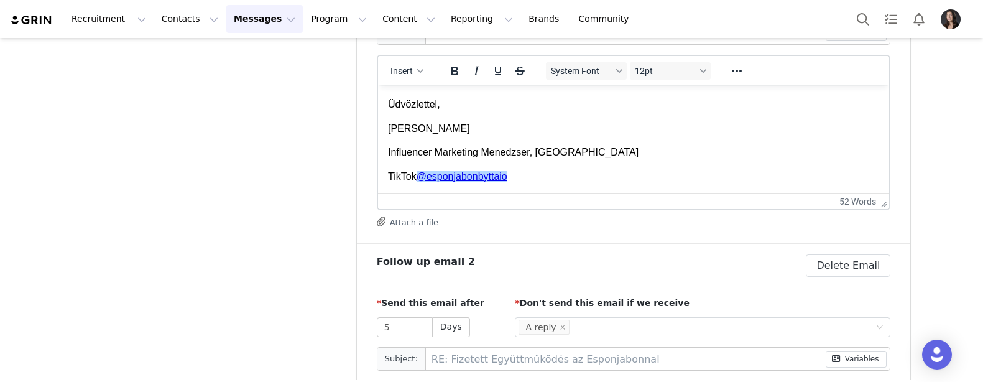
scroll to position [433, 0]
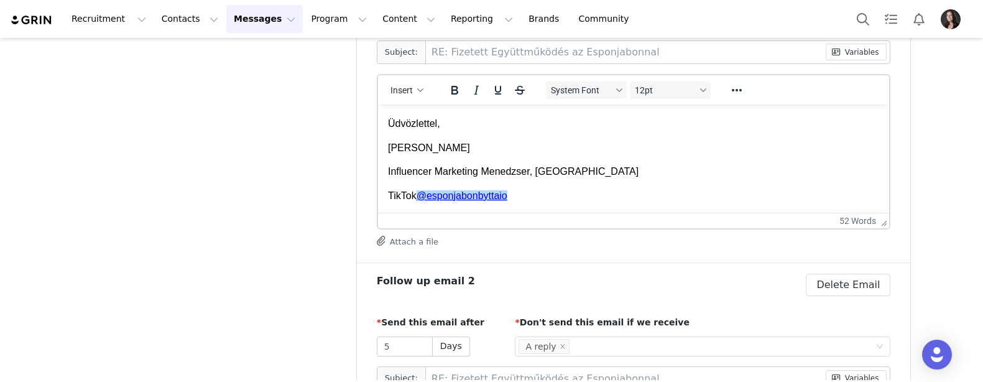
click at [436, 162] on body "Szia, Csak szeretnénk újra jelentkezni, hogy megtudjuk, érdekel-e egy fizetett …" at bounding box center [633, 97] width 492 height 209
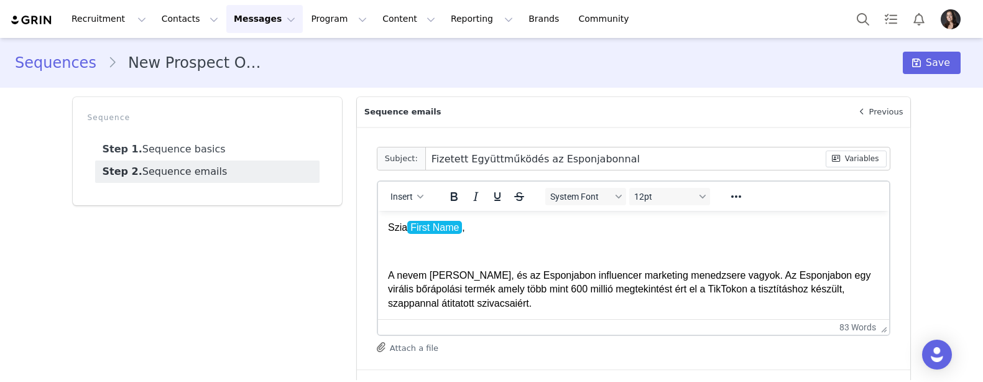
scroll to position [0, 0]
click at [254, 23] on button "Messages Messages" at bounding box center [264, 19] width 76 height 28
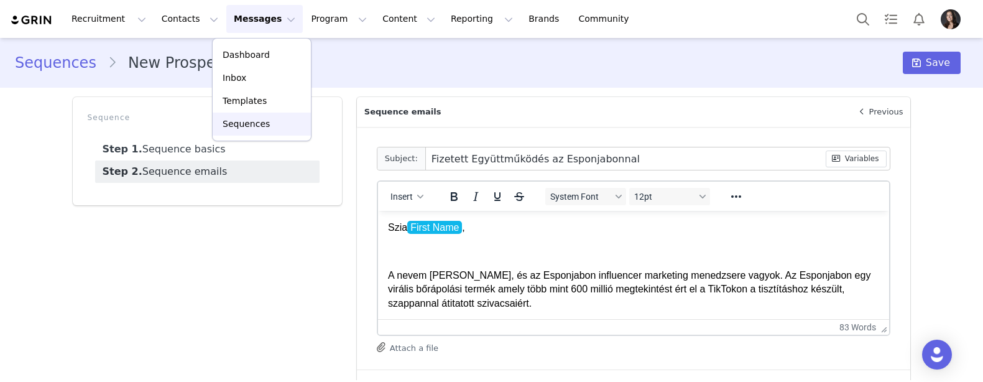
click at [252, 130] on p "Sequences" at bounding box center [246, 124] width 47 height 13
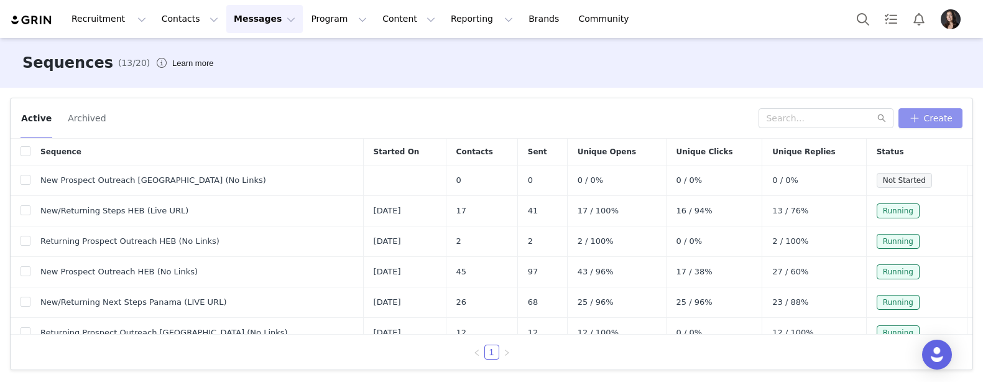
click at [939, 118] on button "Create" at bounding box center [930, 118] width 64 height 20
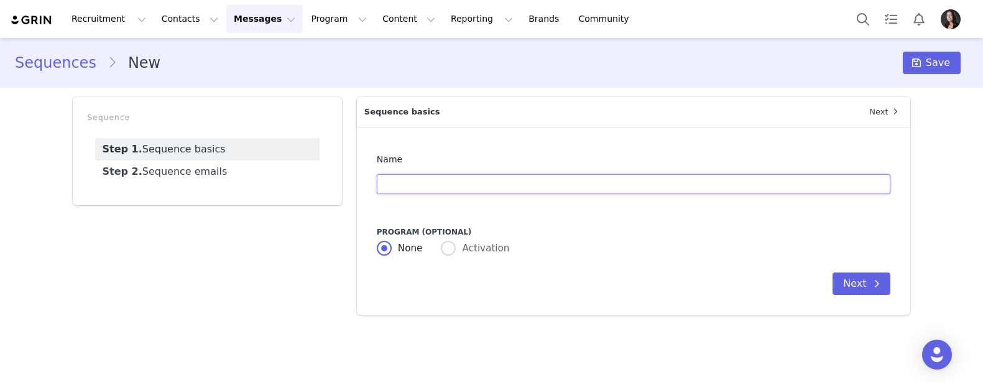
click at [448, 184] on input "text" at bounding box center [634, 184] width 514 height 20
type input "Next Steps Outreach Hungary (Live URL)"
click at [855, 277] on button "Next" at bounding box center [862, 283] width 58 height 22
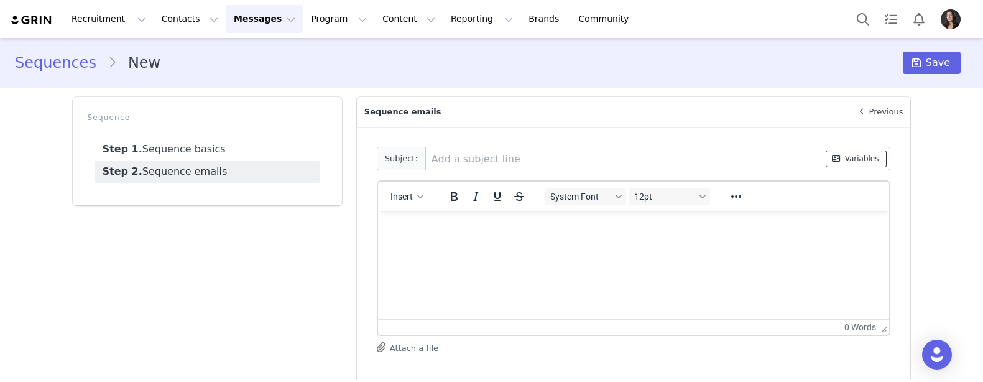
click at [862, 155] on button "Variables" at bounding box center [856, 158] width 61 height 17
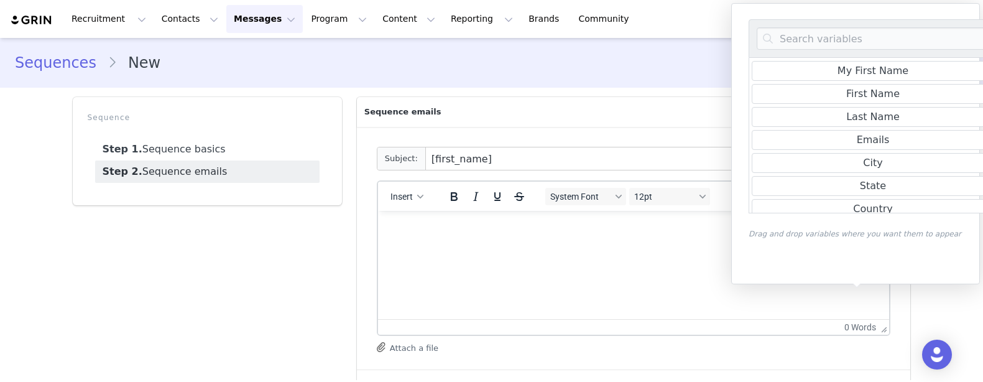
click at [573, 160] on input "[first_name]" at bounding box center [626, 158] width 400 height 22
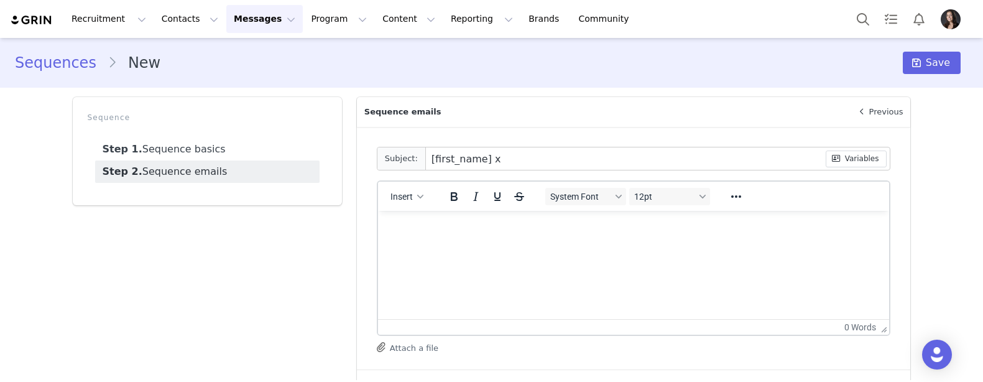
paste input "Esponjabon Következő Lépések"
type input "[first_name] x Esponjabon Következő Lépések"
click at [477, 229] on p "Rich Text Area. Press ALT-0 for help." at bounding box center [633, 228] width 492 height 14
click at [413, 203] on button "Insert" at bounding box center [406, 196] width 42 height 17
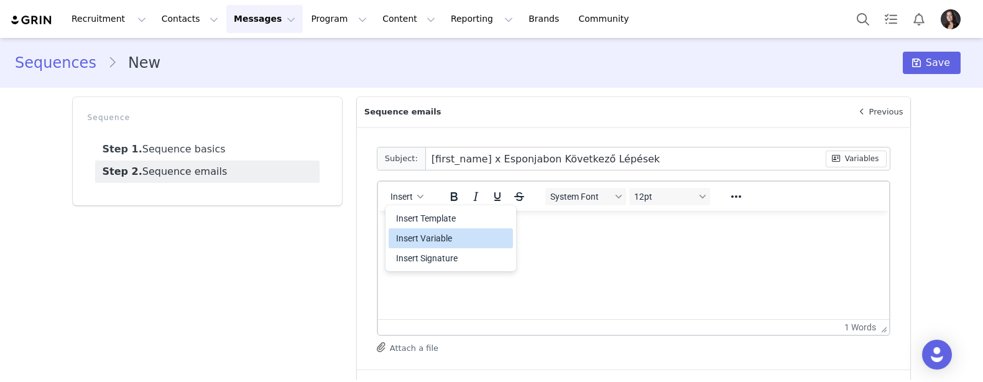
click at [423, 241] on div "Insert Variable" at bounding box center [452, 238] width 112 height 15
select select
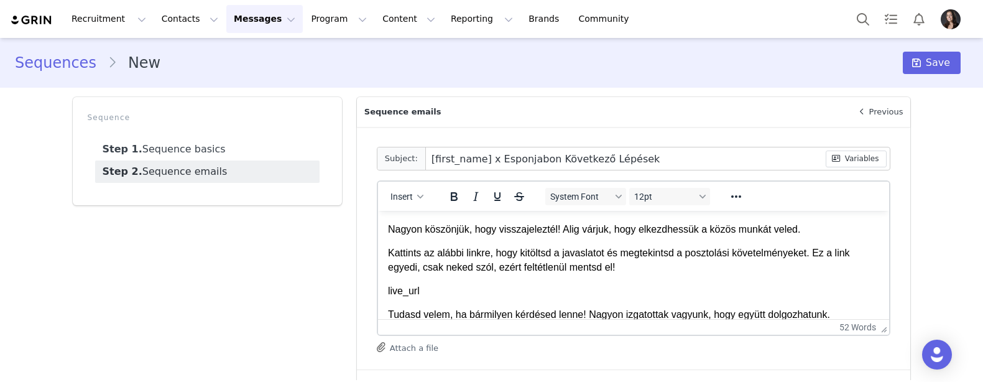
click at [428, 291] on p "live_url" at bounding box center [633, 291] width 492 height 14
click at [419, 197] on icon "button" at bounding box center [420, 197] width 6 height 4
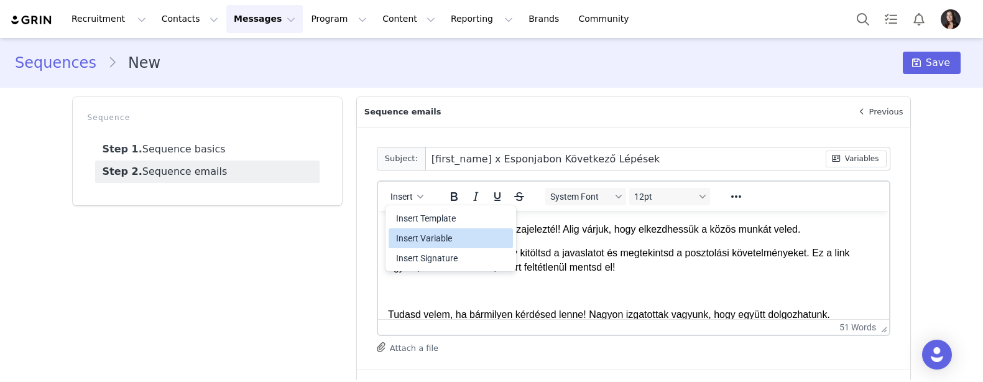
click at [418, 241] on div "Insert Variable" at bounding box center [452, 238] width 112 height 15
select select
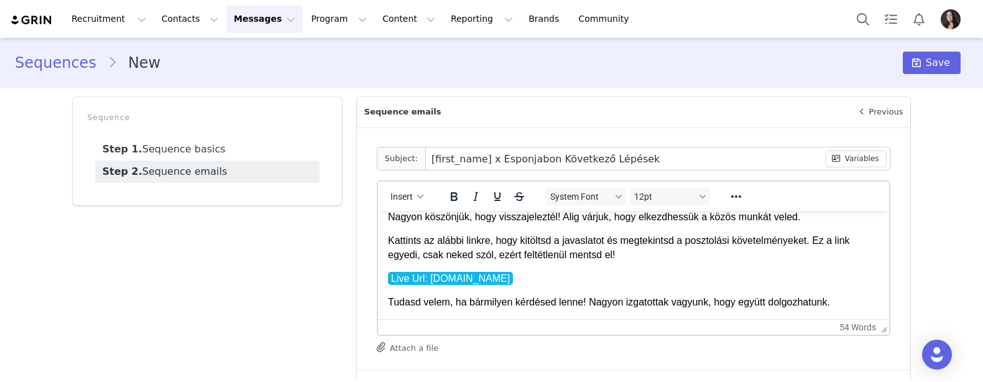
scroll to position [57, 0]
click at [852, 305] on p "Tudasd velem, ha bármilyen kérdésed lenne! Nagyon izgatottak vagyunk, hogy együ…" at bounding box center [633, 304] width 492 height 14
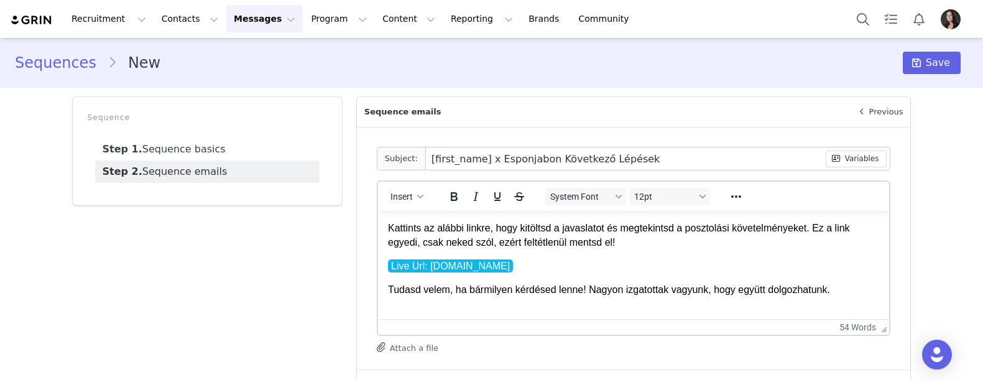
scroll to position [95, 0]
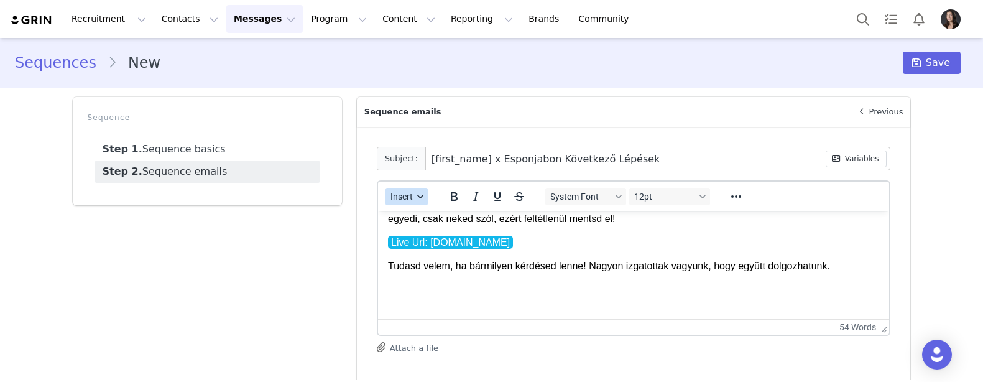
click at [409, 200] on span "Insert" at bounding box center [401, 196] width 22 height 10
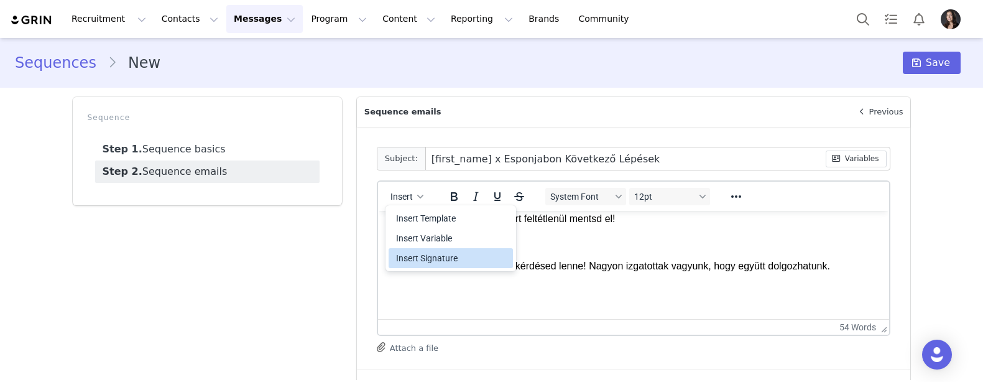
click at [433, 261] on div "Insert Signature" at bounding box center [452, 258] width 112 height 15
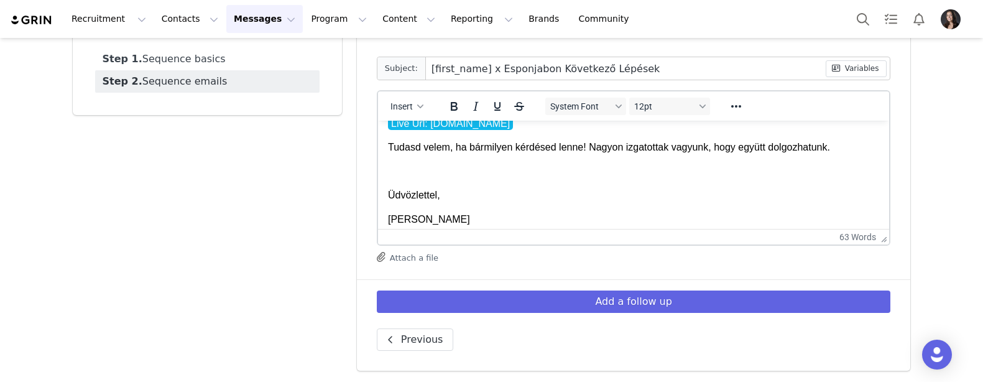
scroll to position [90, 0]
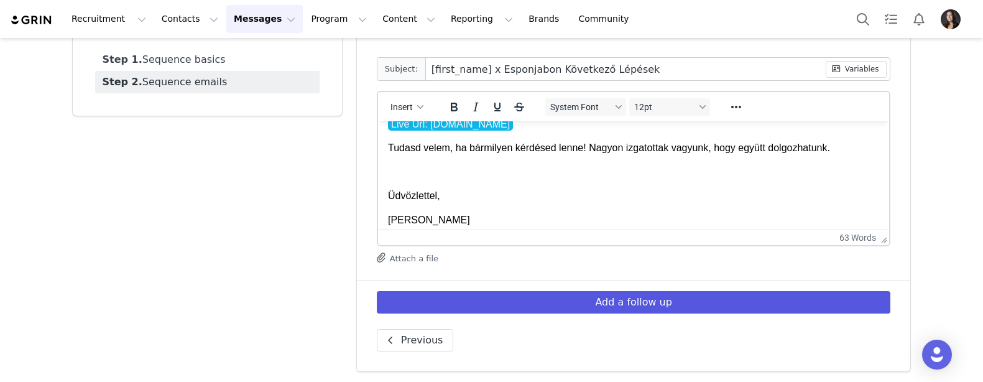
click at [504, 300] on button "Add a follow up" at bounding box center [634, 302] width 514 height 22
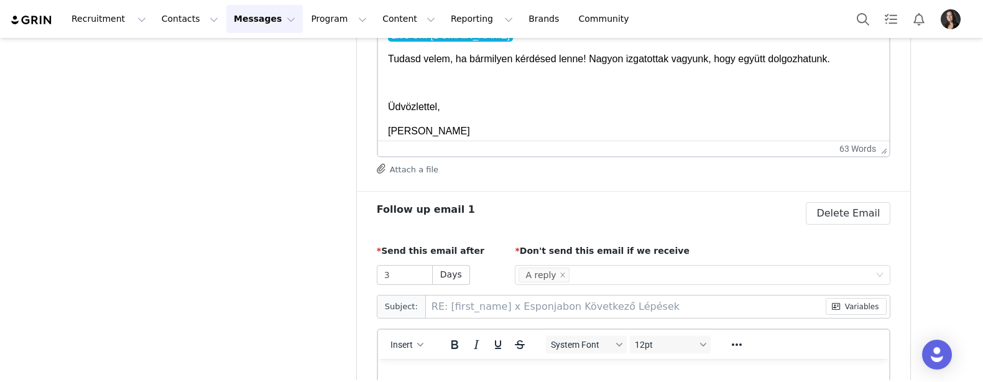
scroll to position [269, 0]
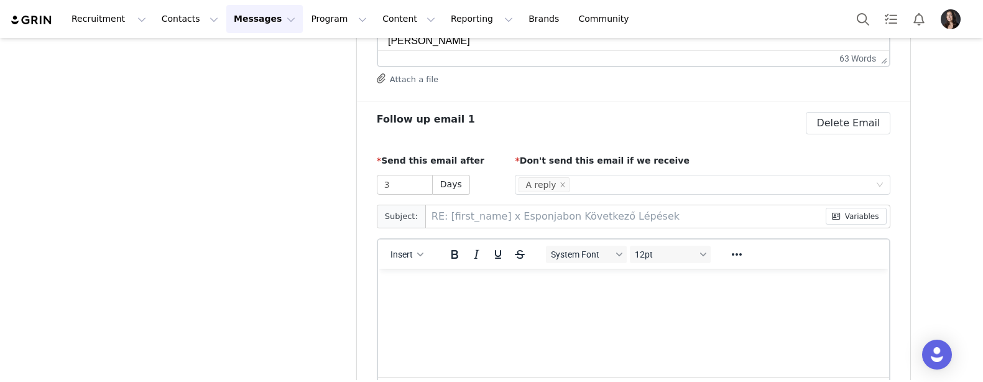
click at [431, 291] on p "Rich Text Area. Press ALT-0 for help." at bounding box center [633, 285] width 492 height 14
click at [405, 247] on button "Insert" at bounding box center [406, 254] width 43 height 17
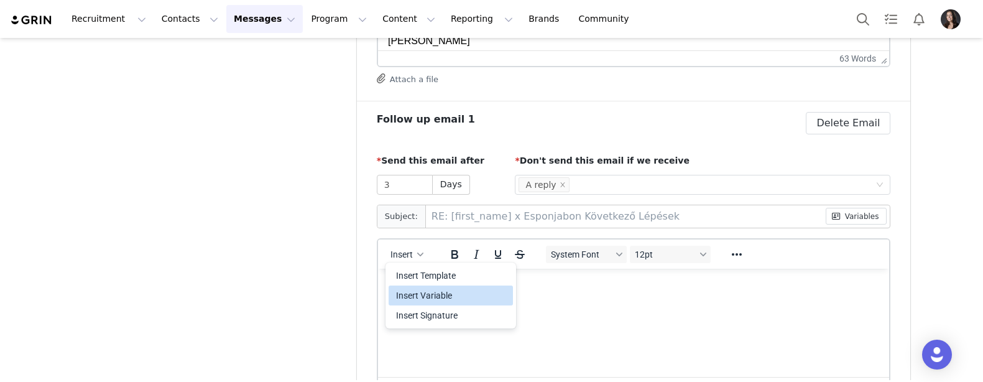
click at [420, 297] on div "Insert Variable" at bounding box center [452, 295] width 112 height 15
select select
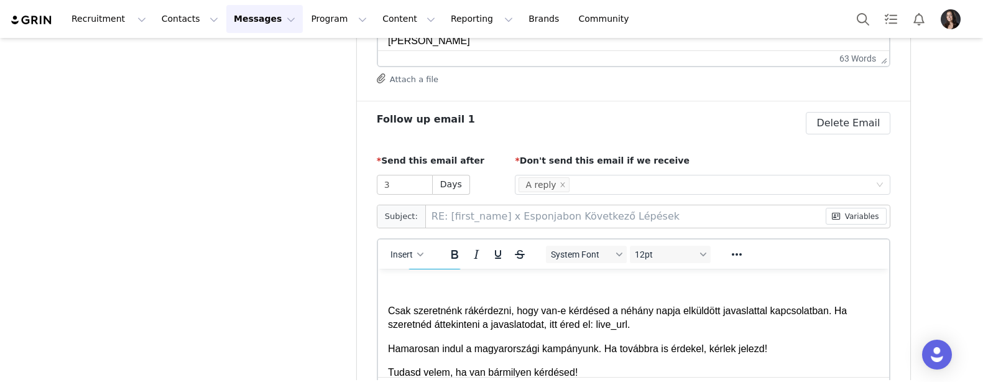
click at [634, 324] on p "Csak szeretnénk rákérdezni, hogy van-e kérdésed a néhány napja elküldött javasl…" at bounding box center [633, 317] width 492 height 28
click at [400, 246] on button "Insert" at bounding box center [406, 254] width 43 height 17
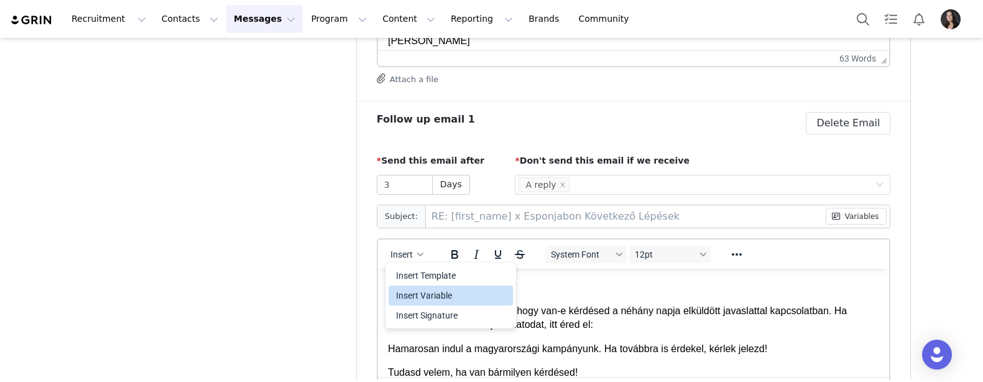
click at [416, 300] on div "Insert Variable" at bounding box center [452, 295] width 112 height 15
select select
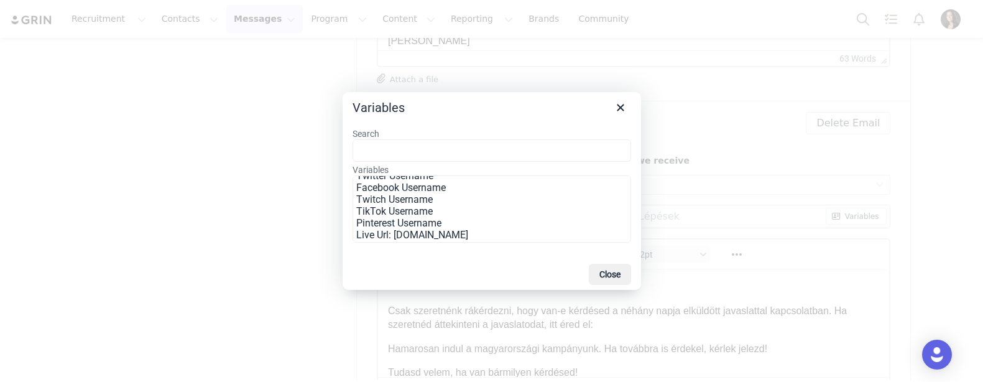
scroll to position [224, 0]
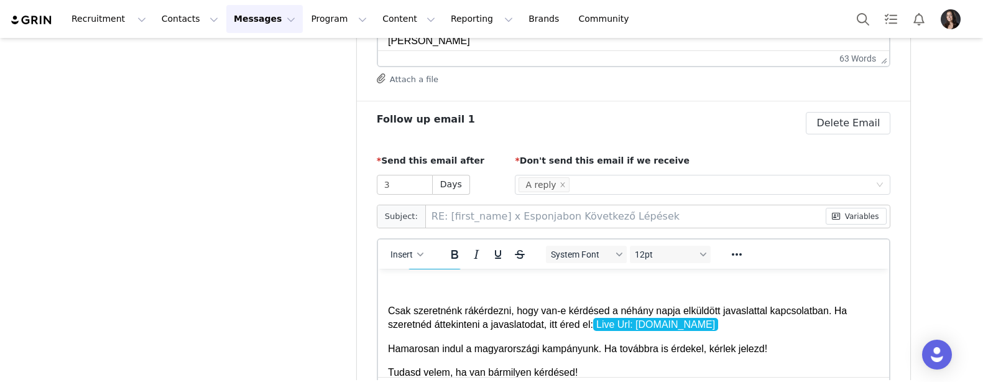
click at [597, 323] on p "Csak szeretnénk rákérdezni, hogy van-e kérdésed a néhány napja elküldött javasl…" at bounding box center [633, 317] width 492 height 28
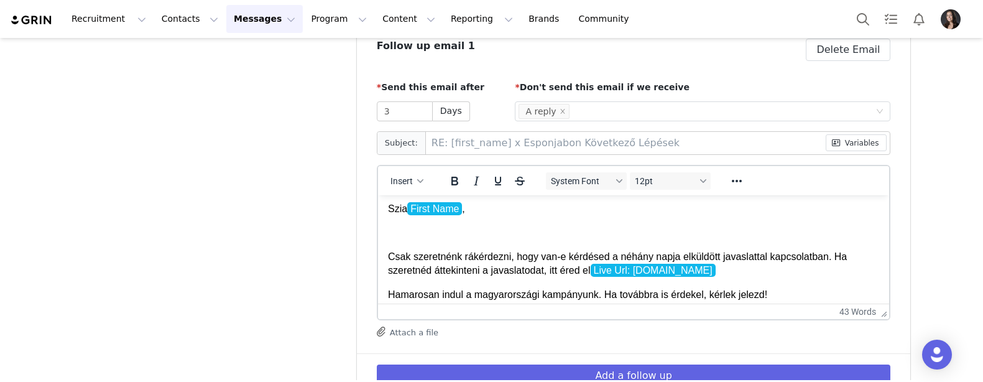
scroll to position [0, 0]
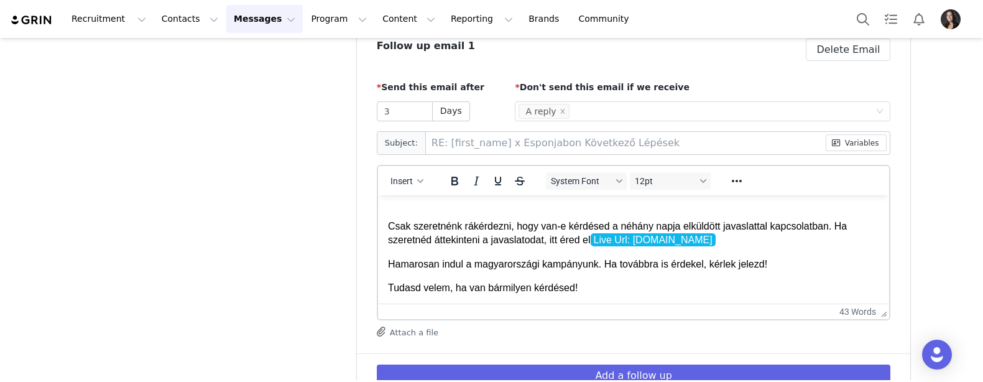
click at [604, 288] on p "Tudasd velem, ha van bármilyen kérdésed!" at bounding box center [633, 287] width 492 height 14
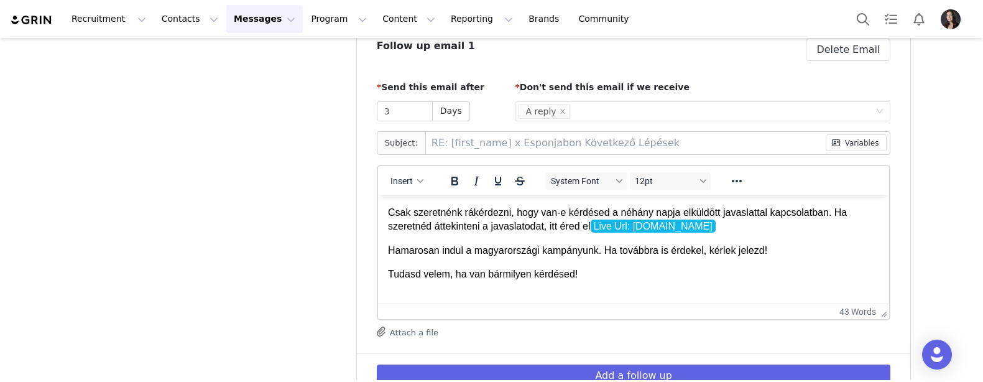
scroll to position [95, 0]
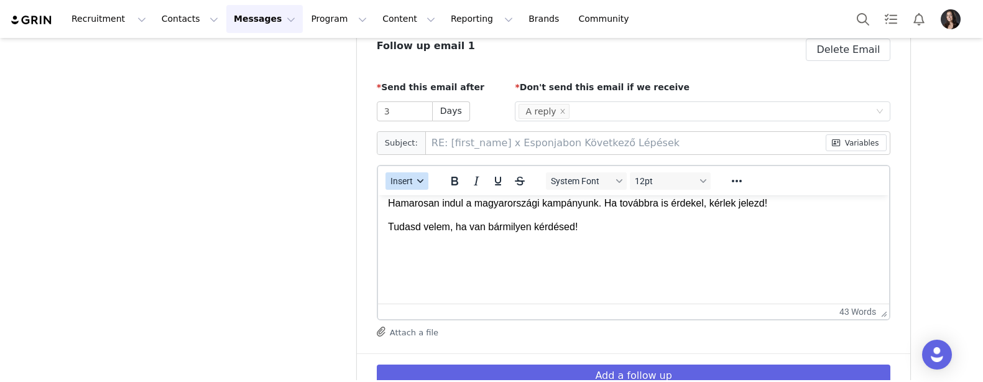
click at [414, 181] on button "Insert" at bounding box center [406, 180] width 43 height 17
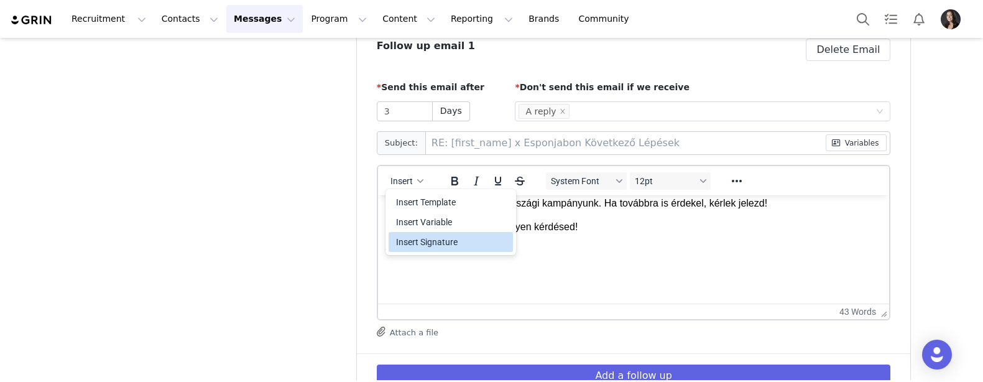
click at [430, 243] on div "Insert Signature" at bounding box center [452, 241] width 112 height 15
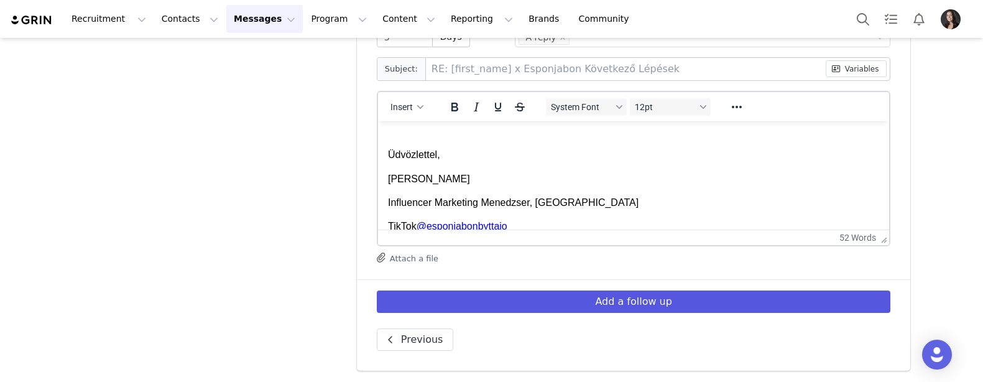
scroll to position [415, 0]
click at [445, 300] on button "Add a follow up" at bounding box center [634, 302] width 514 height 22
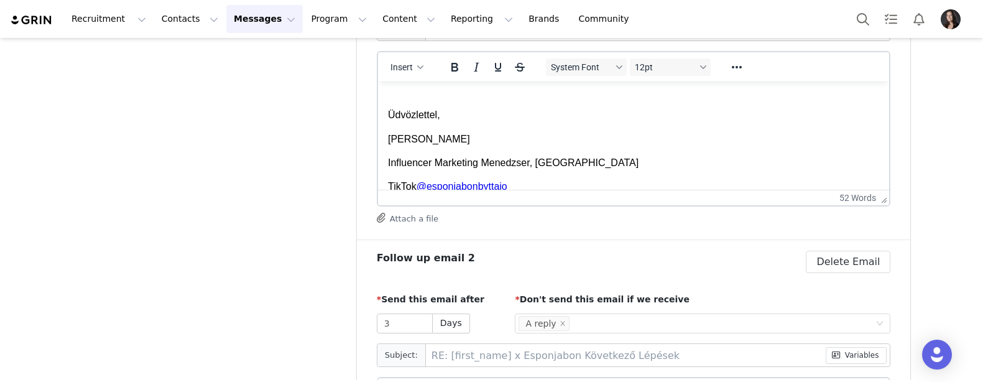
scroll to position [539, 0]
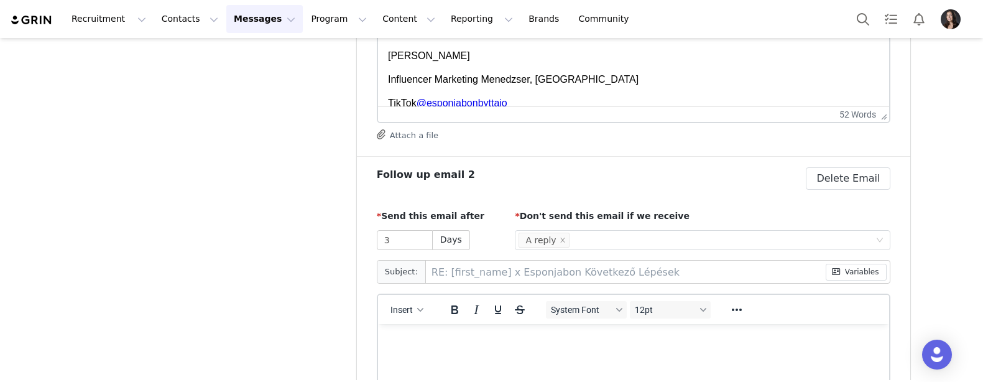
click at [421, 336] on p "Rich Text Area. Press ALT-0 for help." at bounding box center [633, 341] width 492 height 14
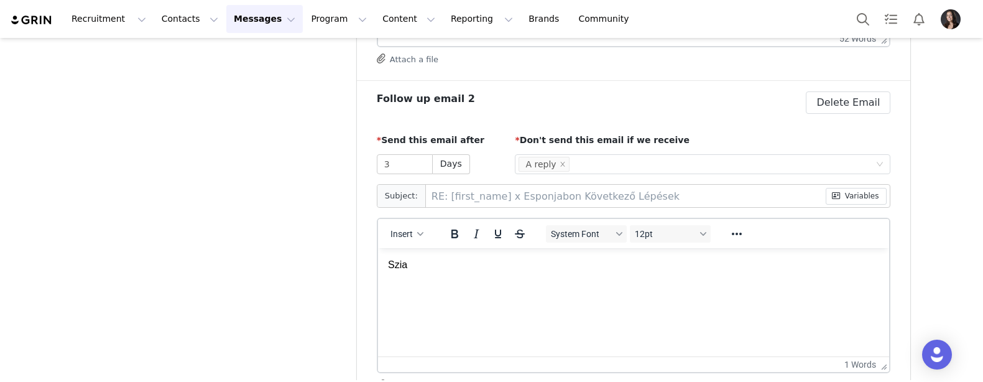
scroll to position [621, 0]
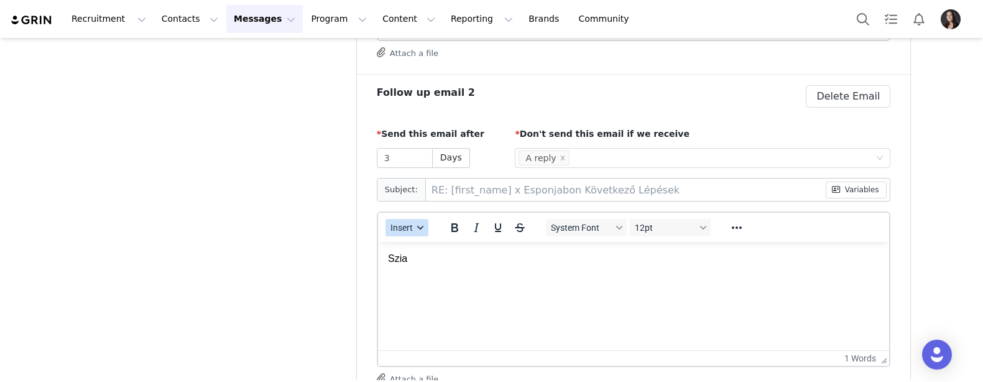
click at [410, 228] on span "Insert" at bounding box center [401, 228] width 22 height 10
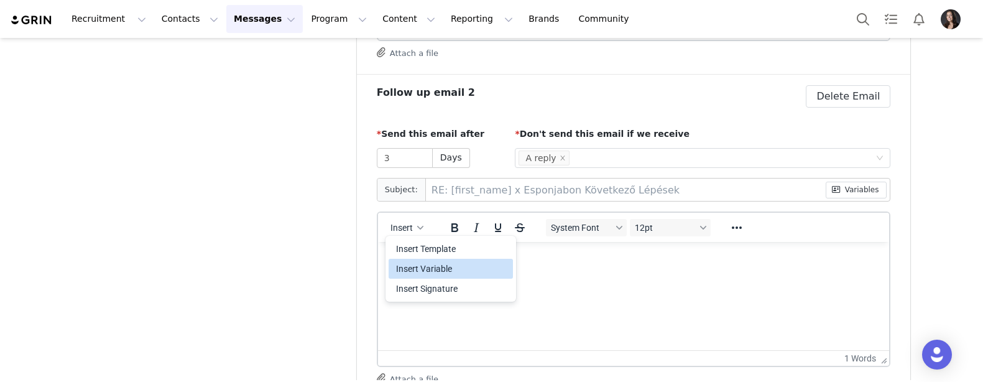
click at [418, 267] on div "Insert Variable" at bounding box center [452, 268] width 112 height 15
select select
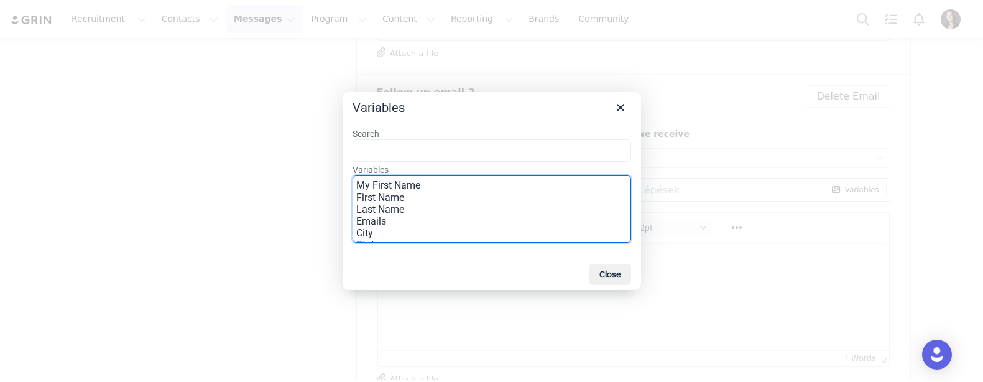
click at [403, 198] on option "First Name" at bounding box center [491, 197] width 270 height 12
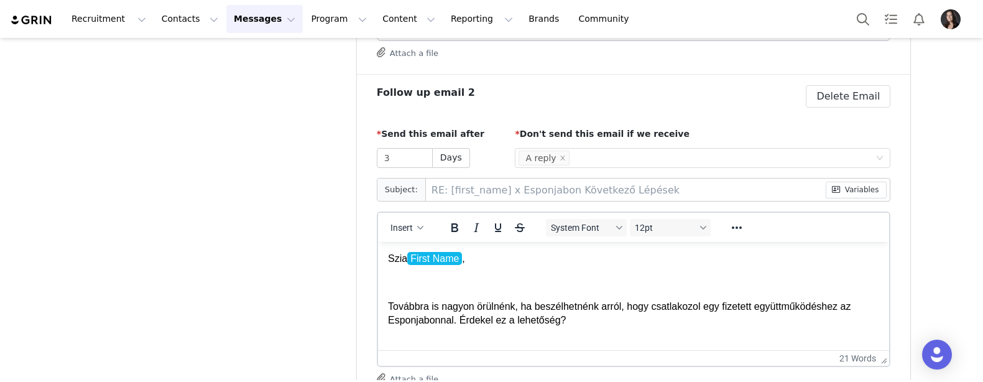
scroll to position [24, 0]
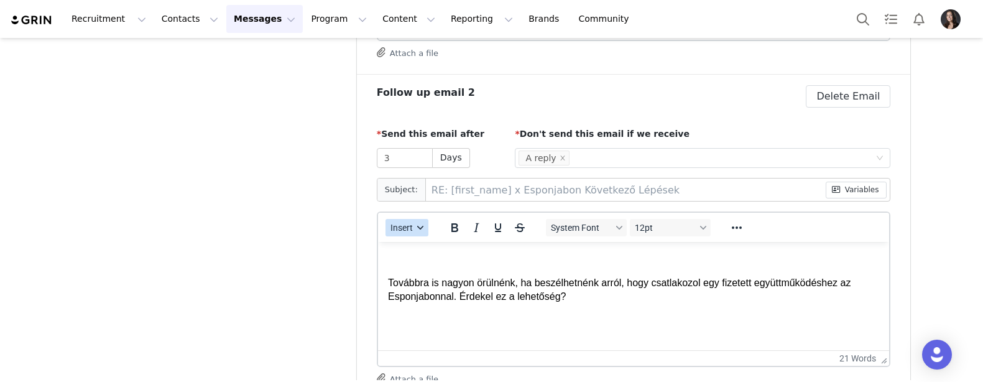
click at [406, 231] on span "Insert" at bounding box center [401, 228] width 22 height 10
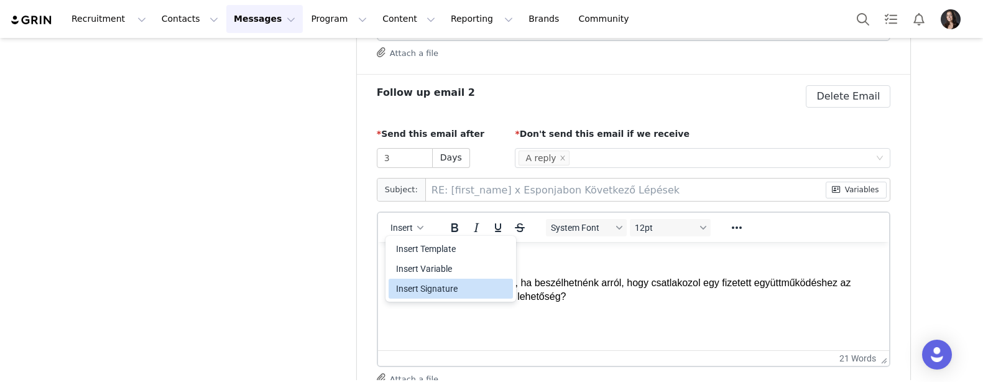
click at [411, 287] on div "Insert Signature" at bounding box center [452, 288] width 112 height 15
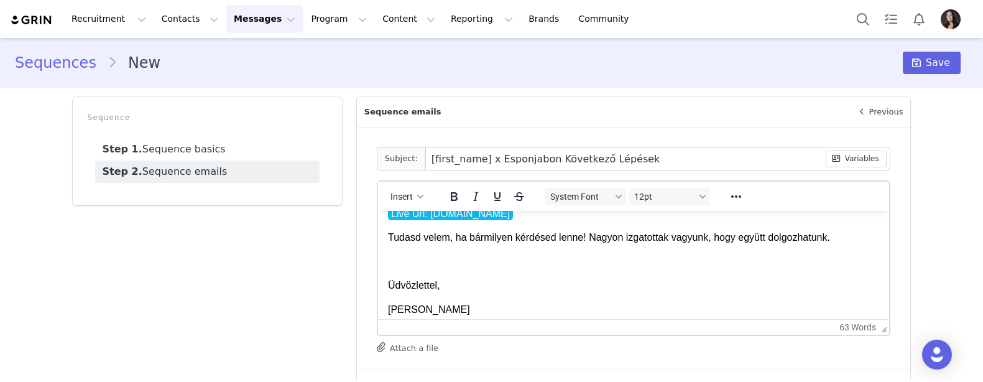
scroll to position [0, 0]
click at [941, 67] on span "Save" at bounding box center [938, 62] width 24 height 15
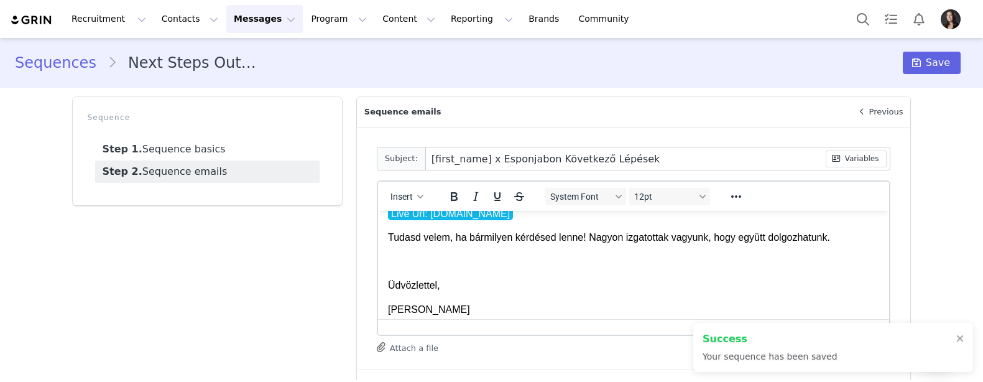
click at [948, 17] on img "Profile" at bounding box center [951, 19] width 20 height 20
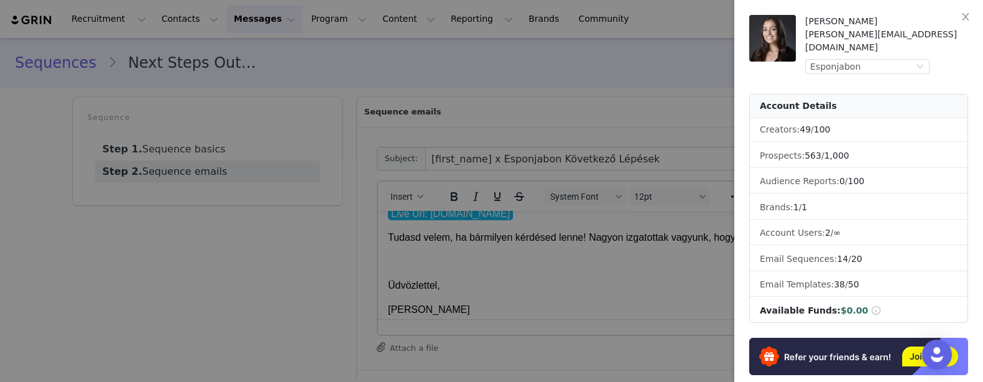
click at [550, 91] on div at bounding box center [491, 191] width 983 height 382
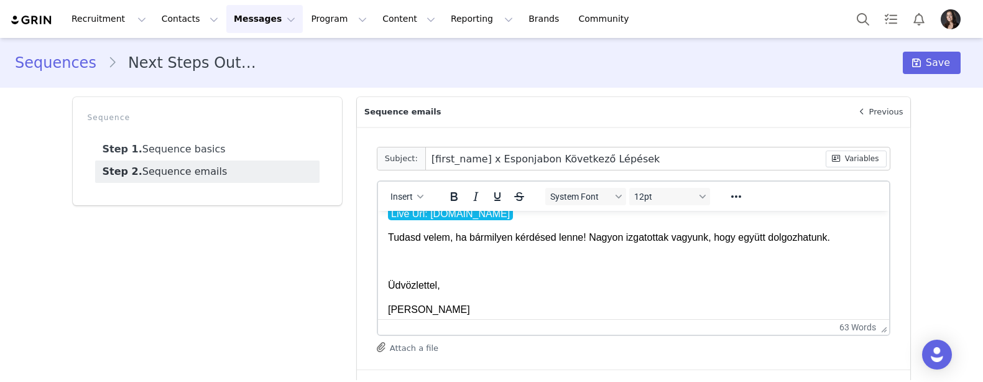
click at [244, 24] on button "Messages Messages" at bounding box center [264, 19] width 76 height 28
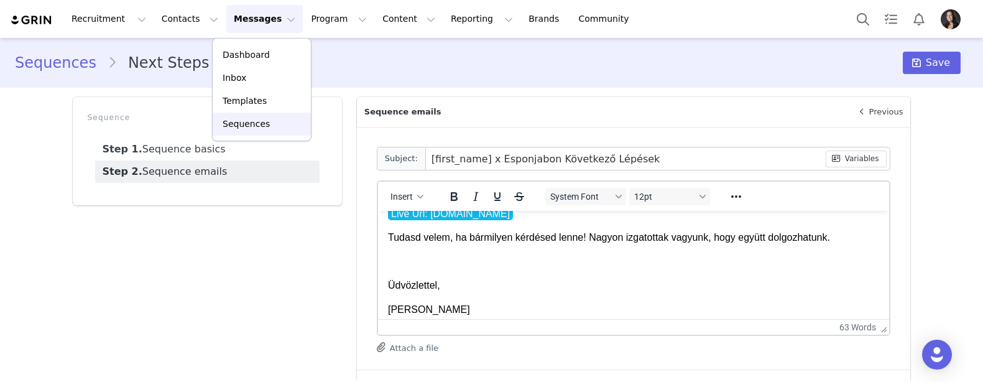
click at [244, 122] on p "Sequences" at bounding box center [246, 124] width 47 height 13
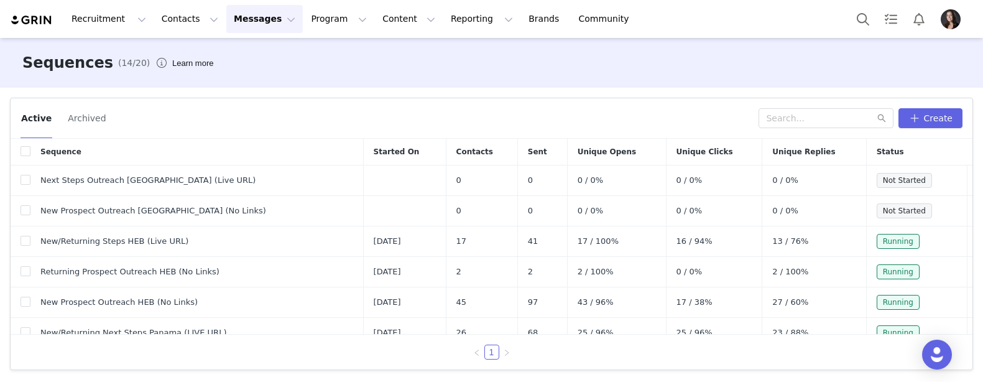
click at [957, 19] on img "Profile" at bounding box center [951, 19] width 20 height 20
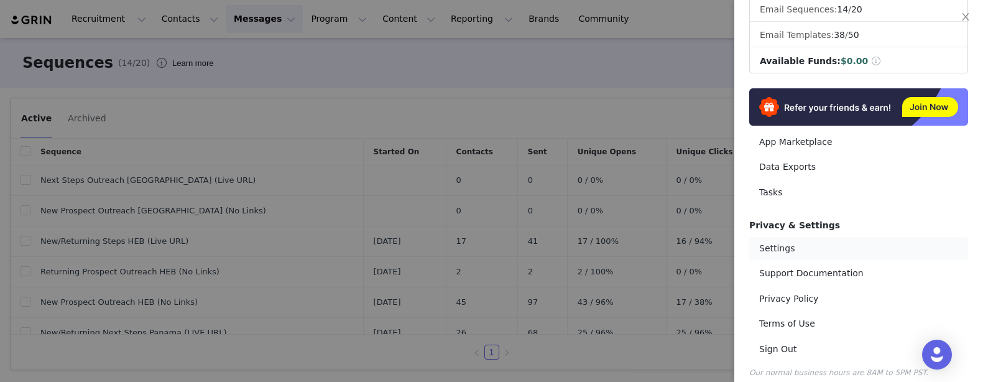
scroll to position [249, 0]
click at [799, 239] on link "Settings" at bounding box center [858, 249] width 219 height 23
select select "America/Los_Angeles"
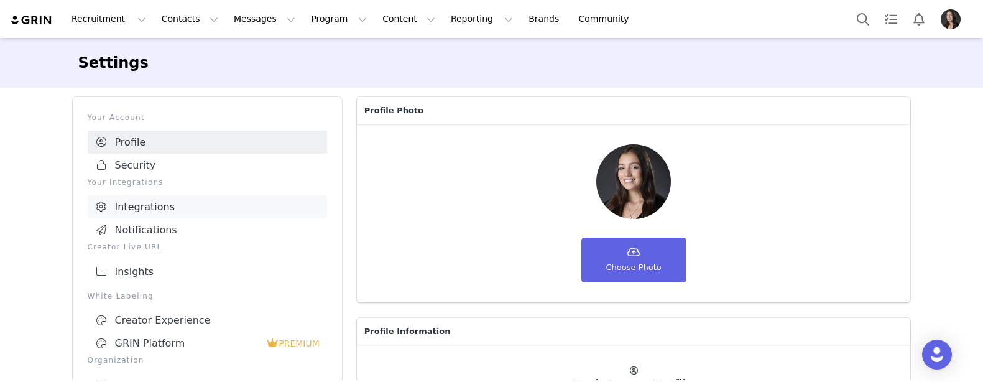
click at [156, 207] on link "Integrations" at bounding box center [207, 206] width 239 height 23
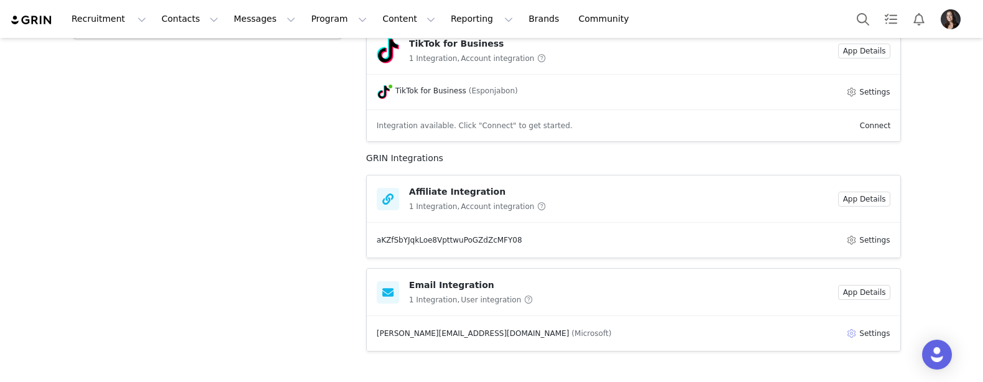
click at [875, 330] on button "Settings" at bounding box center [868, 333] width 45 height 15
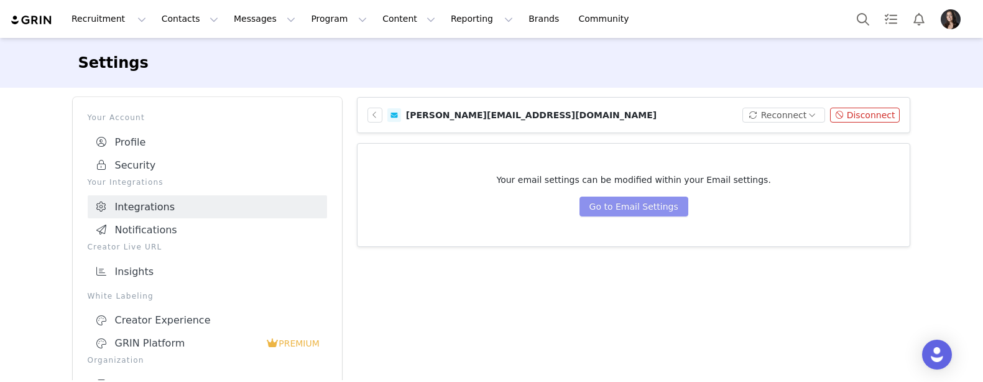
click at [639, 206] on button "Go to Email Settings" at bounding box center [633, 206] width 109 height 20
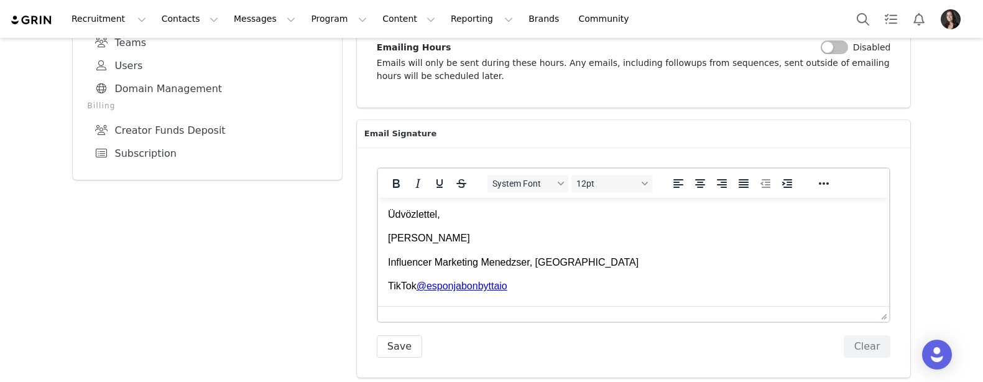
scroll to position [366, 0]
click at [572, 259] on p "Influencer Marketing Menedzser, Esponjabón" at bounding box center [633, 261] width 492 height 14
click at [584, 259] on p "Influencer Marketing Menedzser, Esponjabón" at bounding box center [633, 261] width 492 height 14
click at [404, 343] on button "Save" at bounding box center [399, 345] width 45 height 22
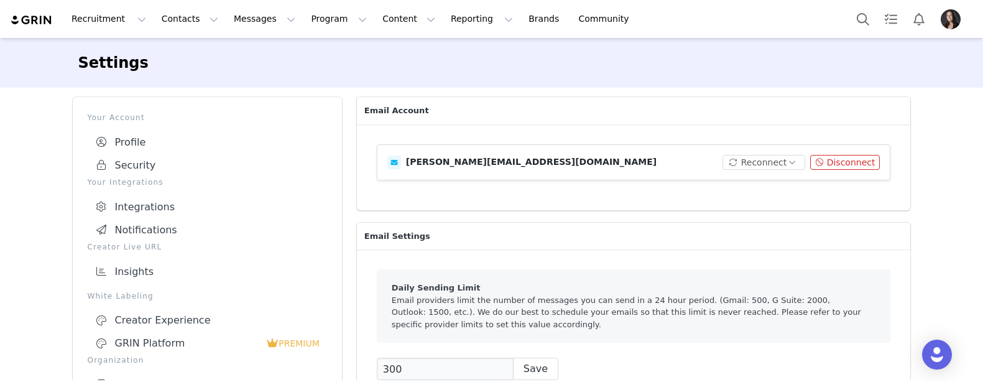
scroll to position [0, 0]
click at [234, 22] on button "Messages Messages" at bounding box center [264, 19] width 76 height 28
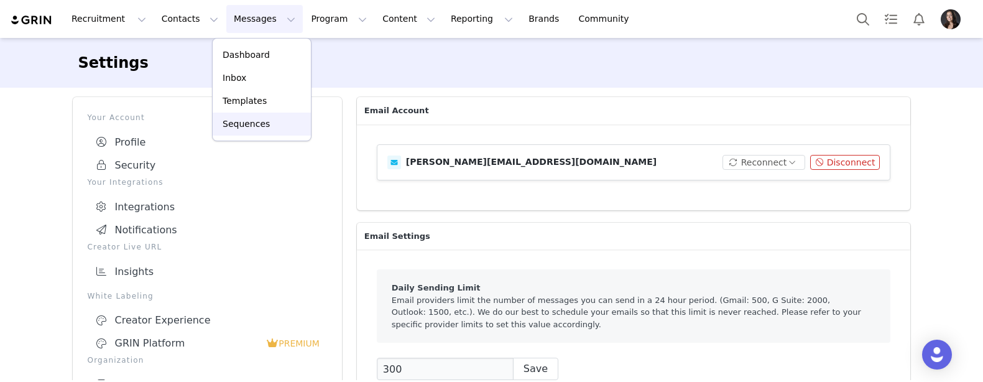
click at [242, 131] on link "Sequences" at bounding box center [262, 124] width 98 height 23
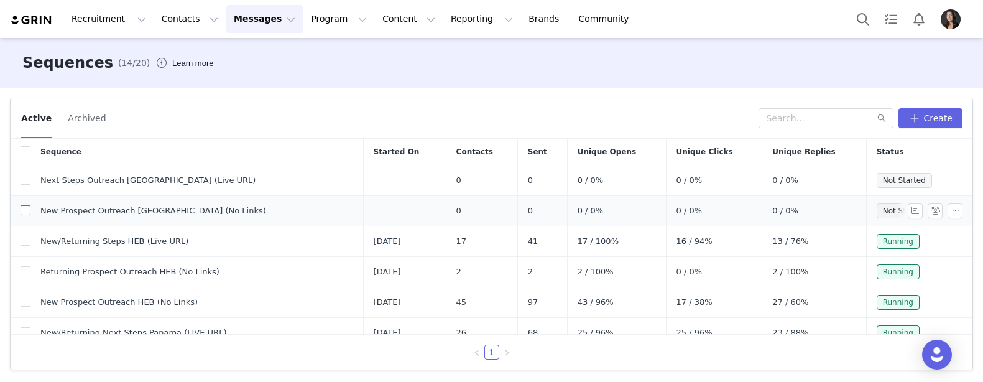
click at [25, 212] on input "checkbox" at bounding box center [26, 210] width 10 height 10
checkbox input "true"
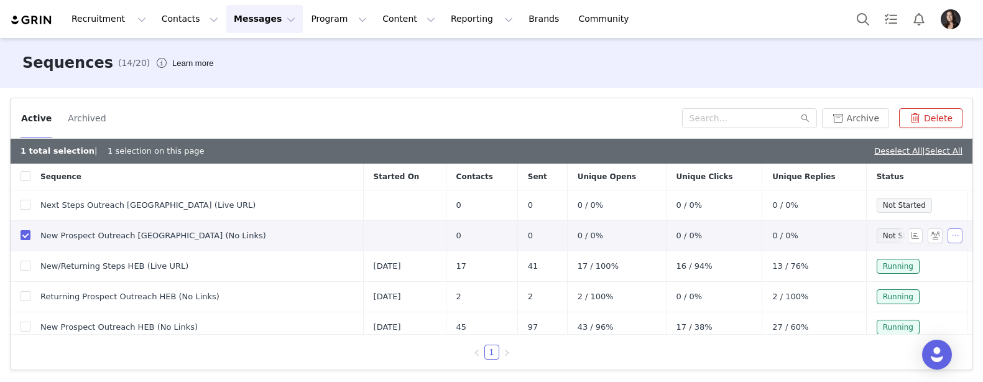
click at [952, 235] on button "button" at bounding box center [955, 235] width 15 height 15
click at [922, 260] on span "Edit" at bounding box center [923, 259] width 17 height 10
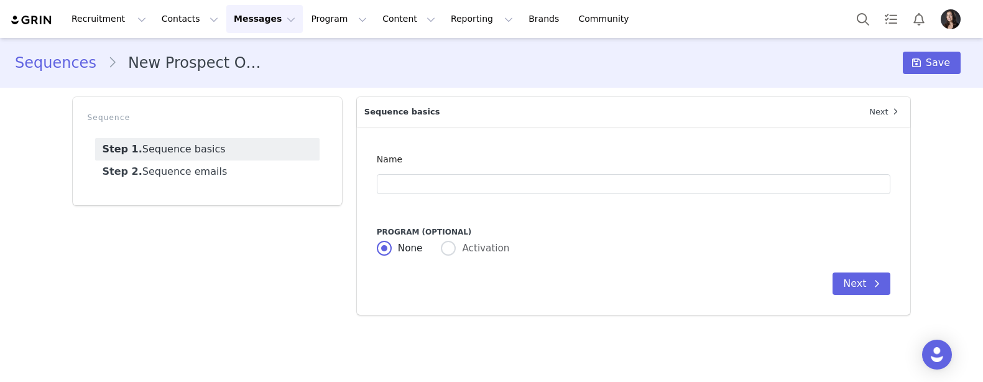
type input "New Prospect Outreach Hungary (No Links)"
click at [849, 281] on button "Next" at bounding box center [862, 283] width 58 height 22
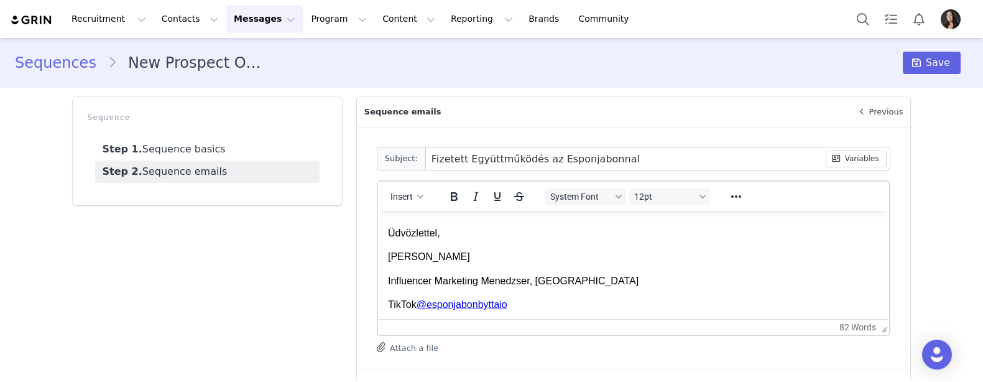
scroll to position [193, 0]
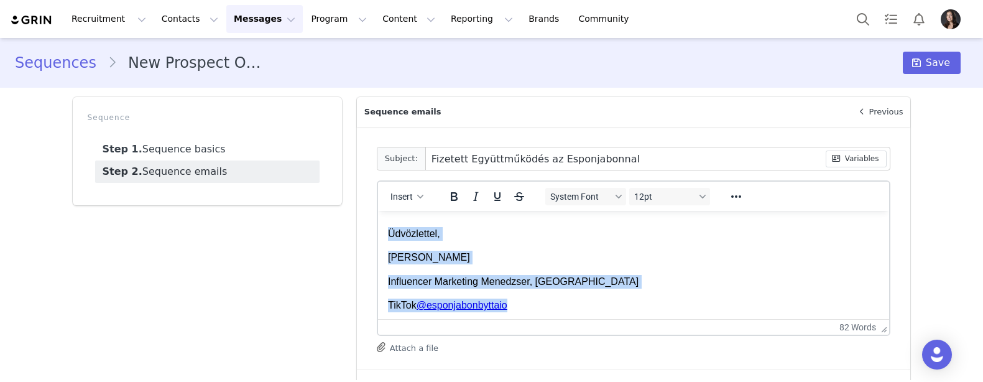
drag, startPoint x: 519, startPoint y: 300, endPoint x: 382, endPoint y: 222, distance: 157.6
click at [382, 222] on html "Szia First Name , A nevem Amanda, és az Esponjabon influencer marketing menedzs…" at bounding box center [633, 170] width 512 height 304
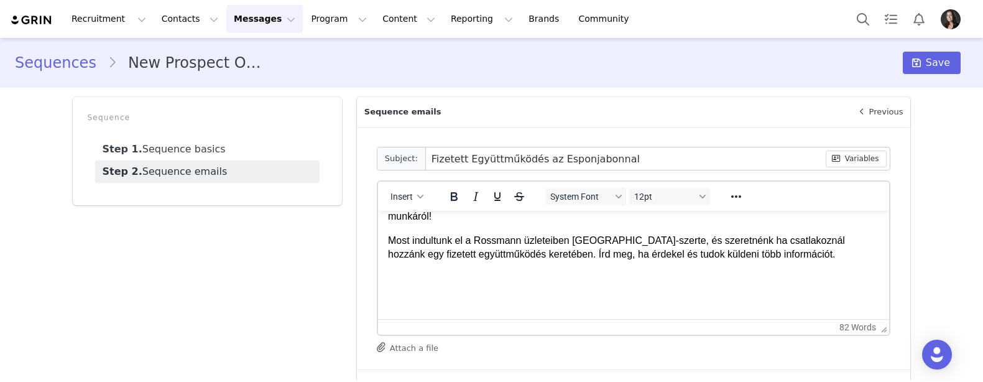
scroll to position [122, 0]
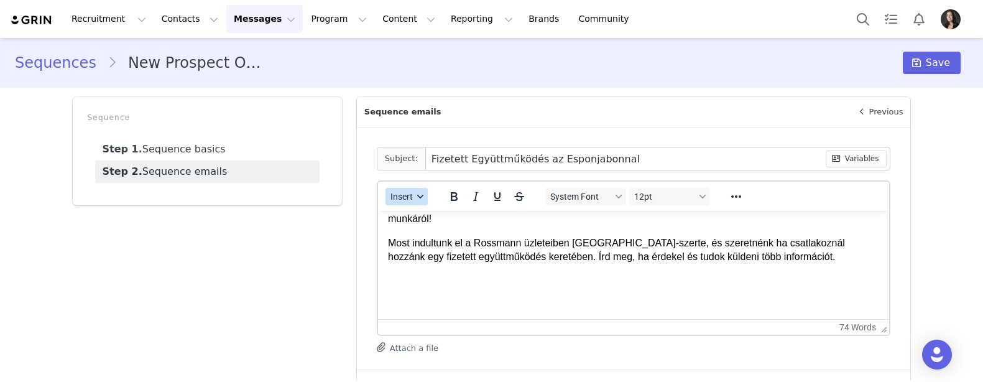
click at [401, 196] on span "Insert" at bounding box center [401, 196] width 22 height 10
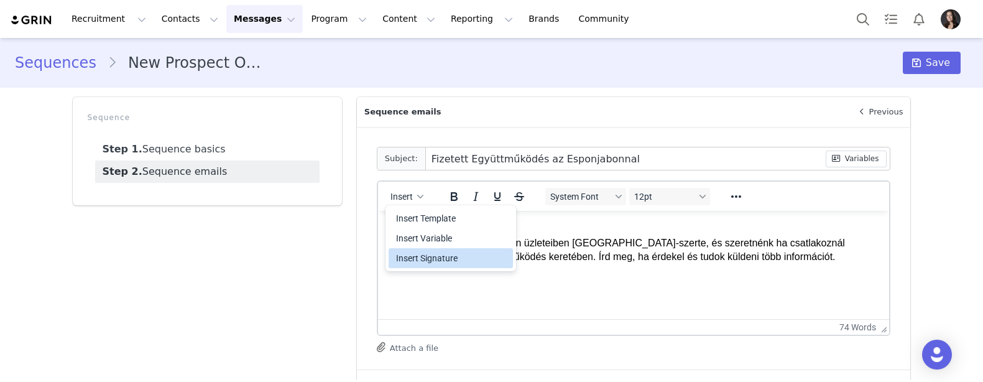
click at [411, 258] on div "Insert Signature" at bounding box center [452, 258] width 112 height 15
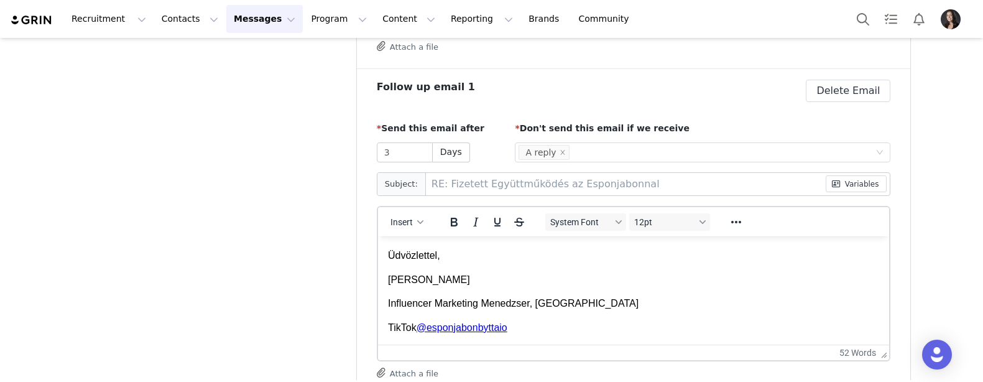
scroll to position [359, 0]
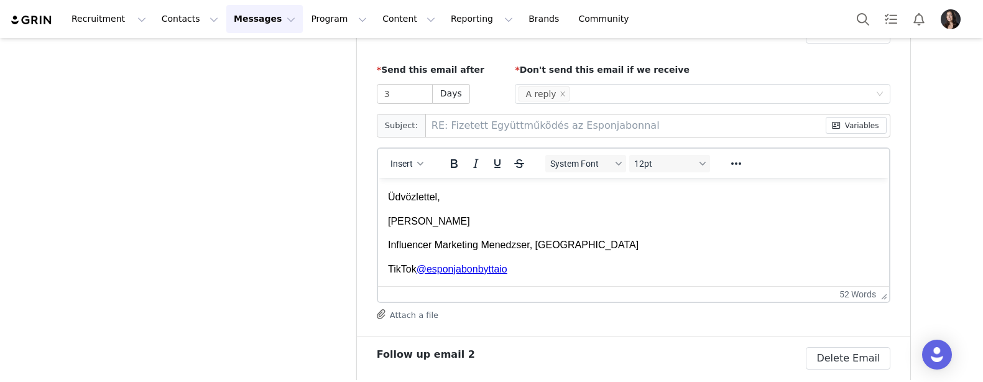
drag, startPoint x: 519, startPoint y: 269, endPoint x: 385, endPoint y: 193, distance: 153.4
click at [385, 193] on html "Szia, Csak szeretnénk újra jelentkezni, hogy megtudjuk, érdekel-e egy fizetett …" at bounding box center [633, 171] width 512 height 229
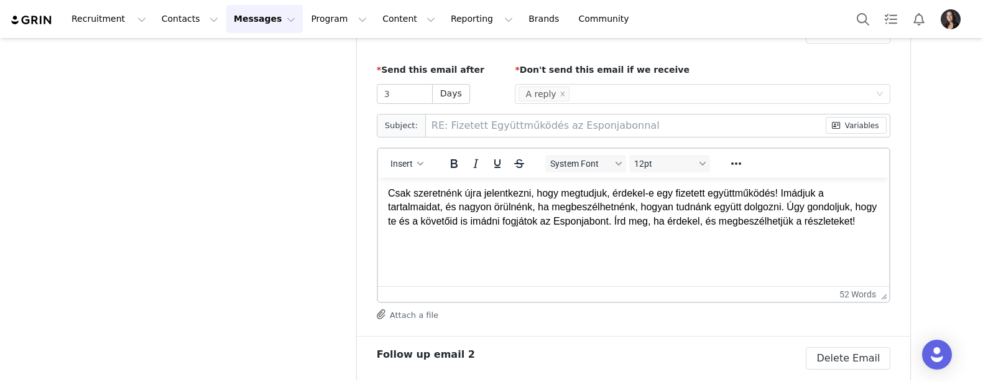
scroll to position [61, 0]
click at [412, 159] on span "Insert" at bounding box center [401, 164] width 22 height 10
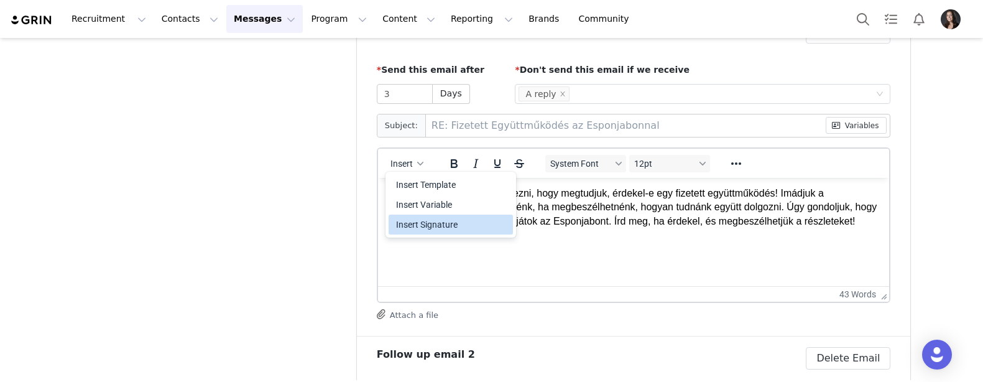
click at [417, 229] on div "Insert Signature" at bounding box center [452, 224] width 112 height 15
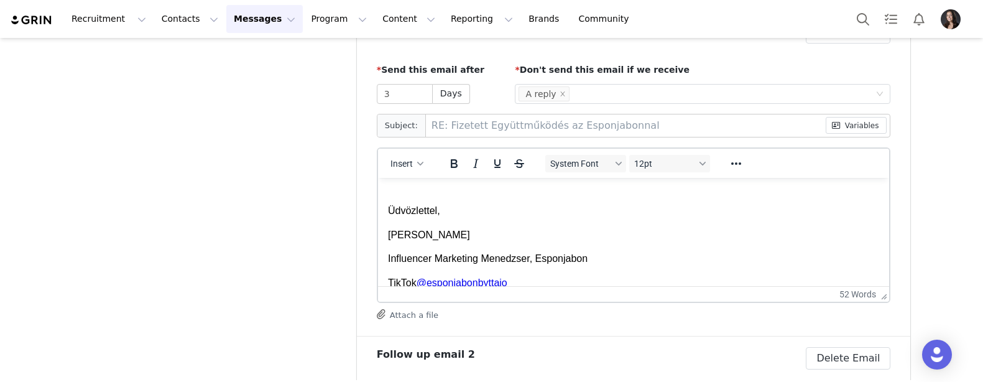
scroll to position [89, 0]
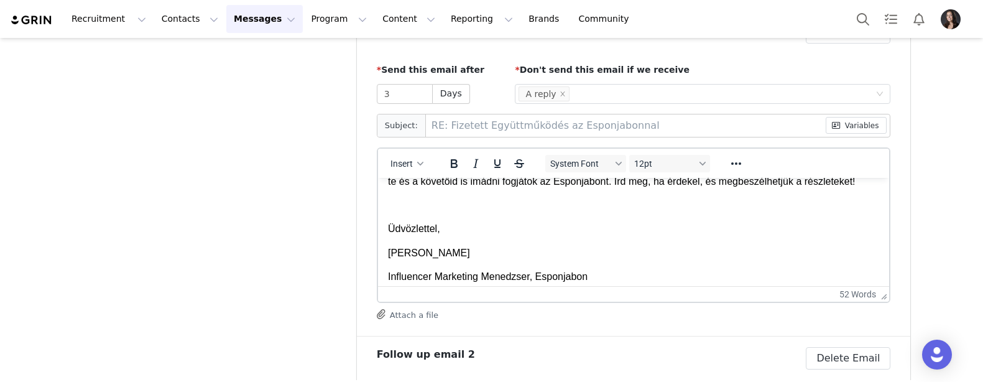
click at [406, 226] on body "Szia, Csak szeretnénk újra jelentkezni, hogy megtudjuk, érdekel-e egy fizetett …" at bounding box center [633, 202] width 492 height 209
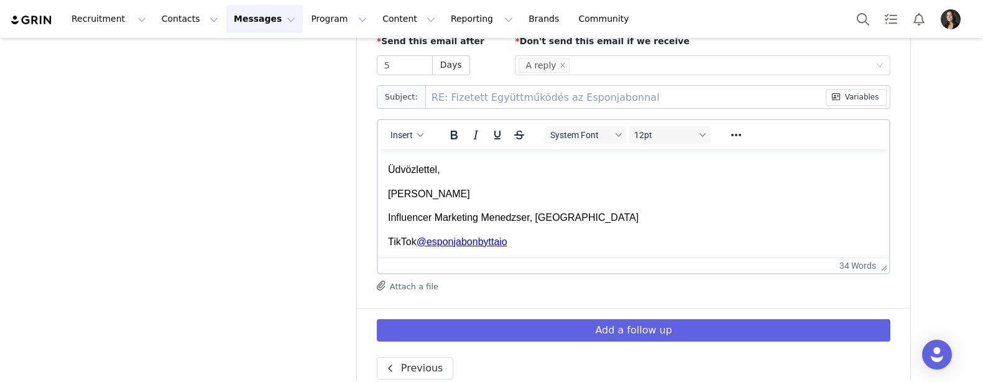
scroll to position [128, 0]
drag, startPoint x: 511, startPoint y: 239, endPoint x: 383, endPoint y: 167, distance: 147.3
click at [383, 167] on html "Szia First Name , Továbbra is nagyon örülnénk, ha beszélhetnénk arról, hogy csa…" at bounding box center [633, 140] width 512 height 239
click at [408, 130] on span "Insert" at bounding box center [401, 135] width 22 height 10
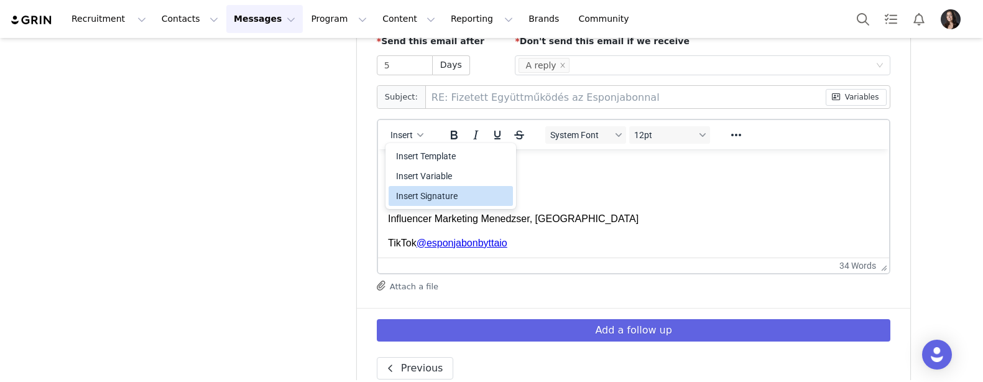
click at [425, 204] on div "Insert Signature" at bounding box center [451, 196] width 124 height 20
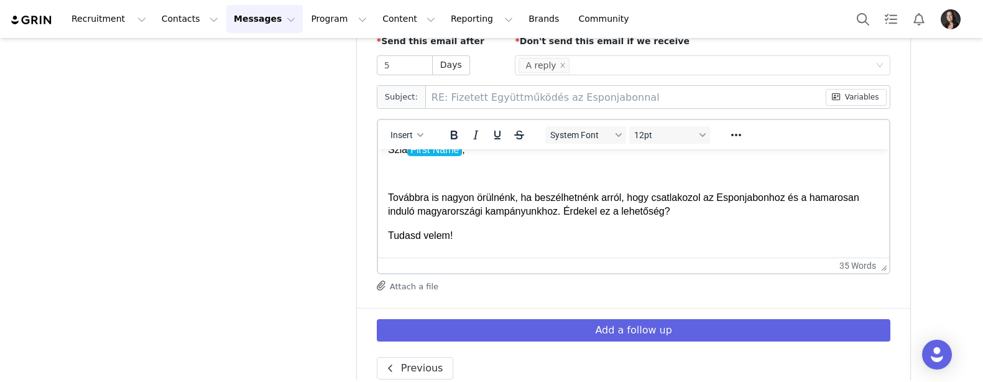
scroll to position [16, 0]
click at [401, 171] on p "Rich Text Area. Press ALT-0 for help." at bounding box center [633, 174] width 492 height 14
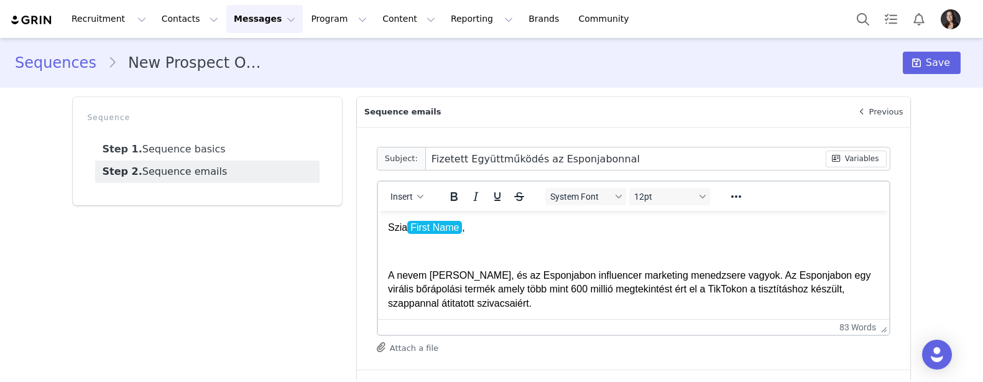
scroll to position [0, 0]
click at [921, 65] on icon at bounding box center [916, 63] width 9 height 10
click at [248, 19] on button "Messages Messages" at bounding box center [264, 19] width 76 height 28
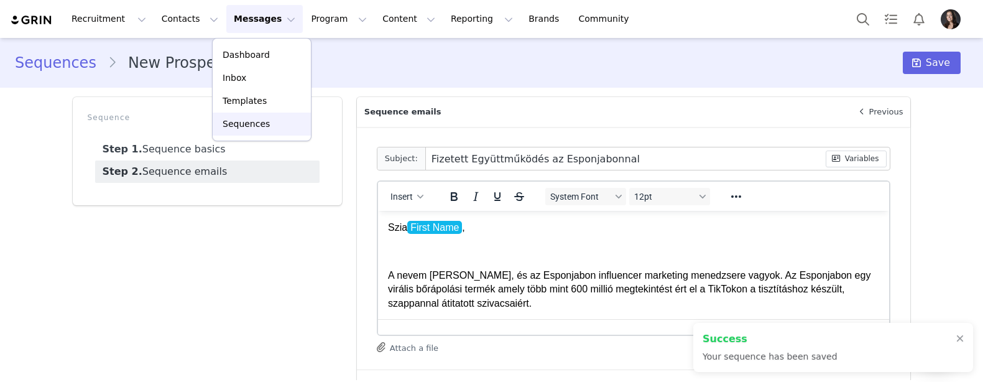
click at [226, 125] on p "Sequences" at bounding box center [246, 124] width 47 height 13
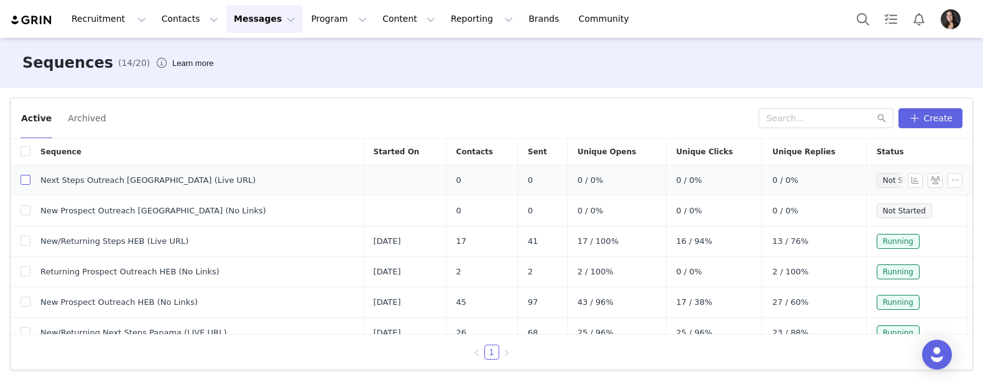
click at [24, 181] on input "checkbox" at bounding box center [26, 180] width 10 height 10
checkbox input "true"
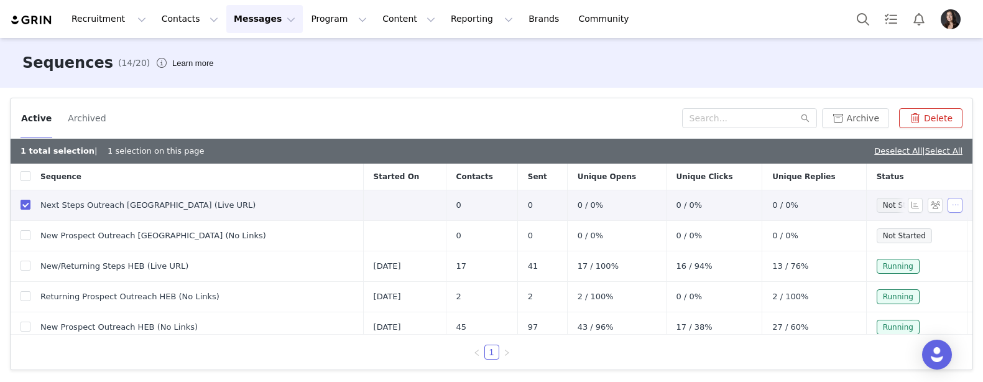
click at [956, 206] on button "button" at bounding box center [955, 205] width 15 height 15
click at [931, 225] on link "Edit" at bounding box center [931, 228] width 72 height 21
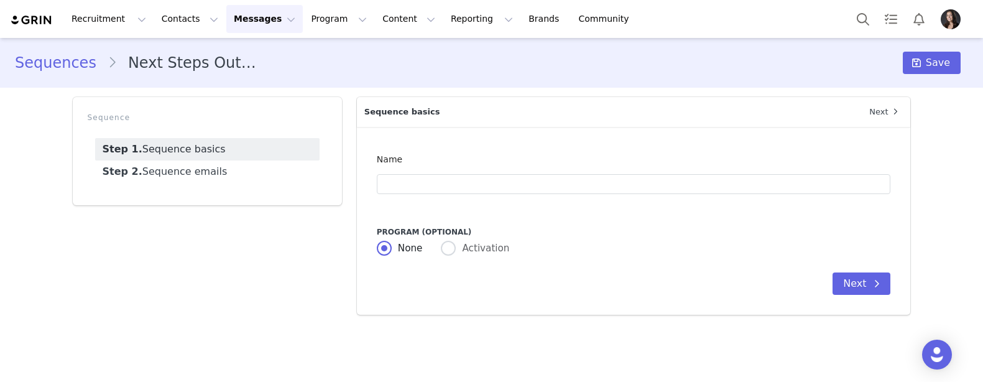
type input "Next Steps Outreach Hungary (Live URL)"
click at [860, 286] on button "Next" at bounding box center [862, 283] width 58 height 22
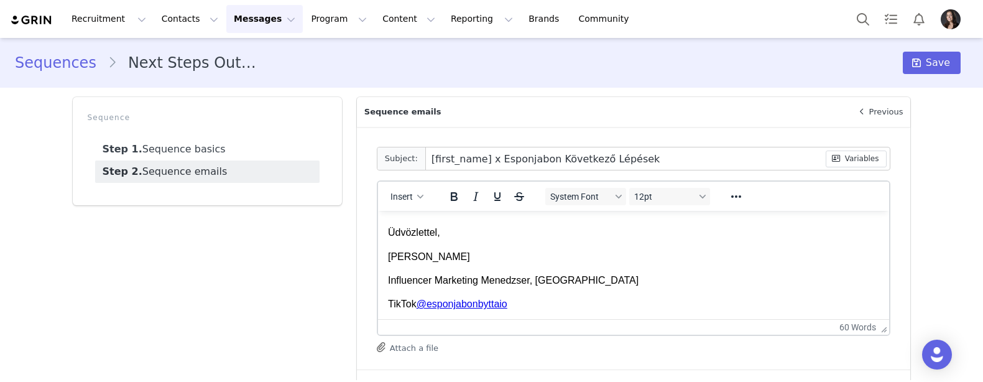
scroll to position [175, 0]
drag, startPoint x: 524, startPoint y: 303, endPoint x: 378, endPoint y: 229, distance: 163.2
click at [378, 229] on html "Szia First Name ! Nagyon köszönjük, hogy visszajeleztél! Alig várjuk, hogy elke…" at bounding box center [633, 178] width 512 height 287
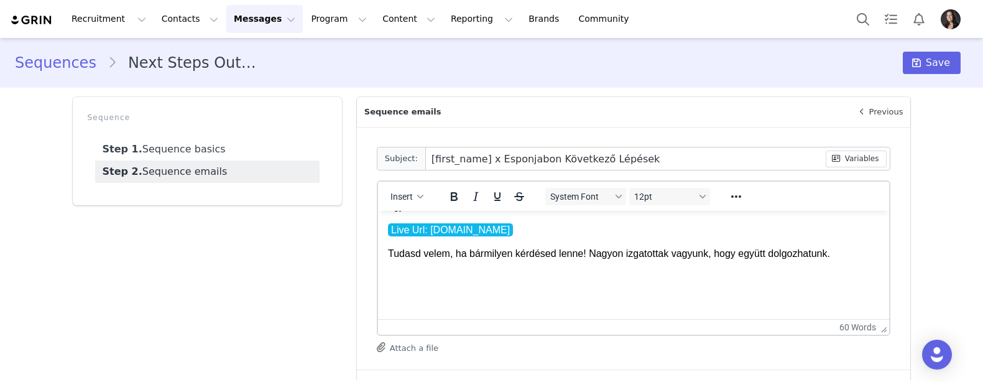
scroll to position [104, 0]
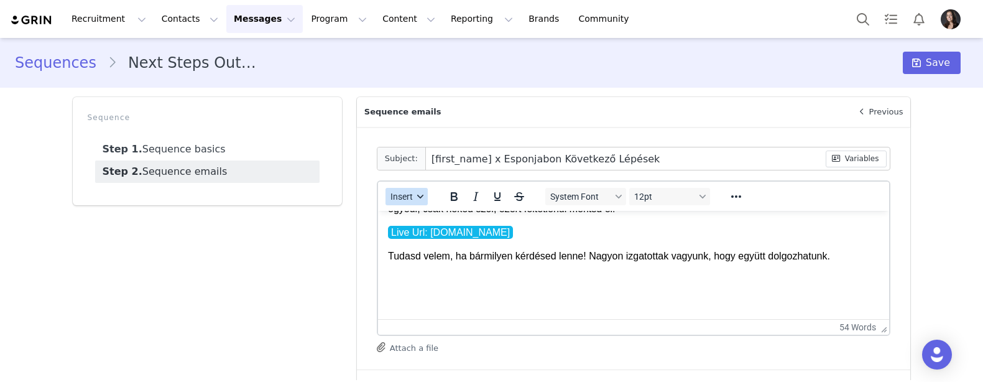
click at [400, 192] on span "Insert" at bounding box center [401, 196] width 22 height 10
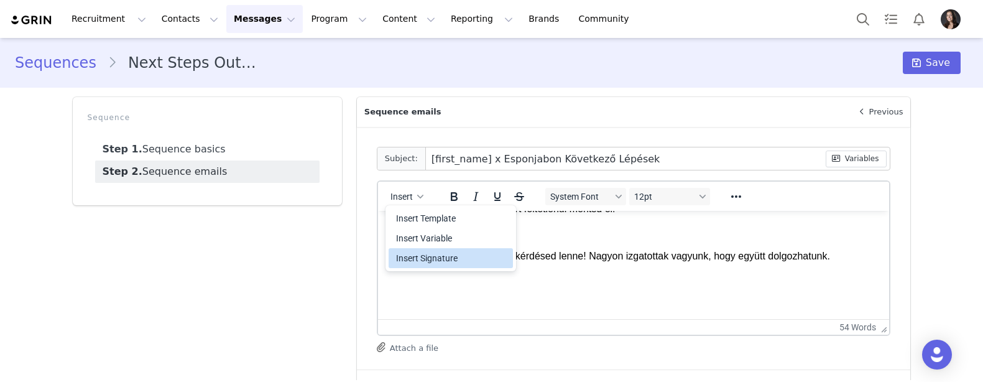
click at [410, 259] on div "Insert Signature" at bounding box center [452, 258] width 112 height 15
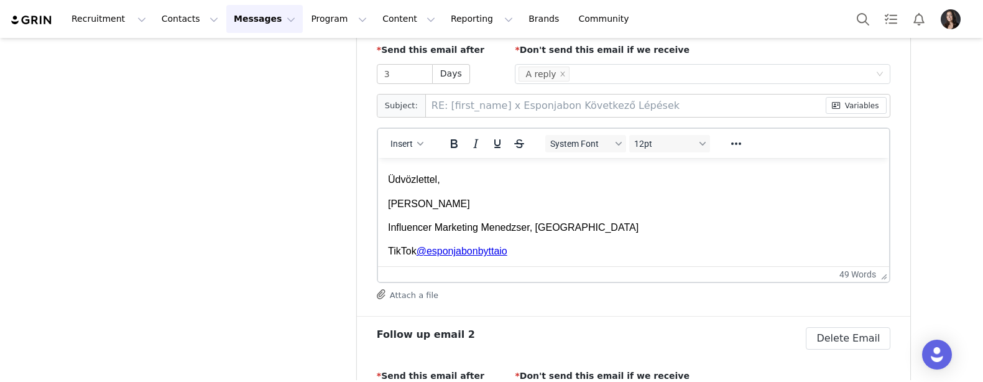
scroll to position [175, 0]
drag, startPoint x: 519, startPoint y: 250, endPoint x: 386, endPoint y: 172, distance: 154.4
click at [386, 172] on html "Szia First Name , Csak szeretnénk rákérdezni, hogy van-e kérdésed a néhány napj…" at bounding box center [633, 125] width 512 height 287
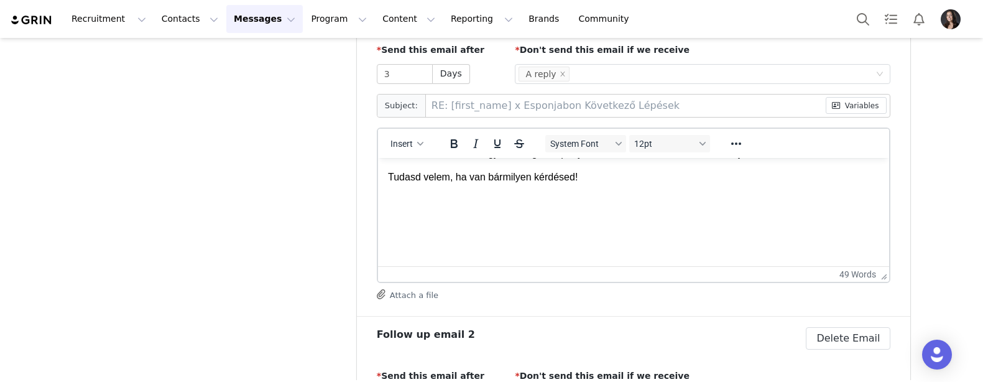
scroll to position [104, 0]
click at [411, 145] on span "Insert" at bounding box center [401, 144] width 22 height 10
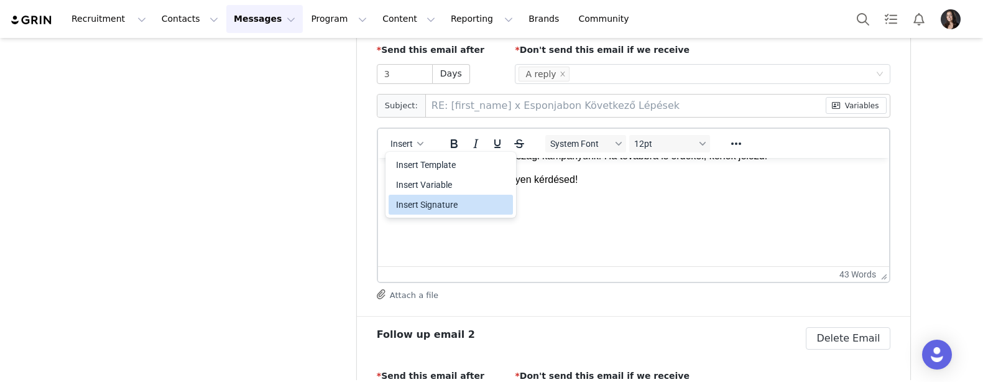
click at [413, 206] on div "Insert Signature" at bounding box center [452, 204] width 112 height 15
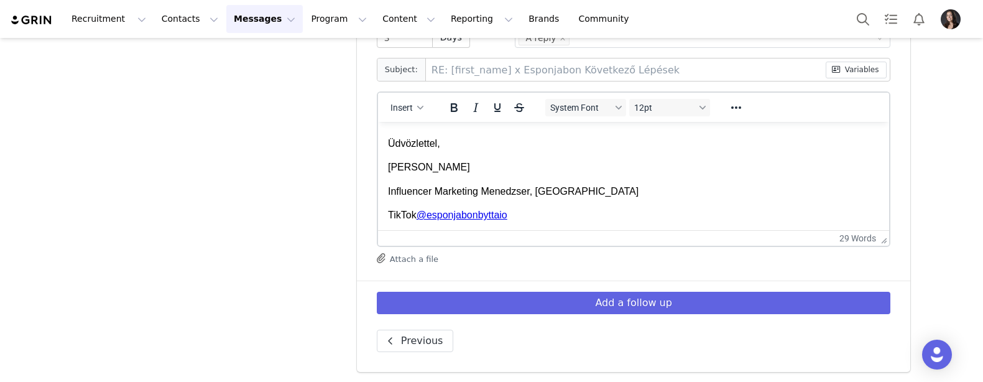
drag, startPoint x: 517, startPoint y: 215, endPoint x: 387, endPoint y: 140, distance: 150.2
click at [387, 140] on html "Szia First Name , Továbbra is nagyon örülnénk, ha beszélhetnénk arról, hogy csa…" at bounding box center [633, 124] width 512 height 215
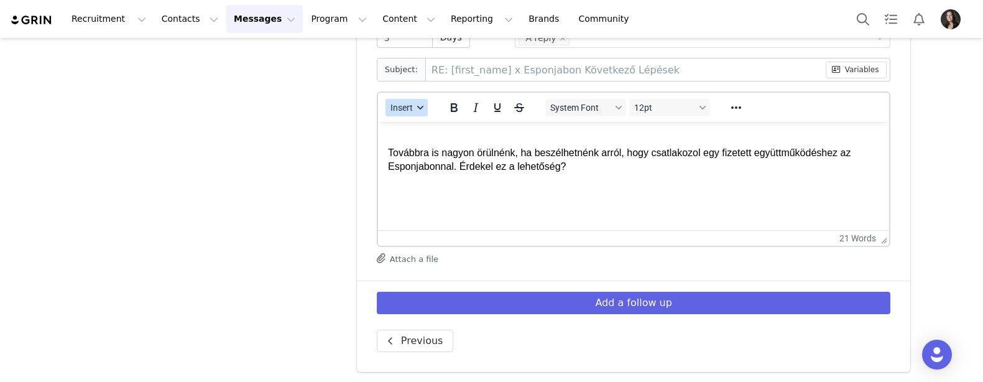
click at [402, 109] on span "Insert" at bounding box center [401, 108] width 22 height 10
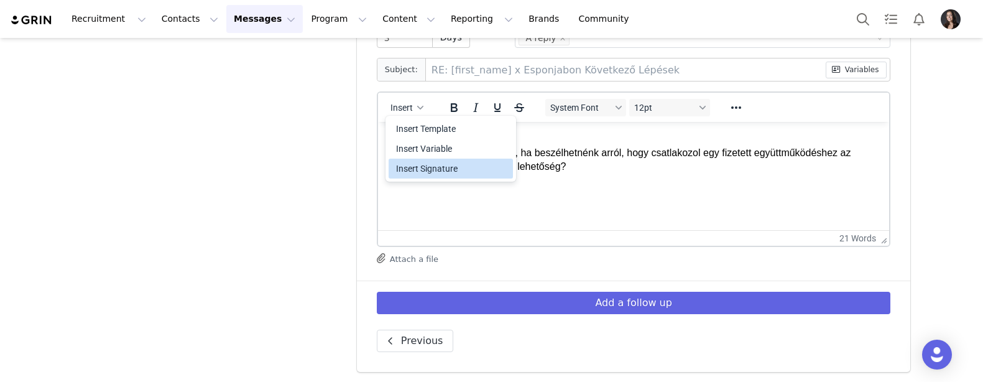
click at [402, 168] on div "Insert Signature" at bounding box center [452, 168] width 112 height 15
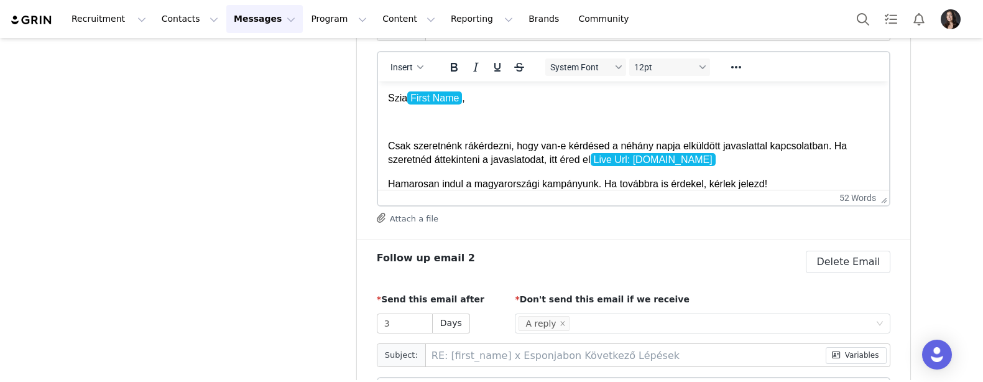
scroll to position [0, 0]
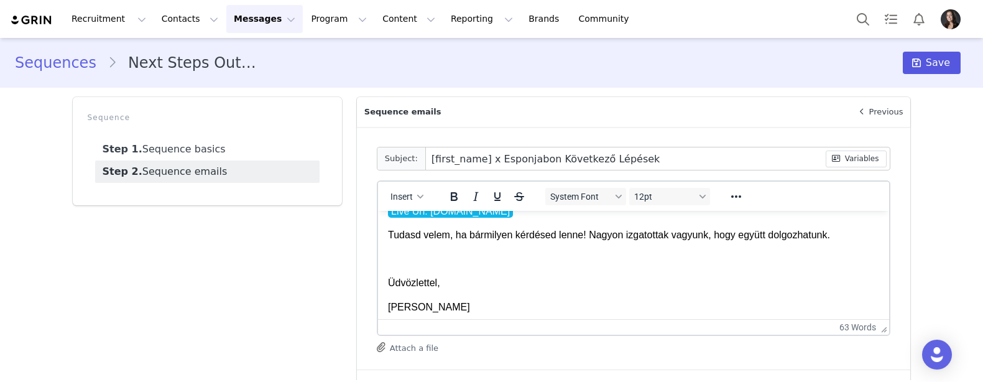
click at [931, 63] on span "Save" at bounding box center [938, 62] width 24 height 15
click at [254, 17] on button "Messages Messages" at bounding box center [264, 19] width 76 height 28
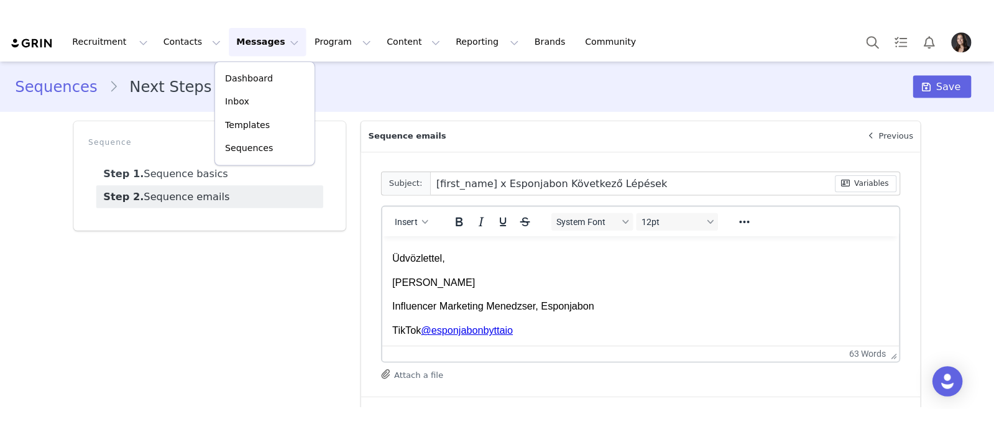
scroll to position [175, 0]
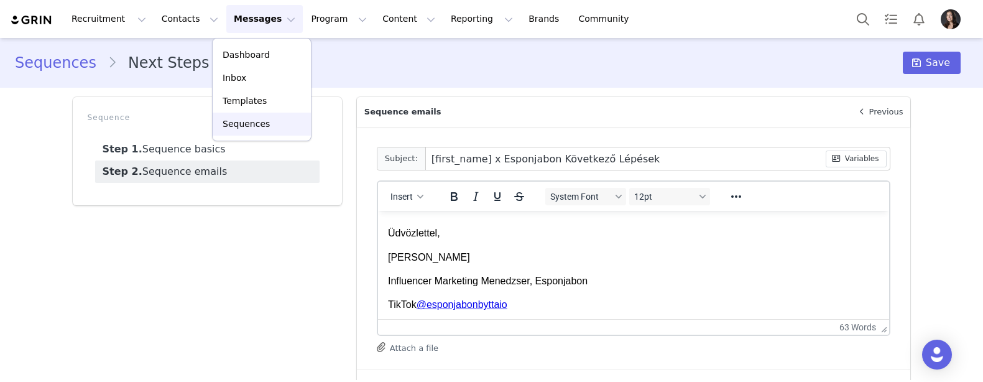
drag, startPoint x: 250, startPoint y: 121, endPoint x: 355, endPoint y: 1, distance: 159.0
click at [250, 121] on p "Sequences" at bounding box center [246, 124] width 47 height 13
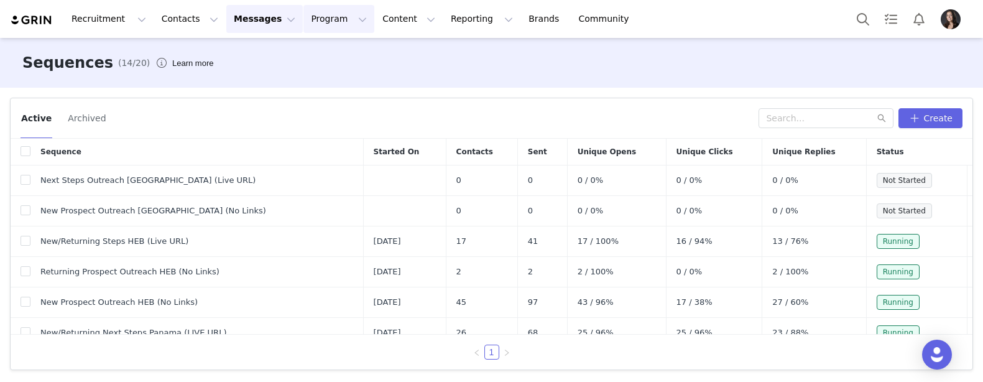
click at [323, 24] on button "Program Program" at bounding box center [338, 19] width 71 height 28
click at [328, 53] on p "Activations" at bounding box center [318, 54] width 48 height 13
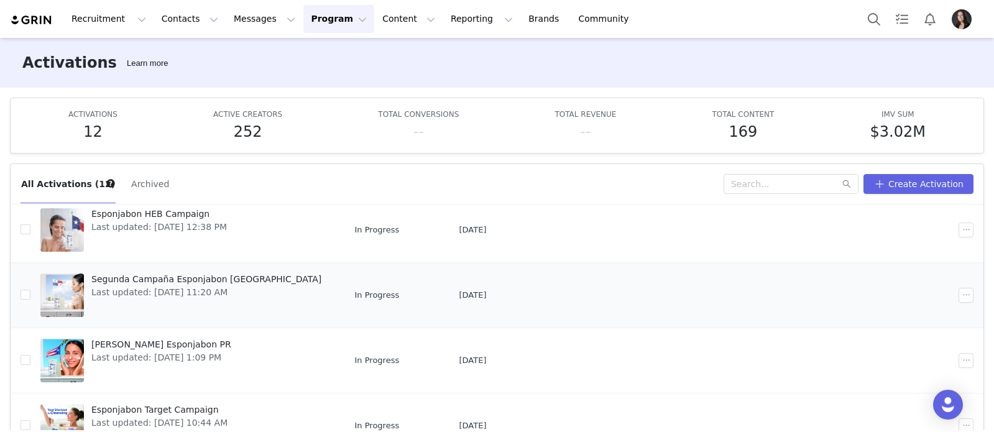
scroll to position [110, 0]
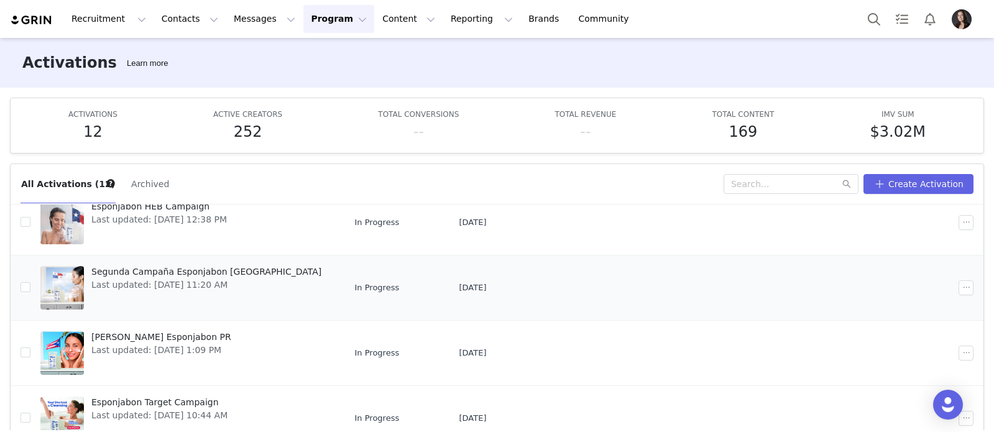
click at [193, 272] on span "Segunda Campaña Esponjabon [GEOGRAPHIC_DATA]" at bounding box center [206, 271] width 230 height 13
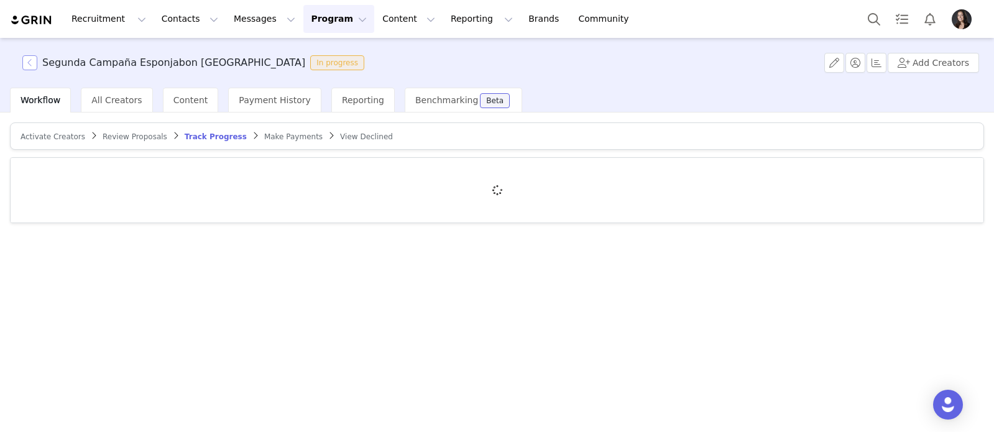
click at [29, 67] on button "button" at bounding box center [29, 62] width 15 height 15
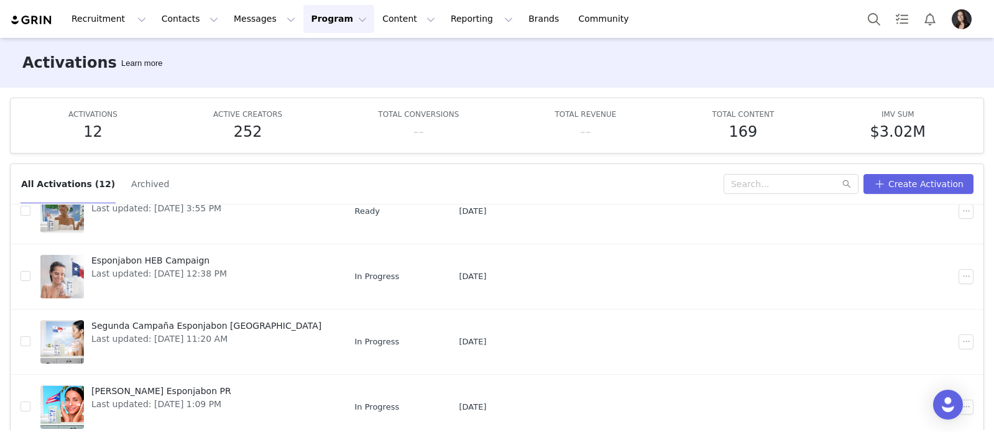
scroll to position [60, 0]
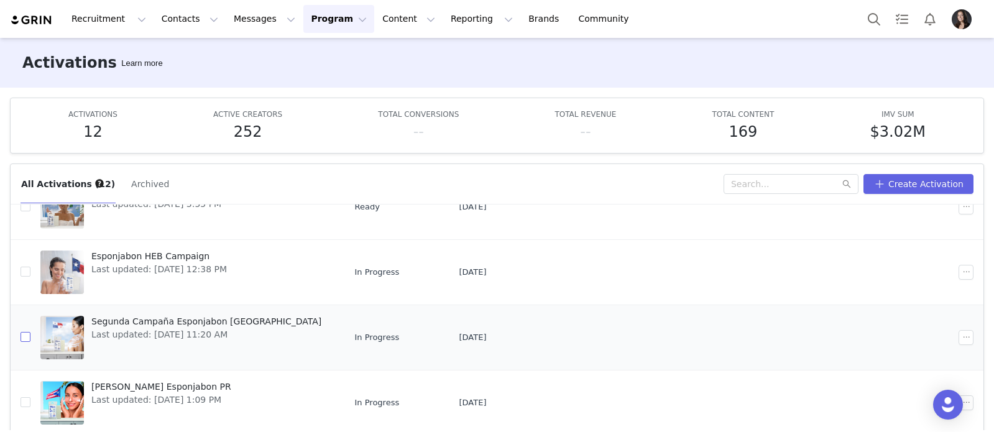
click at [24, 334] on input "checkbox" at bounding box center [26, 337] width 10 height 10
checkbox input "true"
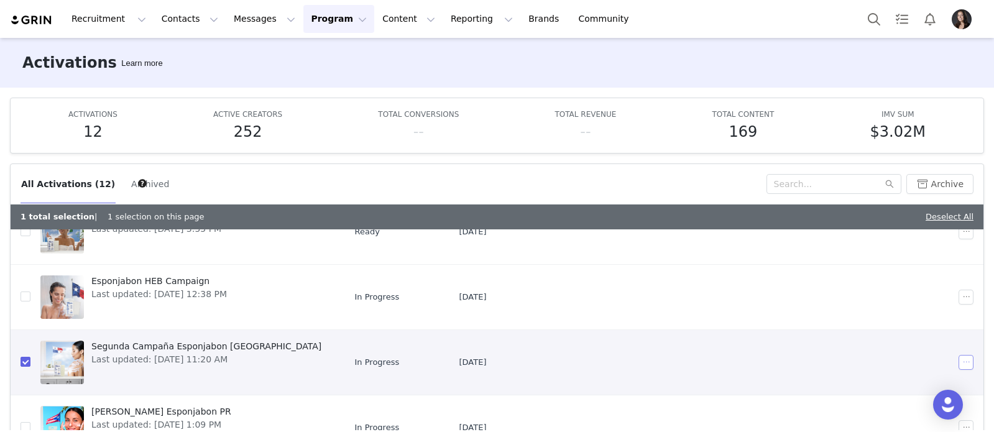
click at [970, 361] on button "button" at bounding box center [966, 362] width 15 height 15
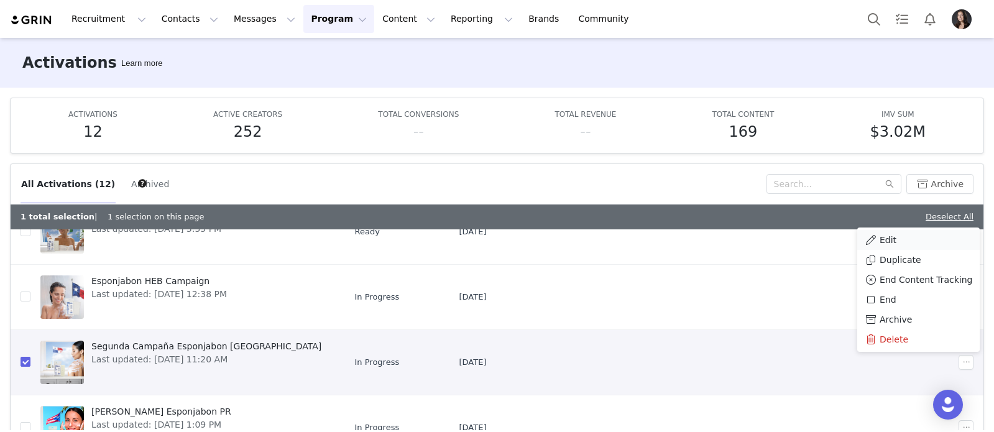
click at [894, 237] on span "Edit" at bounding box center [888, 240] width 17 height 14
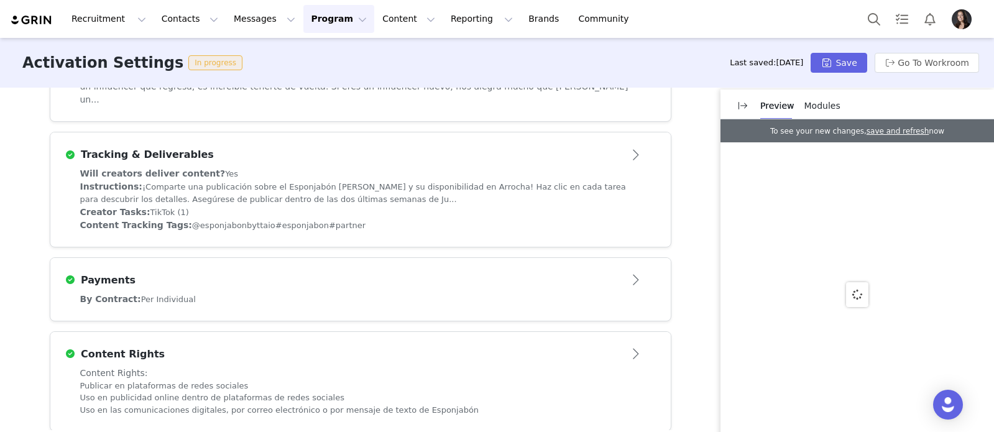
scroll to position [382, 0]
click at [613, 275] on div "Payments" at bounding box center [360, 282] width 591 height 20
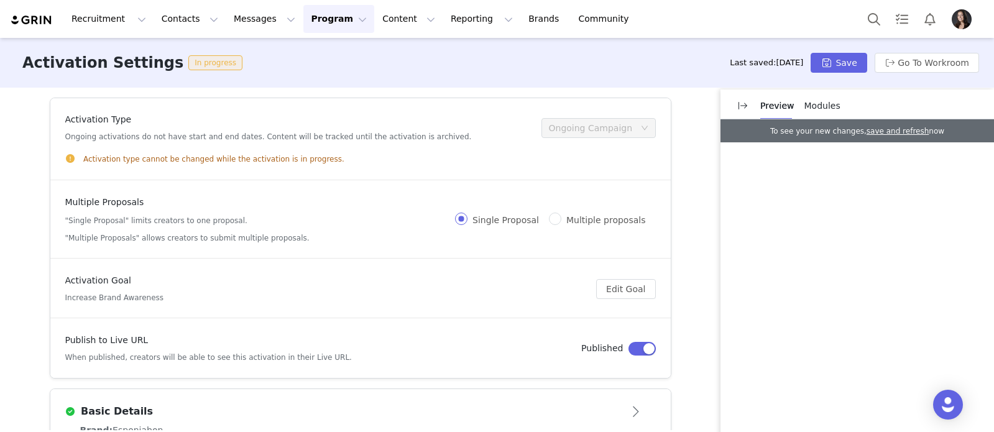
scroll to position [0, 0]
click at [907, 63] on button "Go To Workroom" at bounding box center [927, 63] width 104 height 20
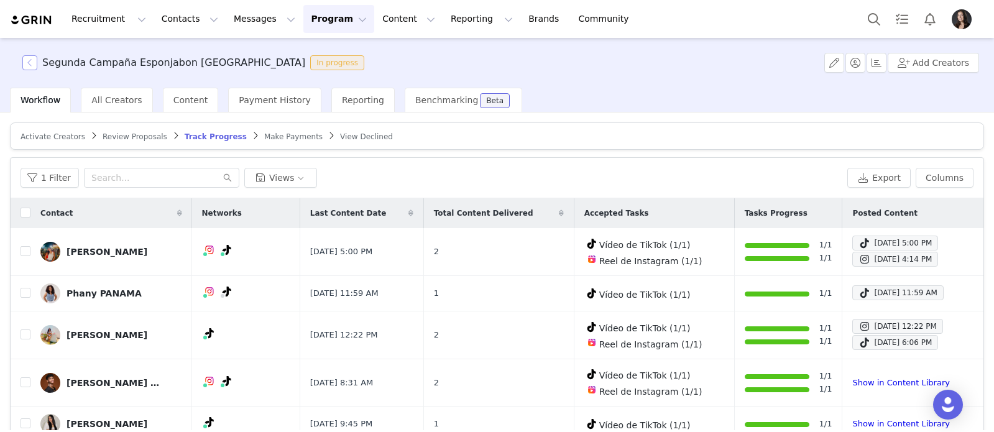
click at [30, 60] on button "button" at bounding box center [29, 62] width 15 height 15
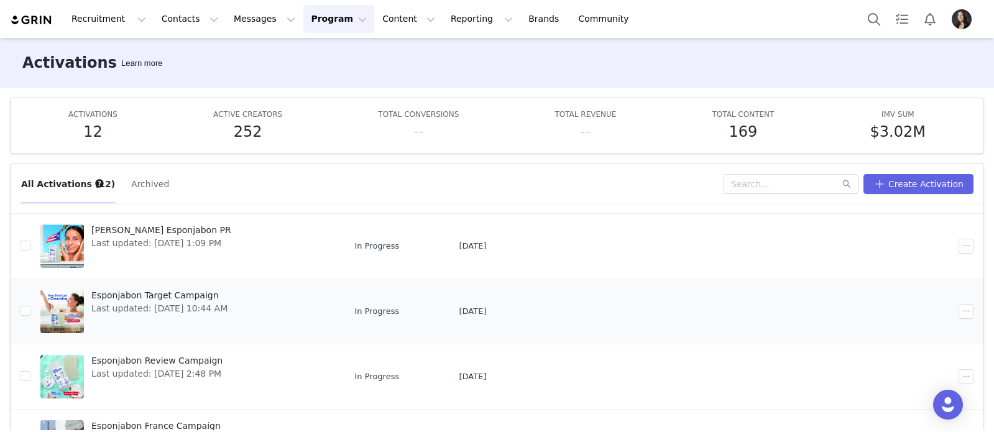
scroll to position [172, 0]
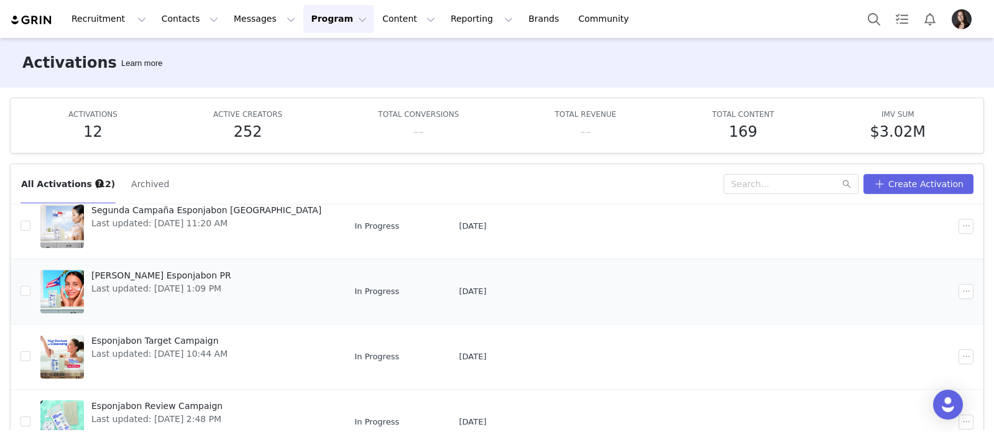
click at [182, 274] on span "Segunda Campaña Esponjabon PR" at bounding box center [161, 275] width 140 height 13
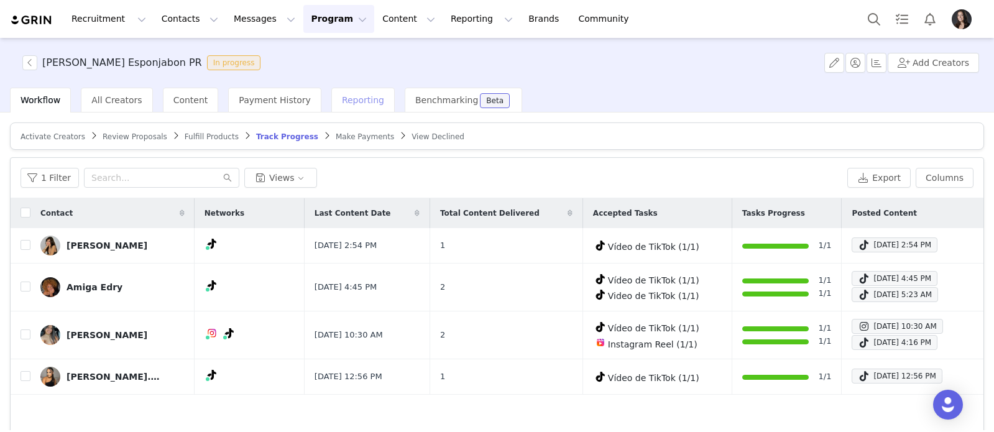
click at [342, 101] on span "Reporting" at bounding box center [363, 100] width 42 height 10
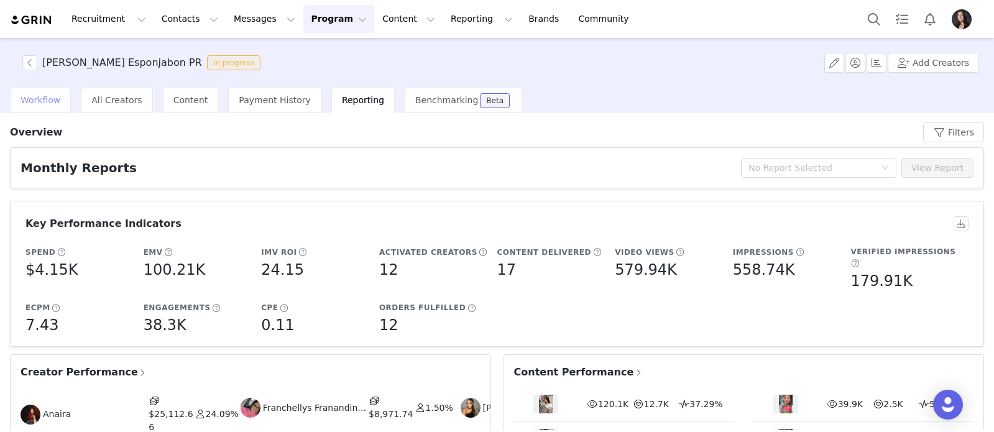
click at [50, 98] on span "Workflow" at bounding box center [41, 100] width 40 height 10
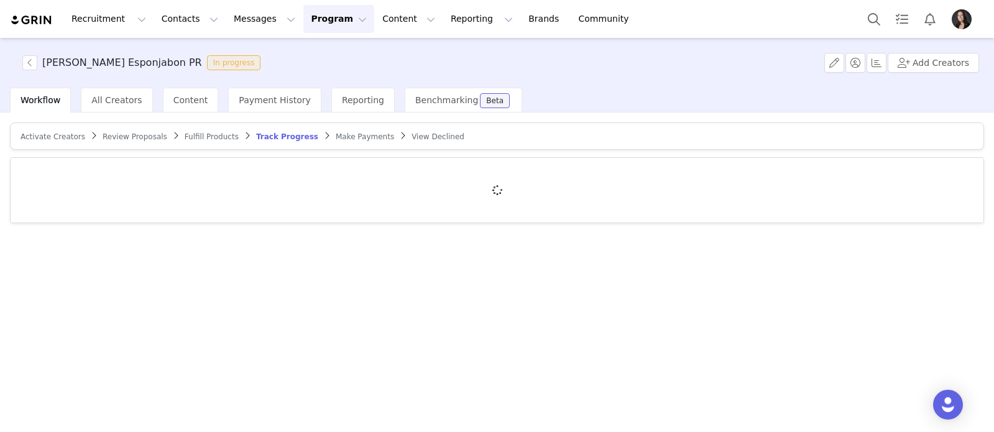
click at [347, 136] on span "Make Payments" at bounding box center [365, 136] width 58 height 9
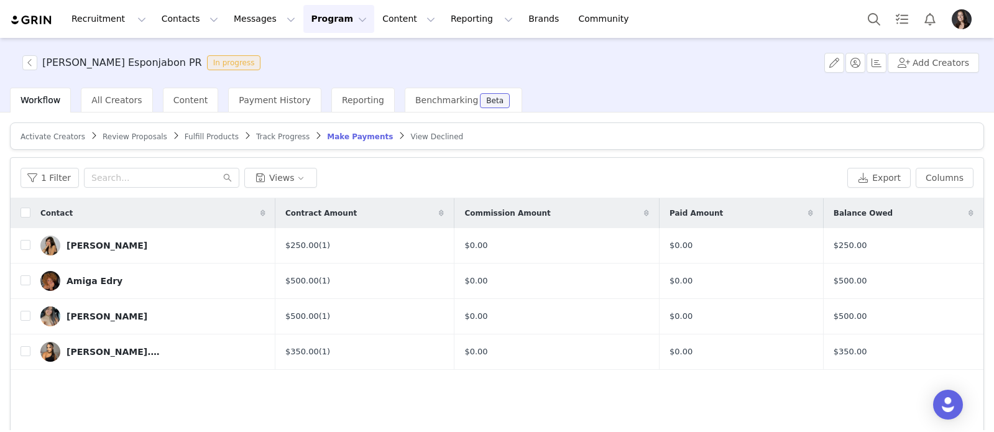
click at [284, 137] on span "Track Progress" at bounding box center [282, 136] width 53 height 9
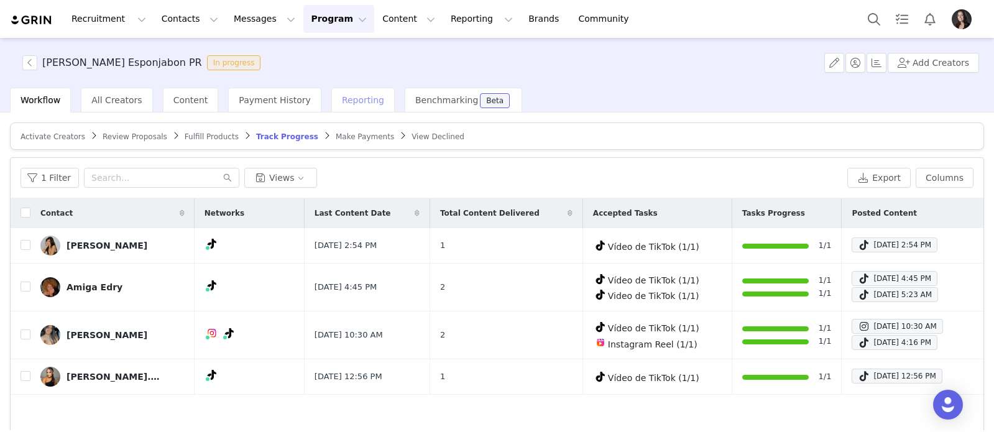
click at [359, 109] on div "Reporting" at bounding box center [362, 100] width 63 height 25
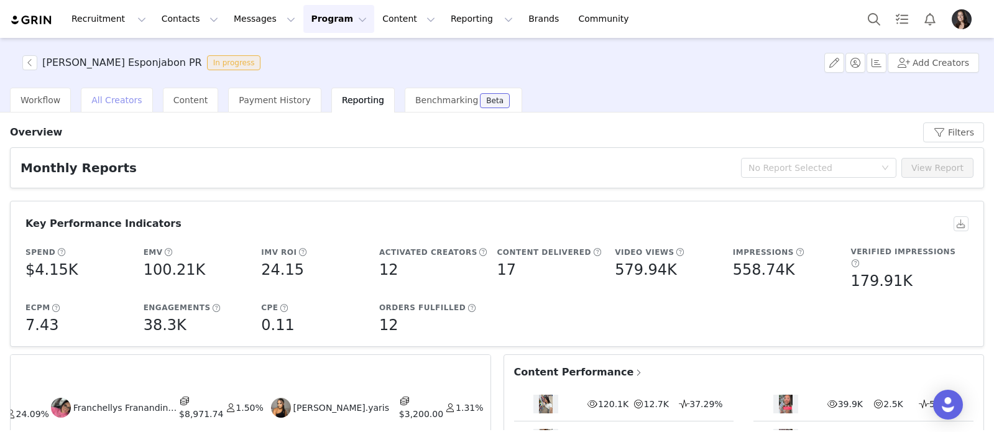
click at [120, 96] on span "All Creators" at bounding box center [116, 100] width 50 height 10
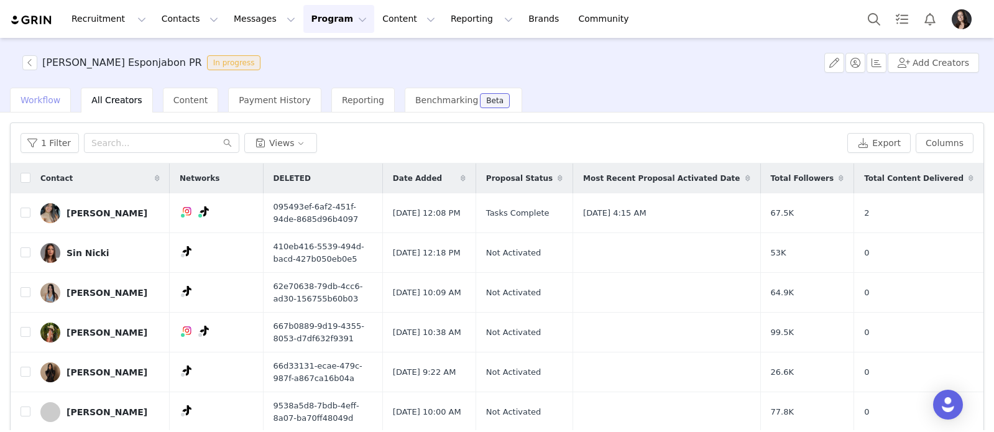
click at [45, 103] on span "Workflow" at bounding box center [41, 100] width 40 height 10
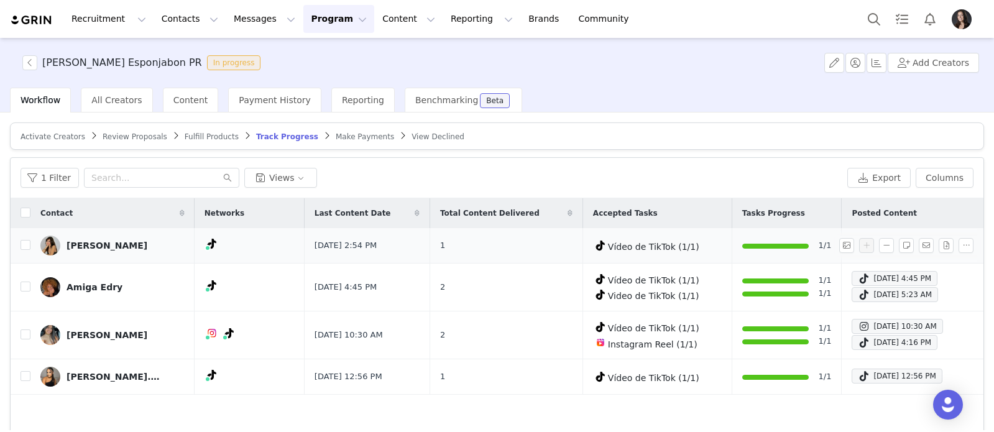
scroll to position [1, 0]
click at [340, 134] on span "Make Payments" at bounding box center [365, 136] width 58 height 9
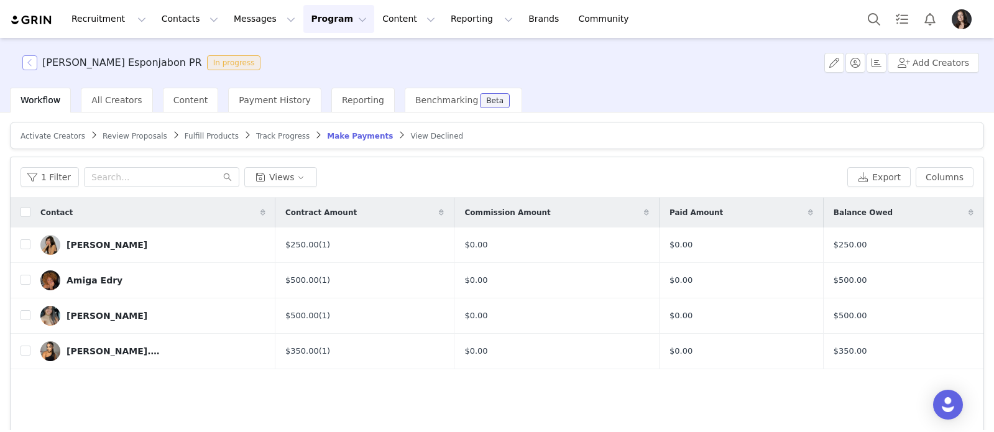
click at [30, 65] on button "button" at bounding box center [29, 62] width 15 height 15
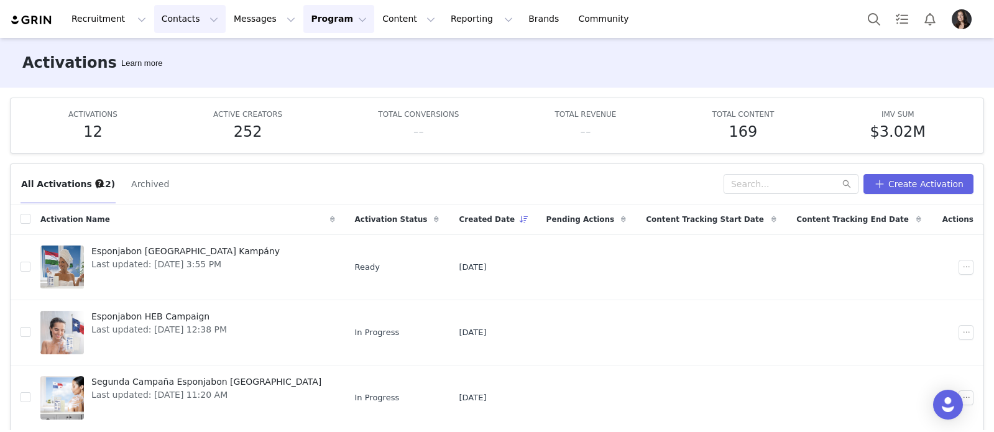
click at [185, 29] on button "Contacts Contacts" at bounding box center [190, 19] width 72 height 28
click at [177, 57] on p "Creators" at bounding box center [173, 54] width 37 height 13
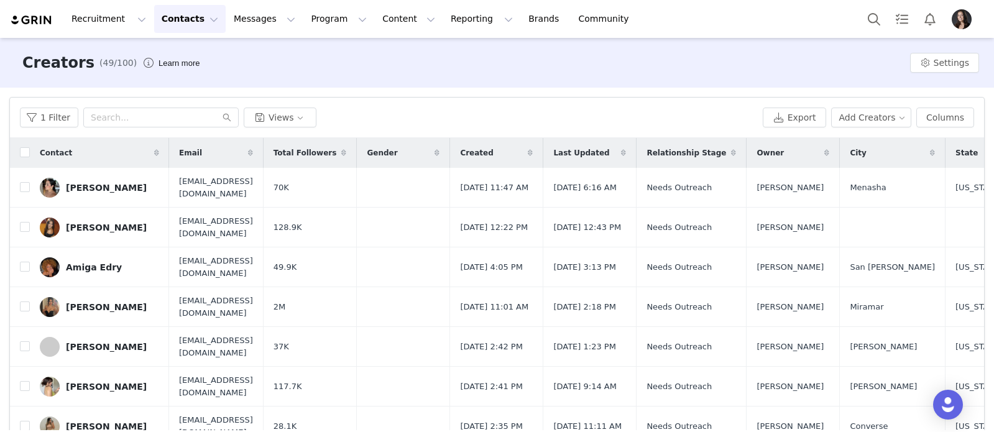
click at [186, 15] on button "Contacts Contacts" at bounding box center [190, 19] width 72 height 28
click at [166, 78] on p "Prospects" at bounding box center [176, 78] width 42 height 13
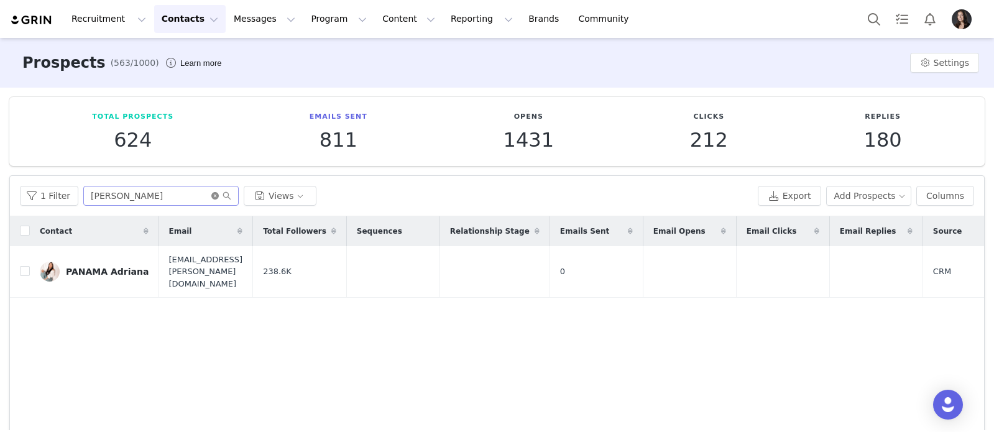
click at [212, 196] on icon "icon: close-circle" at bounding box center [214, 195] width 7 height 7
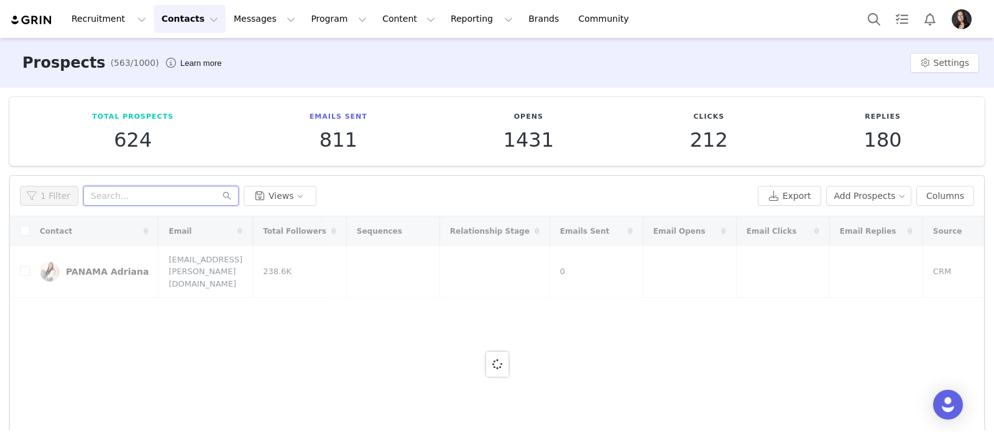
click at [201, 195] on input "text" at bounding box center [160, 196] width 155 height 20
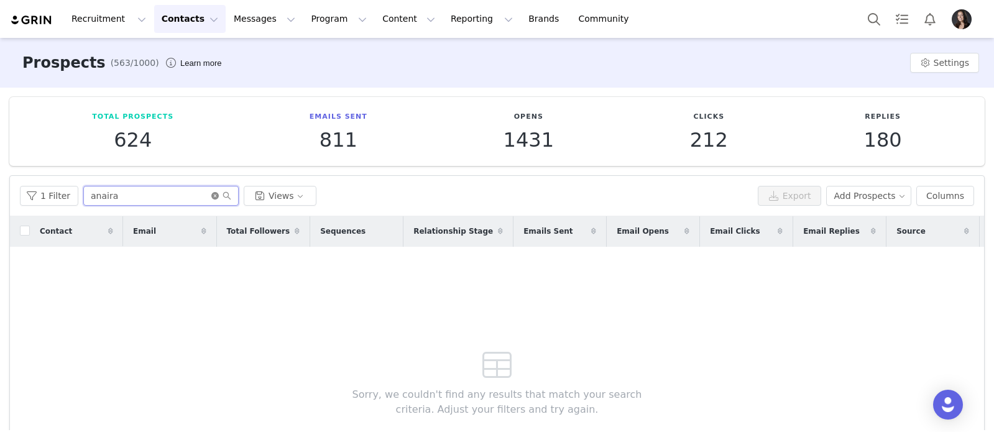
type input "anaira"
click at [211, 195] on icon "icon: close-circle" at bounding box center [214, 195] width 7 height 7
click at [187, 195] on input "text" at bounding box center [160, 196] width 155 height 20
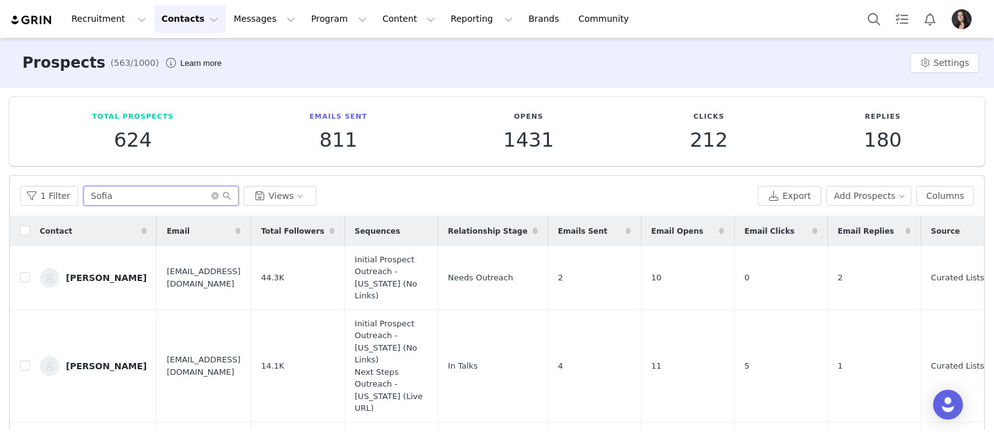
type input "Sofia"
click at [193, 19] on button "Contacts Contacts" at bounding box center [190, 19] width 72 height 28
click at [188, 52] on p "Creators" at bounding box center [173, 54] width 37 height 13
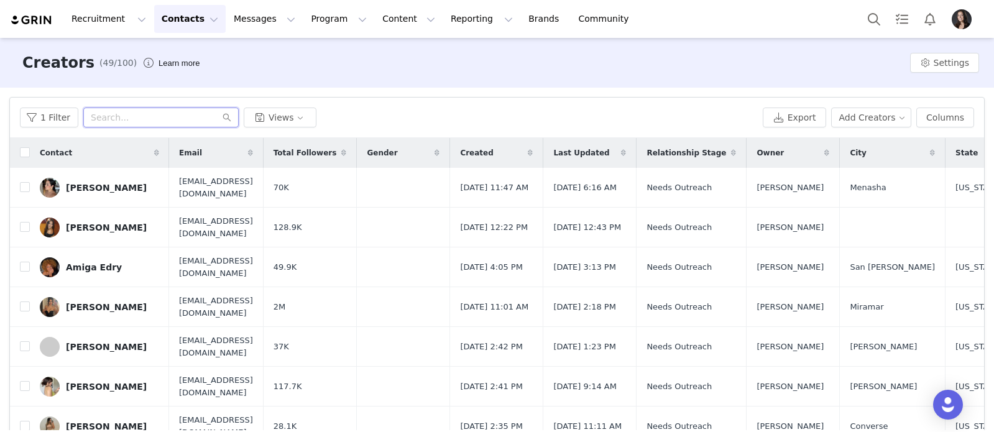
click at [119, 119] on input "text" at bounding box center [160, 118] width 155 height 20
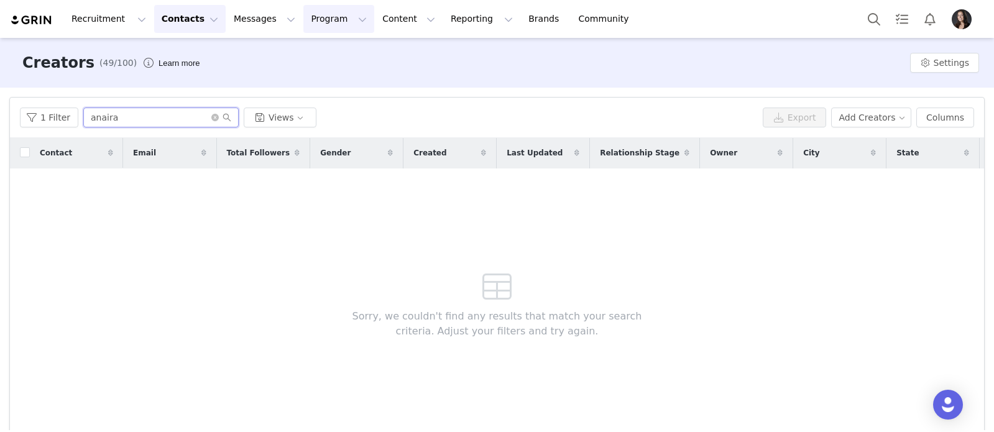
type input "anaira"
click at [307, 19] on button "Program Program" at bounding box center [338, 19] width 71 height 28
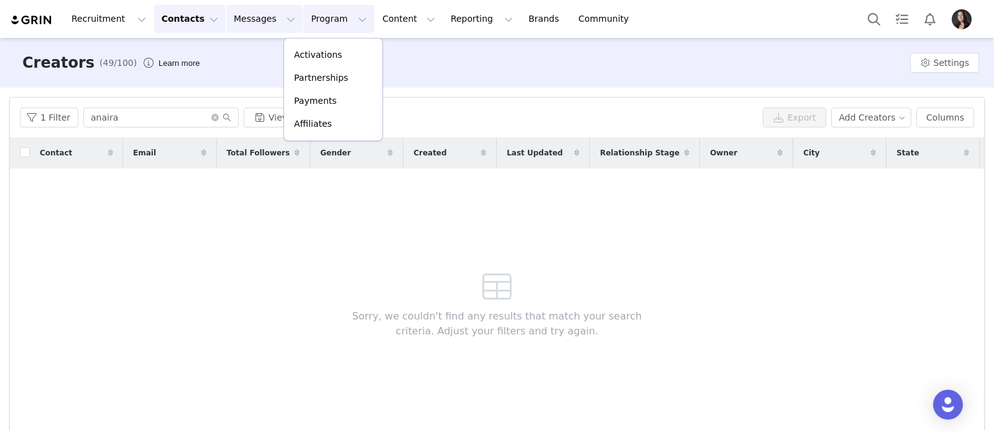
click at [252, 20] on button "Messages Messages" at bounding box center [264, 19] width 76 height 28
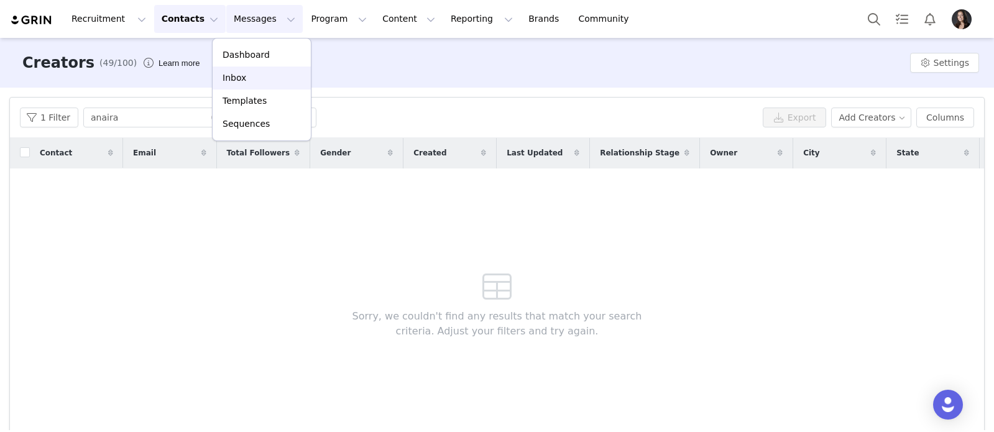
click at [245, 71] on link "Inbox" at bounding box center [262, 78] width 98 height 23
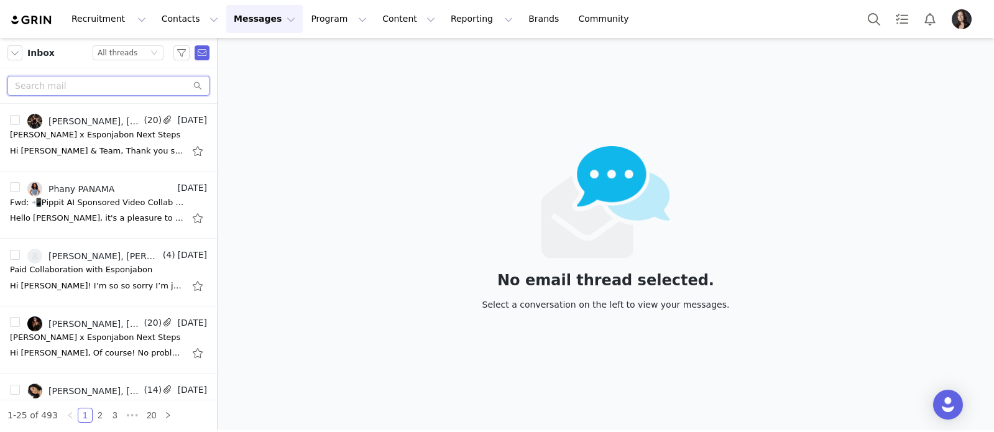
click at [111, 84] on input "text" at bounding box center [108, 86] width 202 height 20
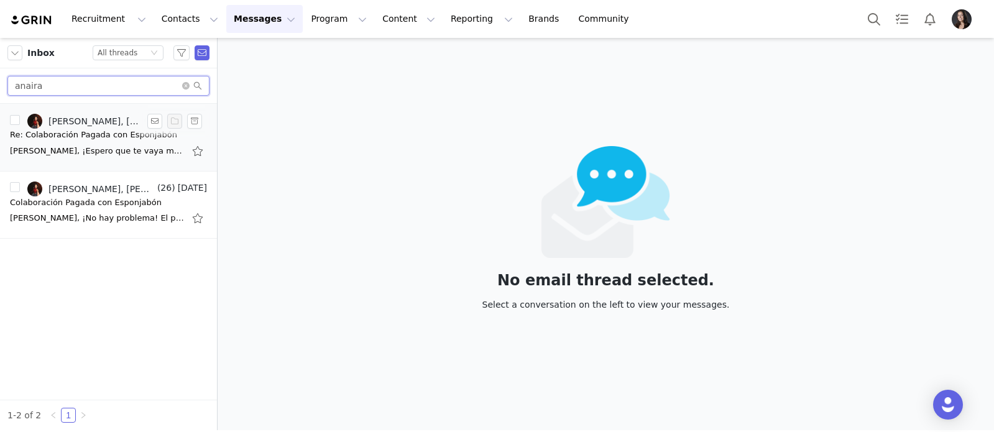
type input "anaira"
click at [101, 131] on div "Re: Colaboración Pagada con Esponjabón" at bounding box center [93, 135] width 167 height 12
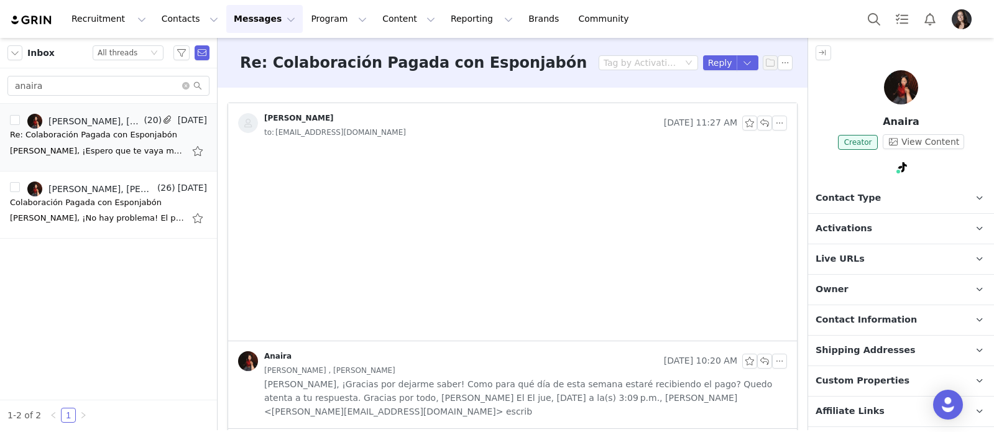
click at [868, 200] on span "Contact Type" at bounding box center [848, 198] width 65 height 14
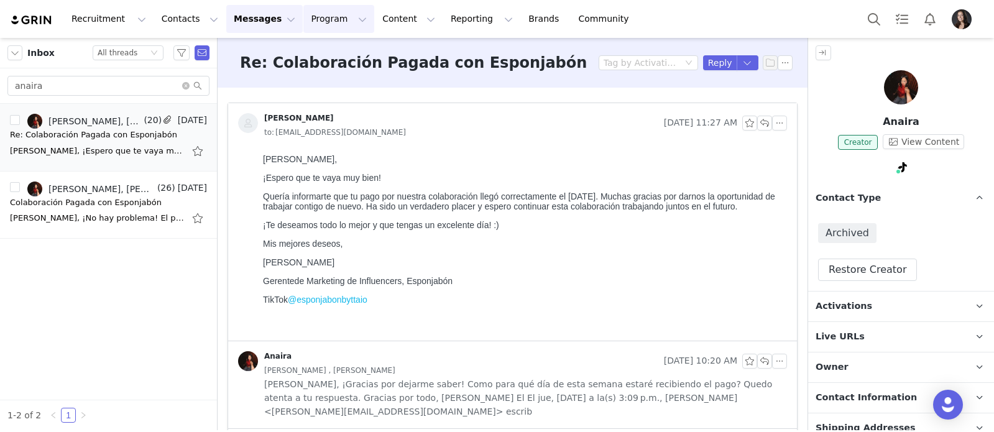
click at [323, 15] on button "Program Program" at bounding box center [338, 19] width 71 height 28
click at [326, 45] on link "Activations" at bounding box center [333, 55] width 98 height 23
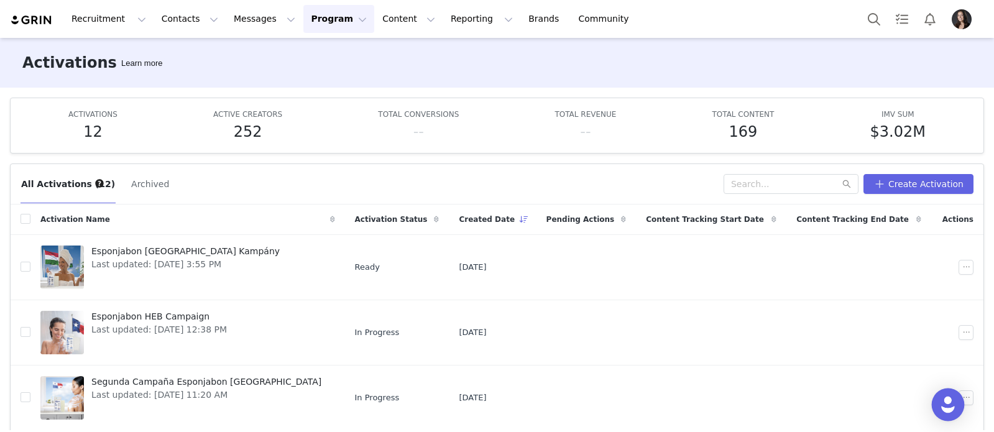
click at [951, 395] on img "Open Intercom Messenger" at bounding box center [948, 405] width 16 height 16
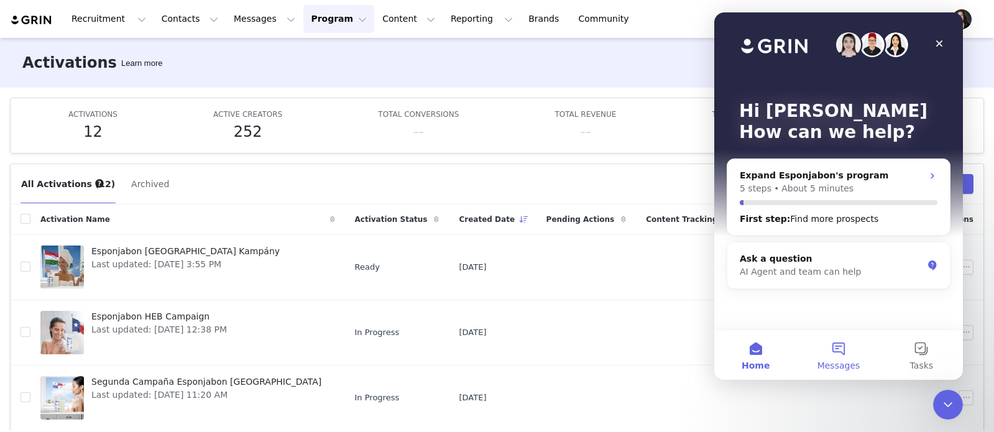
click at [841, 340] on button "Messages" at bounding box center [838, 355] width 83 height 50
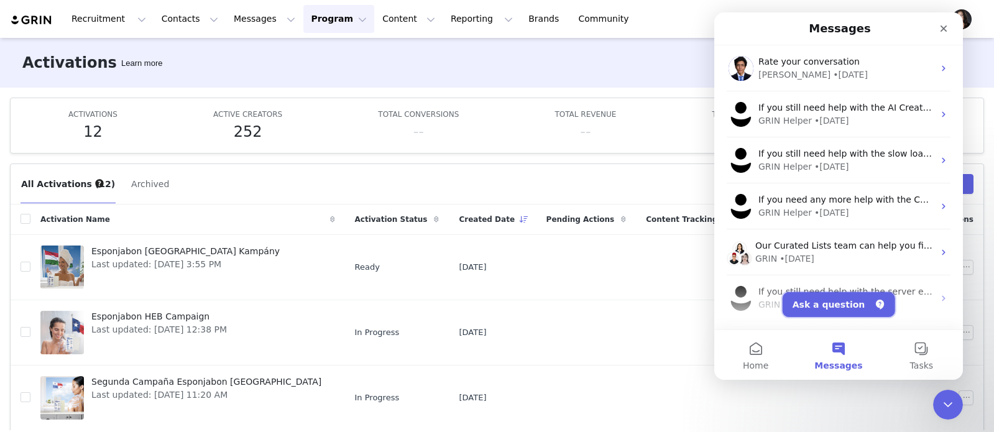
click at [825, 300] on button "Ask a question" at bounding box center [839, 304] width 113 height 25
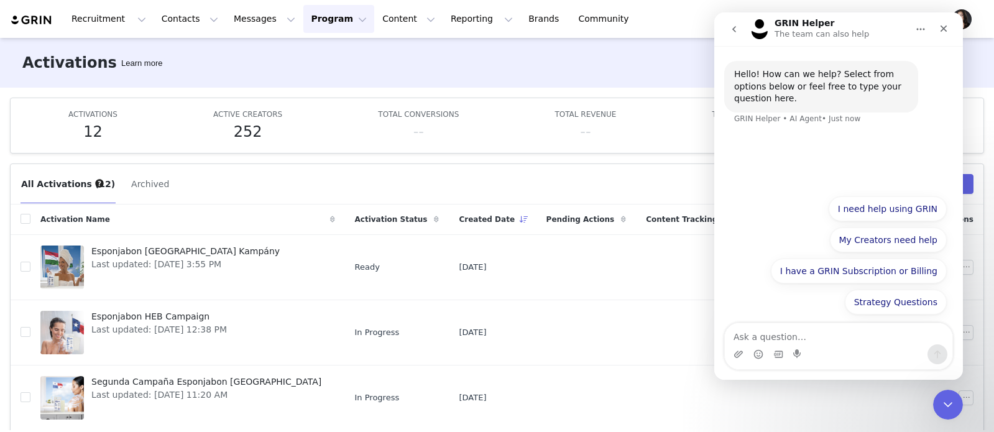
click at [866, 210] on button "I need help using GRIN" at bounding box center [888, 208] width 118 height 25
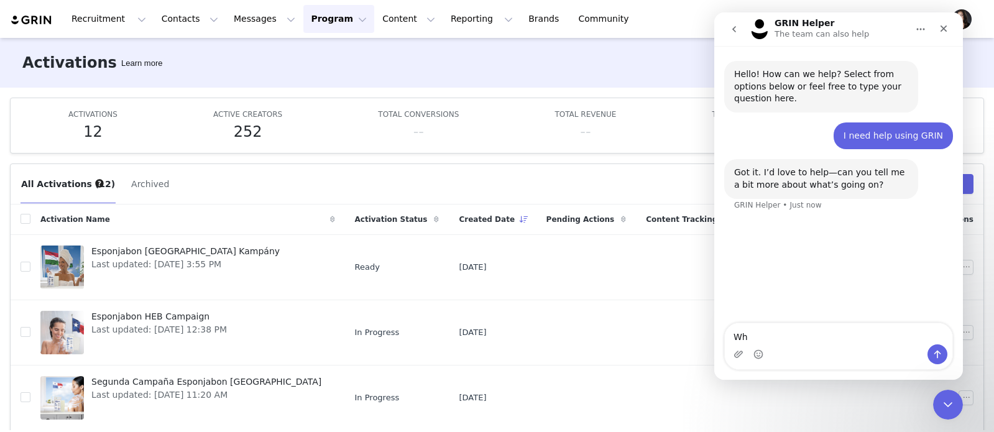
type textarea "W"
type textarea "Does GRIN stop tracking a creator's content in reporting when their content is …"
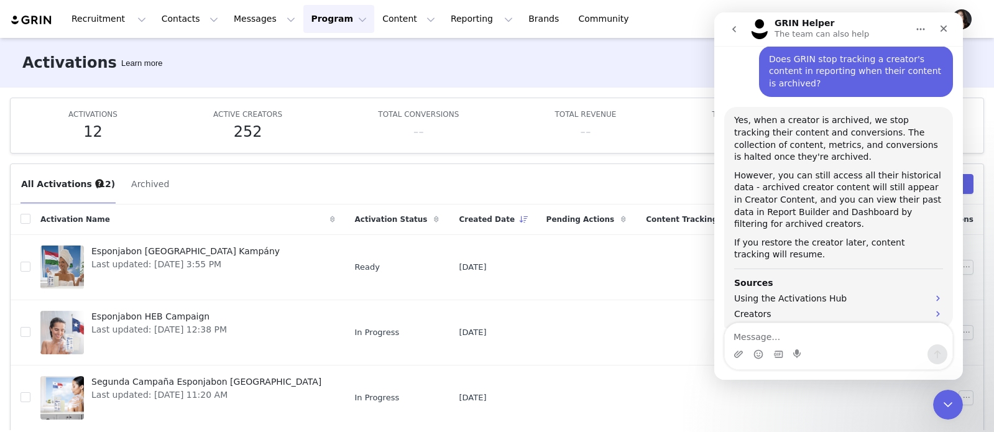
scroll to position [213, 0]
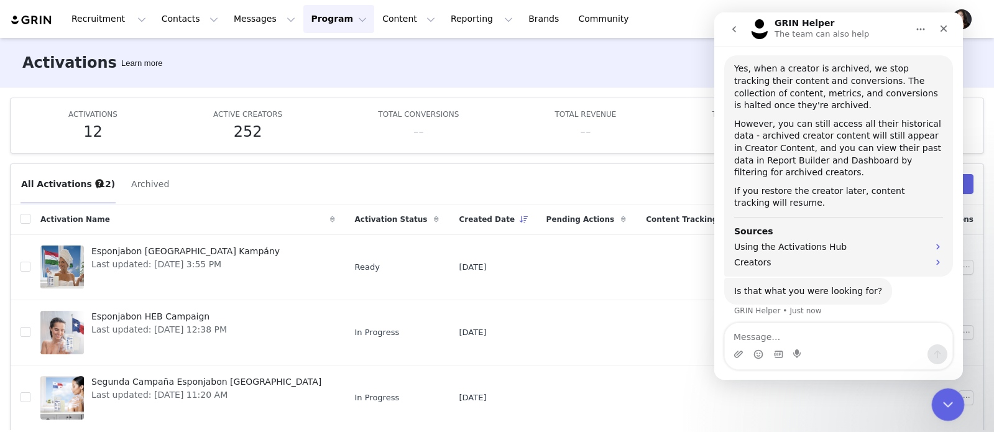
click at [947, 395] on icon "Close Intercom Messenger" at bounding box center [946, 402] width 9 height 5
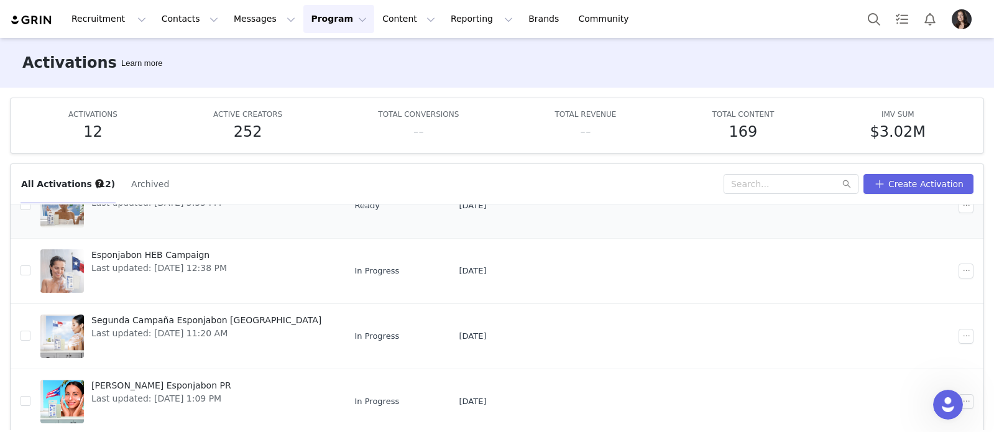
scroll to position [62, 0]
click at [226, 321] on span "Segunda Campaña Esponjabon [GEOGRAPHIC_DATA]" at bounding box center [206, 319] width 230 height 13
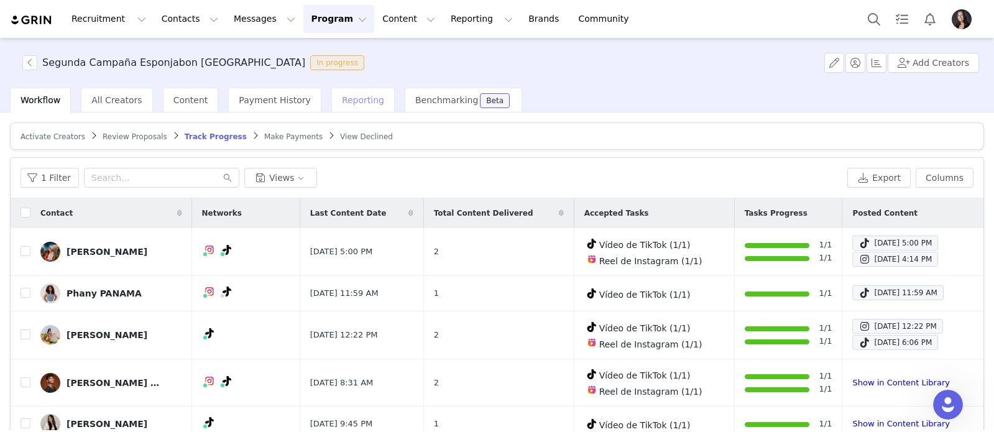
click at [346, 99] on span "Reporting" at bounding box center [363, 100] width 42 height 10
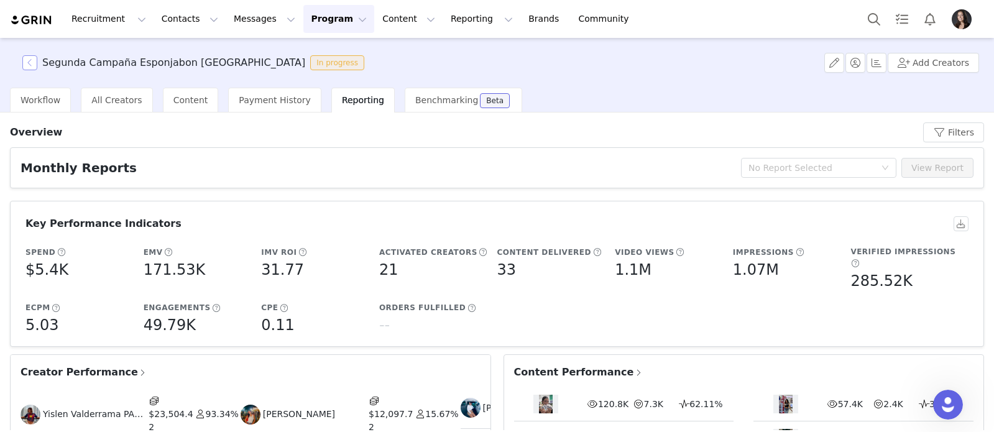
click at [29, 63] on button "button" at bounding box center [29, 62] width 15 height 15
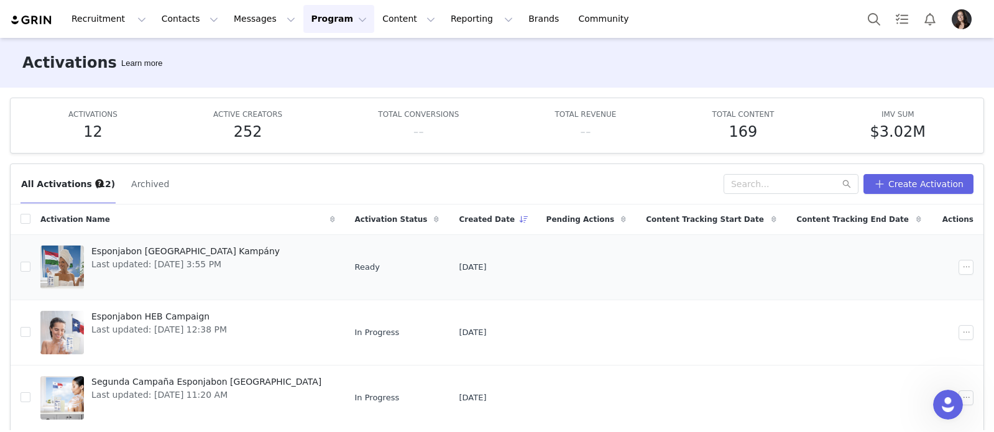
scroll to position [119, 0]
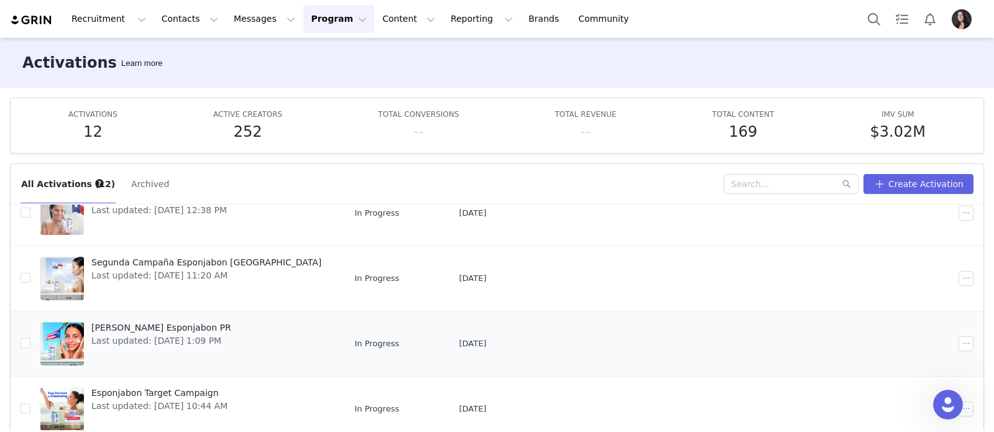
click at [152, 328] on span "Segunda Campaña Esponjabon PR" at bounding box center [161, 327] width 140 height 13
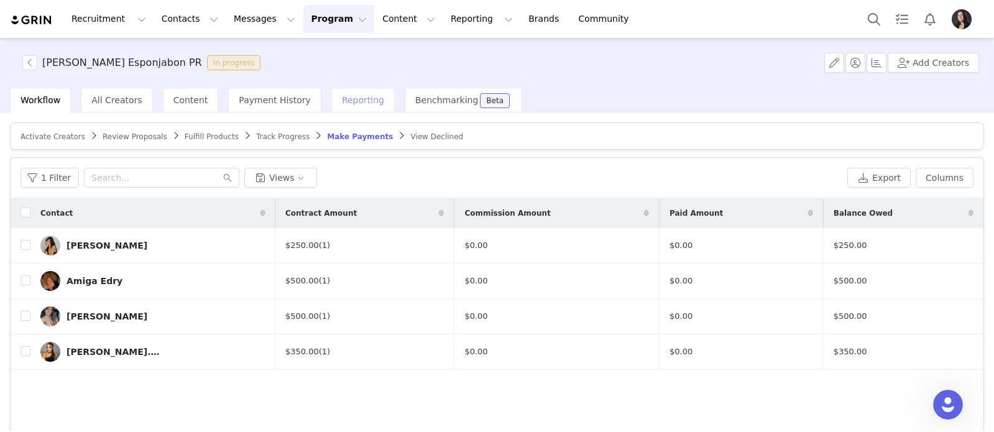
click at [367, 91] on div "Reporting" at bounding box center [362, 100] width 63 height 25
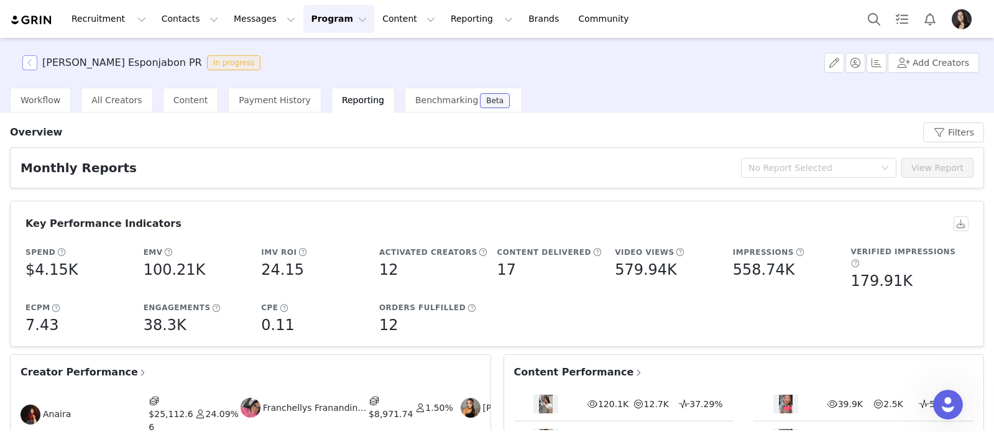
click at [24, 64] on button "button" at bounding box center [29, 62] width 15 height 15
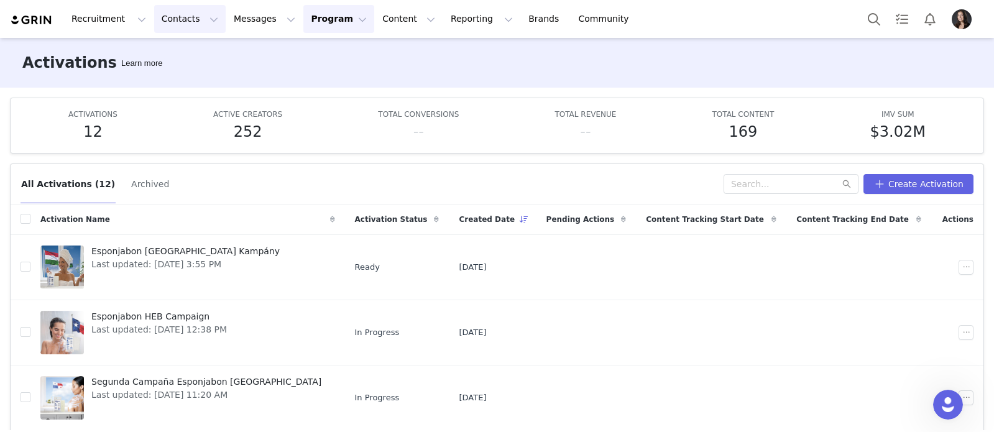
click at [187, 23] on button "Contacts Contacts" at bounding box center [190, 19] width 72 height 28
click at [183, 53] on p "Creators" at bounding box center [173, 54] width 37 height 13
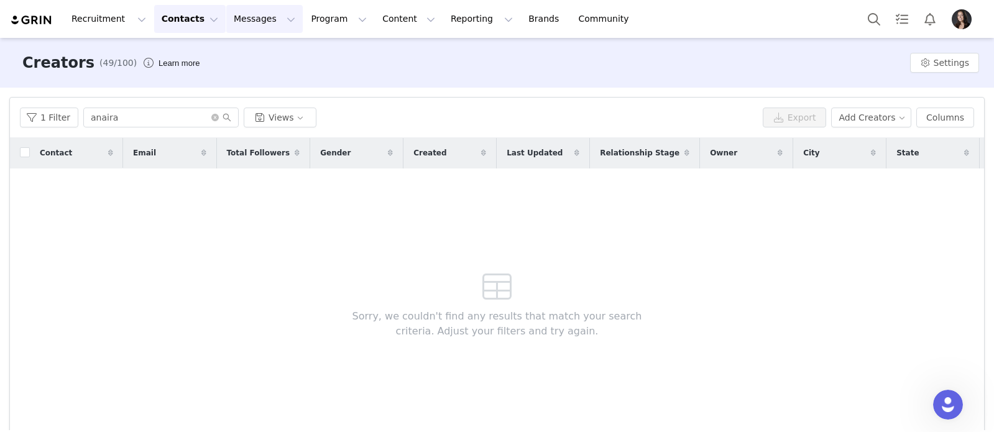
click at [246, 17] on button "Messages Messages" at bounding box center [264, 19] width 76 height 28
click at [415, 63] on div "Creators (49/100) Learn more Settings" at bounding box center [497, 63] width 994 height 50
click at [211, 116] on icon "icon: close-circle" at bounding box center [214, 117] width 7 height 7
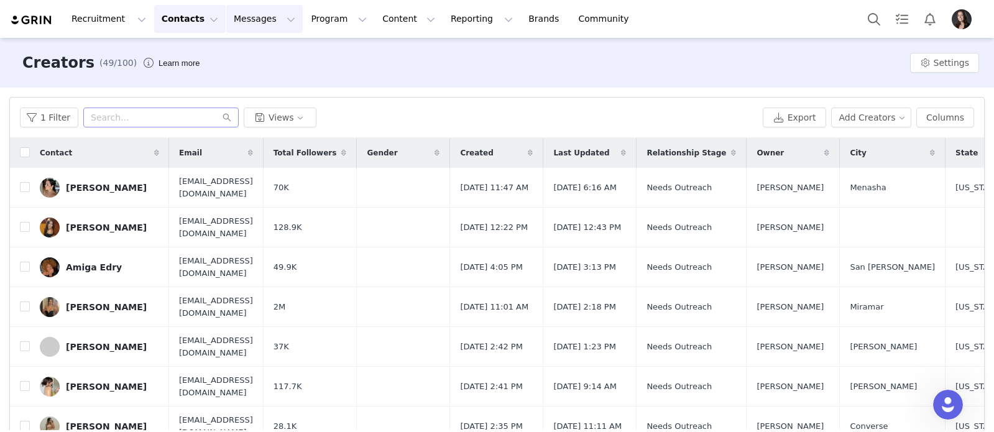
click at [247, 22] on button "Messages Messages" at bounding box center [264, 19] width 76 height 28
click at [238, 81] on p "Inbox" at bounding box center [235, 78] width 24 height 13
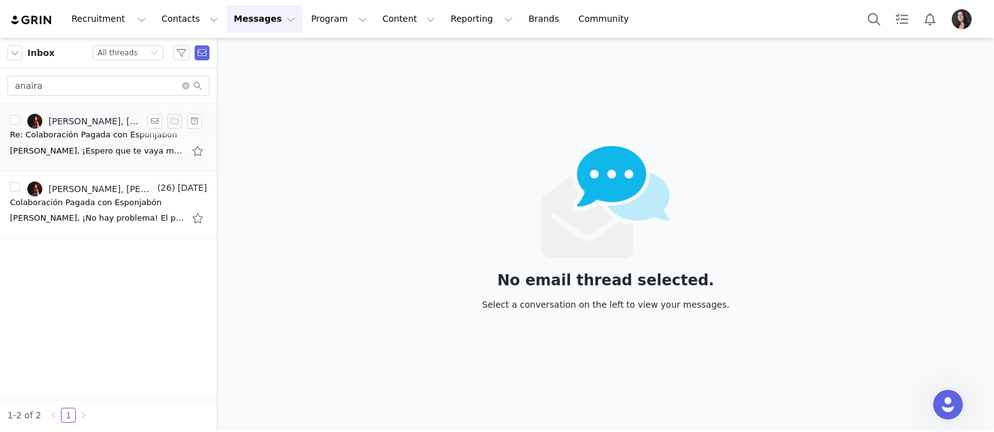
click at [104, 122] on div "Amanda Mejia, anairasofiavz@gmail.com" at bounding box center [94, 121] width 93 height 10
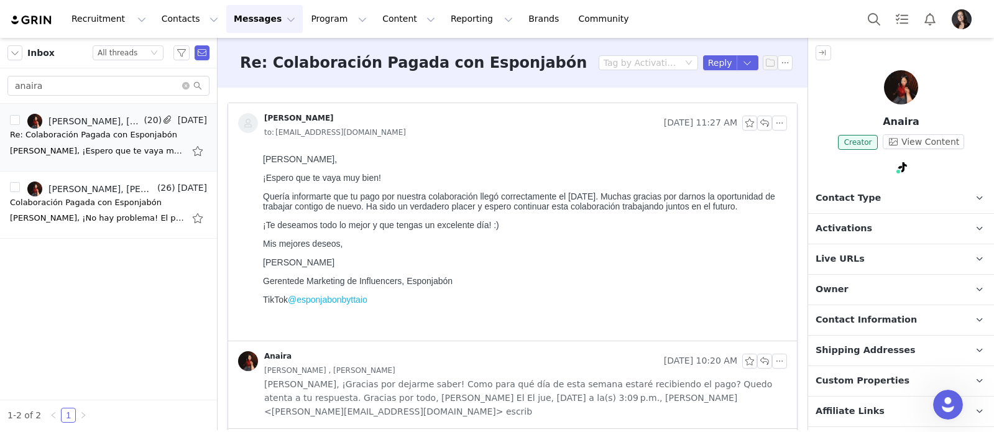
click at [852, 196] on span "Contact Type" at bounding box center [848, 198] width 65 height 14
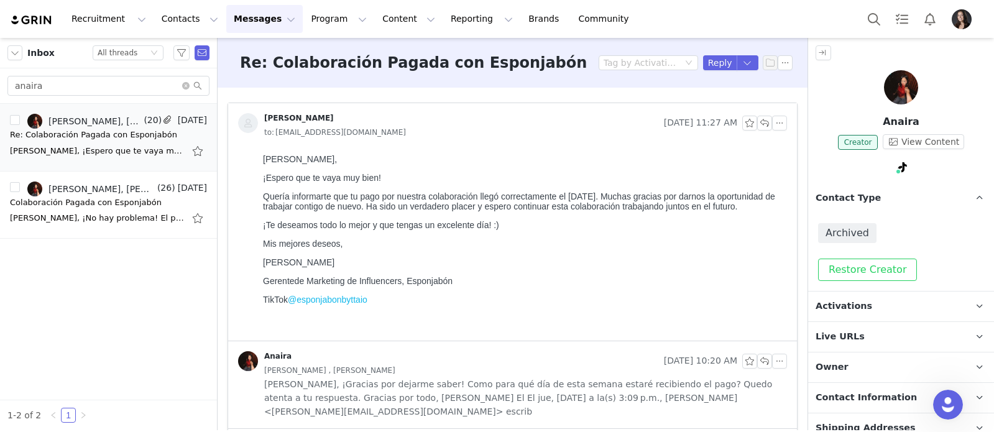
click at [860, 261] on button "Restore Creator" at bounding box center [867, 270] width 99 height 22
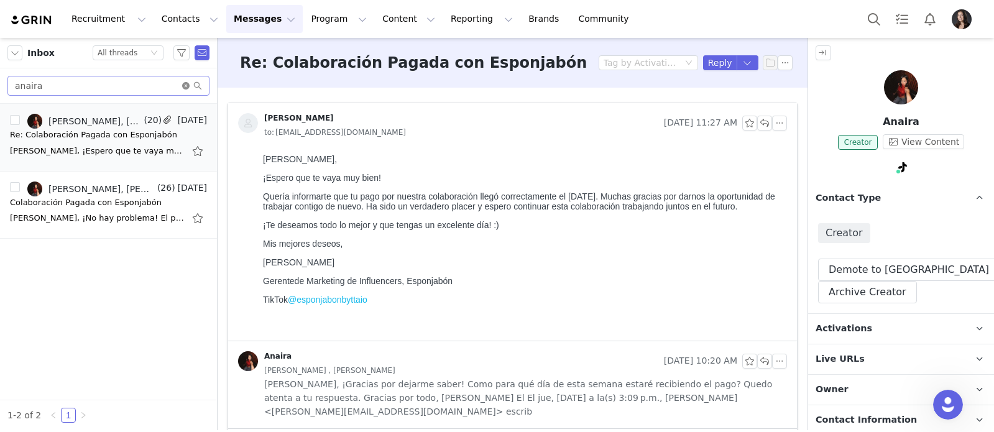
click at [187, 87] on icon "icon: close-circle" at bounding box center [185, 85] width 7 height 7
click at [162, 85] on input "text" at bounding box center [108, 86] width 202 height 20
type input "normarie"
click at [100, 134] on div "Re: Colaboración Pagada con Esponjabón" at bounding box center [93, 135] width 167 height 12
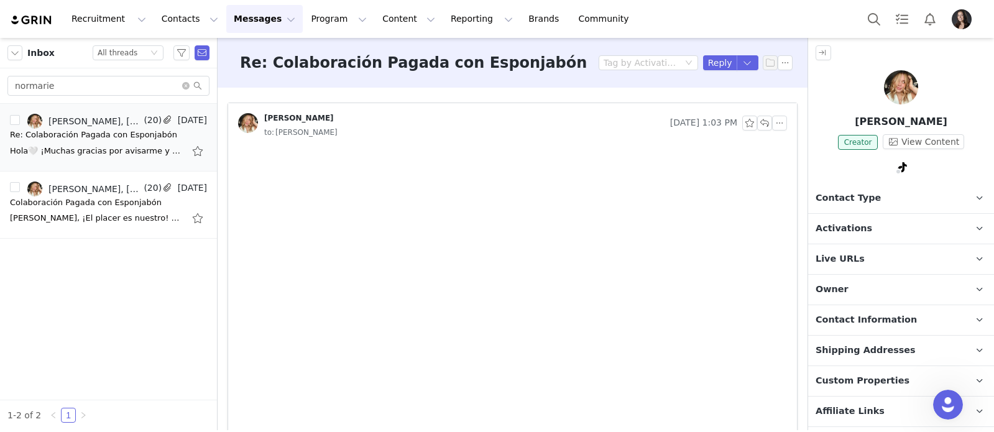
click at [867, 199] on span "Contact Type" at bounding box center [848, 198] width 65 height 14
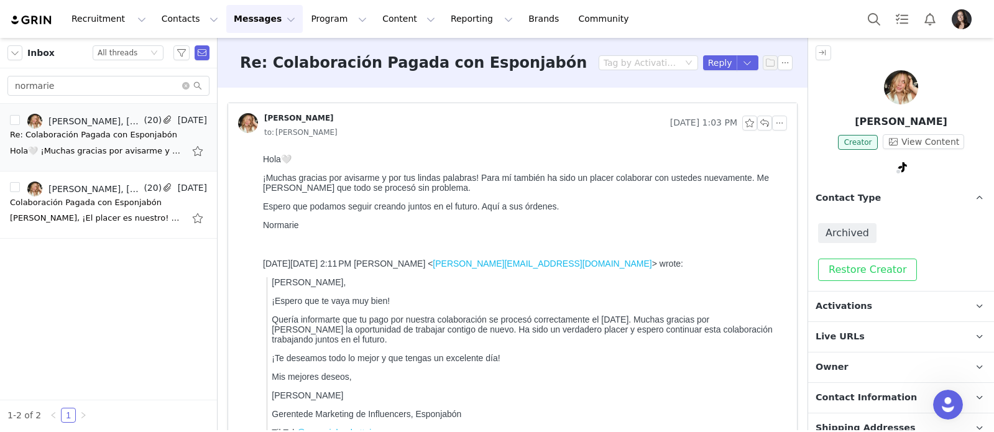
click at [867, 268] on button "Restore Creator" at bounding box center [867, 270] width 99 height 22
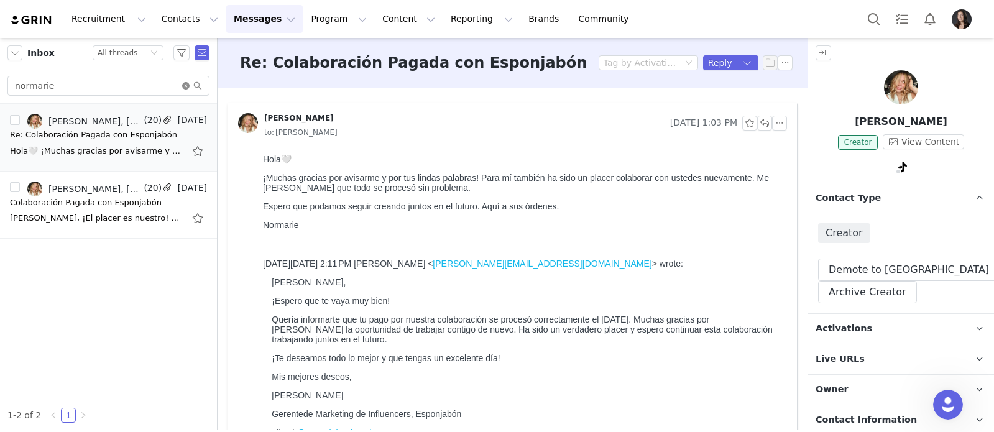
click at [188, 83] on icon "icon: close-circle" at bounding box center [185, 85] width 7 height 7
click at [168, 85] on input "text" at bounding box center [108, 86] width 202 height 20
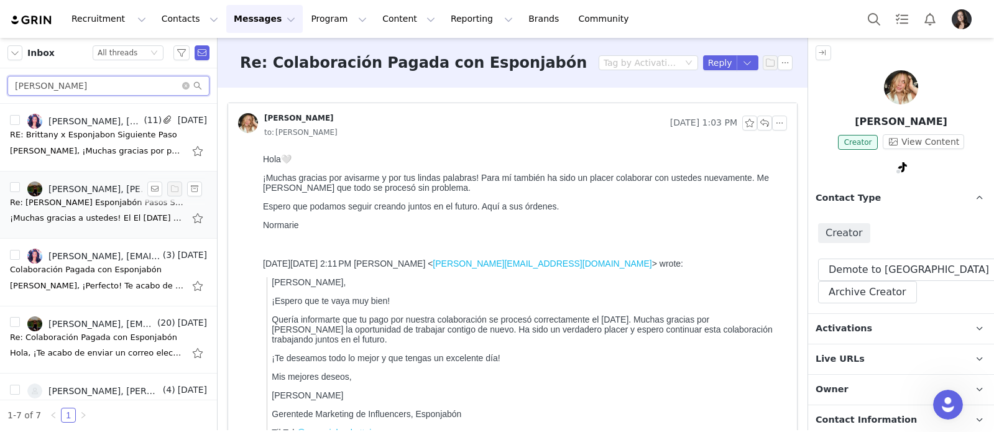
type input "alejandra"
click at [110, 193] on link "Amanda Mejia, Alejandra" at bounding box center [90, 189] width 127 height 15
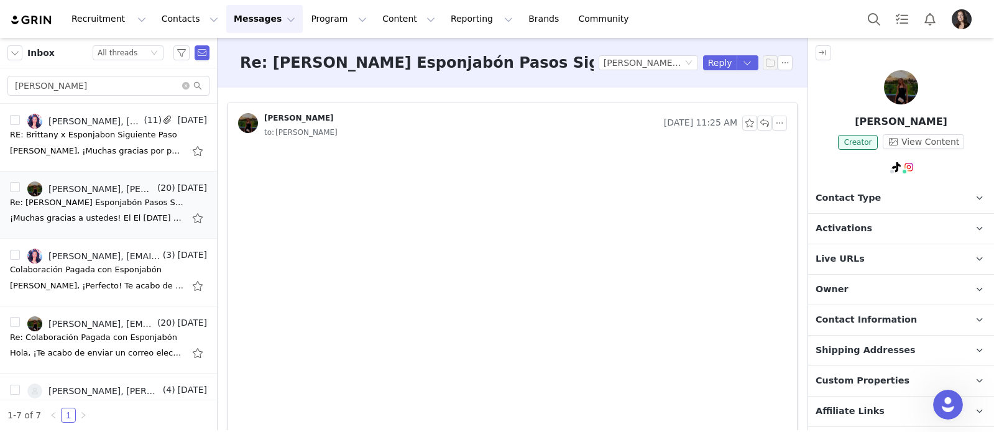
click at [846, 203] on span "Contact Type" at bounding box center [848, 198] width 65 height 14
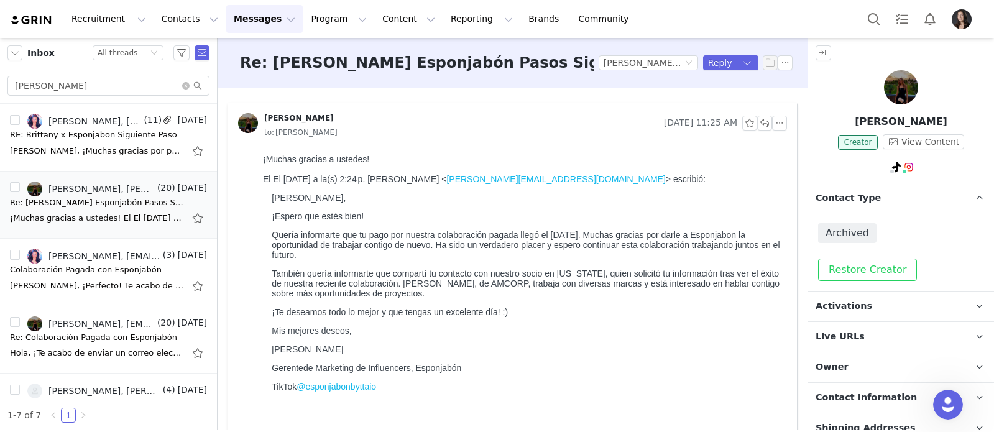
click at [845, 266] on button "Restore Creator" at bounding box center [867, 270] width 99 height 22
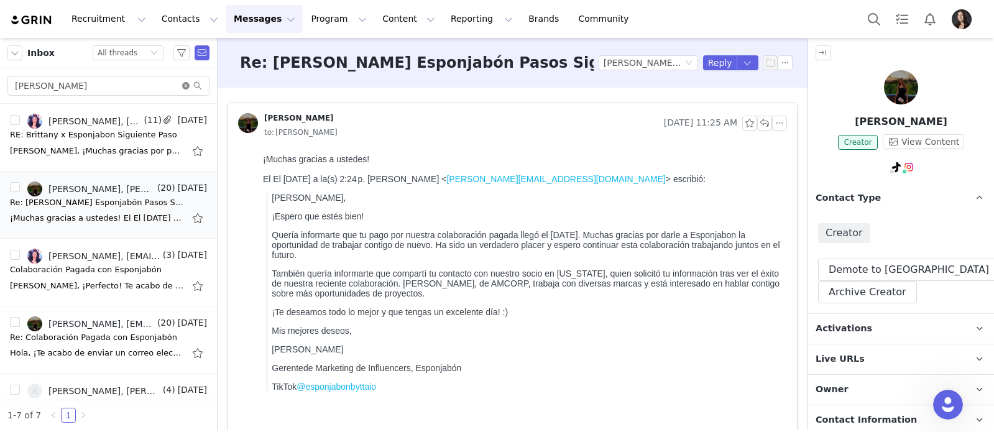
click at [184, 86] on icon "icon: close-circle" at bounding box center [185, 85] width 7 height 7
click at [167, 85] on input "text" at bounding box center [108, 86] width 202 height 20
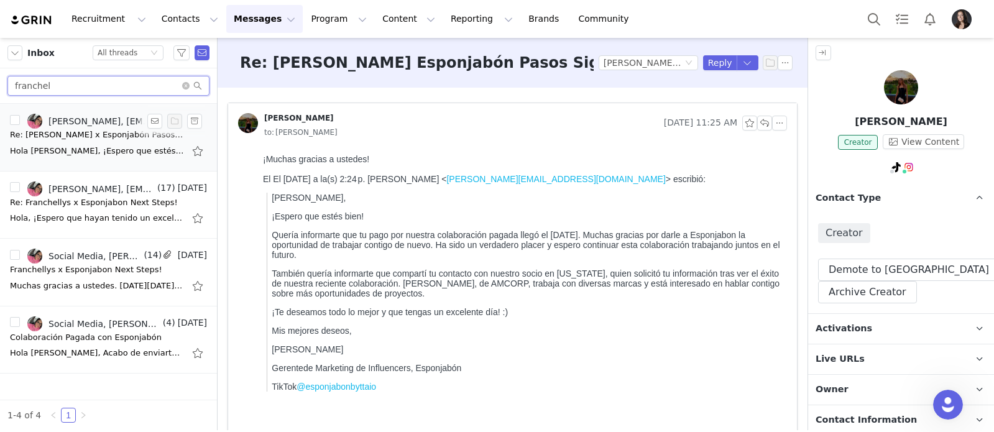
type input "franchel"
click at [103, 126] on link "Amanda Mejia, infoandinopr@gmail.com" at bounding box center [90, 121] width 127 height 15
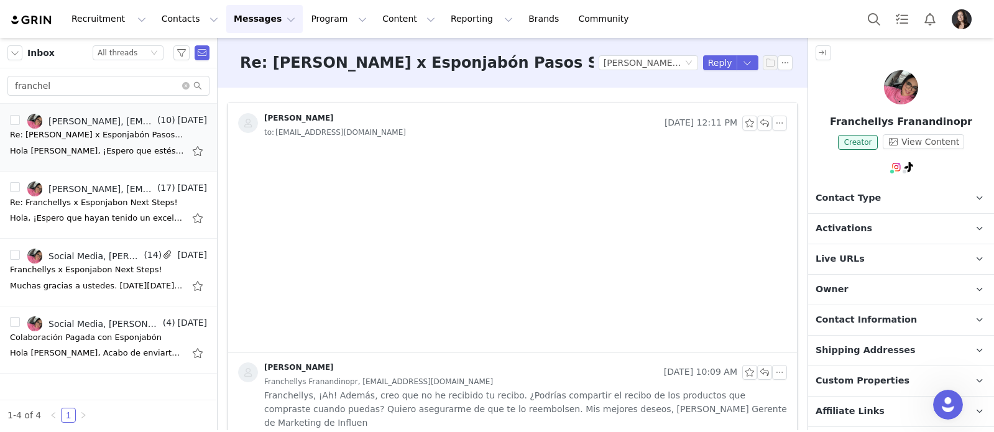
click at [871, 190] on p "Contact Type Contact type can be Creator, Prospect, Application, or Manager." at bounding box center [886, 198] width 156 height 30
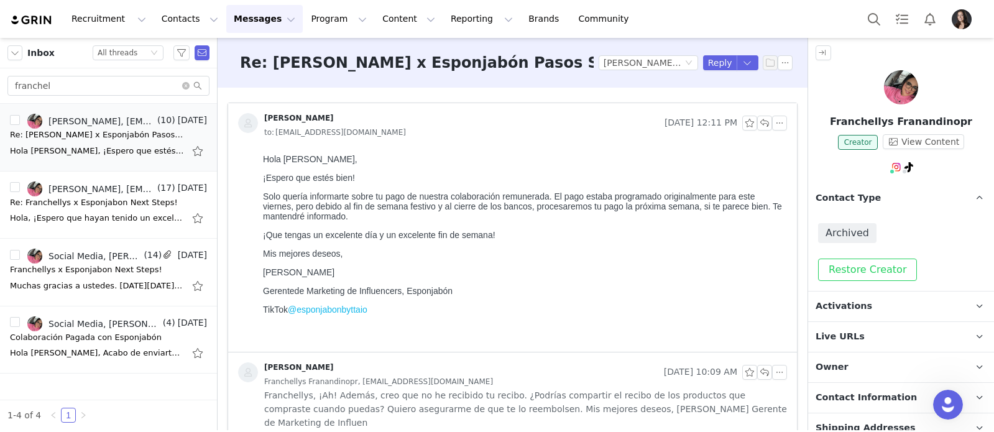
click at [855, 267] on button "Restore Creator" at bounding box center [867, 270] width 99 height 22
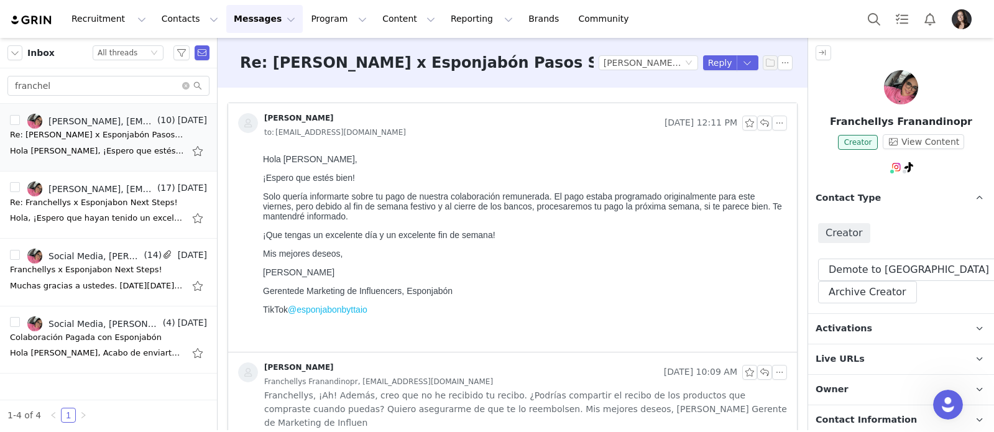
click at [643, 1] on div "Recruitment Recruitment Creator Search Curated Lists Landing Pages Web Extensio…" at bounding box center [497, 19] width 994 height 38
click at [186, 85] on icon "icon: close-circle" at bounding box center [185, 85] width 7 height 7
click at [168, 85] on input "text" at bounding box center [108, 86] width 202 height 20
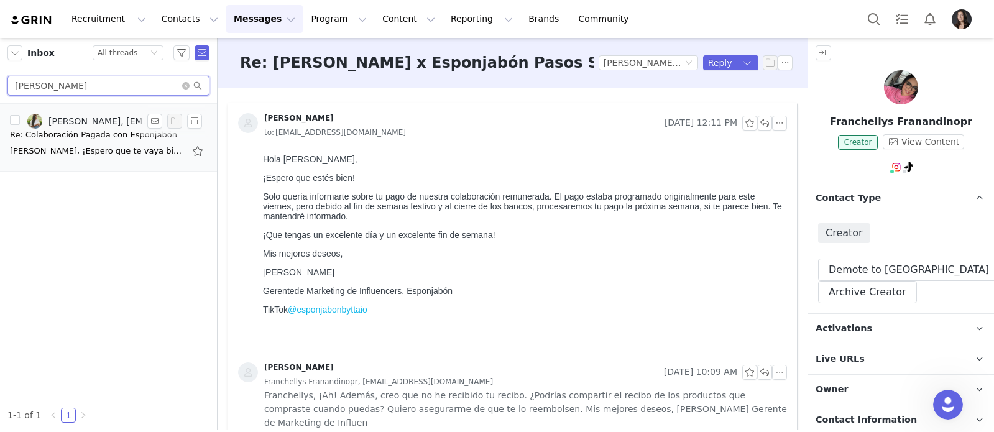
type input "nicole ulerio"
click at [73, 150] on div "Hola Nicole, ¡Espero que te vaya bien hoy! Solo quería informarte que tu pago p…" at bounding box center [97, 151] width 174 height 12
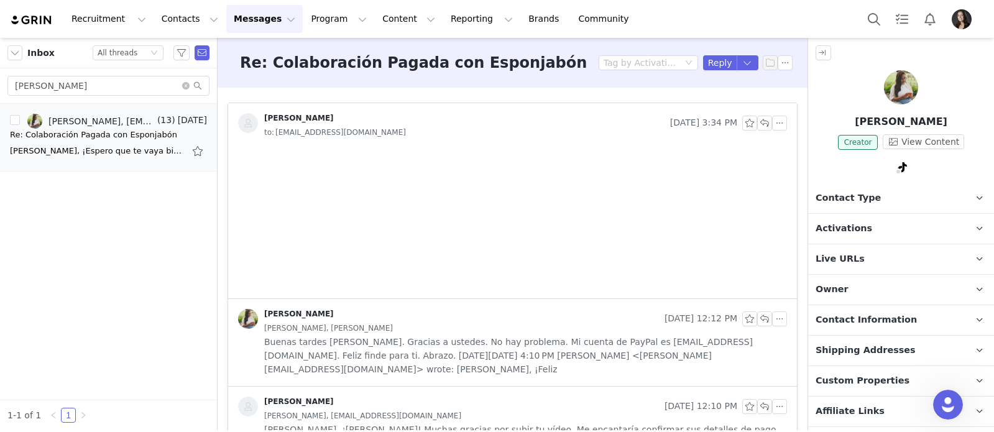
click at [908, 193] on p "Contact Type Contact type can be Creator, Prospect, Application, or Manager." at bounding box center [886, 198] width 156 height 30
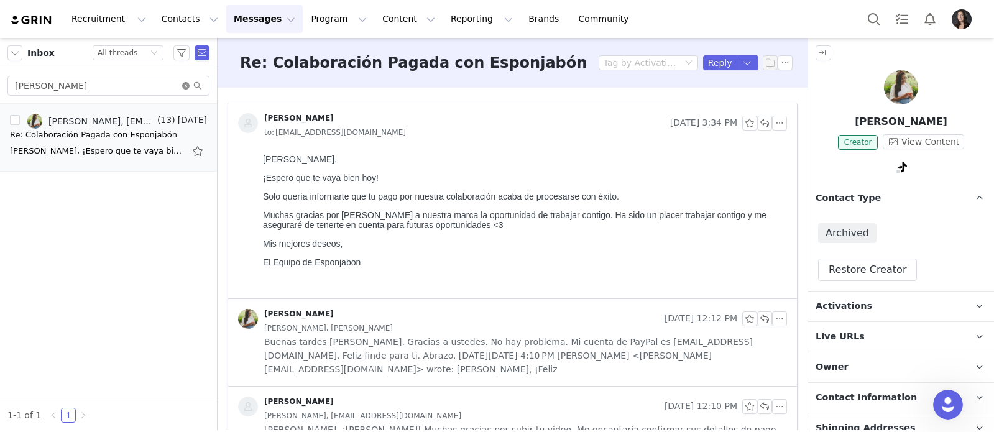
click at [185, 88] on icon "icon: close-circle" at bounding box center [185, 85] width 7 height 7
click at [169, 82] on input "text" at bounding box center [108, 86] width 202 height 20
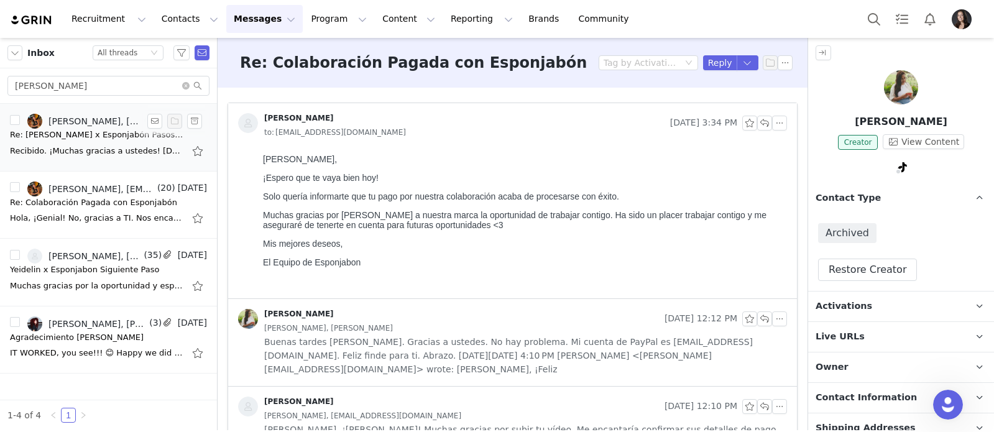
click at [93, 133] on div "Re: Emil Paola x Esponjabón Pasos Siguientes" at bounding box center [97, 135] width 174 height 12
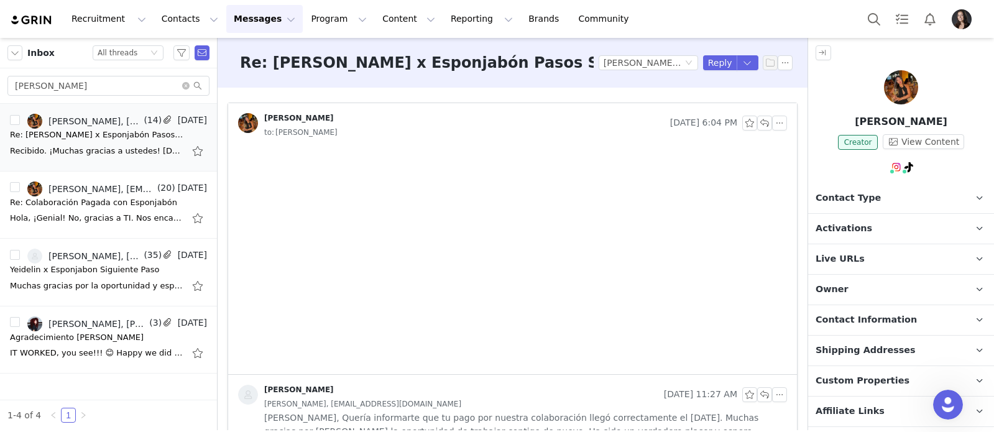
click at [844, 201] on span "Contact Type" at bounding box center [848, 198] width 65 height 14
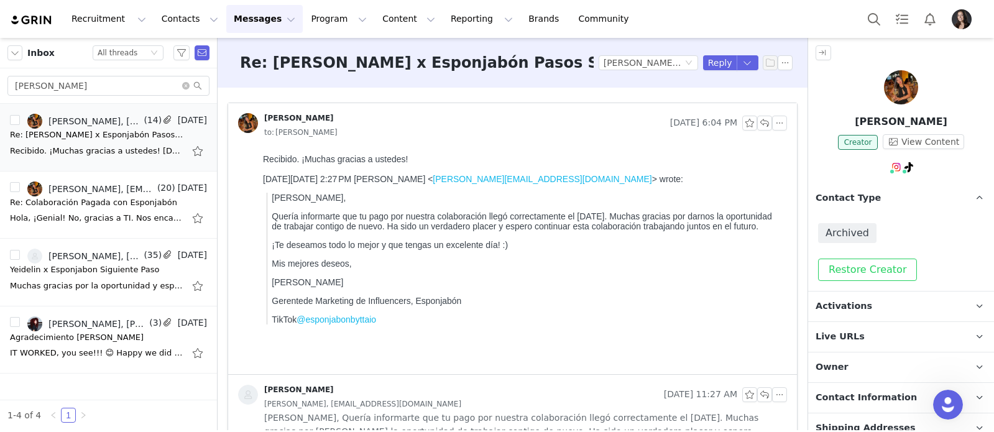
click at [860, 267] on button "Restore Creator" at bounding box center [867, 270] width 99 height 22
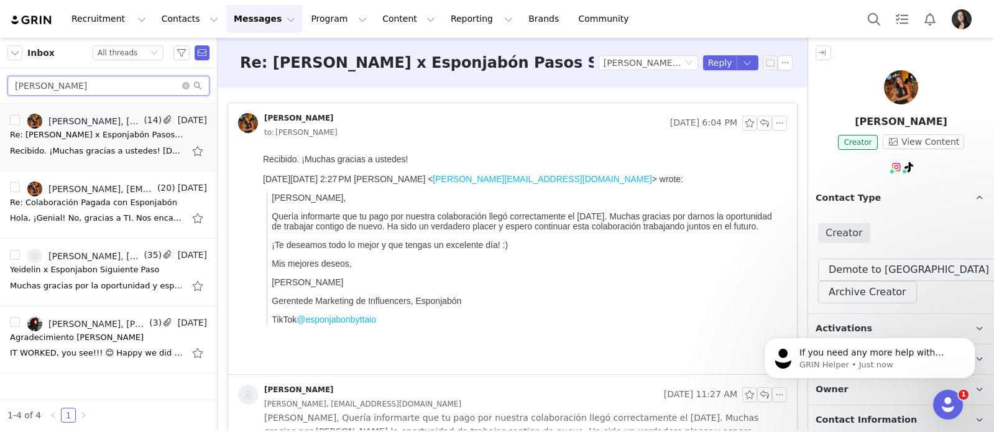
click at [150, 83] on input "emil" at bounding box center [108, 86] width 202 height 20
type input "e"
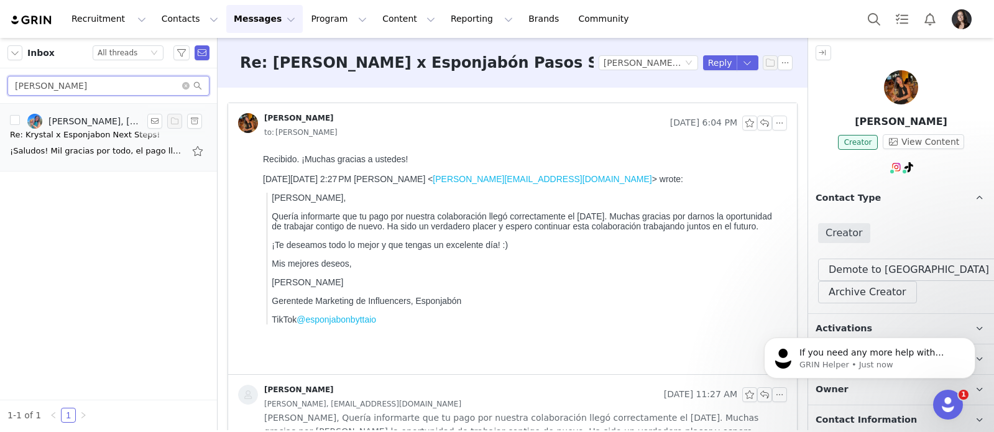
type input "krystal"
click at [107, 134] on div "Re: Krystal x Esponjabon Next Steps!" at bounding box center [85, 135] width 150 height 12
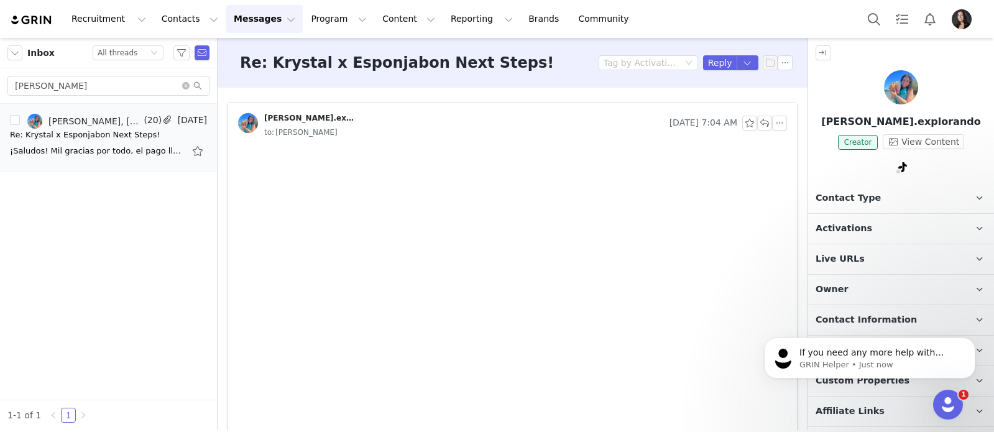
click at [847, 200] on span "Contact Type" at bounding box center [848, 198] width 65 height 14
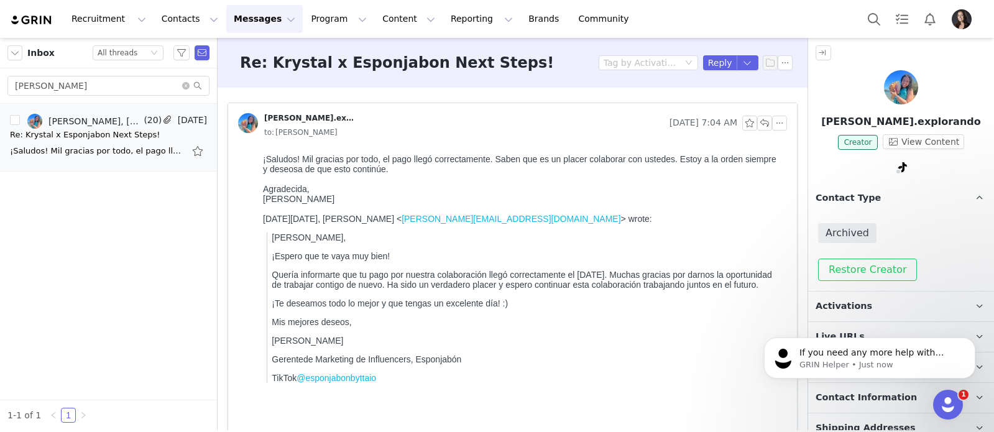
click at [856, 275] on button "Restore Creator" at bounding box center [867, 270] width 99 height 22
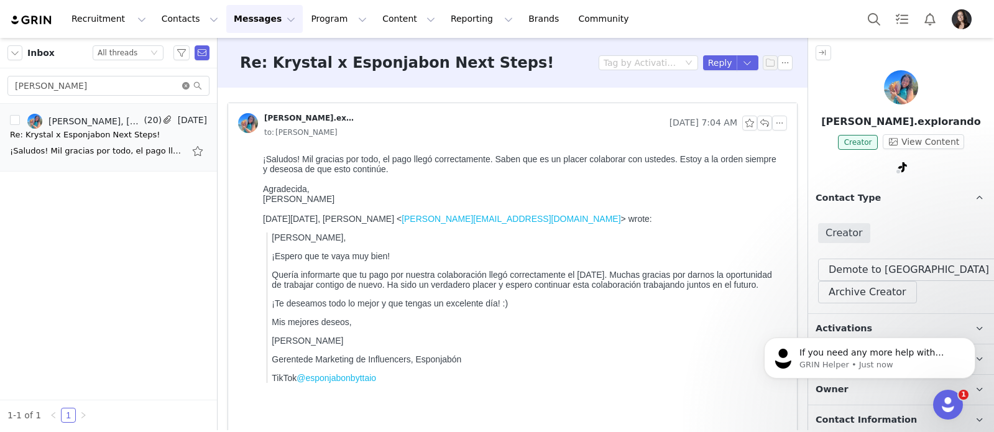
click at [185, 85] on icon "icon: close-circle" at bounding box center [185, 85] width 7 height 7
click at [180, 84] on input "text" at bounding box center [108, 86] width 202 height 20
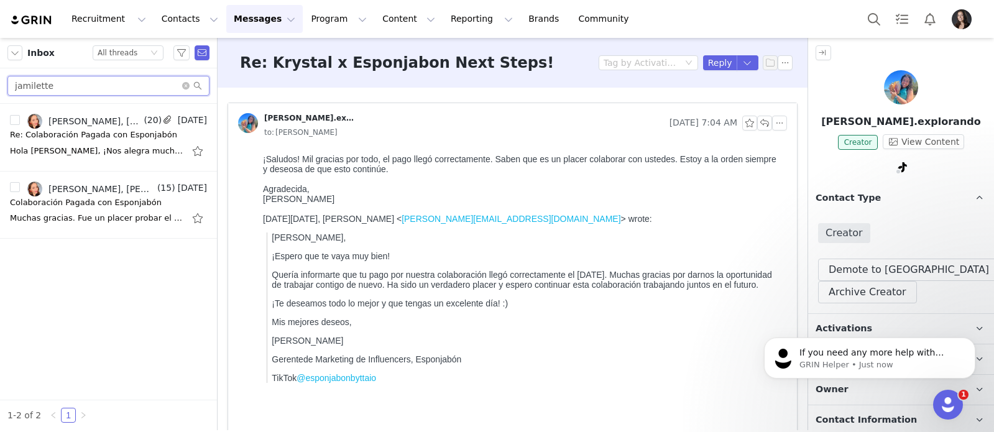
type input "jamilette"
click at [102, 133] on div "Re: Colaboración Pagada con Esponjabón" at bounding box center [93, 135] width 167 height 12
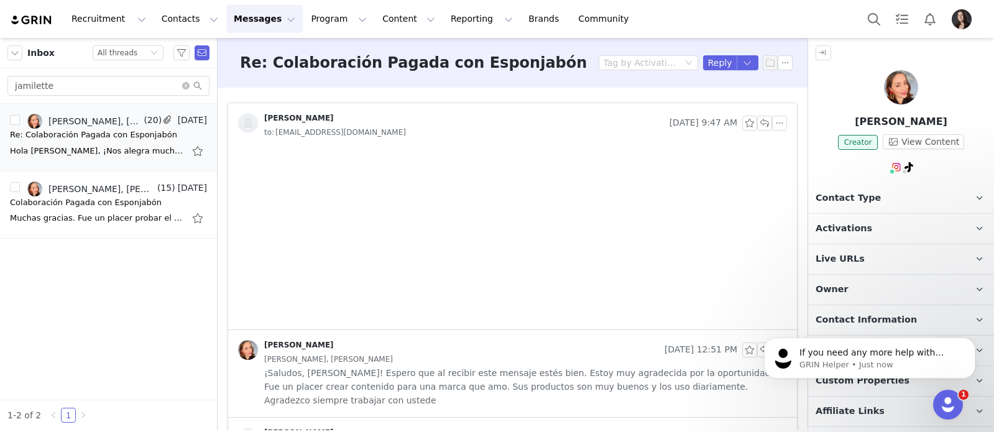
click at [876, 201] on p "Contact Type Contact type can be Creator, Prospect, Application, or Manager." at bounding box center [886, 198] width 156 height 30
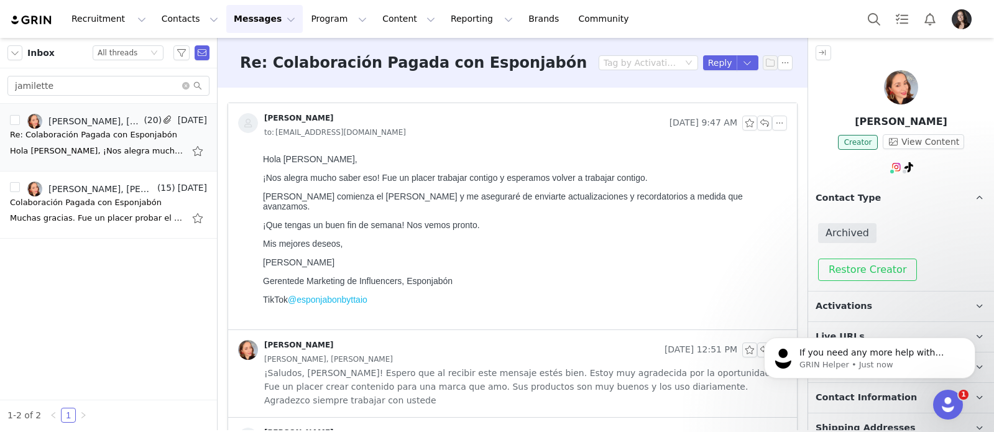
click at [859, 270] on button "Restore Creator" at bounding box center [867, 270] width 99 height 22
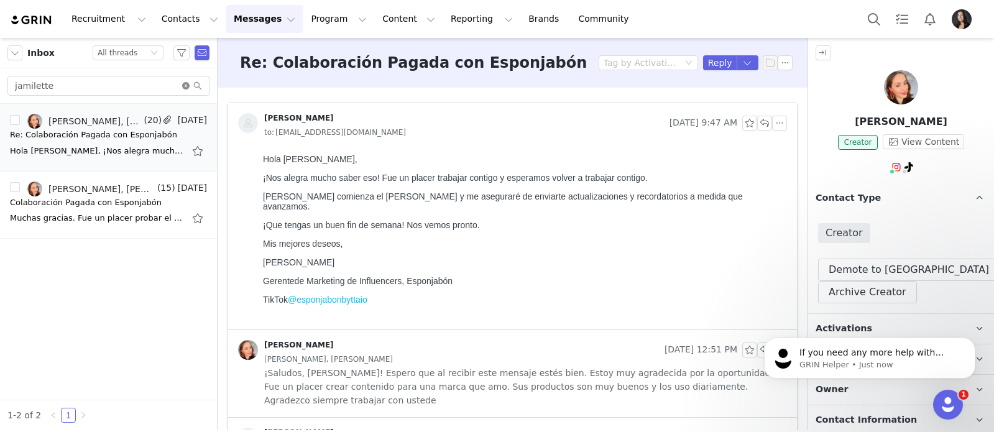
click at [186, 85] on icon "icon: close-circle" at bounding box center [185, 85] width 7 height 7
click at [149, 84] on input "text" at bounding box center [108, 86] width 202 height 20
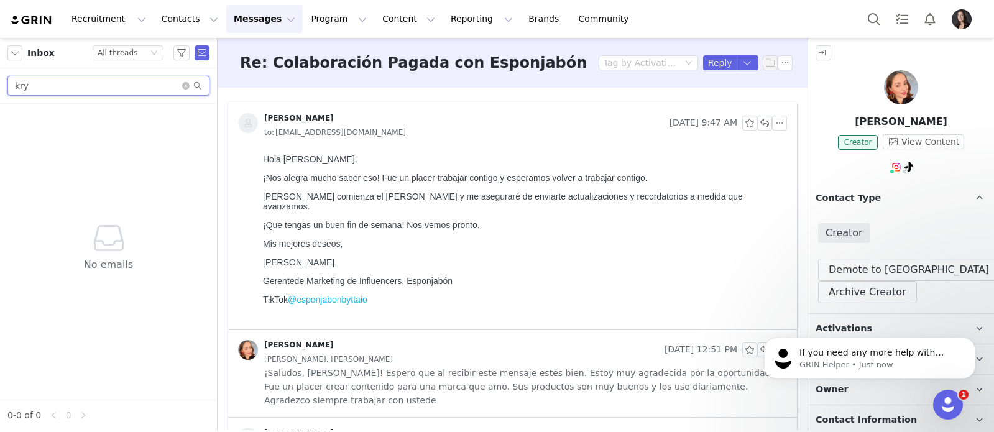
type input "kry"
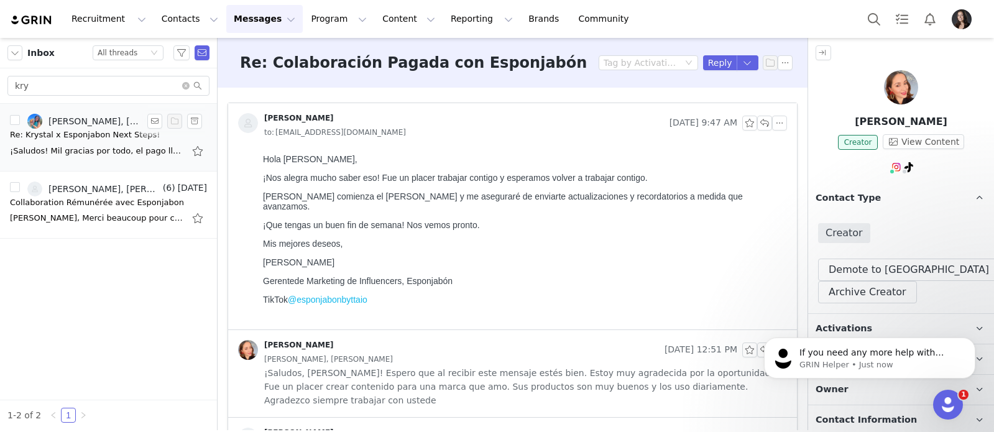
drag, startPoint x: 76, startPoint y: 97, endPoint x: 72, endPoint y: 111, distance: 14.4
click at [72, 111] on div "Inbox Status All threads kry Amanda Mejia, Krystal Amill (20) Jul 11 Re: Krysta…" at bounding box center [108, 234] width 217 height 392
click at [74, 124] on div "Amanda Mejia, Krystal Amill" at bounding box center [94, 121] width 93 height 10
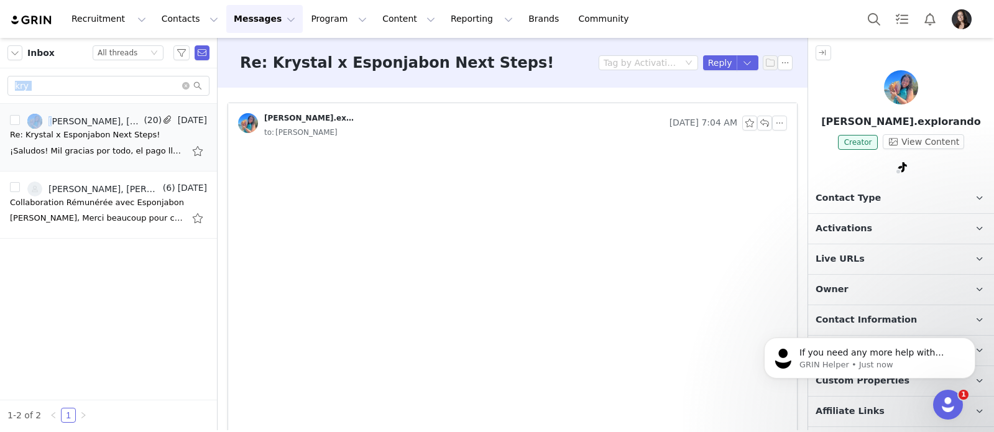
click at [835, 198] on span "Contact Type" at bounding box center [848, 198] width 65 height 14
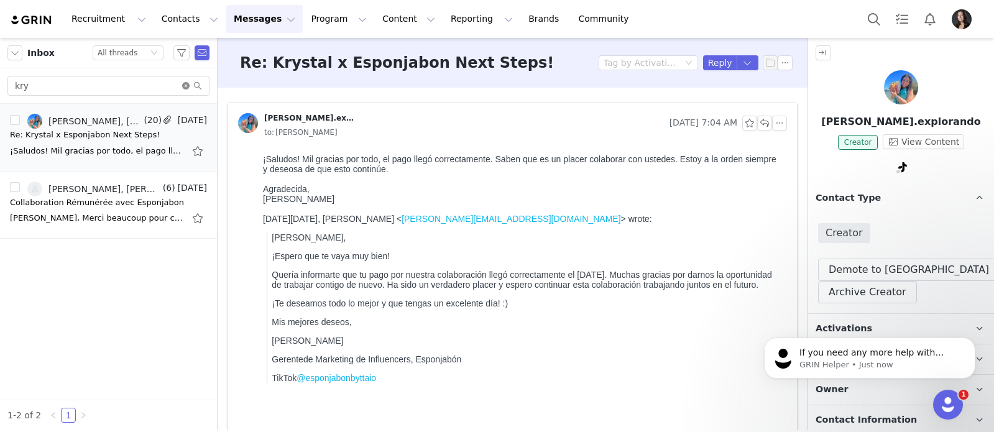
click at [187, 85] on icon "icon: close-circle" at bounding box center [185, 85] width 7 height 7
click at [158, 85] on input "text" at bounding box center [108, 86] width 202 height 20
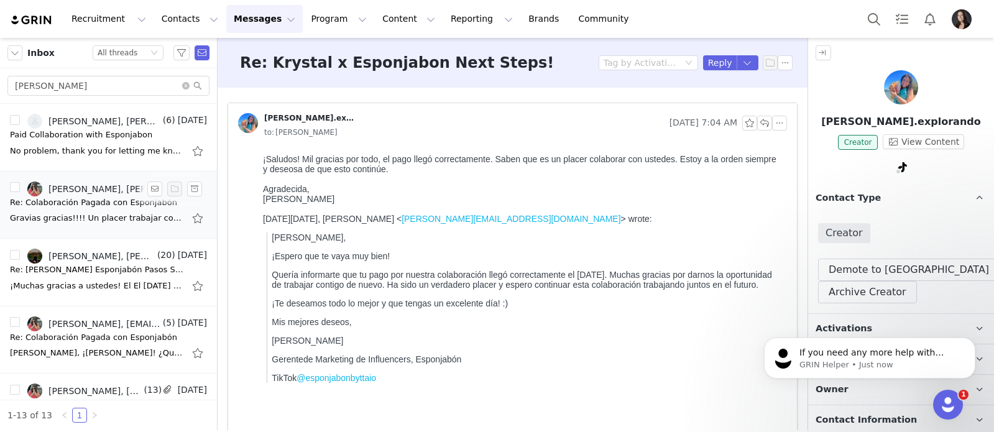
click at [119, 195] on link "Amanda Mejia, nicole carrero" at bounding box center [93, 189] width 133 height 15
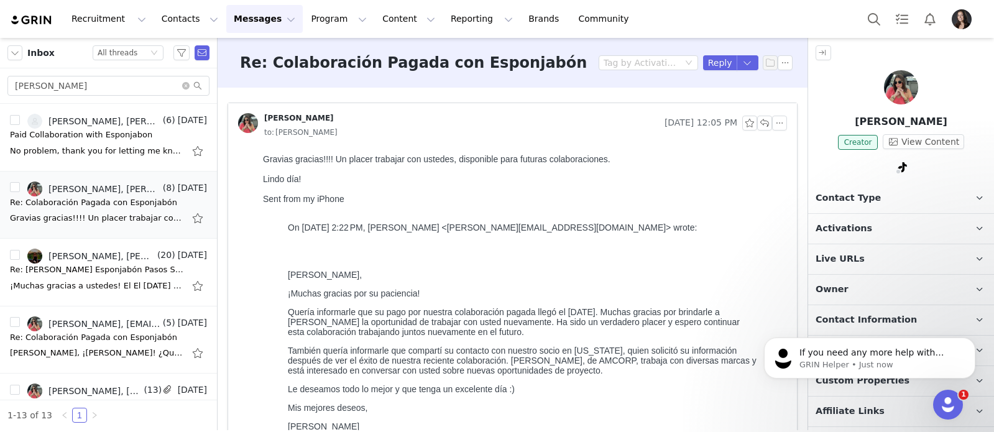
click at [885, 196] on p "Contact Type Contact type can be Creator, Prospect, Application, or Manager." at bounding box center [886, 198] width 156 height 30
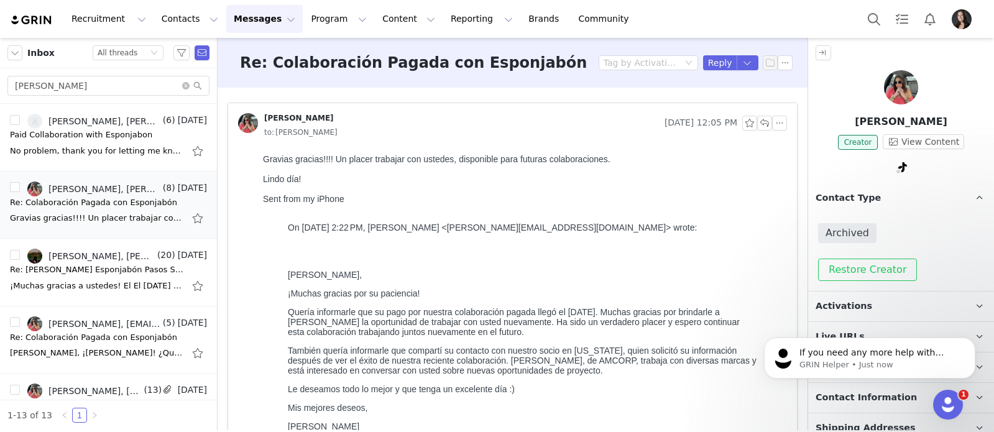
click at [850, 266] on button "Restore Creator" at bounding box center [867, 270] width 99 height 22
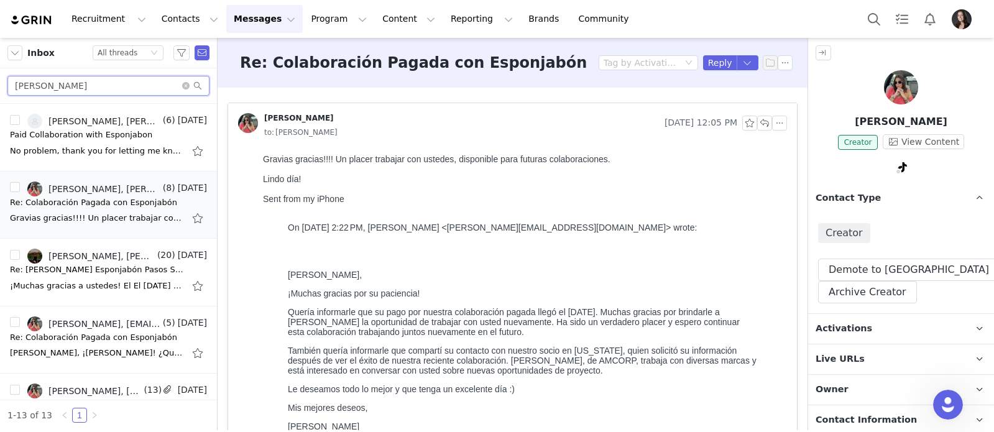
click at [99, 81] on input "nicole" at bounding box center [108, 86] width 202 height 20
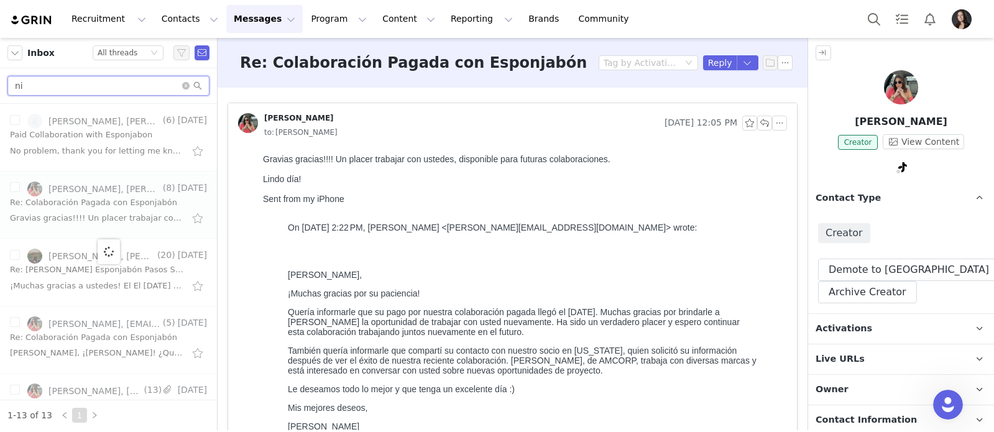
type input "n"
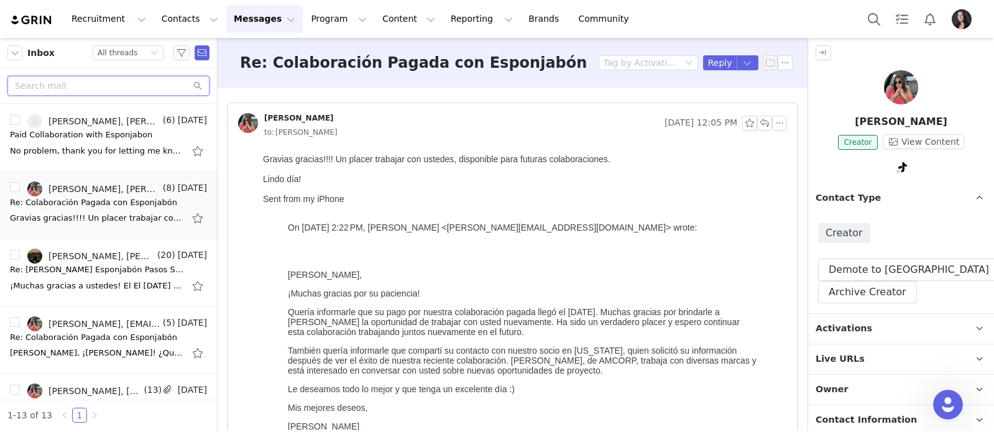
type input "b"
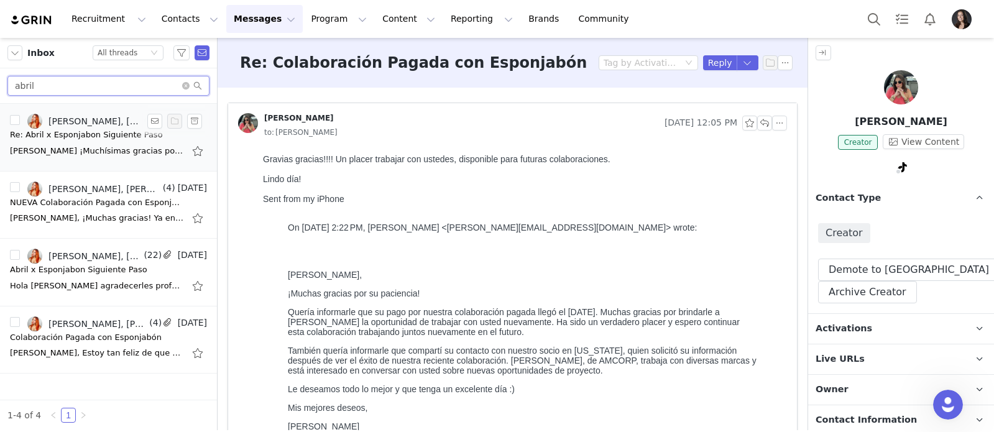
type input "abril"
click at [98, 136] on div "Re: Abril x Esponjabon Siguiente Paso" at bounding box center [86, 135] width 153 height 12
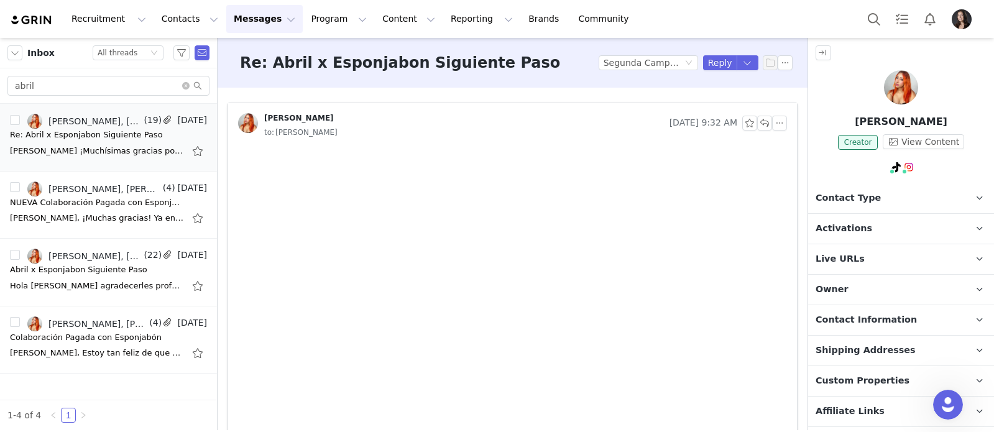
drag, startPoint x: 839, startPoint y: 204, endPoint x: 857, endPoint y: 196, distance: 18.9
click at [839, 204] on span "Contact Type" at bounding box center [848, 198] width 65 height 14
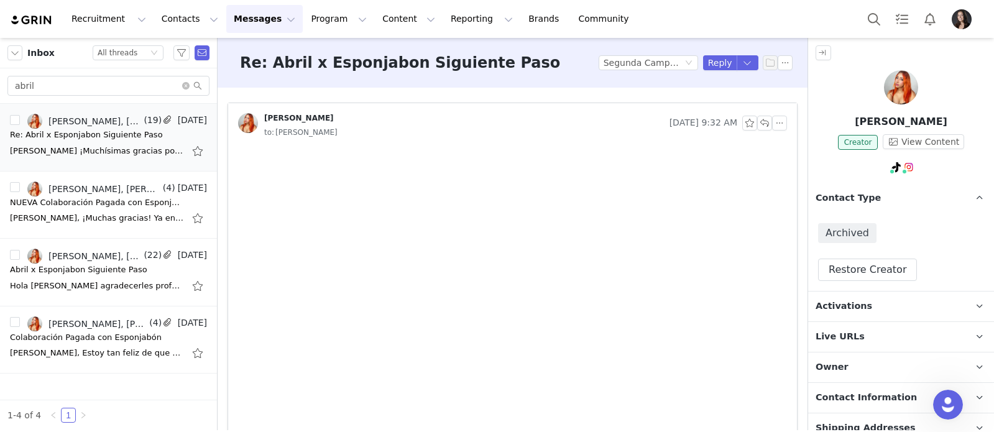
click at [858, 196] on span "Contact Type" at bounding box center [848, 198] width 65 height 14
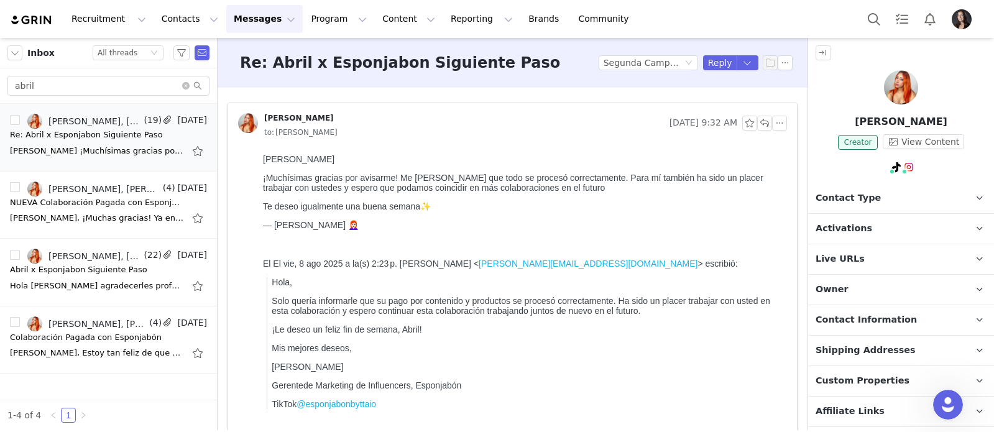
click at [858, 197] on span "Contact Type" at bounding box center [848, 198] width 65 height 14
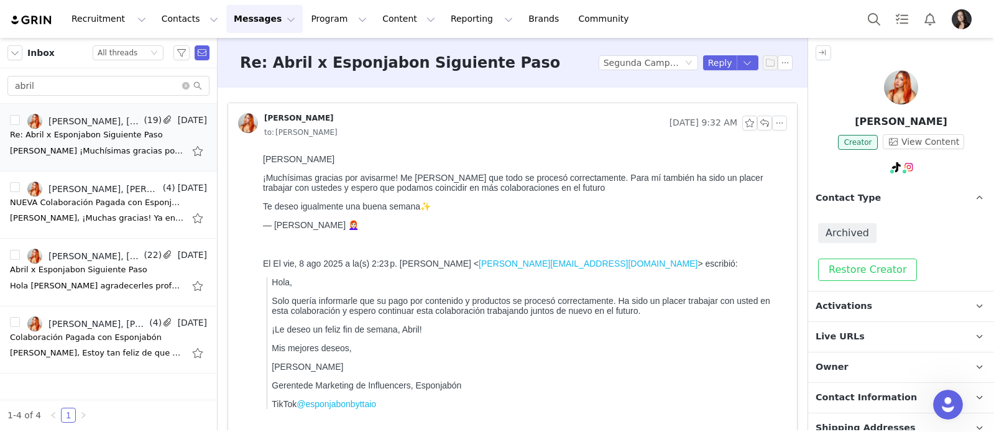
click at [852, 275] on button "Restore Creator" at bounding box center [867, 270] width 99 height 22
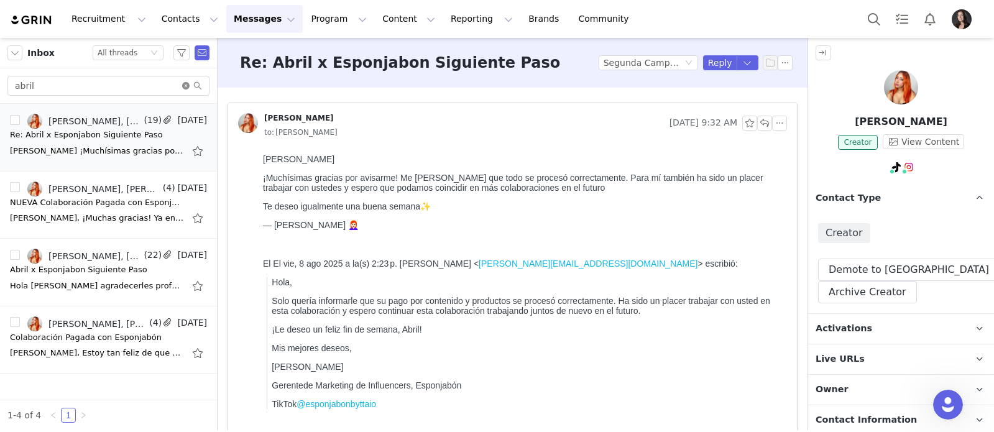
click at [186, 83] on icon "icon: close-circle" at bounding box center [185, 85] width 7 height 7
click at [178, 83] on input "text" at bounding box center [108, 86] width 202 height 20
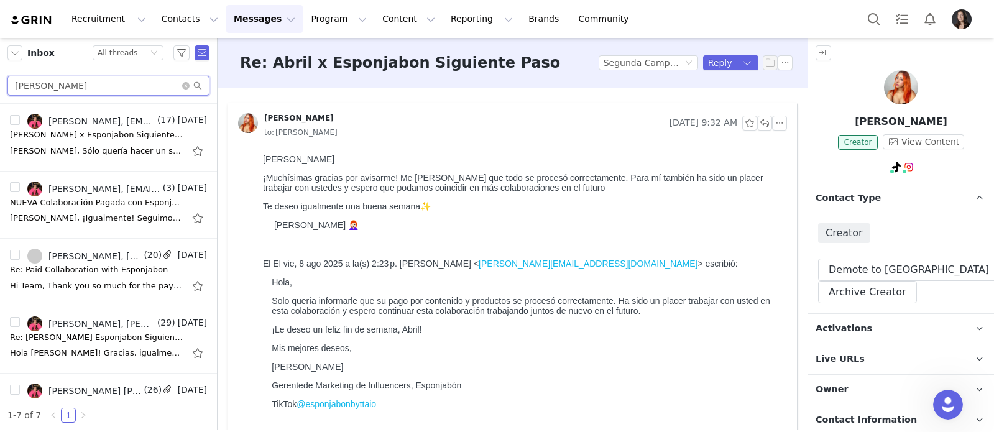
type input "Vanessa"
drag, startPoint x: 178, startPoint y: 83, endPoint x: 75, endPoint y: 138, distance: 117.7
click at [75, 138] on div "Vanessa x Esponjabon Siguiente Paso" at bounding box center [97, 135] width 174 height 12
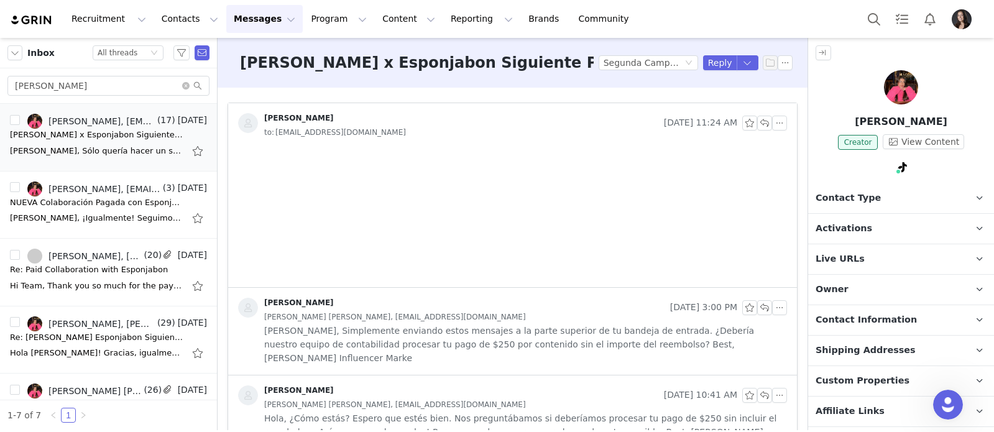
click at [866, 191] on span "Contact Type" at bounding box center [848, 198] width 65 height 14
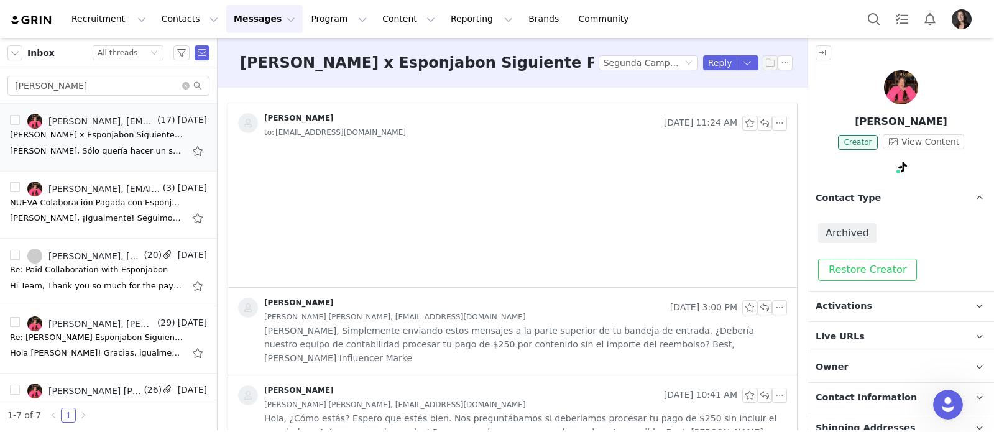
click at [865, 266] on button "Restore Creator" at bounding box center [867, 270] width 99 height 22
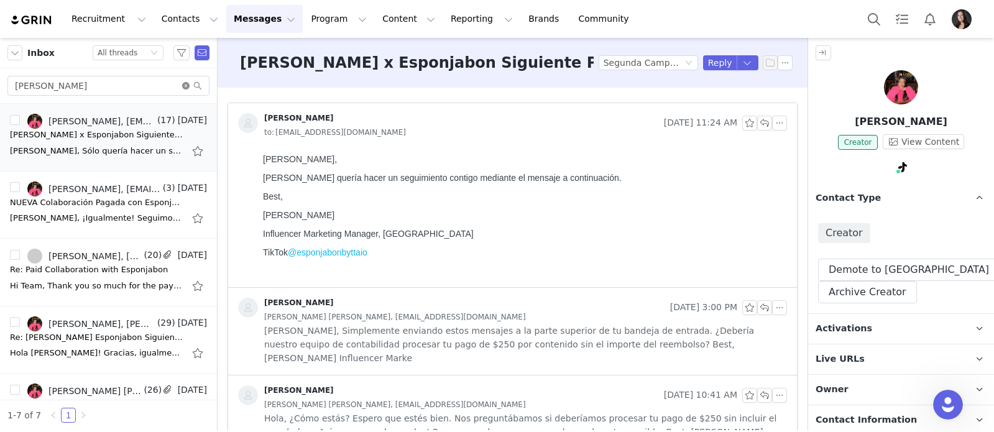
click at [186, 86] on icon "icon: close-circle" at bounding box center [185, 85] width 7 height 7
click at [160, 86] on input "text" at bounding box center [108, 86] width 202 height 20
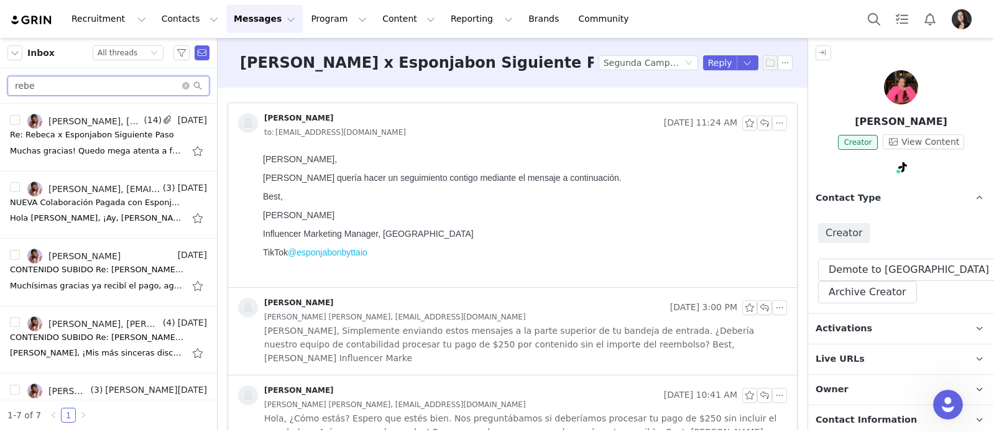
type input "rebe"
click at [101, 140] on div "Re: Rebeca x Esponjabon Siguiente Paso" at bounding box center [92, 135] width 164 height 12
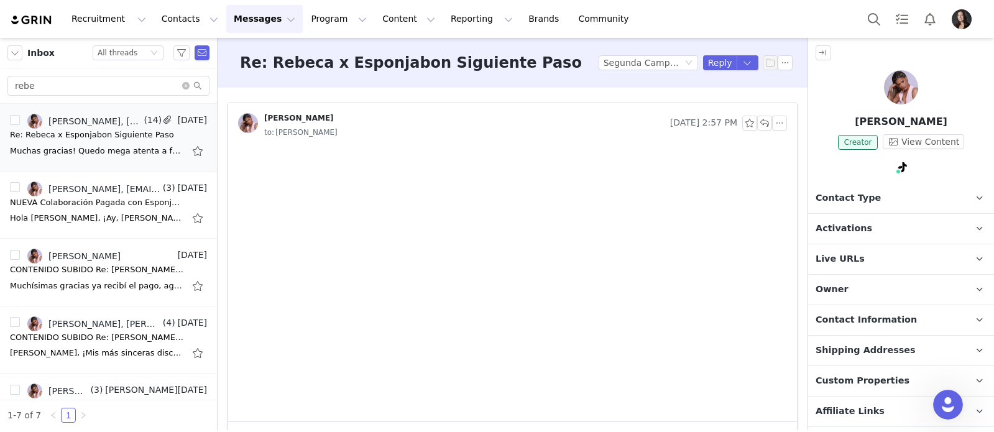
click at [867, 200] on span "Contact Type" at bounding box center [848, 198] width 65 height 14
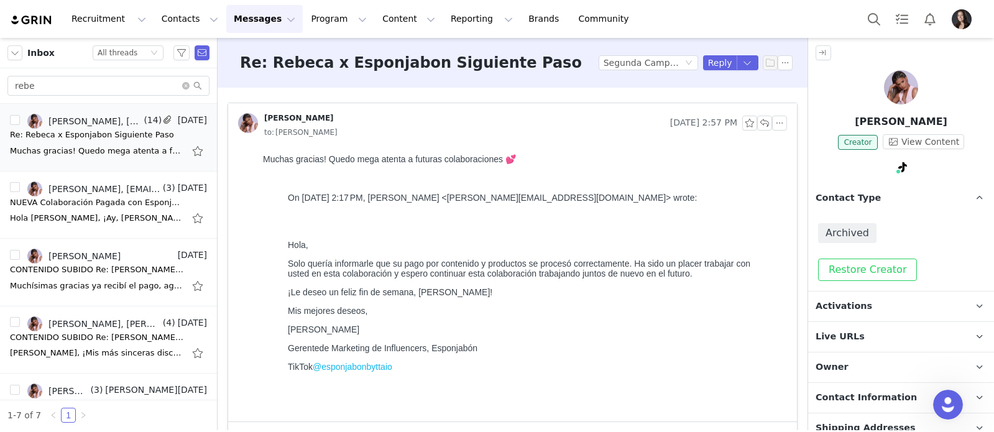
click at [872, 264] on button "Restore Creator" at bounding box center [867, 270] width 99 height 22
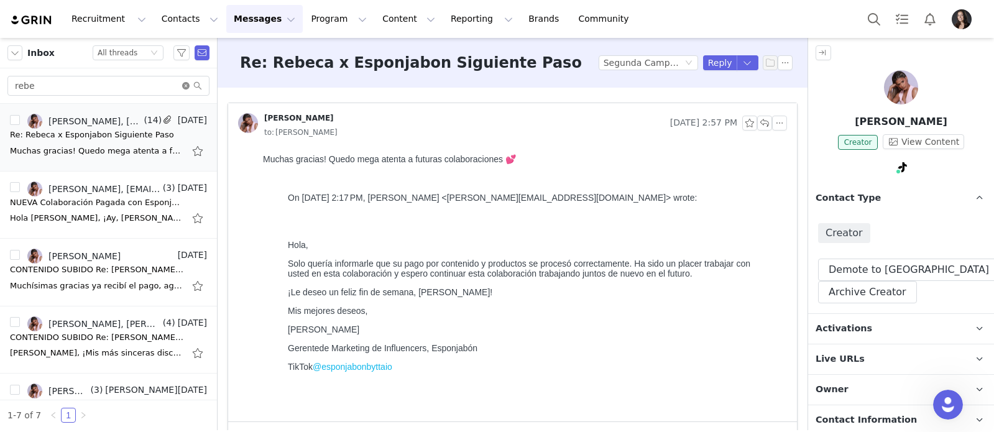
click at [188, 86] on icon "icon: close-circle" at bounding box center [185, 85] width 7 height 7
click at [173, 86] on input "text" at bounding box center [108, 86] width 202 height 20
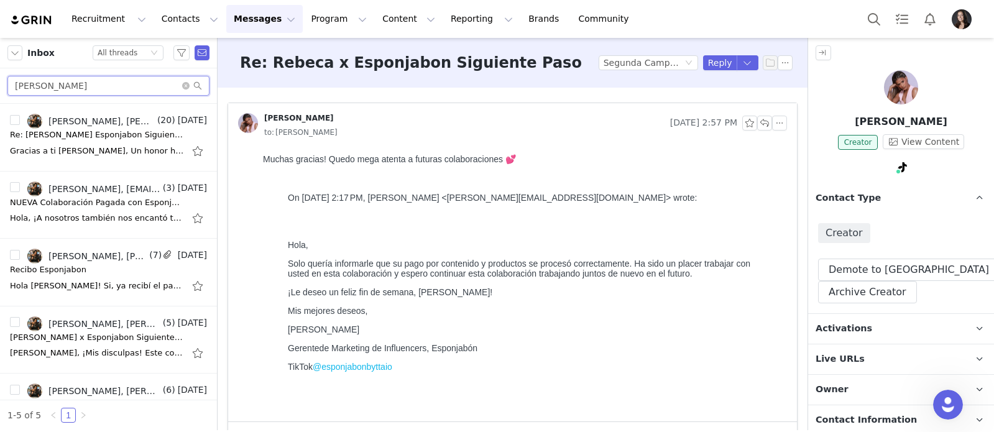
type input "Joselyn"
drag, startPoint x: 173, startPoint y: 86, endPoint x: 119, endPoint y: 131, distance: 70.2
click at [119, 131] on div "Re: Joselyn x Esponjabon Siguiente Paso" at bounding box center [97, 135] width 174 height 12
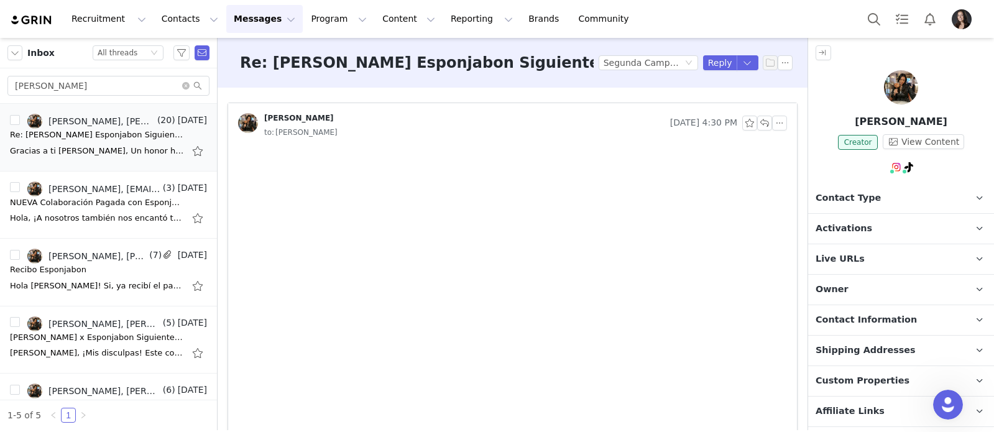
click at [864, 205] on p "Contact Type Contact type can be Creator, Prospect, Application, or Manager." at bounding box center [886, 198] width 156 height 30
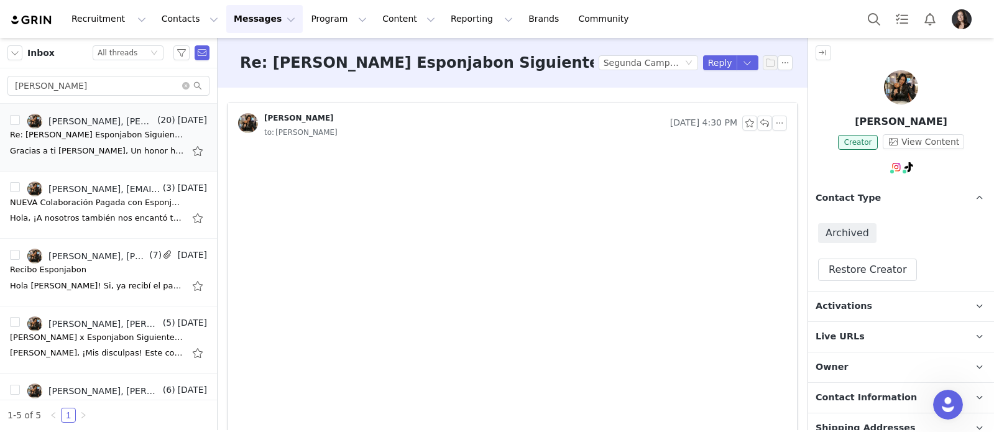
click at [854, 261] on button "Restore Creator" at bounding box center [867, 270] width 99 height 22
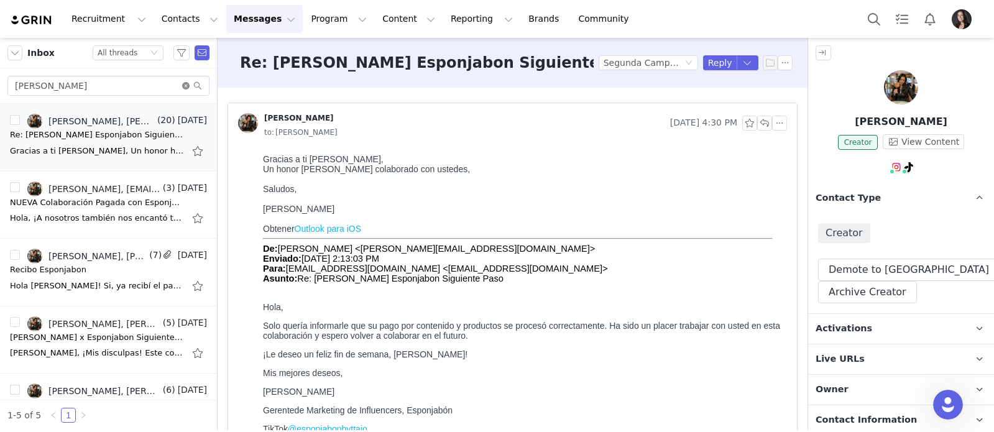
click at [185, 82] on icon "icon: close-circle" at bounding box center [185, 85] width 7 height 7
click at [176, 82] on input "text" at bounding box center [108, 86] width 202 height 20
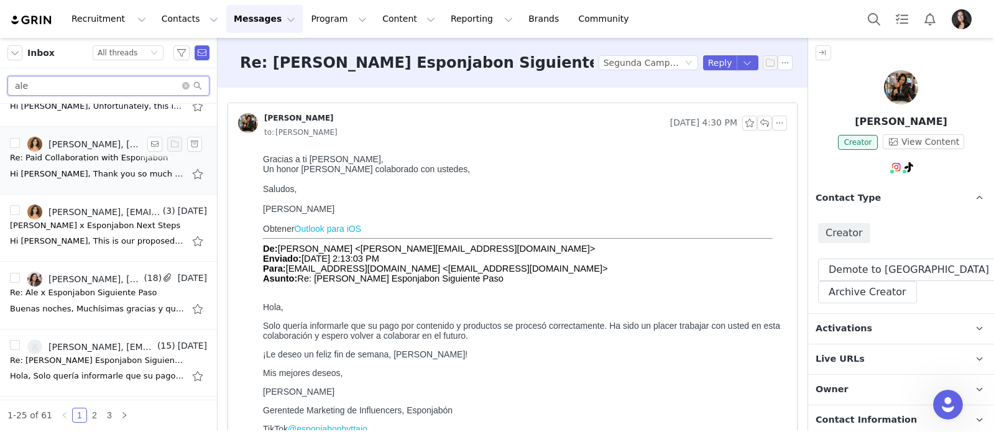
scroll to position [524, 0]
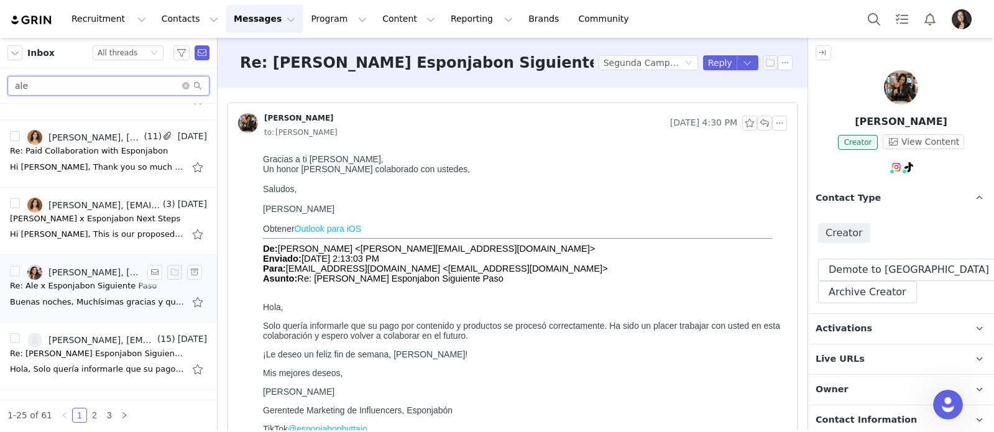
type input "ale"
click at [77, 285] on div "Re: Ale x Esponjabon Siguiente Paso" at bounding box center [83, 286] width 147 height 12
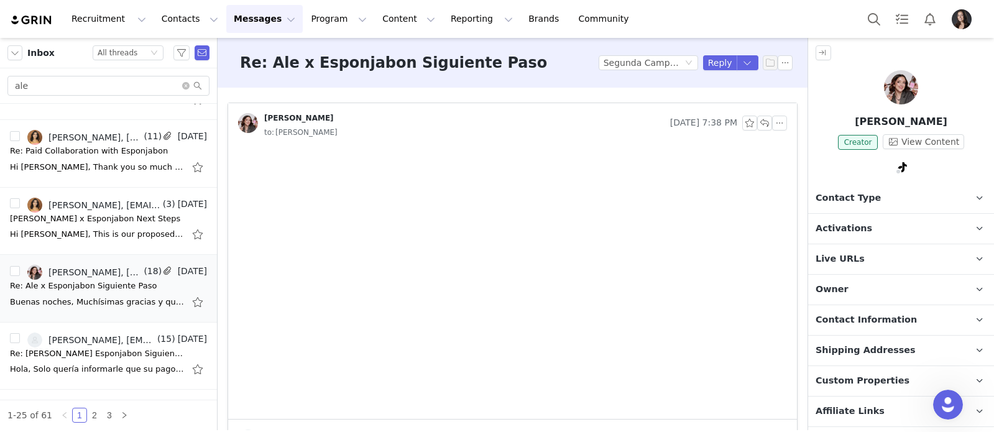
click at [864, 191] on span "Contact Type" at bounding box center [848, 198] width 65 height 14
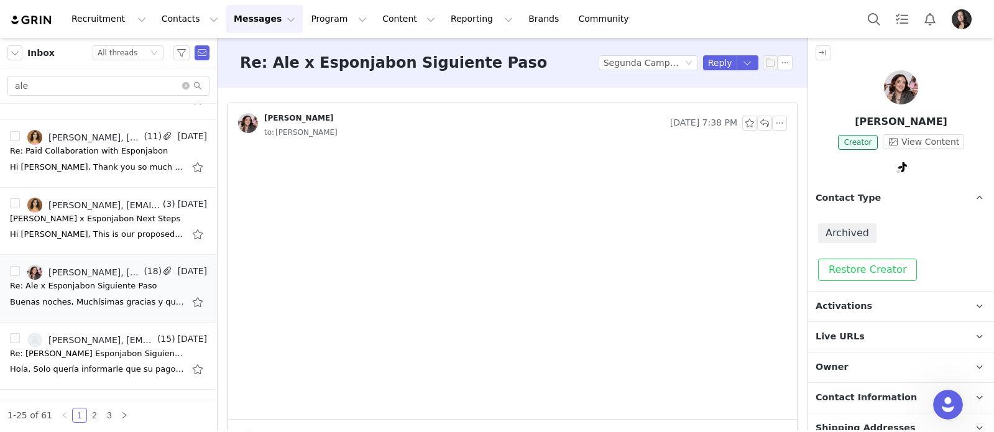
click at [860, 270] on button "Restore Creator" at bounding box center [867, 270] width 99 height 22
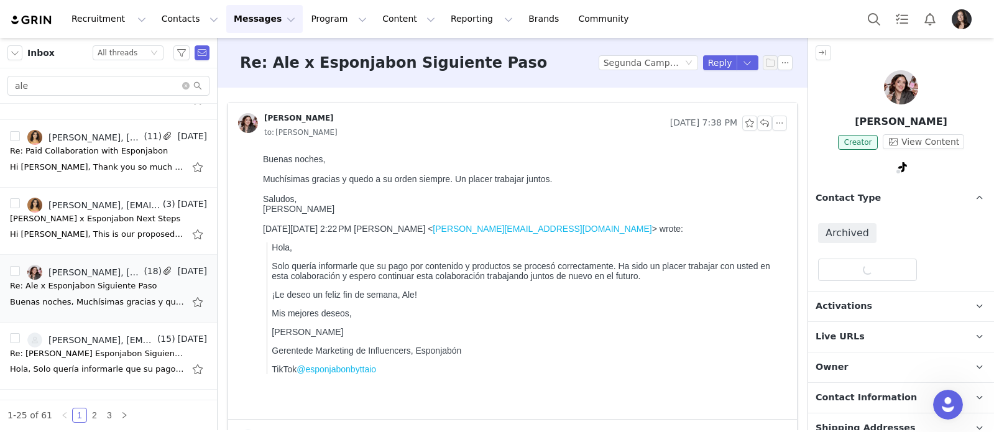
scroll to position [0, 0]
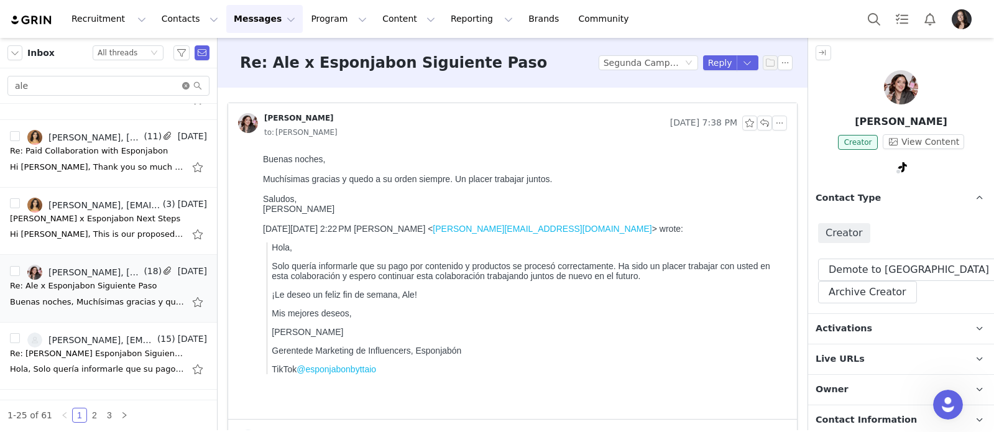
click at [187, 86] on icon "icon: close-circle" at bounding box center [185, 85] width 7 height 7
click at [168, 86] on input "text" at bounding box center [108, 86] width 202 height 20
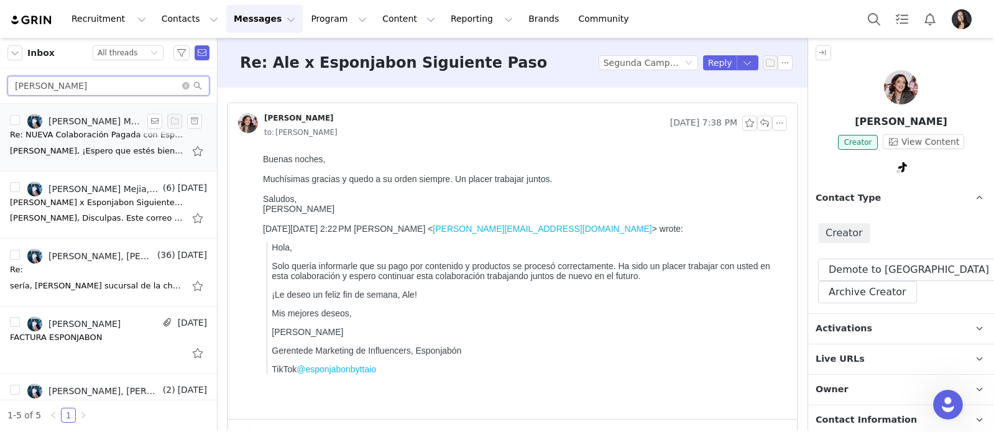
type input "denise"
click at [88, 139] on div "Re: NUEVA Colaboración Pagada con Esponjabón" at bounding box center [97, 135] width 174 height 12
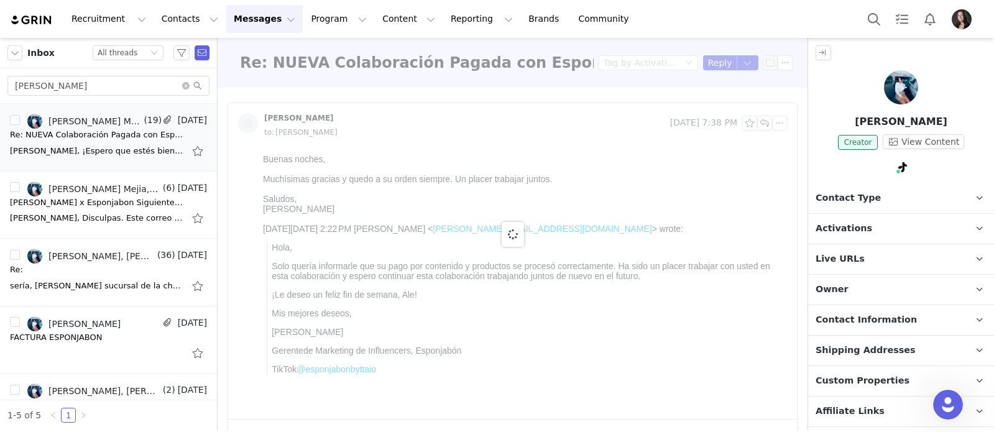
click at [845, 201] on span "Contact Type" at bounding box center [848, 198] width 65 height 14
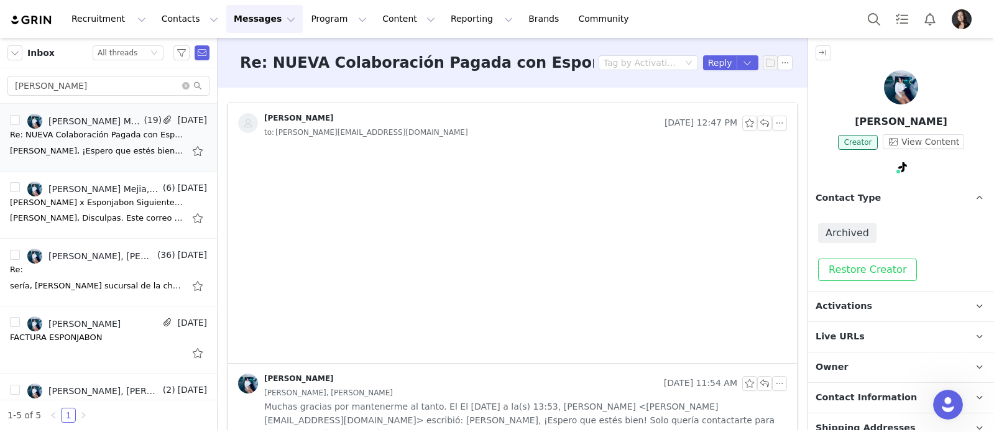
click at [859, 261] on button "Restore Creator" at bounding box center [867, 270] width 99 height 22
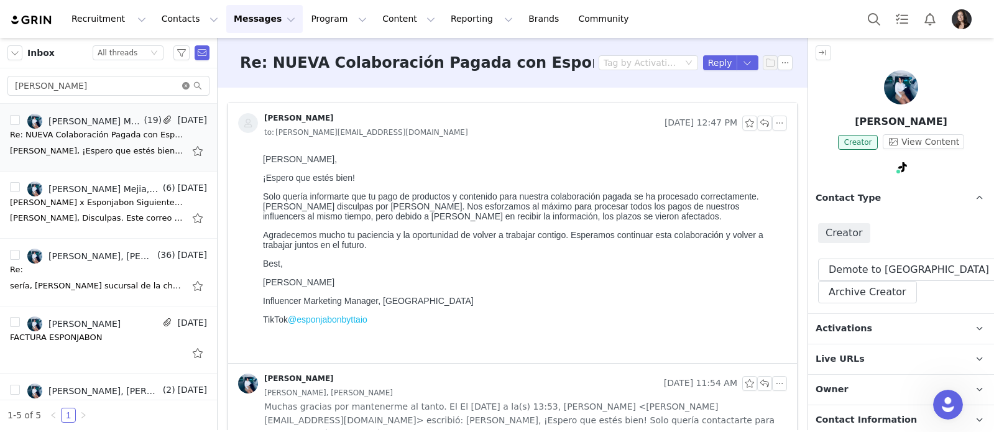
click at [186, 83] on icon "icon: close-circle" at bounding box center [185, 85] width 7 height 7
click at [176, 83] on input "text" at bounding box center [108, 86] width 202 height 20
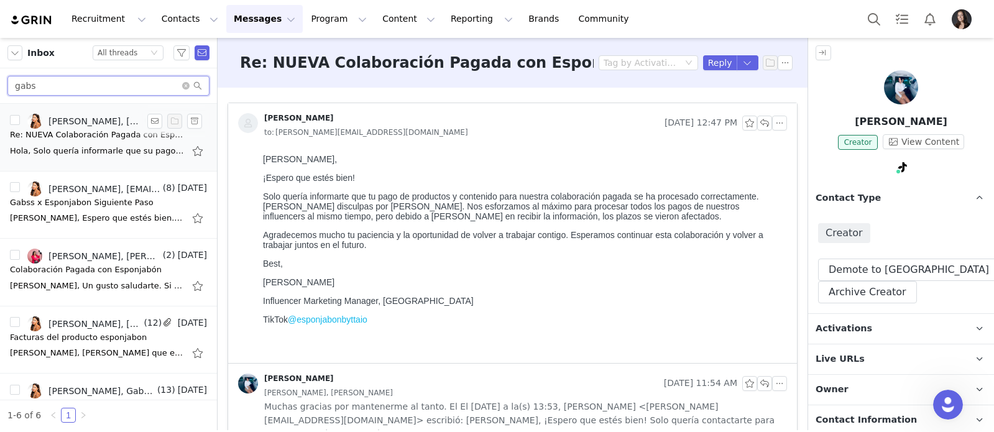
type input "gabs"
click at [94, 141] on div "Hola, Solo quería informarle que su pago por contenido y productos se procesó c…" at bounding box center [108, 151] width 197 height 20
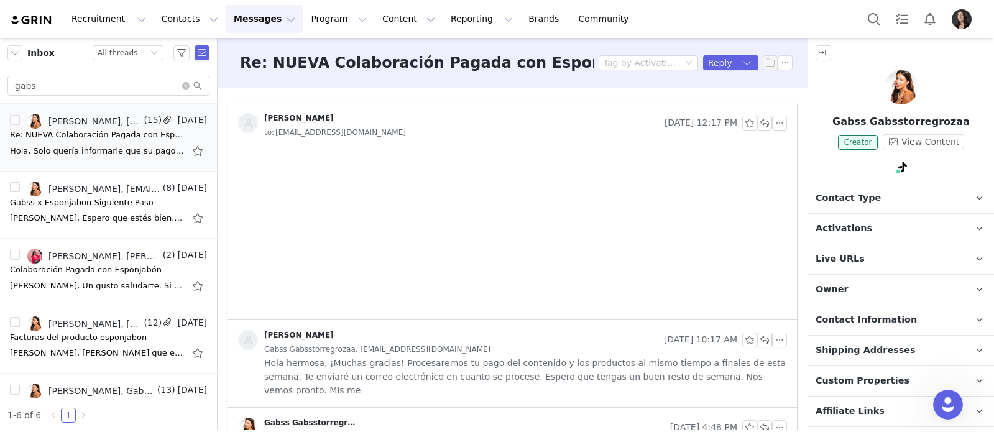
click at [879, 198] on p "Contact Type Contact type can be Creator, Prospect, Application, or Manager." at bounding box center [886, 198] width 156 height 30
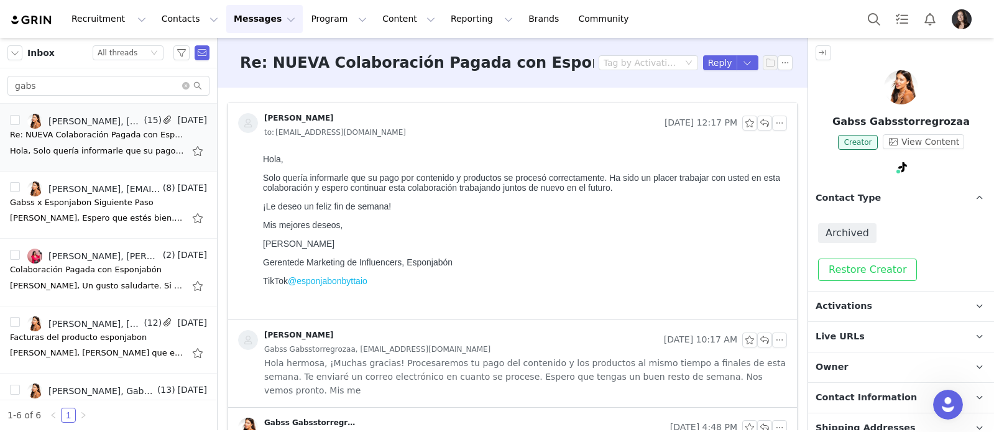
click at [859, 265] on button "Restore Creator" at bounding box center [867, 270] width 99 height 22
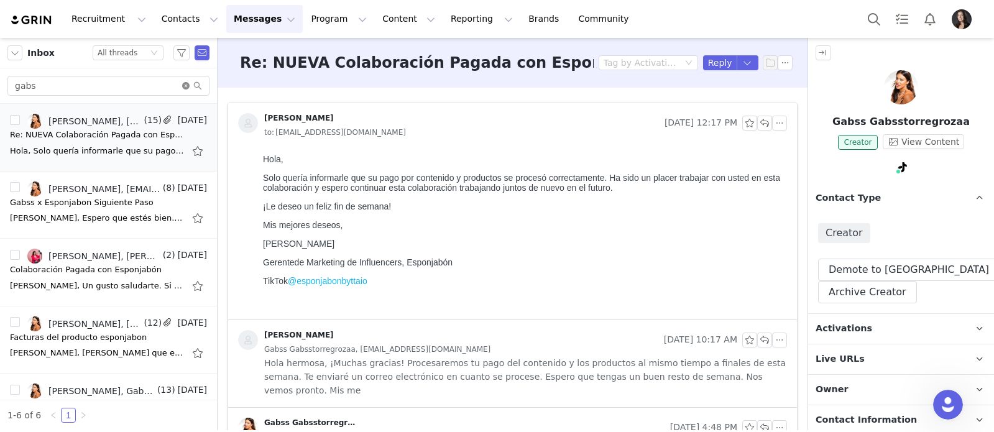
click at [188, 84] on icon "icon: close-circle" at bounding box center [185, 85] width 7 height 7
click at [164, 84] on input "text" at bounding box center [108, 86] width 202 height 20
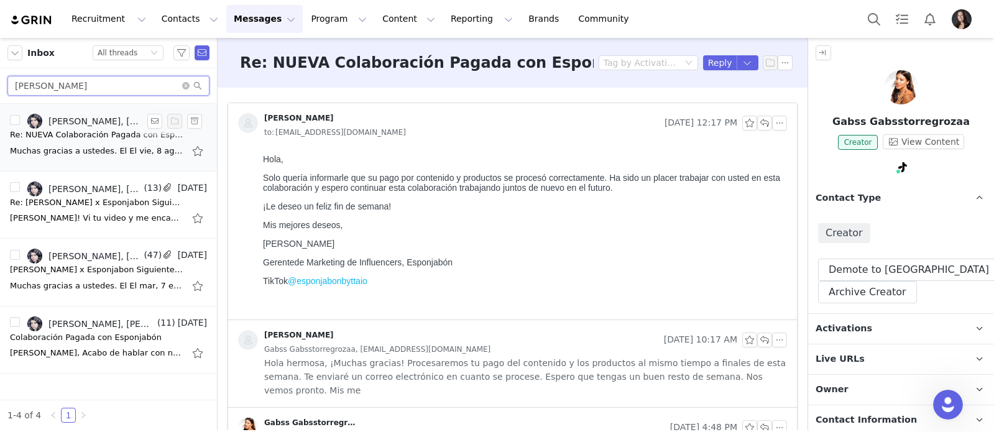
type input "vielka"
click at [80, 152] on div "Muchas gracias a ustedes. El El vie, 8 ago 2025 a la(s) 2:22 p. m., Amanda Meji…" at bounding box center [97, 151] width 174 height 12
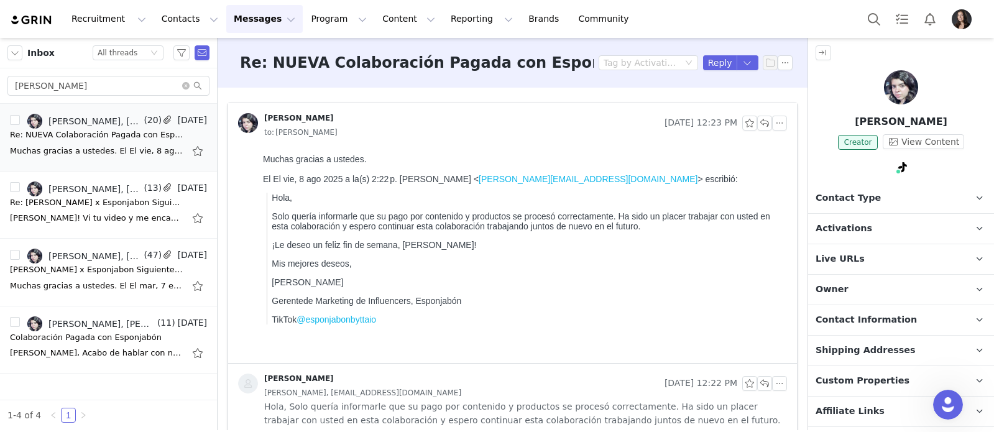
click at [839, 195] on span "Contact Type" at bounding box center [848, 198] width 65 height 14
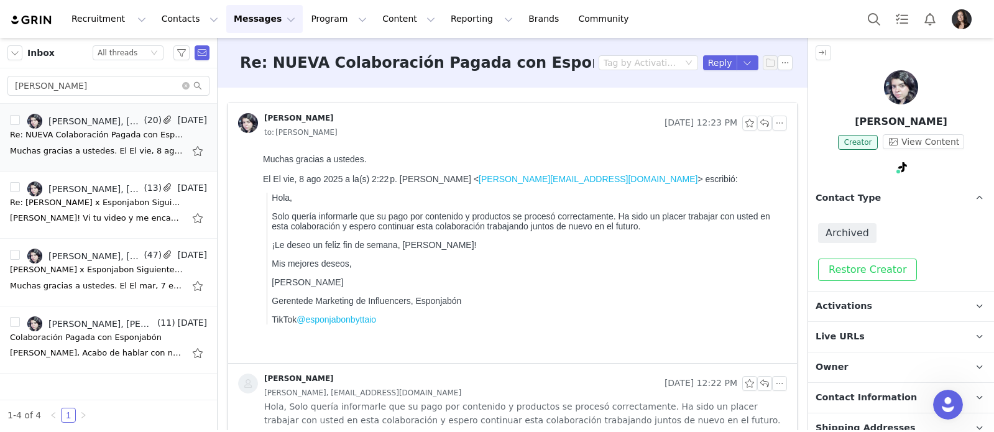
click at [849, 267] on button "Restore Creator" at bounding box center [867, 270] width 99 height 22
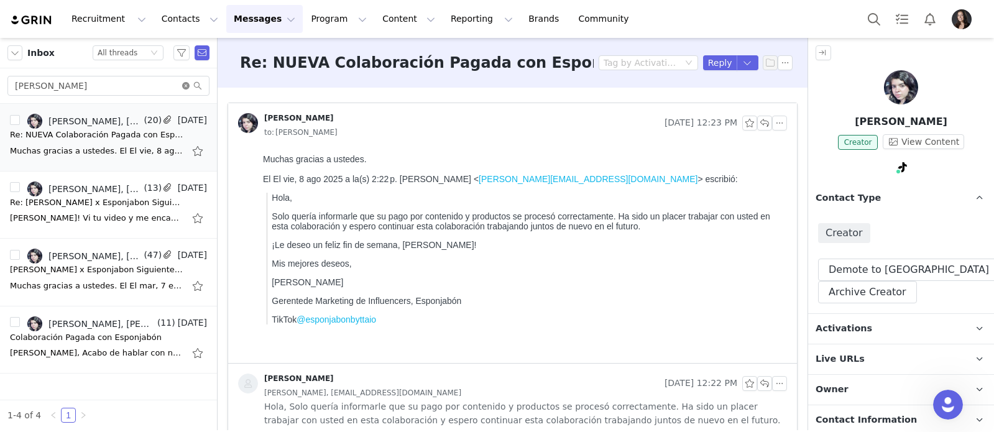
click at [188, 86] on icon "icon: close-circle" at bounding box center [185, 85] width 7 height 7
click at [173, 86] on input "text" at bounding box center [108, 86] width 202 height 20
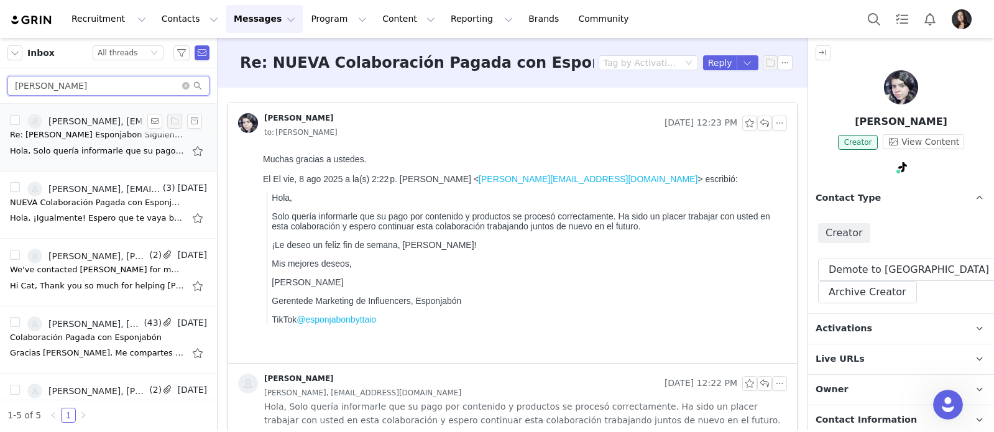
type input "anna gonzal"
click at [103, 141] on div "Hola, Solo quería informarle que su pago por contenido y productos se procesó c…" at bounding box center [108, 151] width 197 height 20
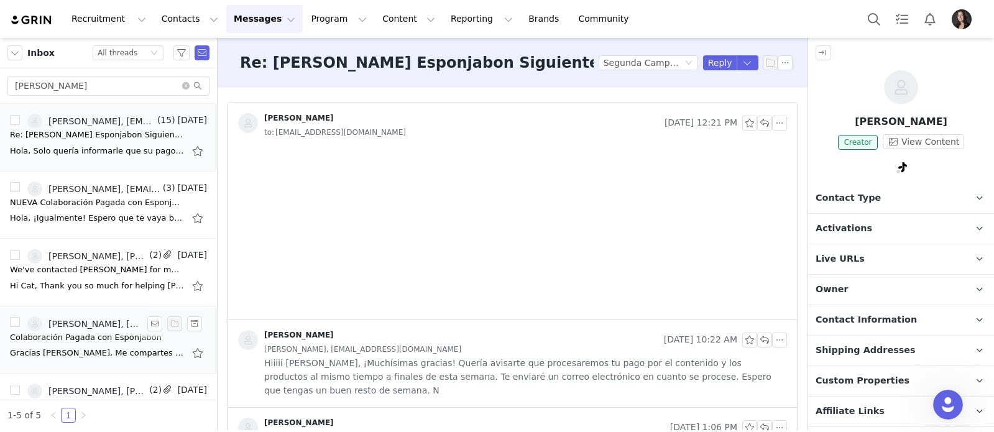
click at [112, 319] on div "Anna Gonzalez, Anna González, Catalina Gomez, Amanda Mejia" at bounding box center [94, 324] width 93 height 10
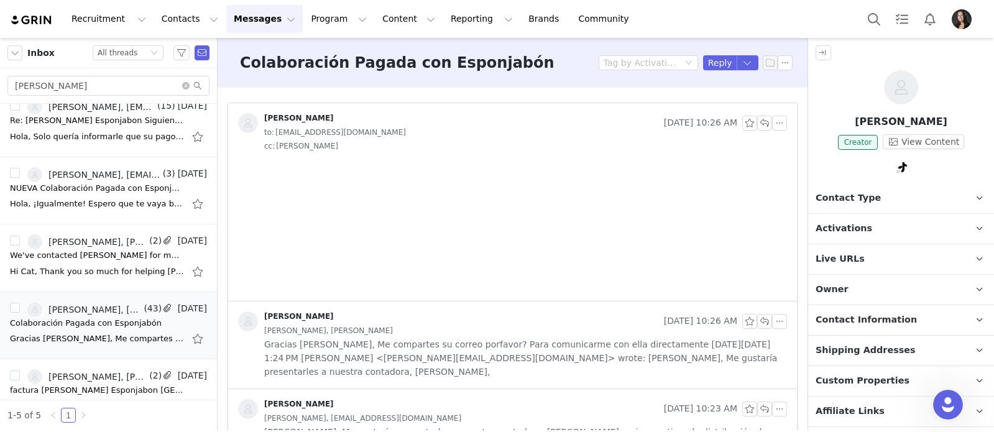
click at [872, 200] on span "Contact Type" at bounding box center [848, 198] width 65 height 14
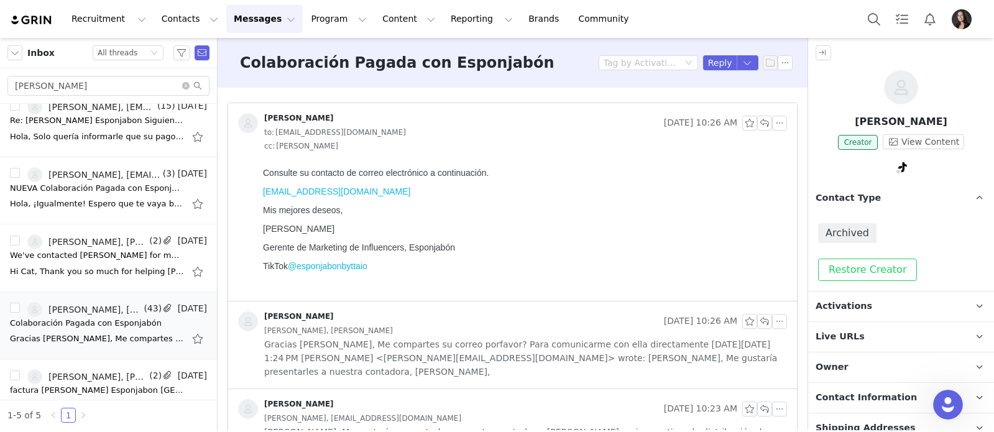
click at [851, 274] on button "Restore Creator" at bounding box center [867, 270] width 99 height 22
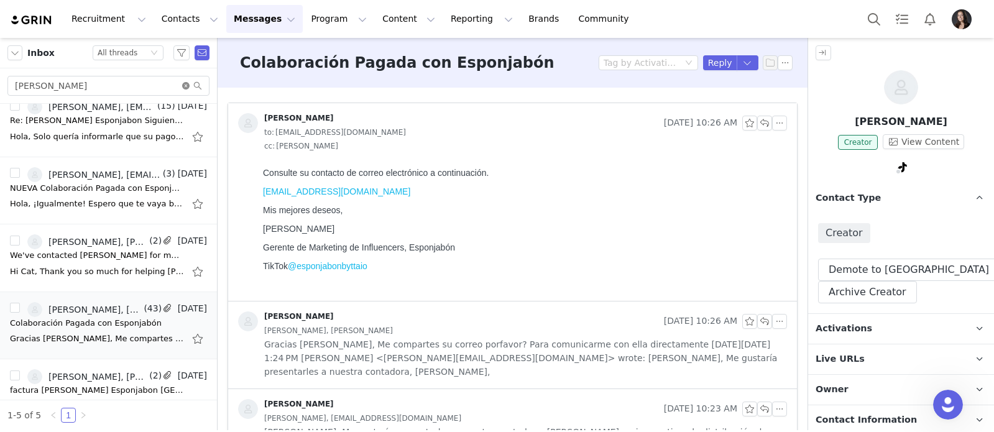
click at [188, 86] on icon "icon: close-circle" at bounding box center [185, 85] width 7 height 7
click at [170, 86] on input "text" at bounding box center [108, 86] width 202 height 20
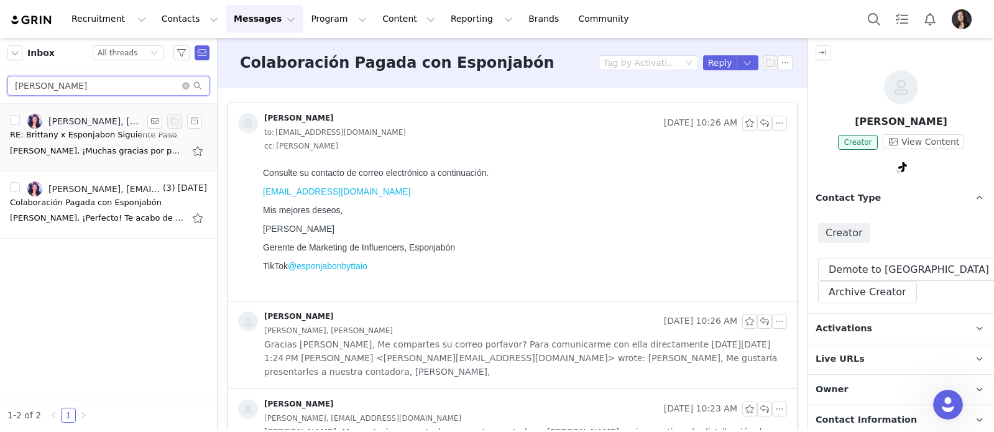
type input "brittany"
click at [88, 137] on div "RE: Brittany x Esponjabon Siguiente Paso" at bounding box center [93, 135] width 167 height 12
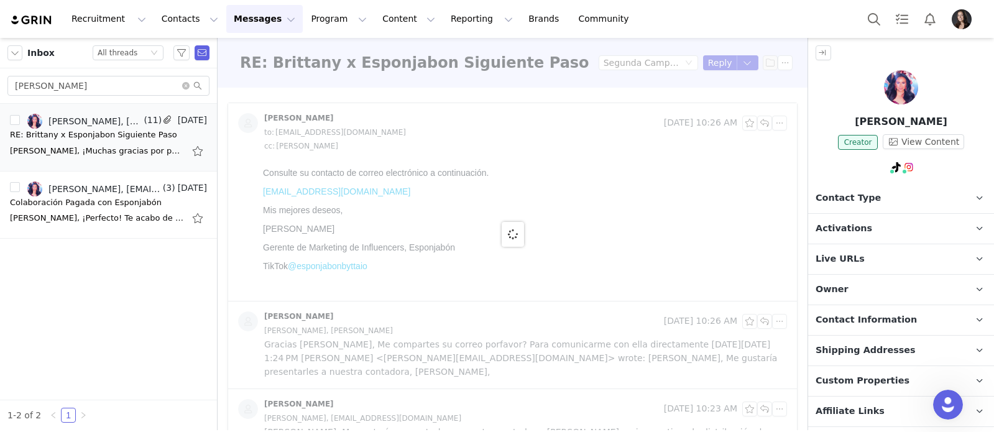
click at [892, 198] on p "Contact Type Contact type can be Creator, Prospect, Application, or Manager." at bounding box center [886, 198] width 156 height 30
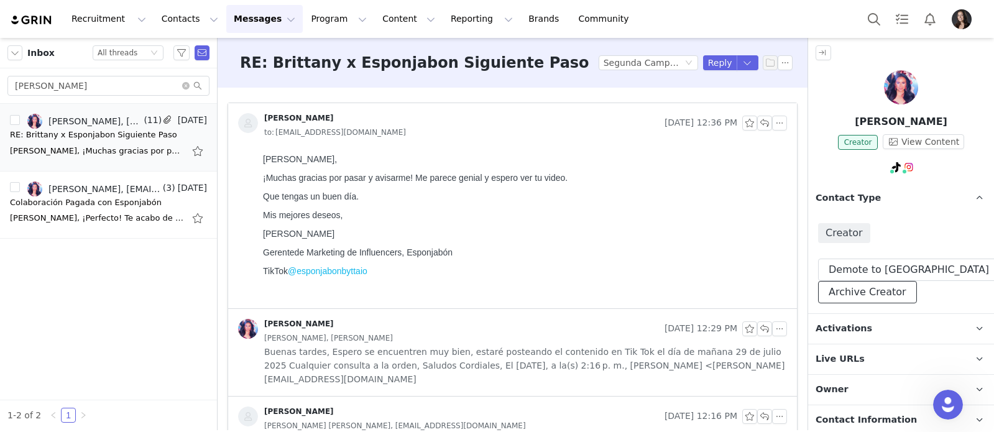
drag, startPoint x: 869, startPoint y: 295, endPoint x: 888, endPoint y: 160, distance: 135.6
click at [887, 160] on div "Brittany Alejandra Creator View Content Contact Type Contact type can be Creato…" at bounding box center [901, 234] width 186 height 392
click at [183, 85] on icon "icon: close-circle" at bounding box center [185, 85] width 7 height 7
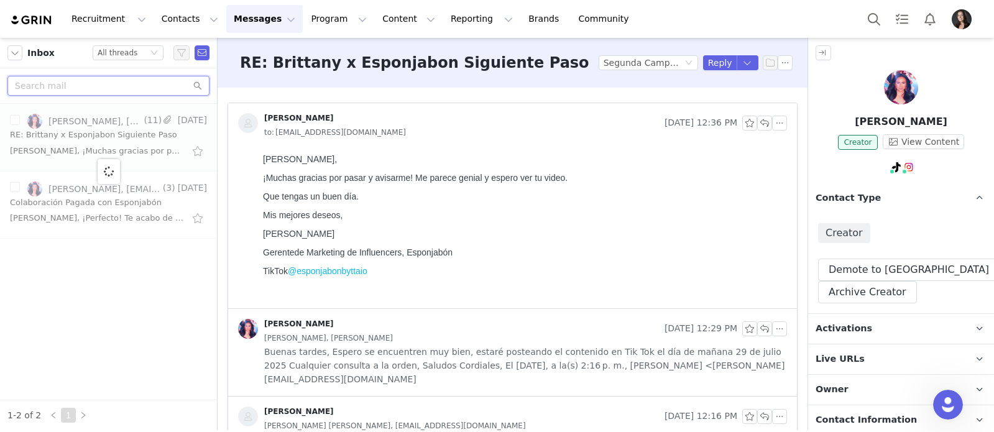
click at [178, 86] on input "text" at bounding box center [108, 86] width 202 height 20
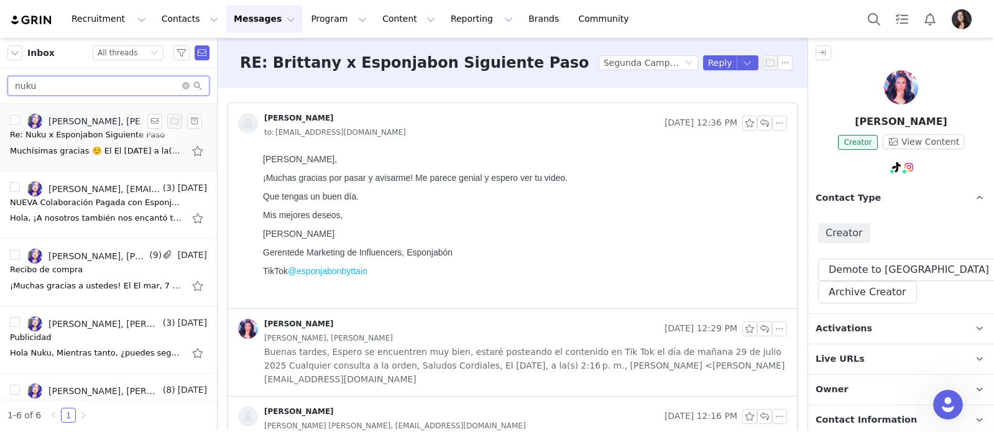
type input "nuku"
click at [115, 134] on div "Re: Nuku x Esponjabon Siguiente Paso" at bounding box center [87, 135] width 155 height 12
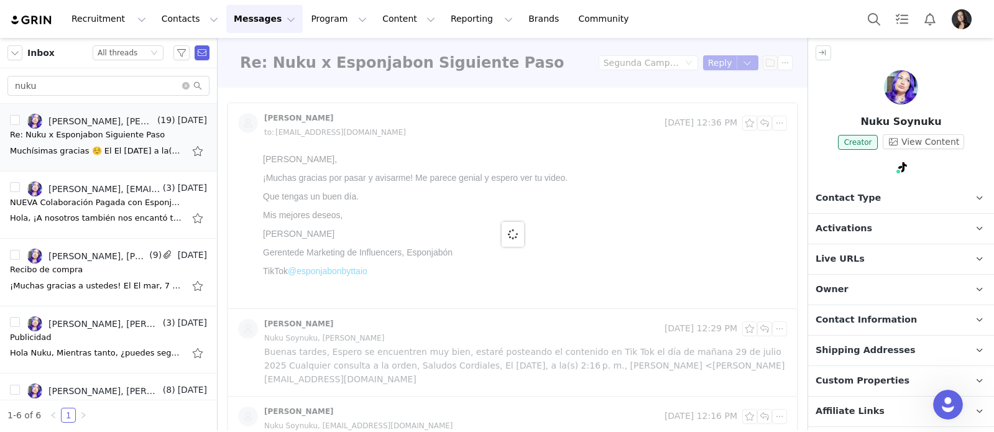
click at [912, 196] on p "Contact Type Contact type can be Creator, Prospect, Application, or Manager." at bounding box center [886, 198] width 156 height 30
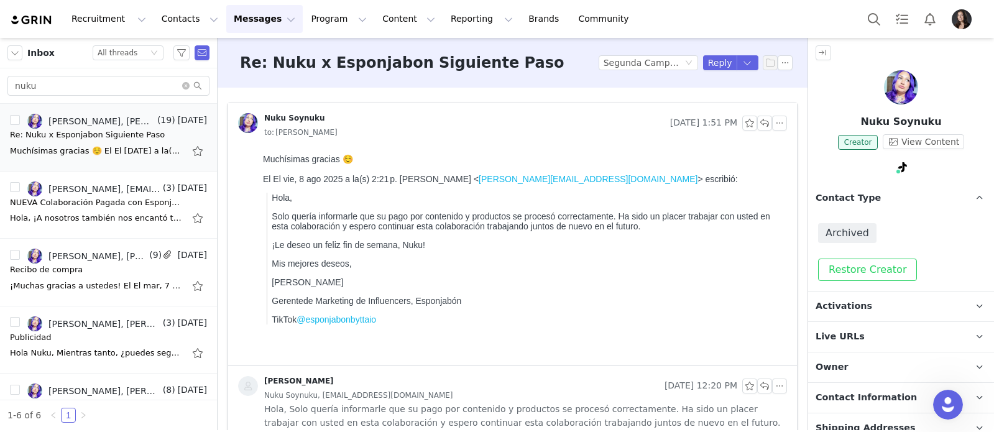
click at [877, 265] on button "Restore Creator" at bounding box center [867, 270] width 99 height 22
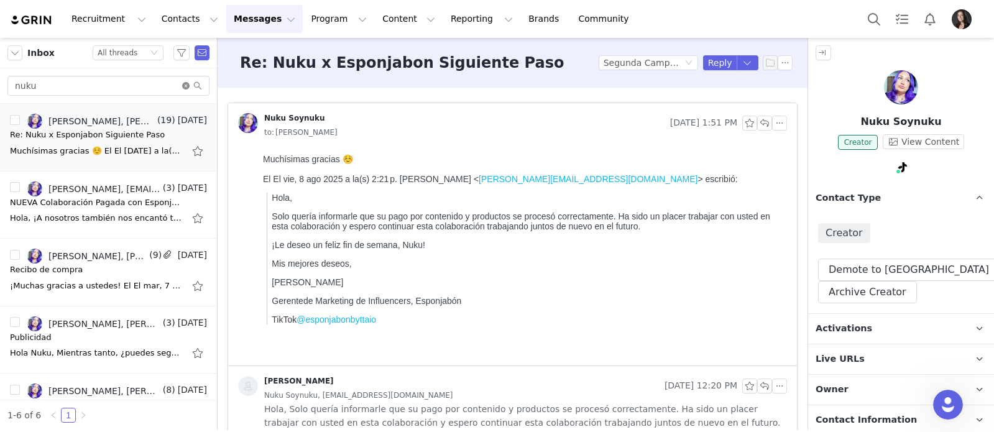
click at [187, 86] on icon "icon: close-circle" at bounding box center [185, 85] width 7 height 7
click at [174, 86] on input "text" at bounding box center [108, 86] width 202 height 20
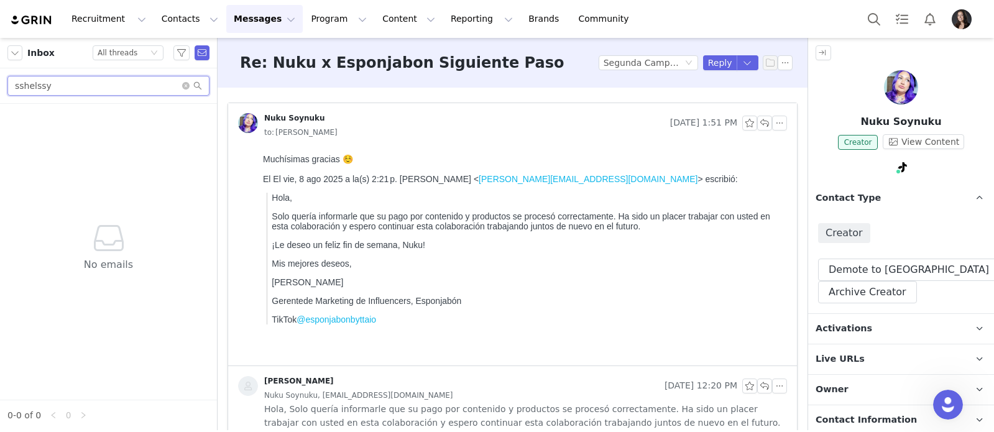
click at [23, 88] on input "sshelssy" at bounding box center [108, 86] width 202 height 20
click at [41, 85] on input "shelssy" at bounding box center [108, 86] width 202 height 20
type input "shelsy"
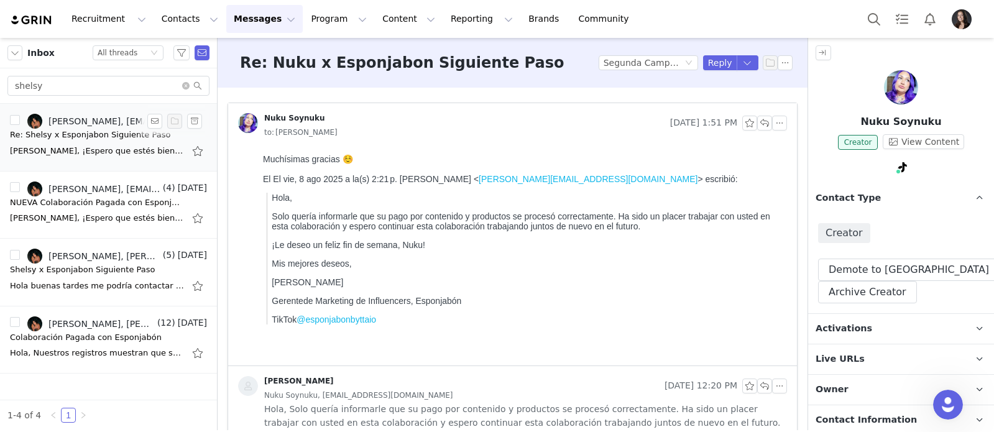
click at [91, 144] on div "Hola Shelsy, ¡Espero que estés bien! Disculpa la demora en responder. En este m…" at bounding box center [108, 151] width 197 height 20
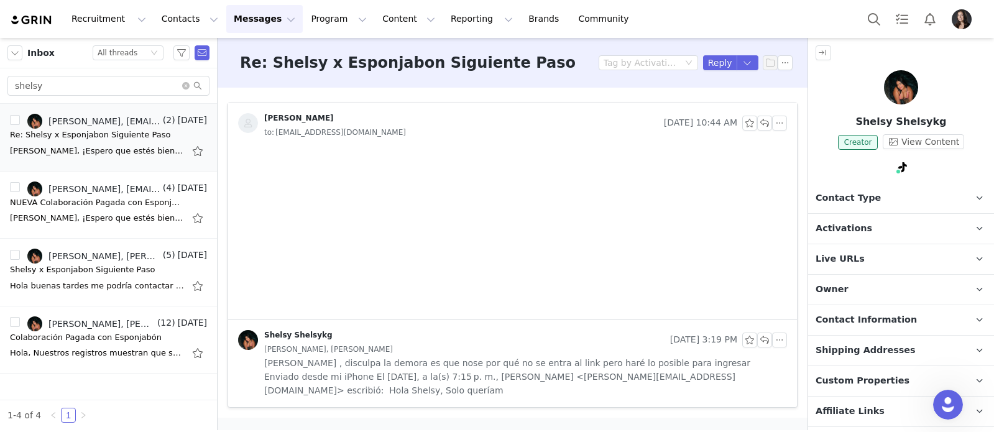
click at [883, 200] on p "Contact Type Contact type can be Creator, Prospect, Application, or Manager." at bounding box center [886, 198] width 156 height 30
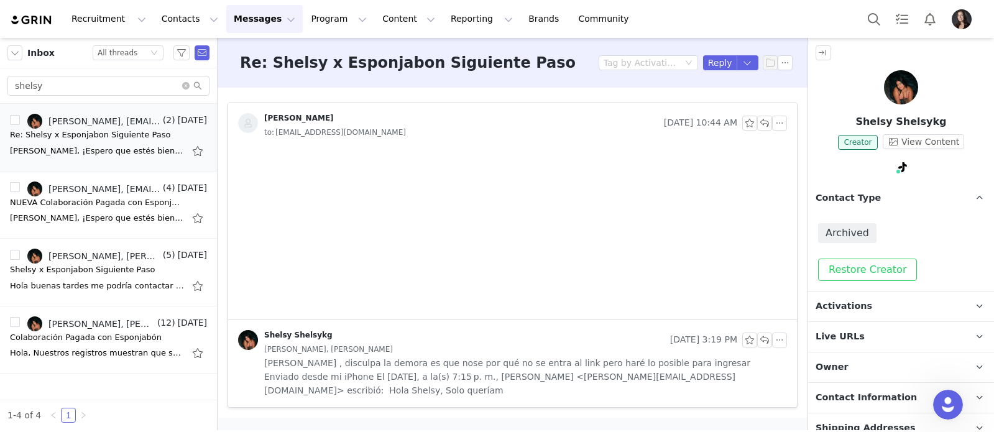
click at [849, 271] on button "Restore Creator" at bounding box center [867, 270] width 99 height 22
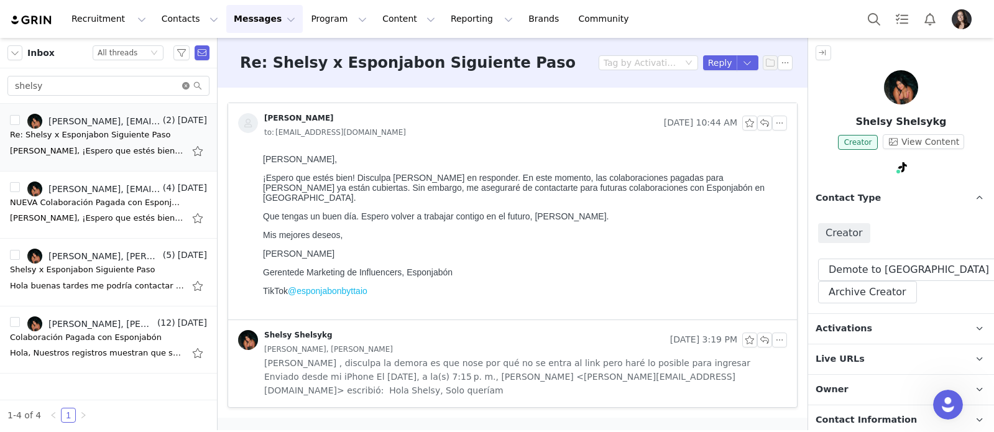
click at [187, 86] on icon "icon: close-circle" at bounding box center [185, 85] width 7 height 7
click at [167, 85] on input "text" at bounding box center [108, 86] width 202 height 20
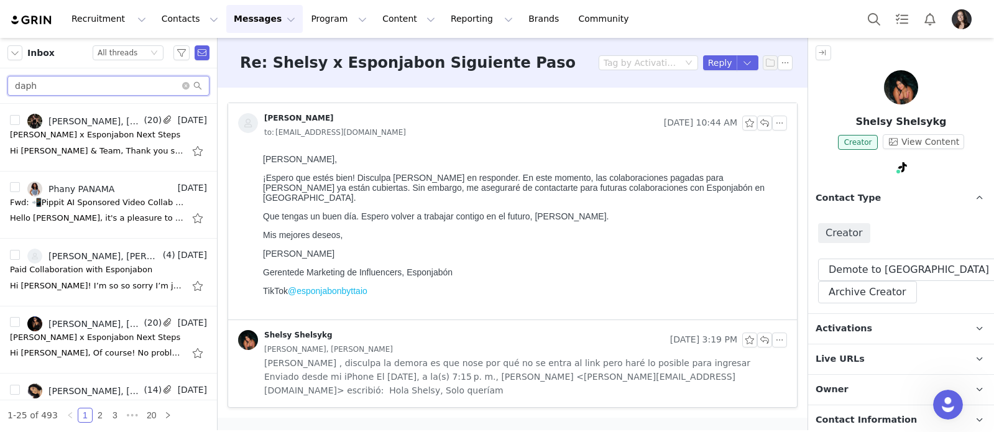
type input "daph"
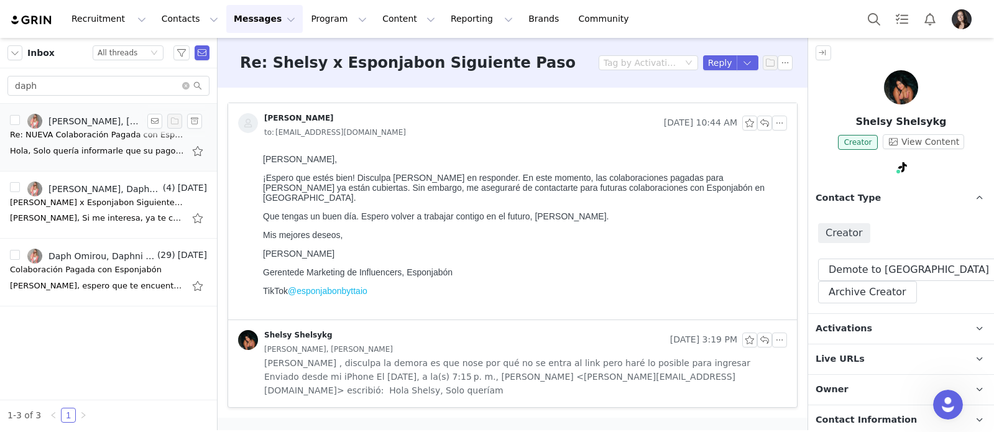
click at [73, 147] on div "Hola, Solo quería informarle que su pago por contenido y productos se procesó c…" at bounding box center [97, 151] width 174 height 12
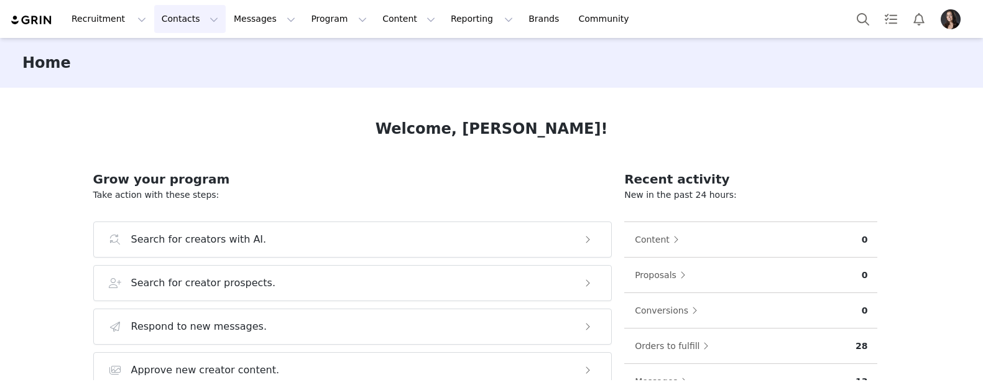
click at [183, 22] on button "Contacts Contacts" at bounding box center [190, 19] width 72 height 28
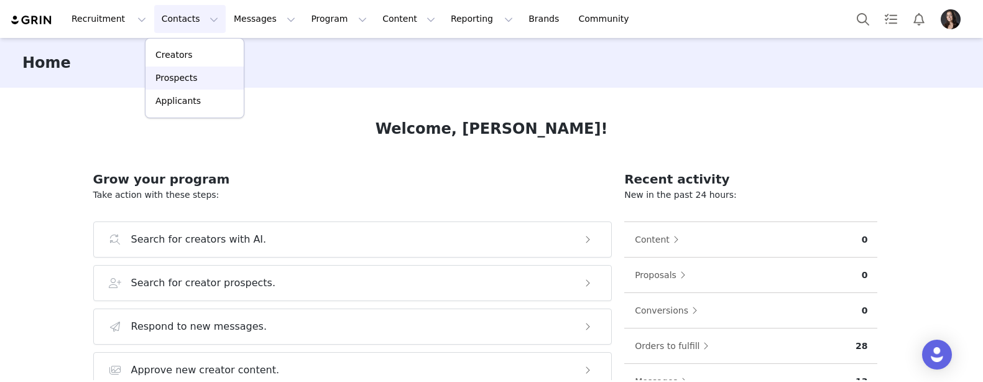
click at [196, 77] on p "Prospects" at bounding box center [176, 78] width 42 height 13
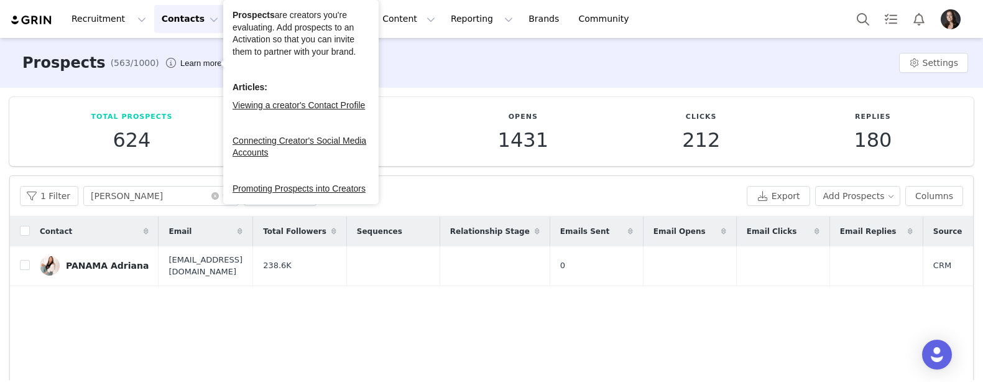
click at [242, 27] on div "Prospects are creators you're evaluating. Add prospects to an Activation so tha…" at bounding box center [301, 33] width 137 height 48
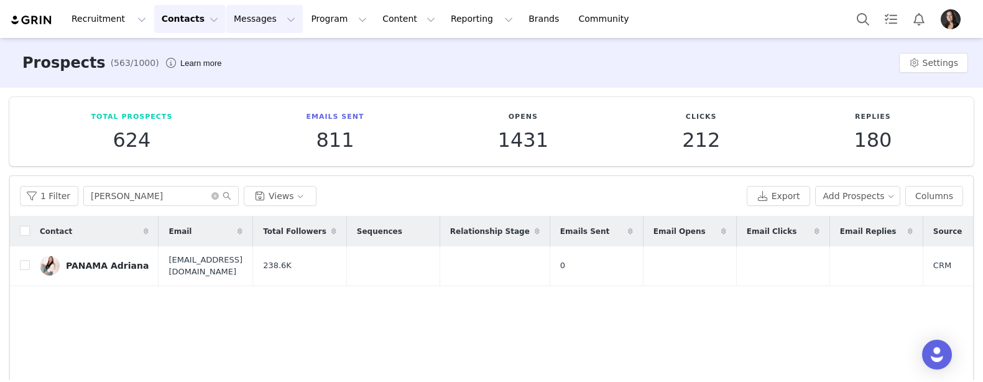
click at [226, 14] on button "Messages Messages" at bounding box center [264, 19] width 76 height 28
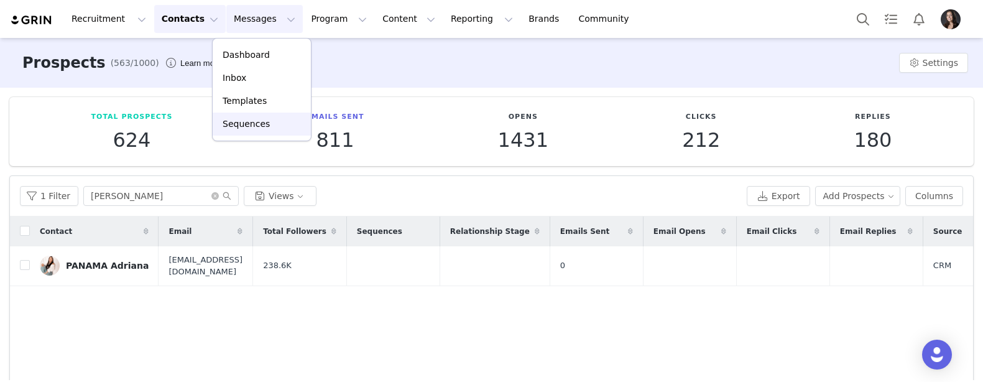
click at [234, 122] on p "Sequences" at bounding box center [246, 124] width 47 height 13
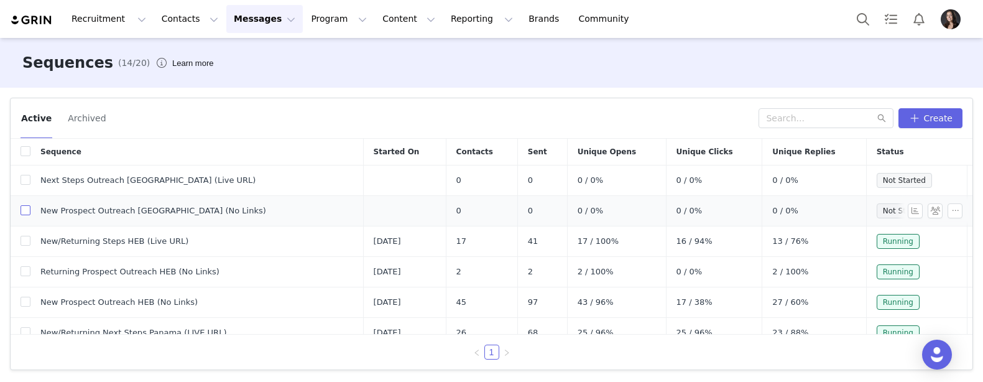
click at [27, 213] on input "checkbox" at bounding box center [26, 210] width 10 height 10
checkbox input "true"
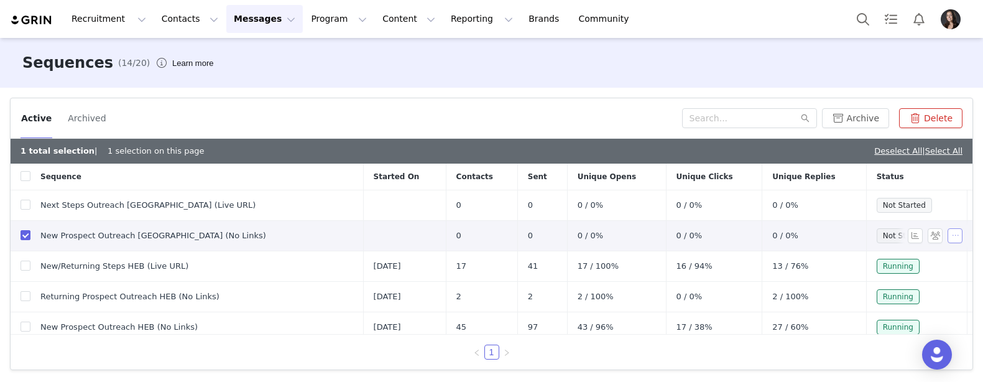
click at [951, 236] on button "button" at bounding box center [955, 235] width 15 height 15
click at [908, 259] on span at bounding box center [908, 258] width 12 height 14
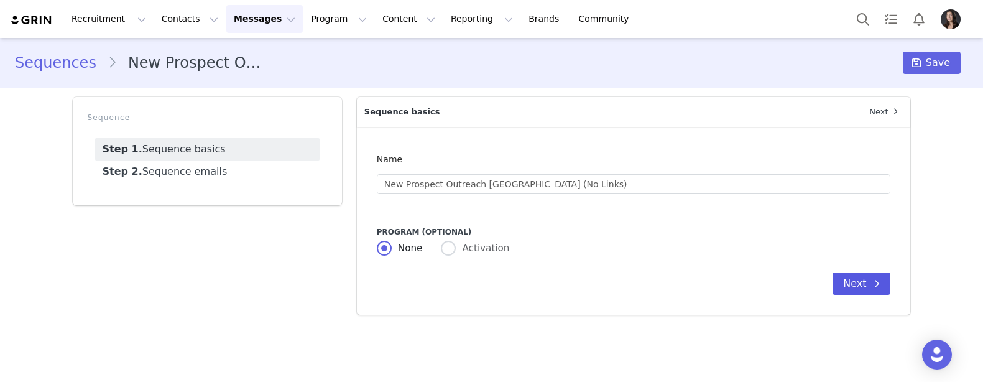
click at [849, 282] on button "Next" at bounding box center [862, 283] width 58 height 22
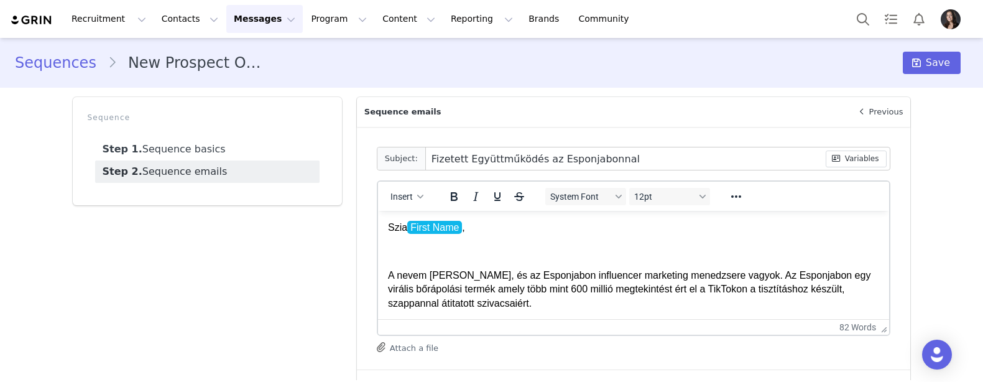
click at [62, 57] on link "Sequences" at bounding box center [61, 63] width 93 height 22
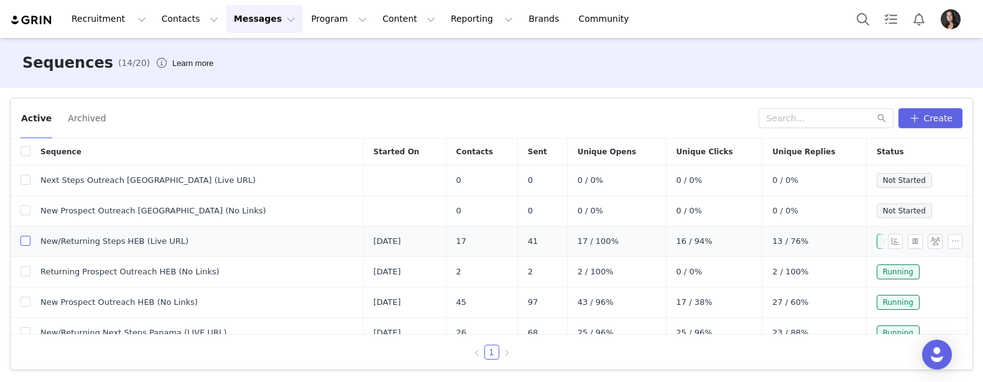
click at [25, 241] on input "checkbox" at bounding box center [26, 241] width 10 height 10
checkbox input "true"
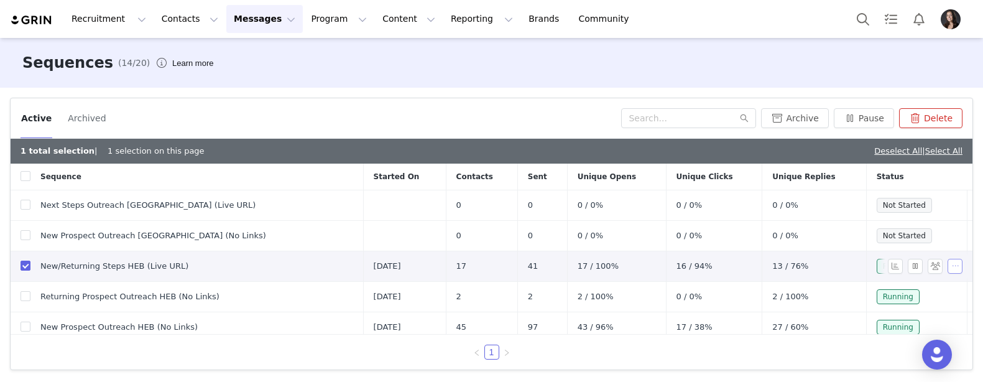
click at [956, 263] on button "button" at bounding box center [955, 266] width 15 height 15
click at [931, 286] on link "Edit" at bounding box center [931, 289] width 72 height 21
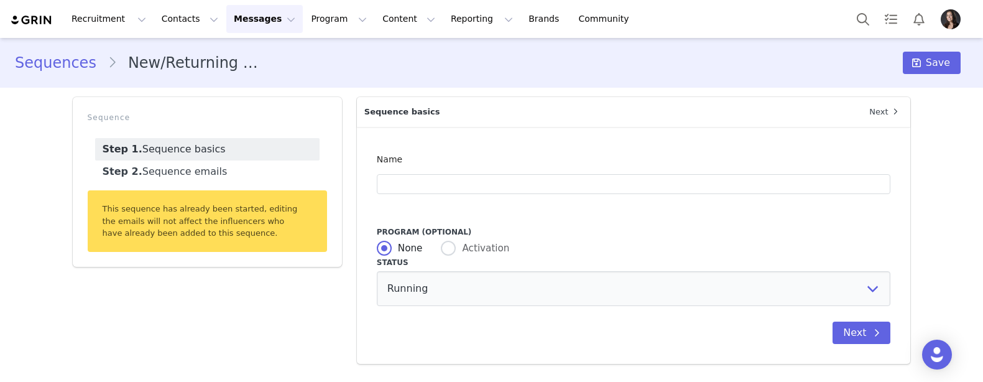
type input "New/Returning Steps HEB (Live URL)"
type input "[first_name] x Esponjabon Next Steps"
click at [869, 327] on span at bounding box center [876, 332] width 15 height 15
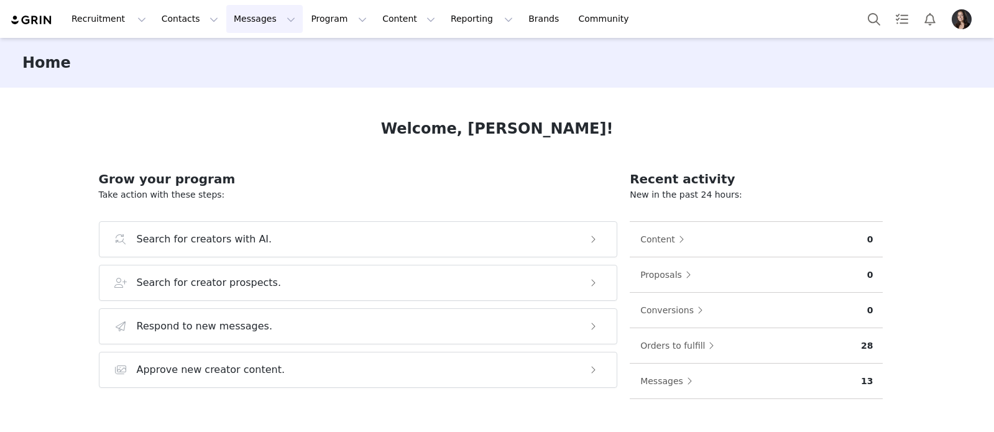
click at [246, 24] on button "Messages Messages" at bounding box center [264, 19] width 76 height 28
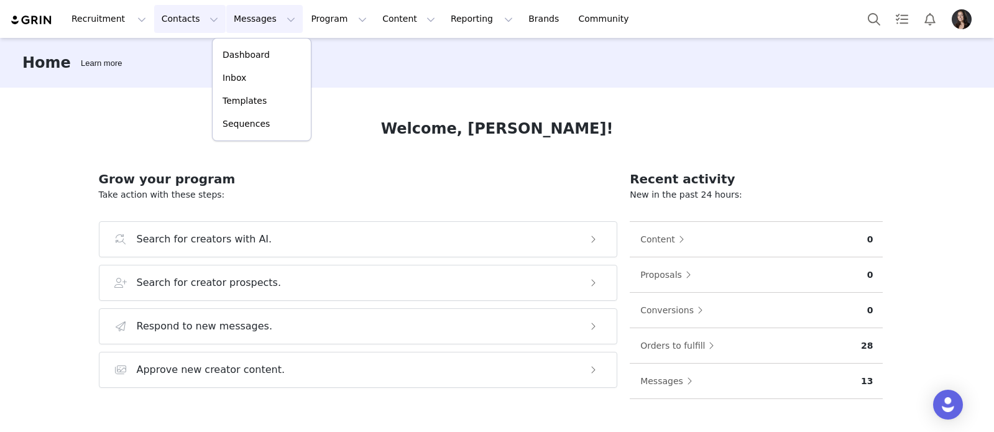
click at [167, 20] on button "Contacts Contacts" at bounding box center [190, 19] width 72 height 28
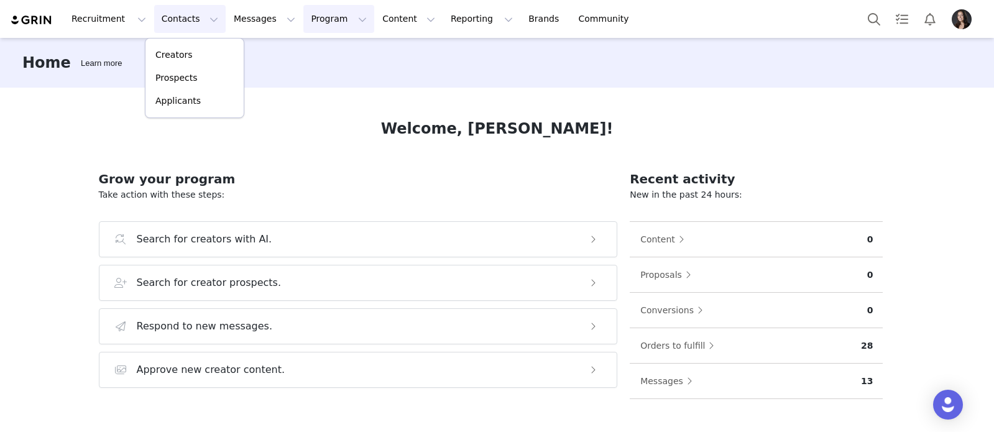
click at [312, 17] on button "Program Program" at bounding box center [338, 19] width 71 height 28
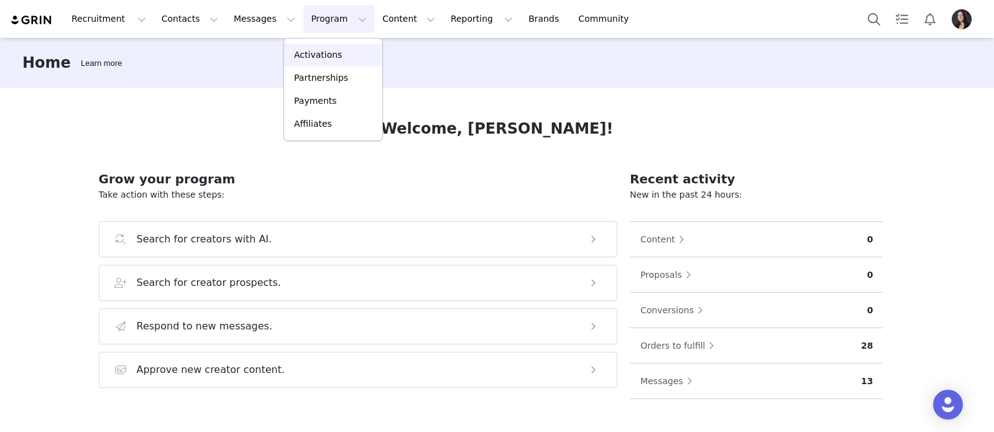
click at [312, 51] on p "Activations" at bounding box center [318, 54] width 48 height 13
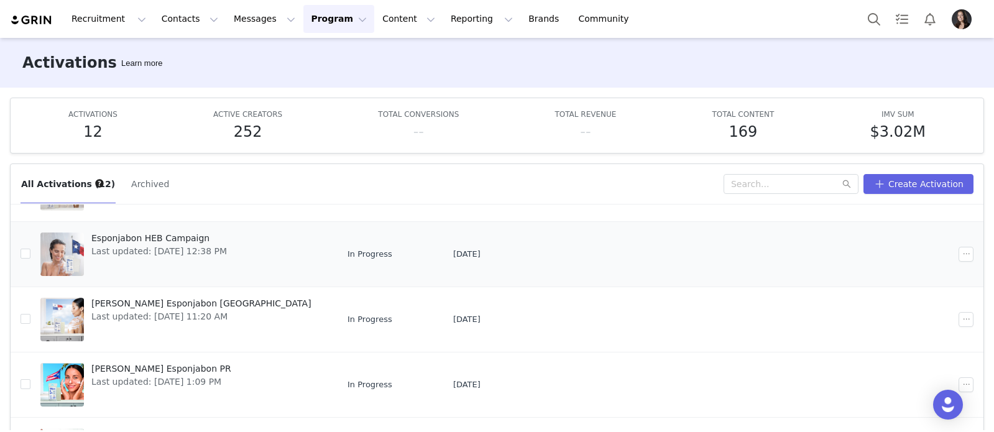
scroll to position [80, 0]
click at [119, 366] on span "[PERSON_NAME] Esponjabon PR" at bounding box center [161, 367] width 140 height 13
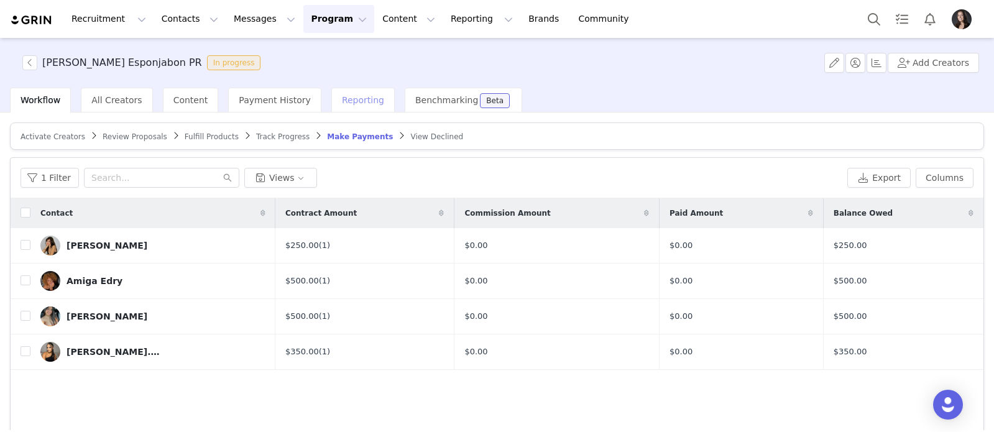
click at [349, 100] on span "Reporting" at bounding box center [363, 100] width 42 height 10
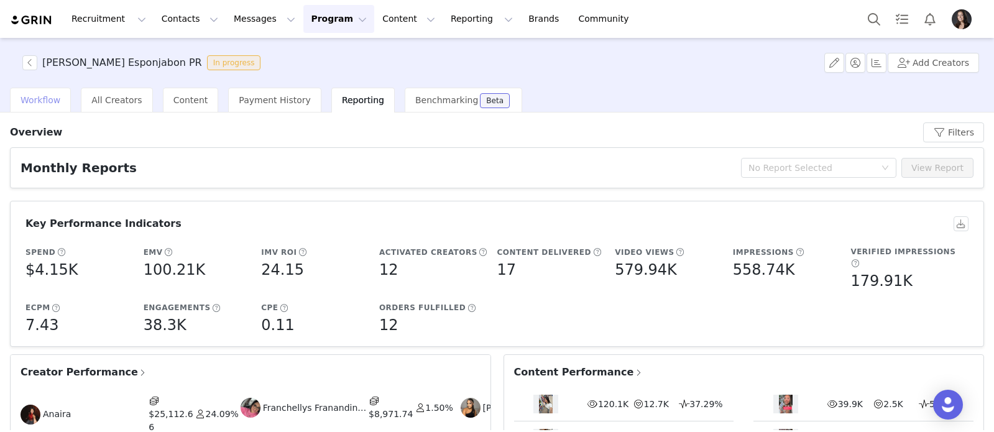
click at [39, 99] on span "Workflow" at bounding box center [41, 100] width 40 height 10
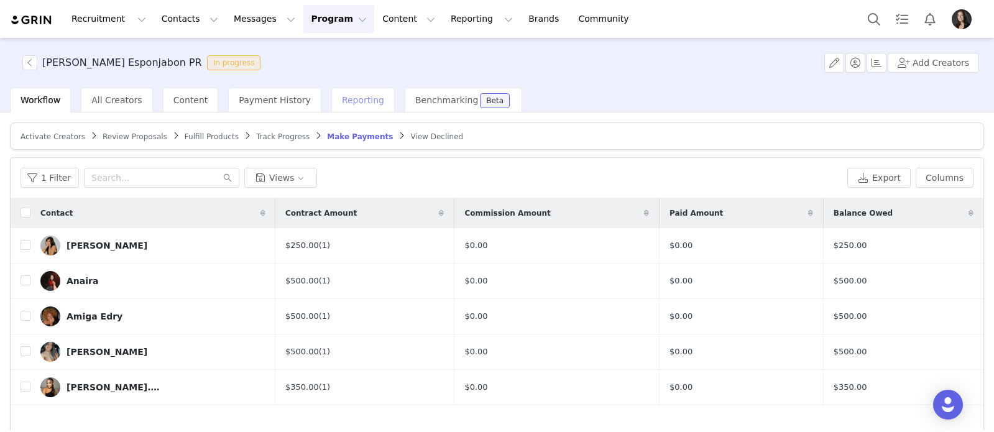
click at [349, 101] on span "Reporting" at bounding box center [363, 100] width 42 height 10
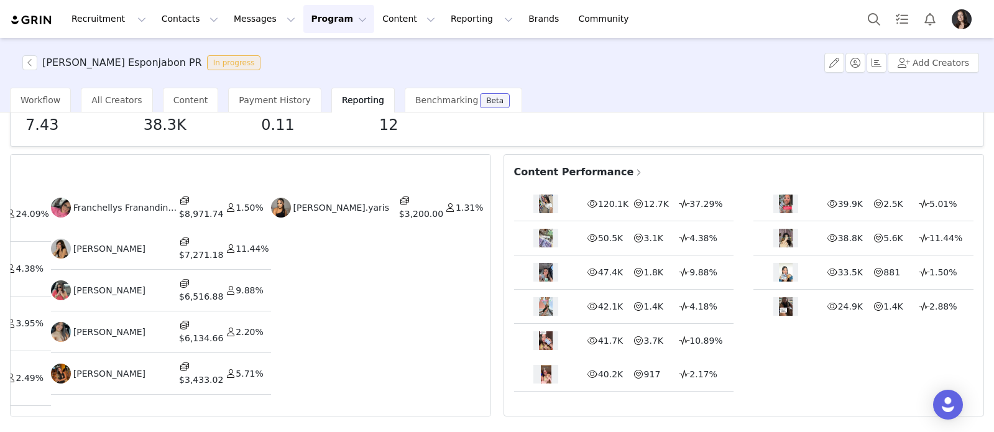
scroll to position [0, 190]
click at [579, 165] on span "Content Performance" at bounding box center [578, 172] width 129 height 15
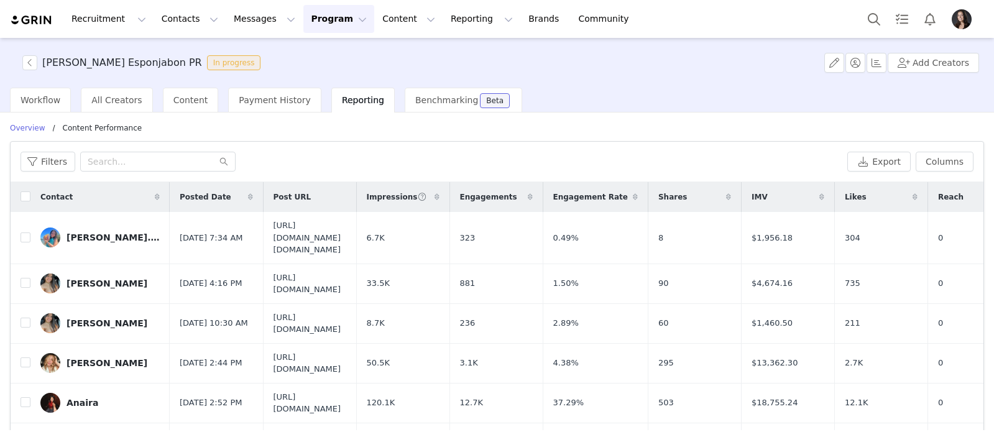
click at [359, 92] on div "Reporting" at bounding box center [362, 100] width 63 height 25
click at [46, 95] on span "Workflow" at bounding box center [41, 100] width 40 height 10
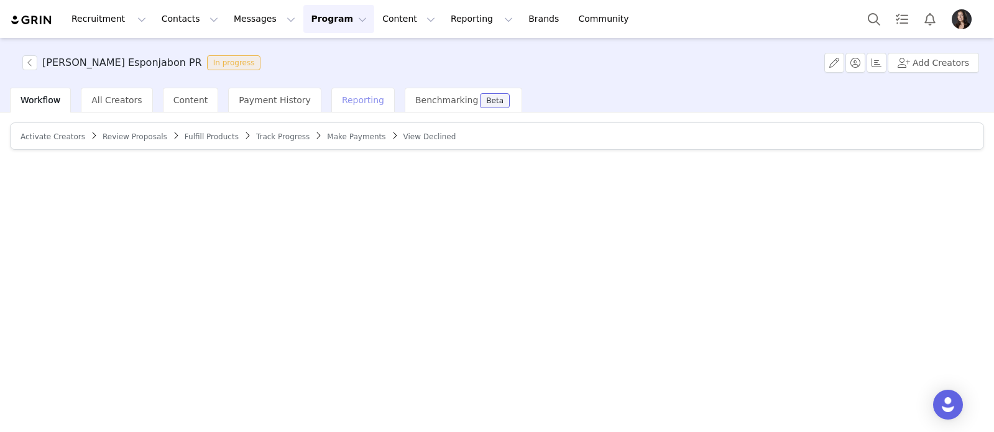
click at [351, 104] on span "Reporting" at bounding box center [363, 100] width 42 height 10
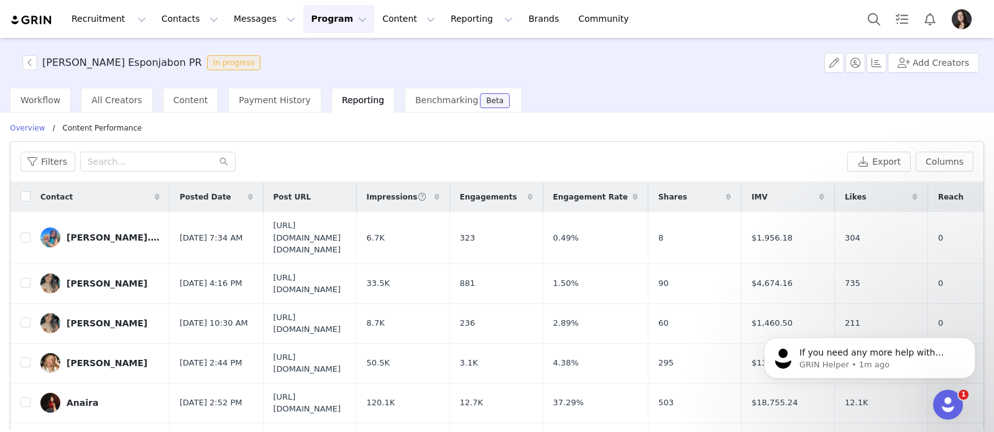
click at [37, 127] on p "Overview" at bounding box center [27, 127] width 35 height 11
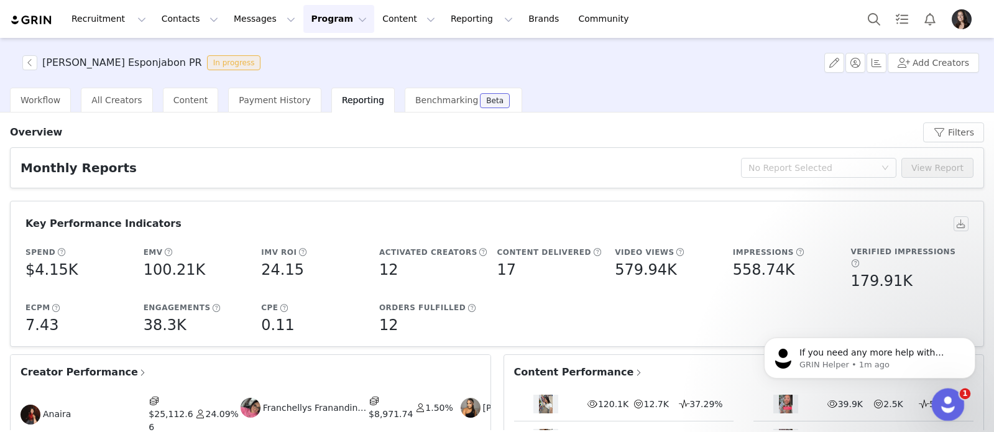
click at [946, 403] on icon "Open Intercom Messenger" at bounding box center [946, 403] width 21 height 21
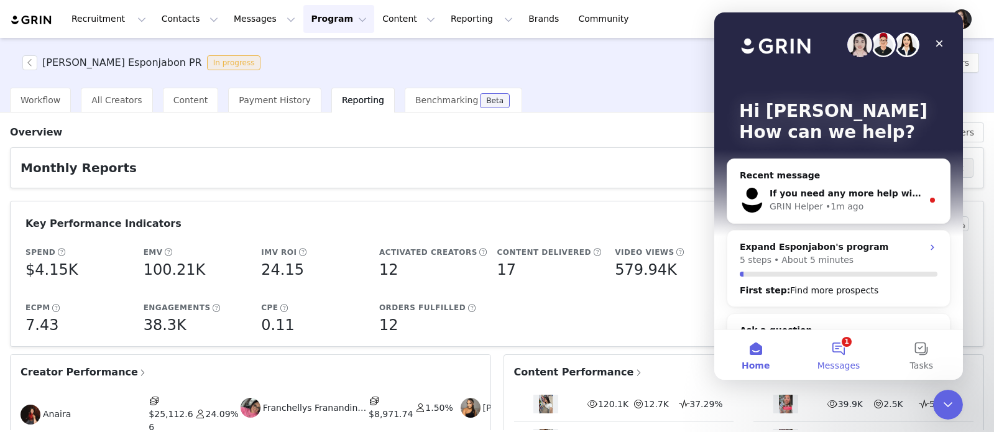
click at [849, 352] on button "1 Messages" at bounding box center [838, 355] width 83 height 50
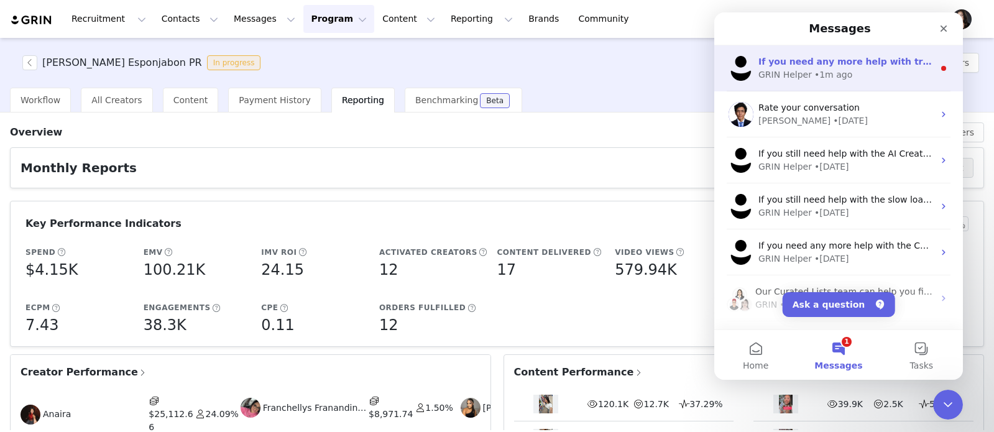
click at [927, 75] on div "GRIN Helper • 1m ago" at bounding box center [846, 74] width 175 height 13
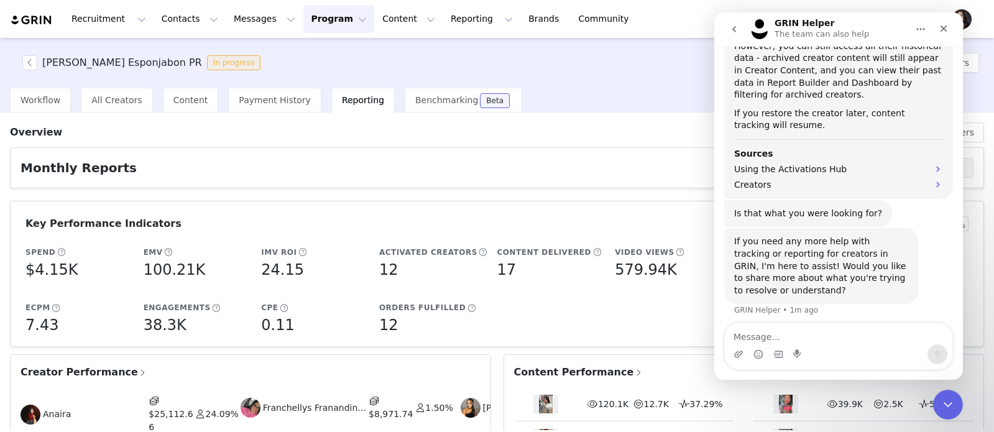
scroll to position [290, 0]
click at [953, 403] on icon "Close Intercom Messenger" at bounding box center [946, 402] width 15 height 15
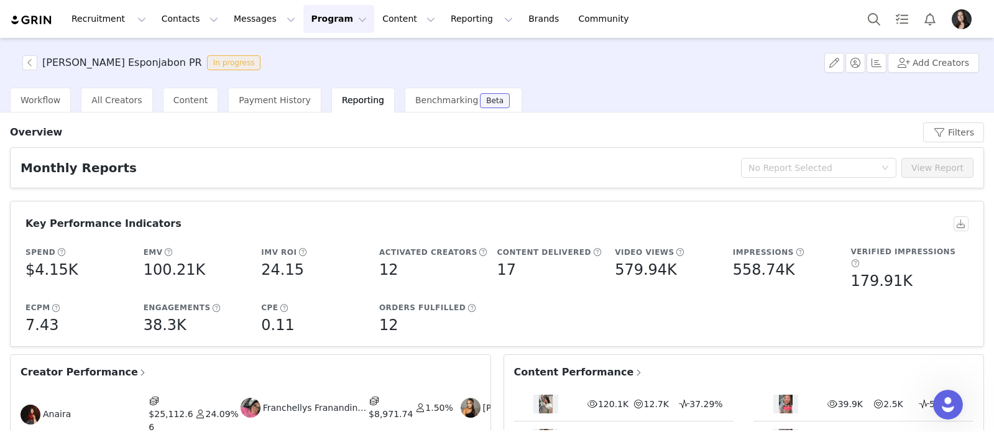
click at [30, 55] on div "Segunda Campaña Esponjabon PR In progress Add Creators" at bounding box center [497, 63] width 994 height 50
click at [30, 61] on button "button" at bounding box center [29, 62] width 15 height 15
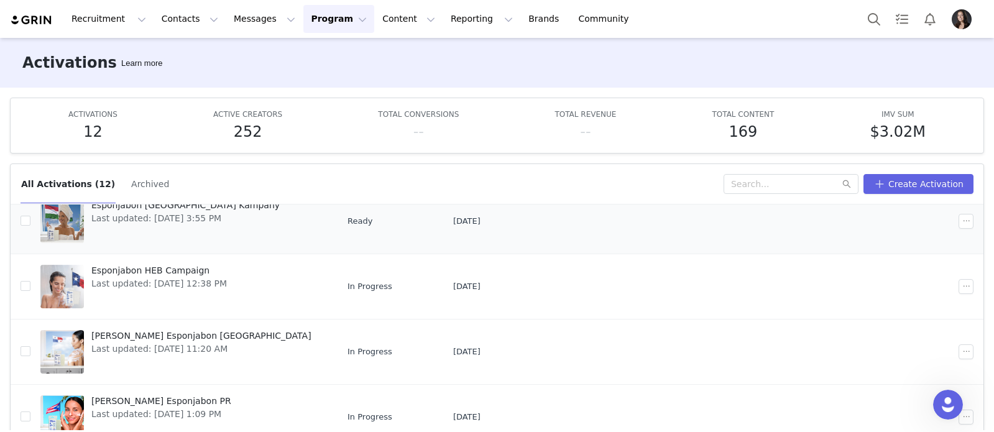
scroll to position [53, 0]
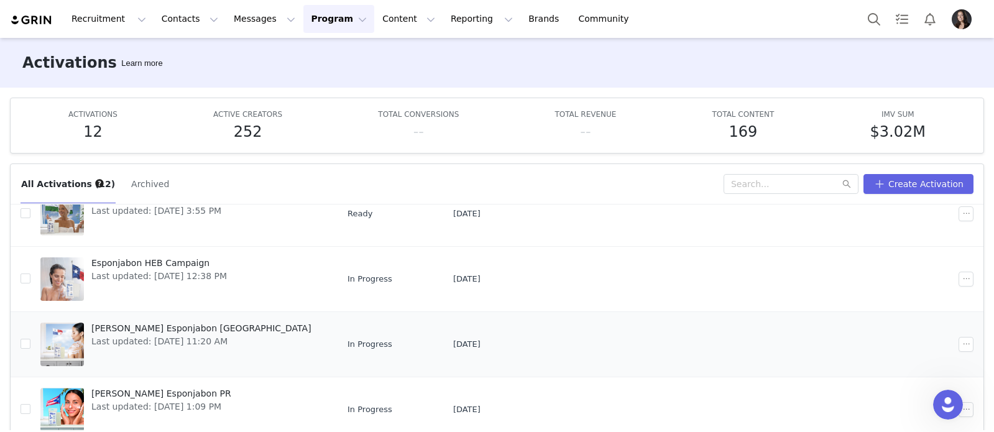
click at [151, 326] on span "Segunda Campaña Esponjabon [GEOGRAPHIC_DATA]" at bounding box center [201, 328] width 220 height 13
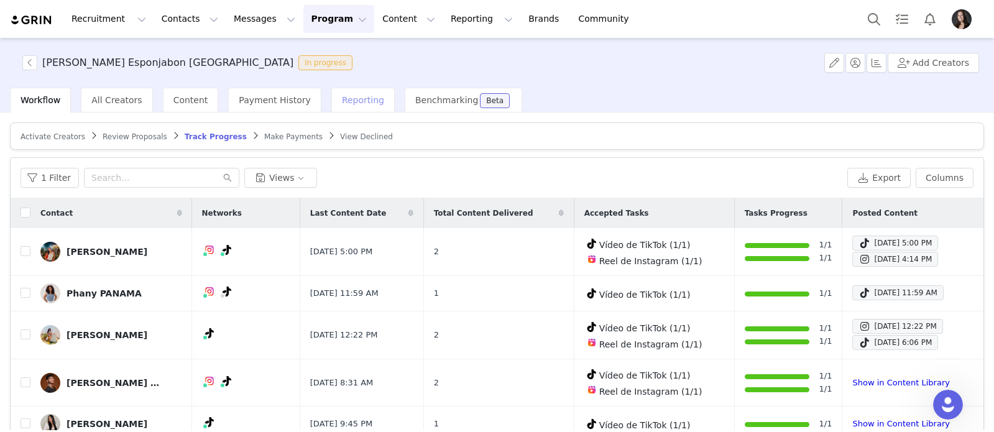
click at [353, 94] on div "Reporting" at bounding box center [362, 100] width 63 height 25
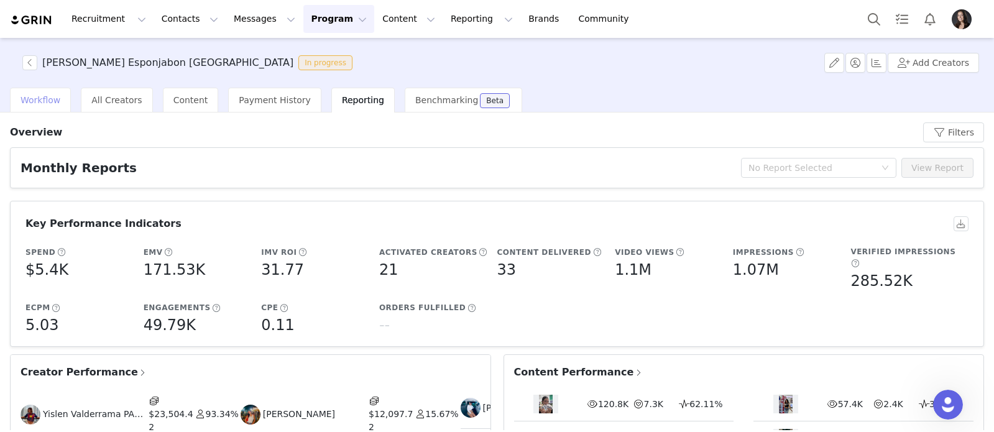
click at [53, 96] on span "Workflow" at bounding box center [41, 100] width 40 height 10
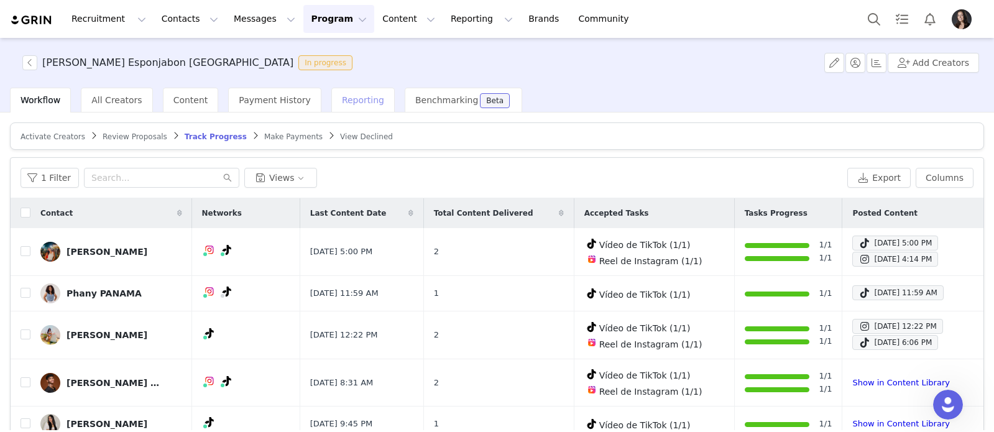
click at [352, 100] on span "Reporting" at bounding box center [363, 100] width 42 height 10
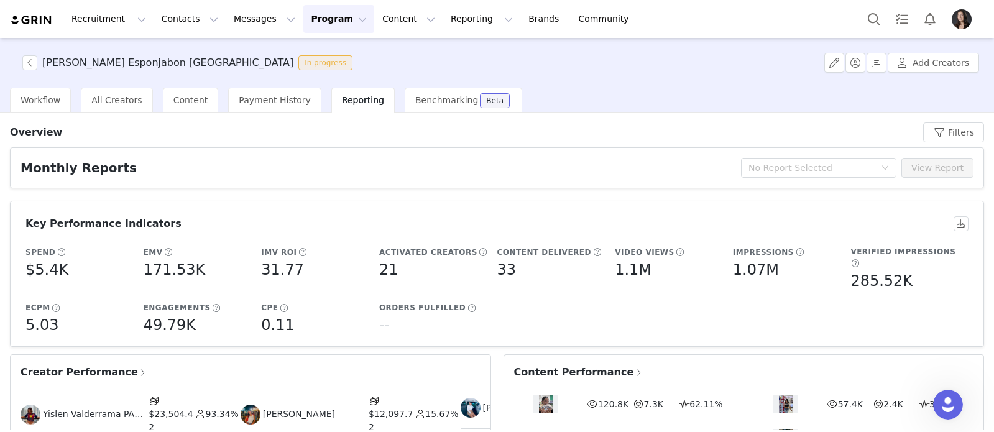
scroll to position [25, 0]
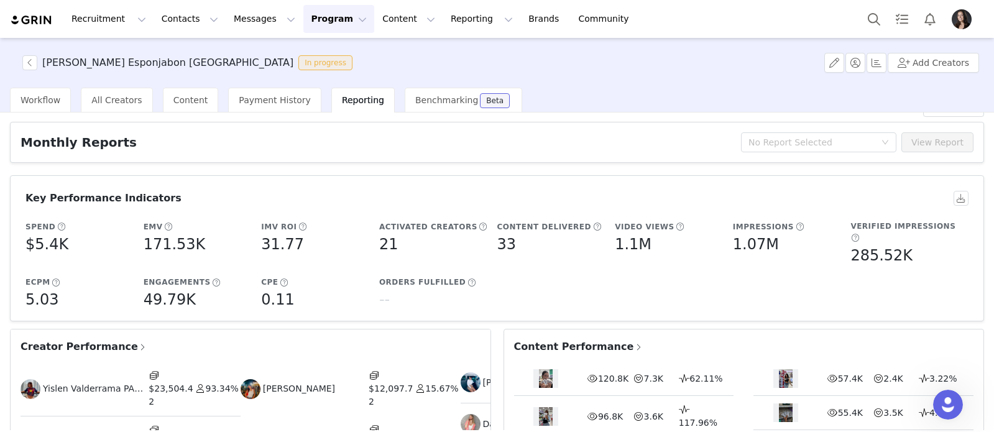
click at [89, 339] on span "Creator Performance" at bounding box center [84, 346] width 127 height 15
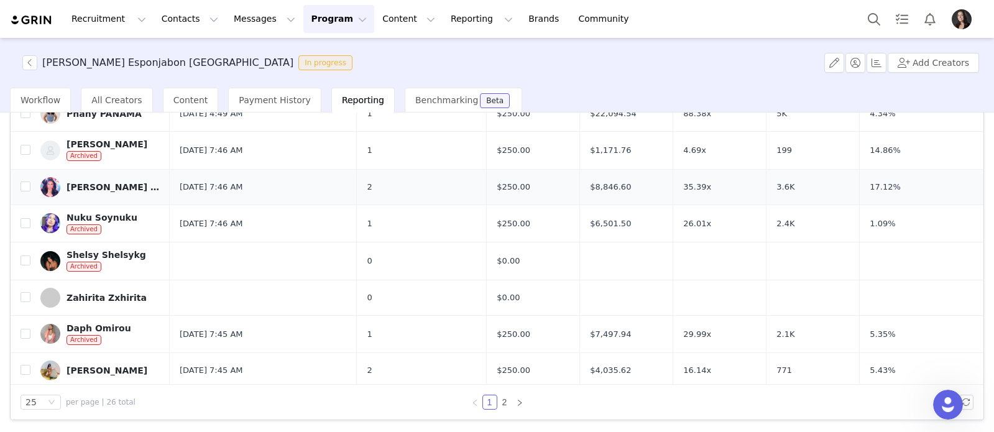
scroll to position [94, 0]
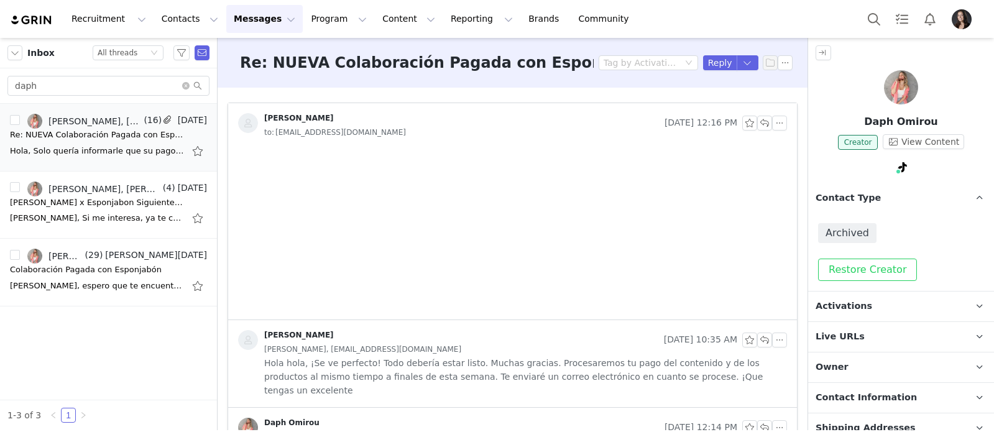
click at [872, 265] on button "Restore Creator" at bounding box center [867, 270] width 99 height 22
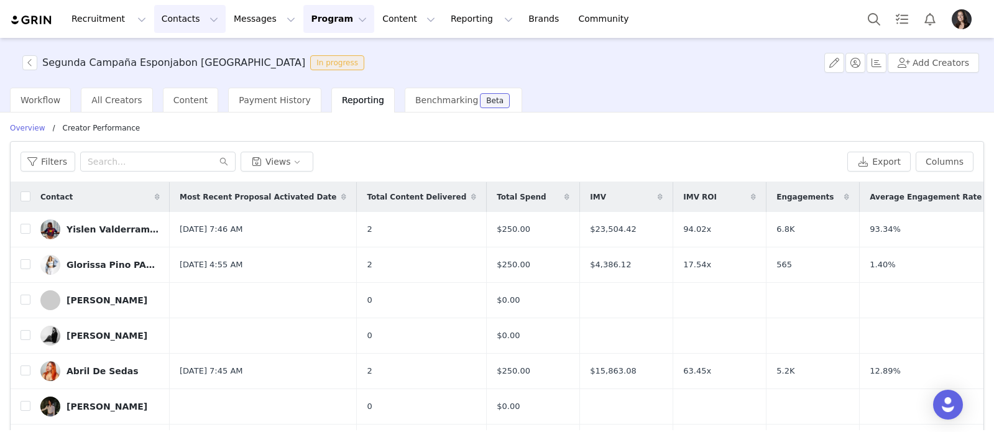
click at [185, 16] on button "Contacts Contacts" at bounding box center [190, 19] width 72 height 28
click at [185, 55] on p "Creators" at bounding box center [173, 54] width 37 height 13
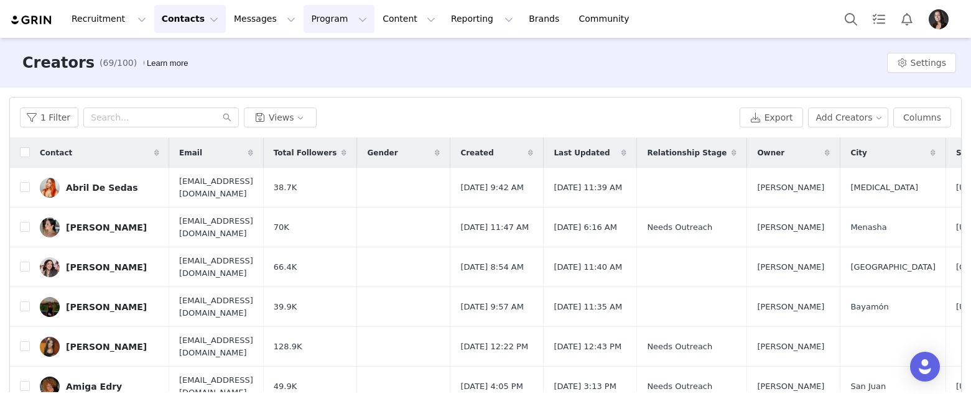
click at [321, 19] on button "Program Program" at bounding box center [338, 19] width 71 height 28
click at [315, 54] on p "Activations" at bounding box center [318, 54] width 48 height 13
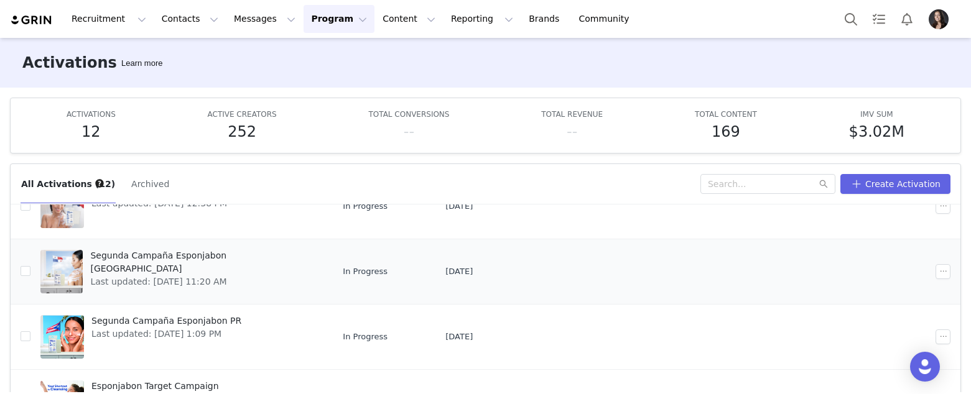
scroll to position [127, 0]
click at [193, 256] on span "Segunda Campaña Esponjabon [GEOGRAPHIC_DATA]" at bounding box center [202, 262] width 225 height 26
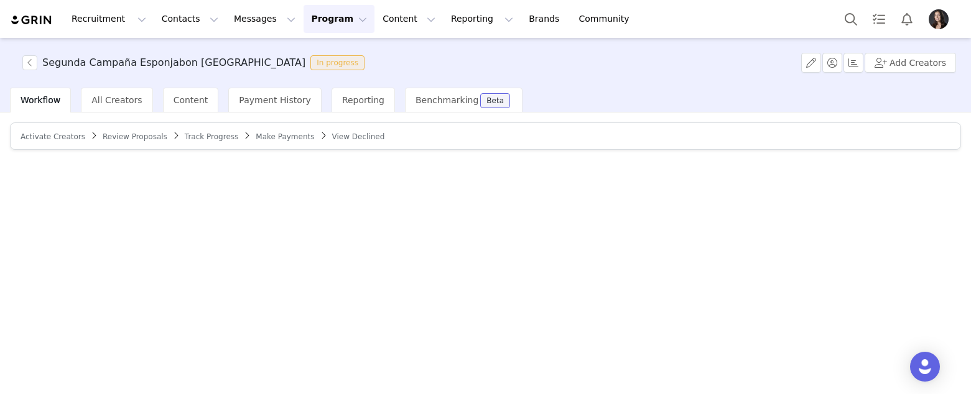
click at [293, 135] on span "Make Payments" at bounding box center [285, 136] width 58 height 9
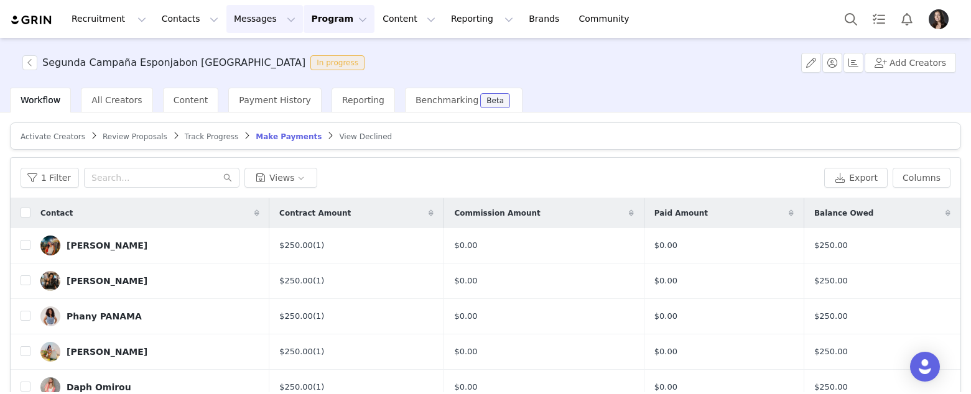
click at [254, 16] on button "Messages Messages" at bounding box center [264, 19] width 76 height 28
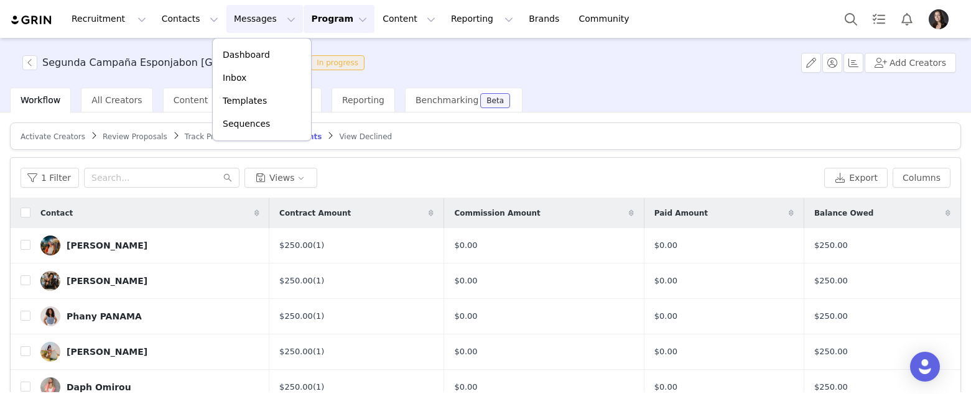
click at [323, 16] on button "Program Program" at bounding box center [338, 19] width 71 height 28
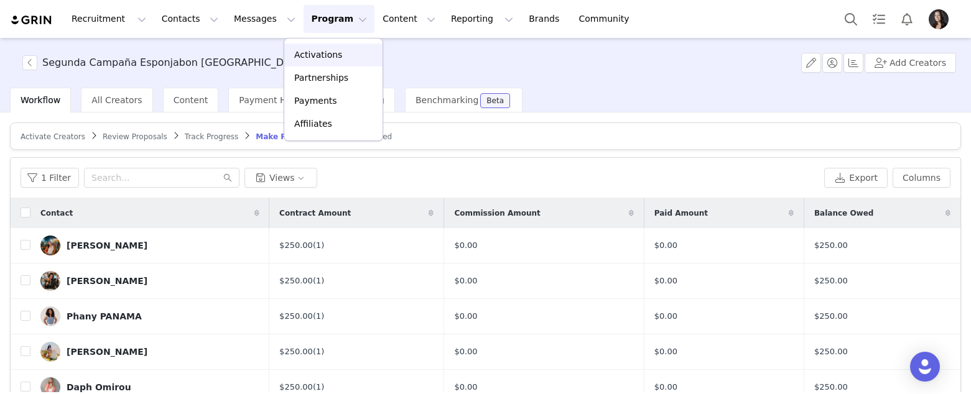
click at [323, 48] on p "Activations" at bounding box center [318, 54] width 48 height 13
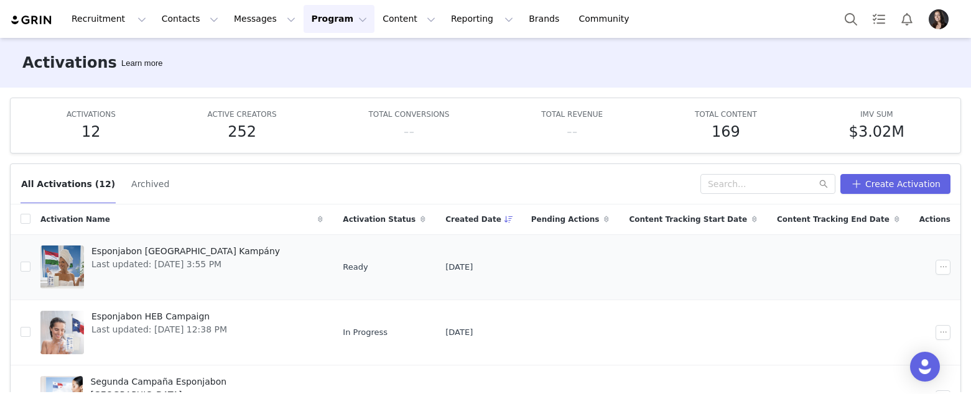
click at [154, 247] on span "Esponjabon [GEOGRAPHIC_DATA] Kampány" at bounding box center [185, 251] width 188 height 13
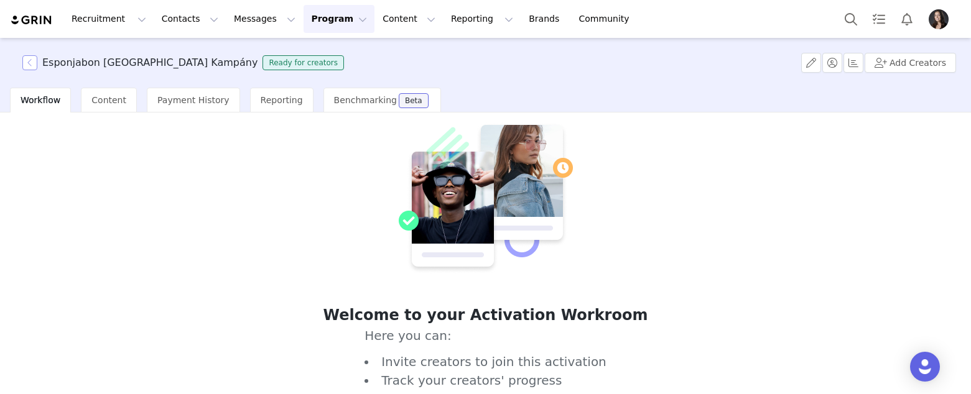
click at [33, 58] on button "button" at bounding box center [29, 62] width 15 height 15
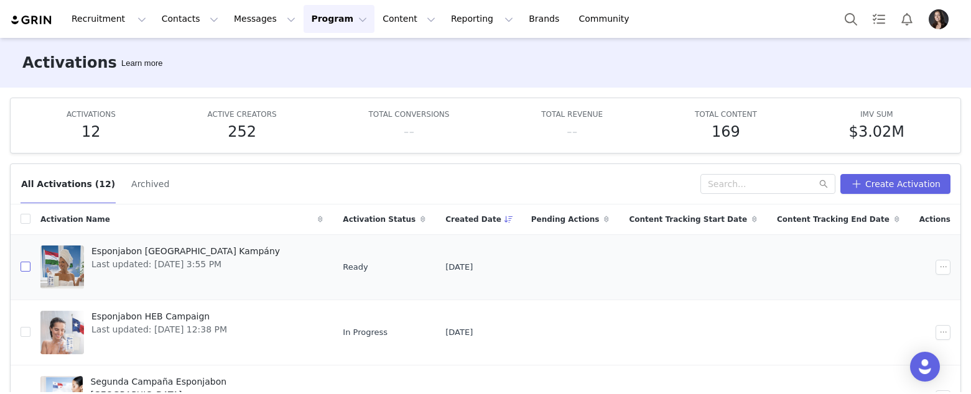
click at [27, 267] on input "checkbox" at bounding box center [26, 267] width 10 height 10
checkbox input "true"
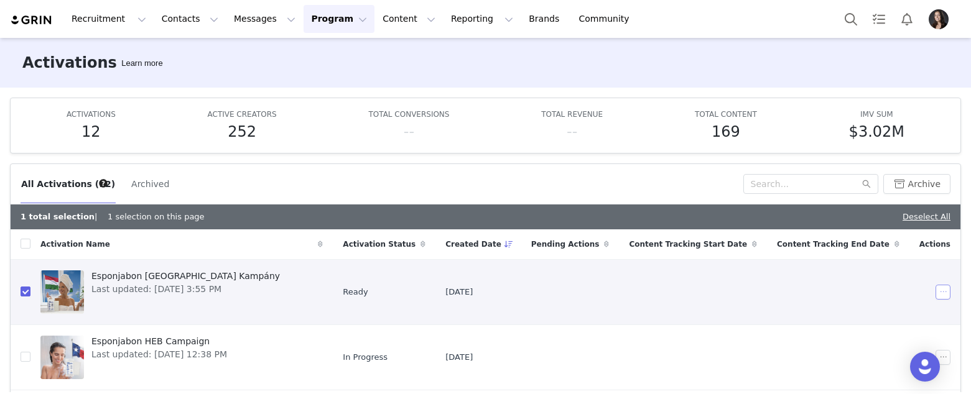
click at [944, 293] on button "button" at bounding box center [942, 292] width 15 height 15
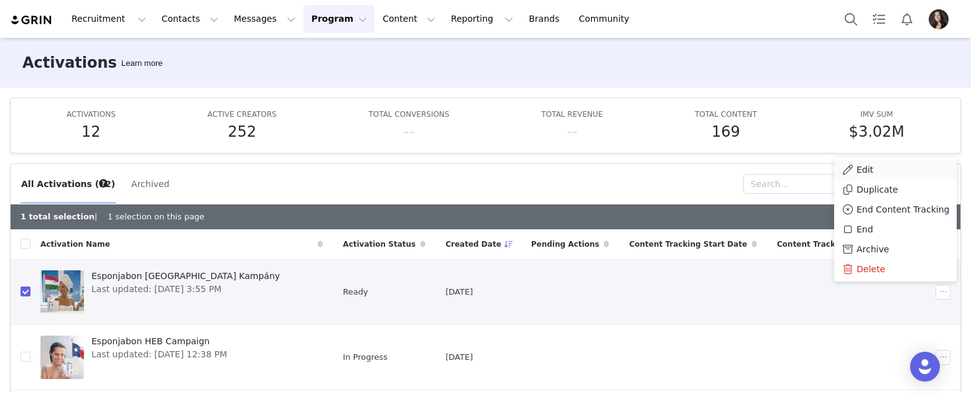
click at [885, 172] on div "Edit" at bounding box center [895, 170] width 108 height 14
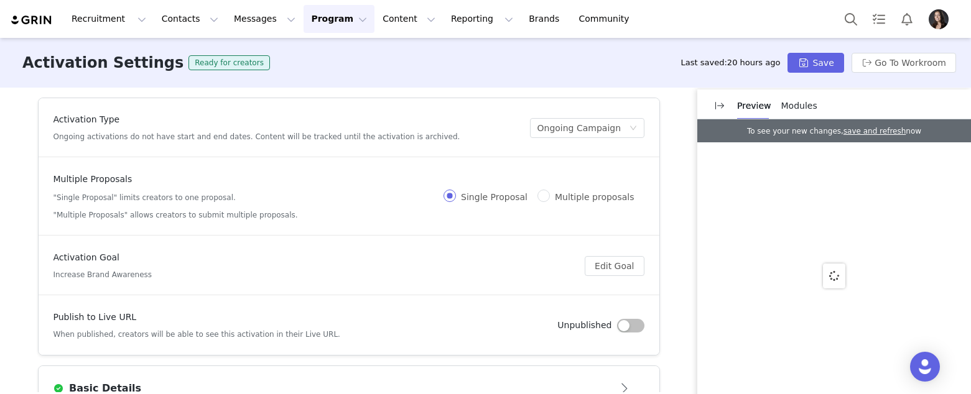
scroll to position [373, 0]
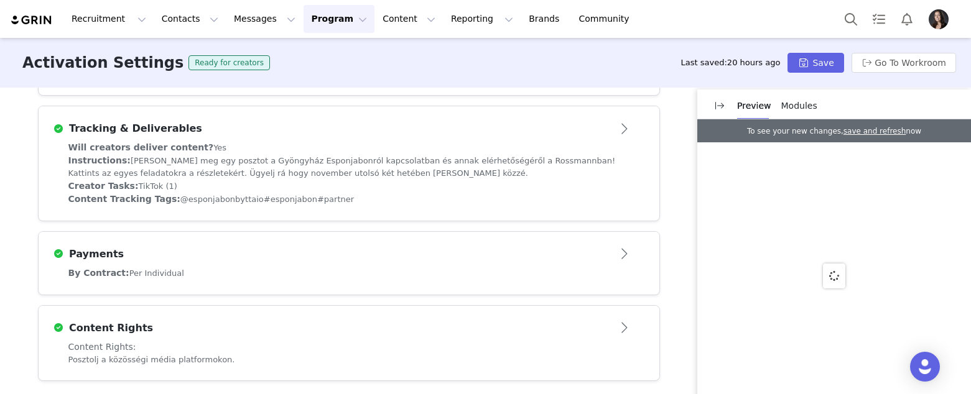
click at [563, 255] on div "Payments" at bounding box center [328, 254] width 550 height 15
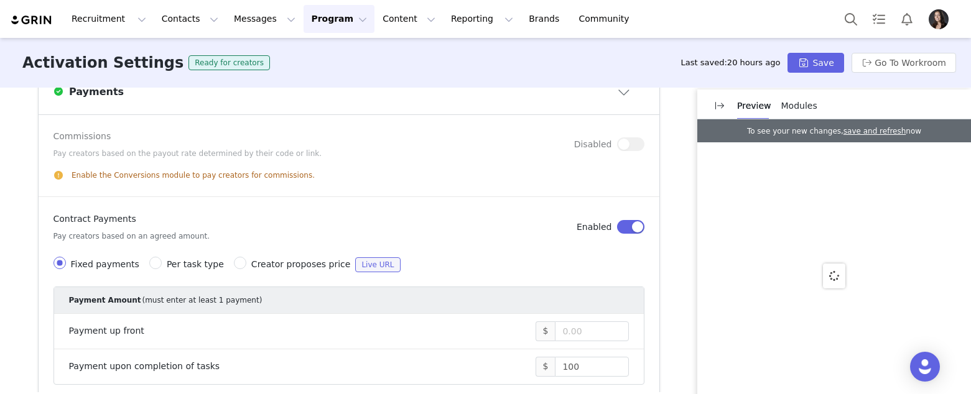
scroll to position [629, 0]
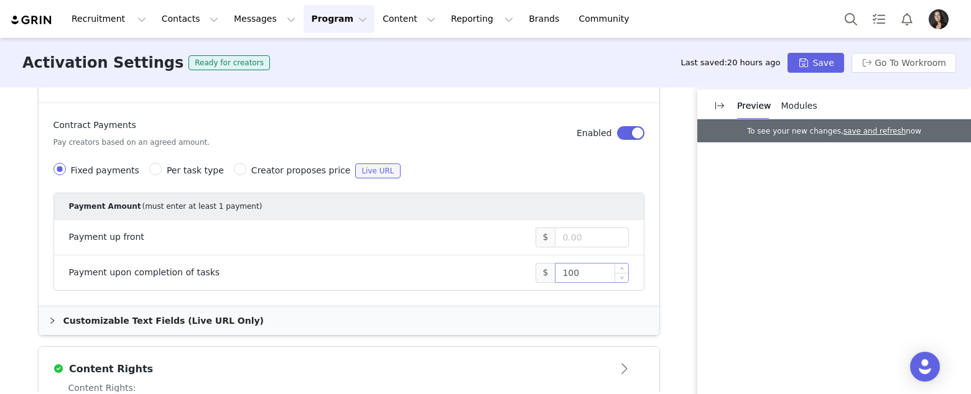
click at [578, 269] on input "100" at bounding box center [591, 273] width 72 height 19
type input "1"
type input "250"
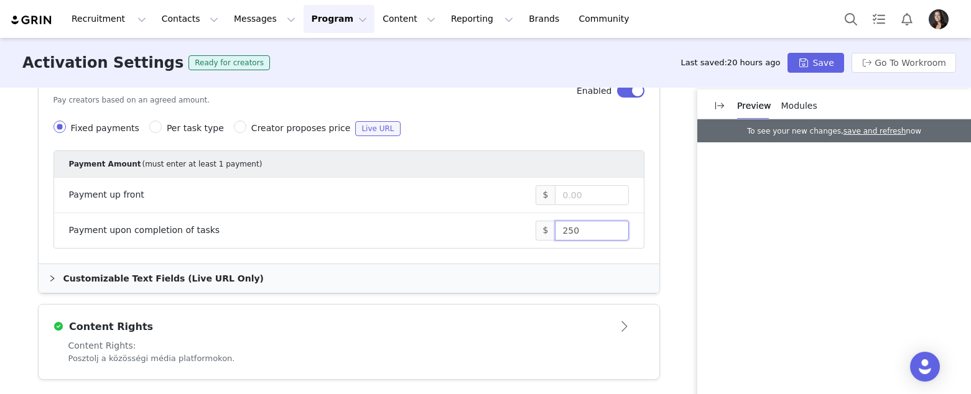
scroll to position [670, 0]
click at [812, 58] on button "Save" at bounding box center [815, 63] width 56 height 20
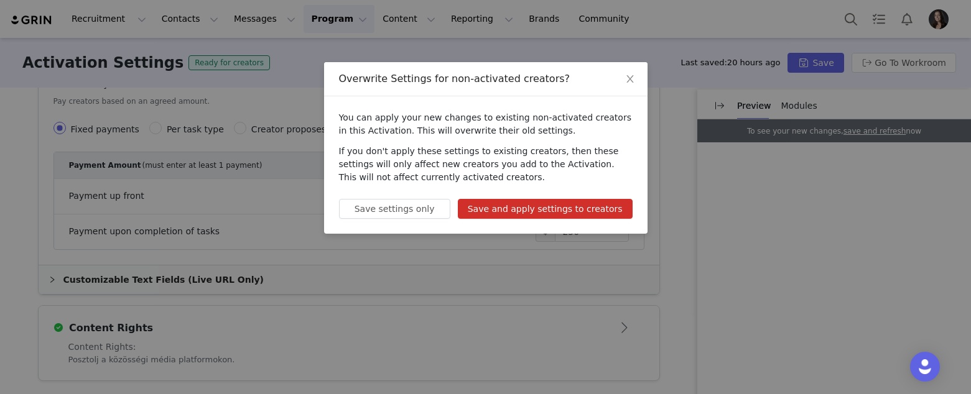
click at [604, 203] on button "Save and apply settings to creators" at bounding box center [545, 209] width 175 height 20
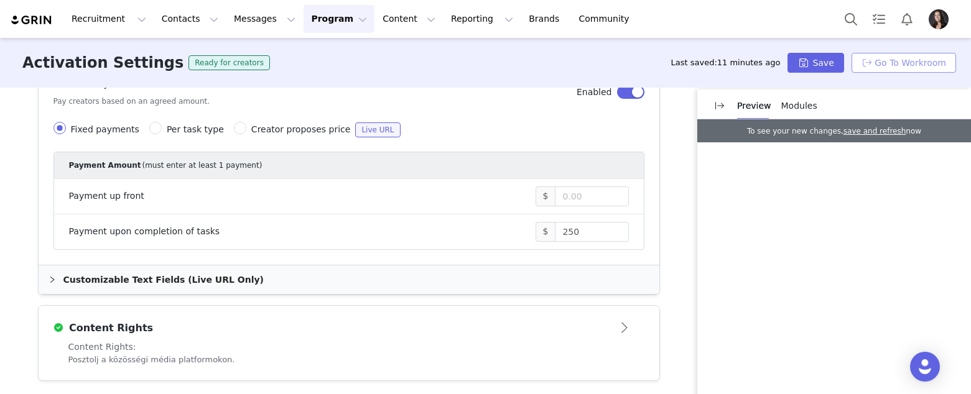
click at [881, 64] on button "Go To Workroom" at bounding box center [903, 63] width 104 height 20
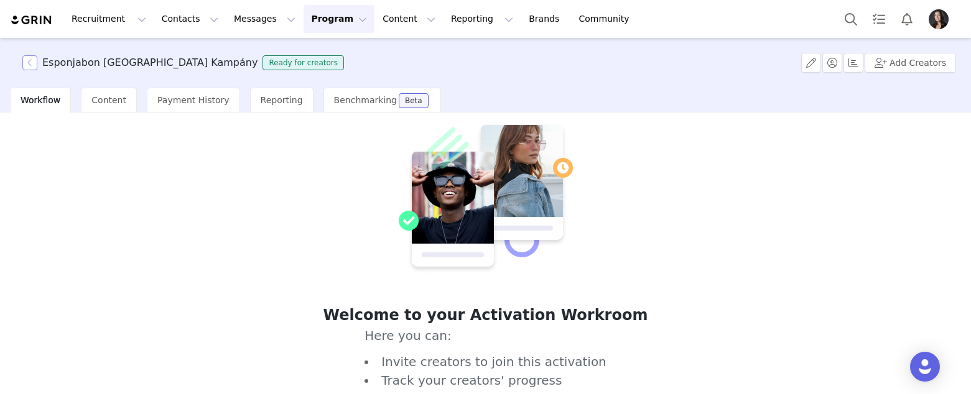
click at [34, 61] on button "button" at bounding box center [29, 62] width 15 height 15
